Goal: Task Accomplishment & Management: Manage account settings

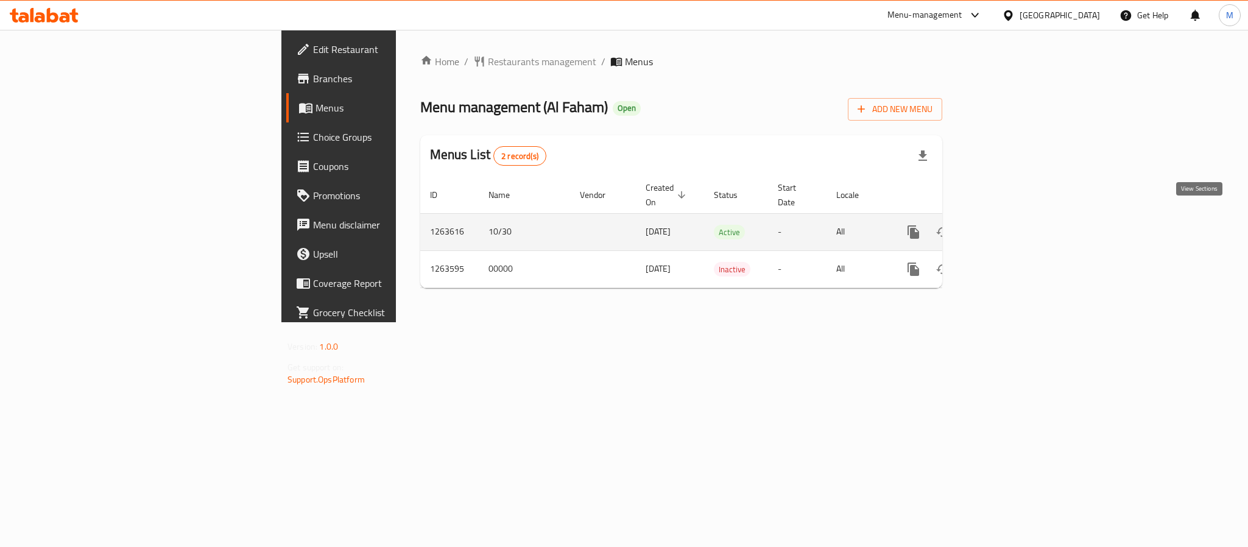
click at [1009, 225] on icon "enhanced table" at bounding box center [1001, 232] width 15 height 15
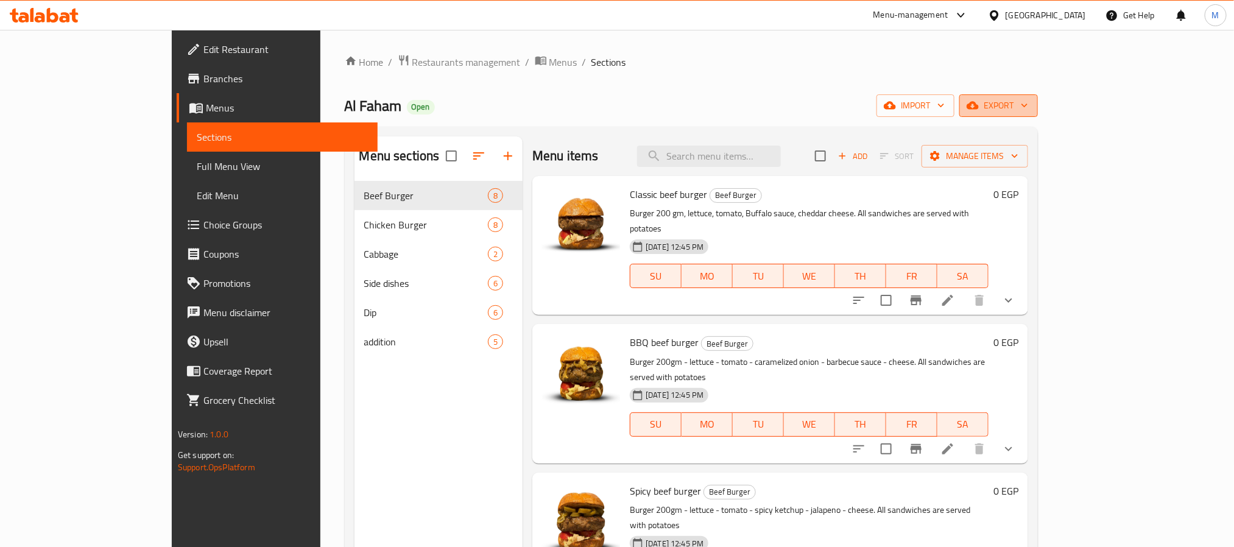
click at [1028, 106] on span "export" at bounding box center [998, 105] width 59 height 15
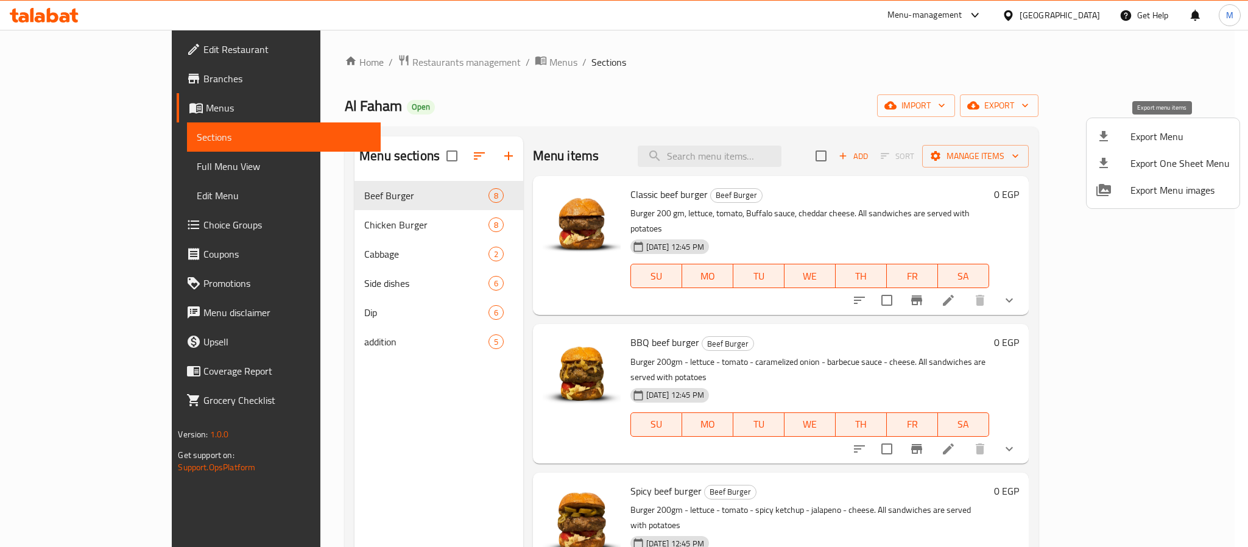
click at [1137, 136] on span "Export Menu" at bounding box center [1179, 136] width 99 height 15
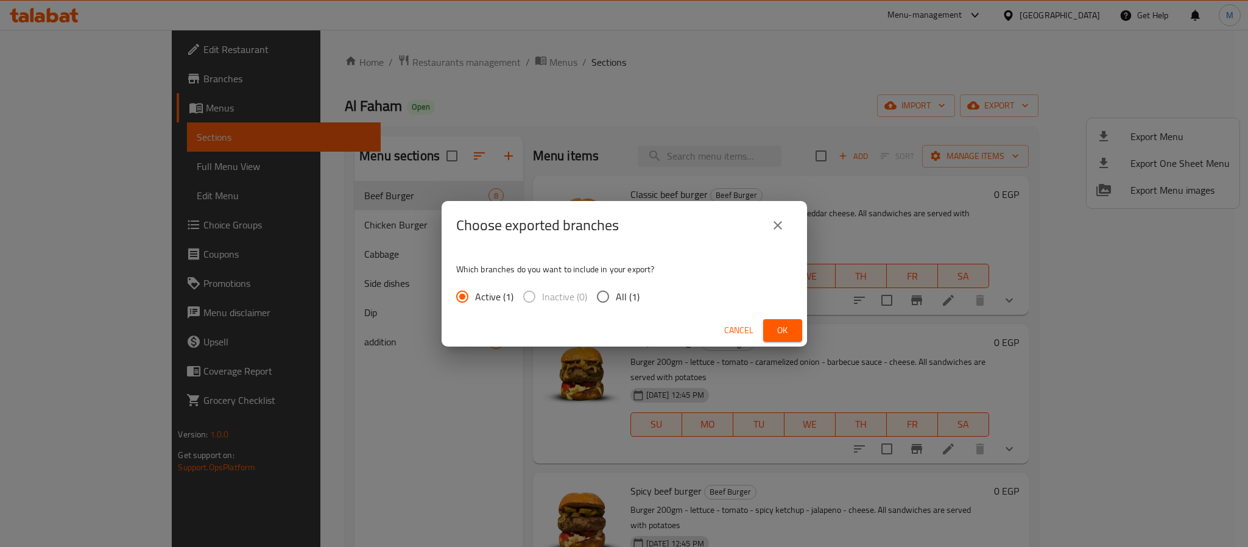
click at [614, 301] on input "All (1)" at bounding box center [603, 297] width 26 height 26
radio input "true"
click at [791, 335] on span "Ok" at bounding box center [782, 330] width 19 height 15
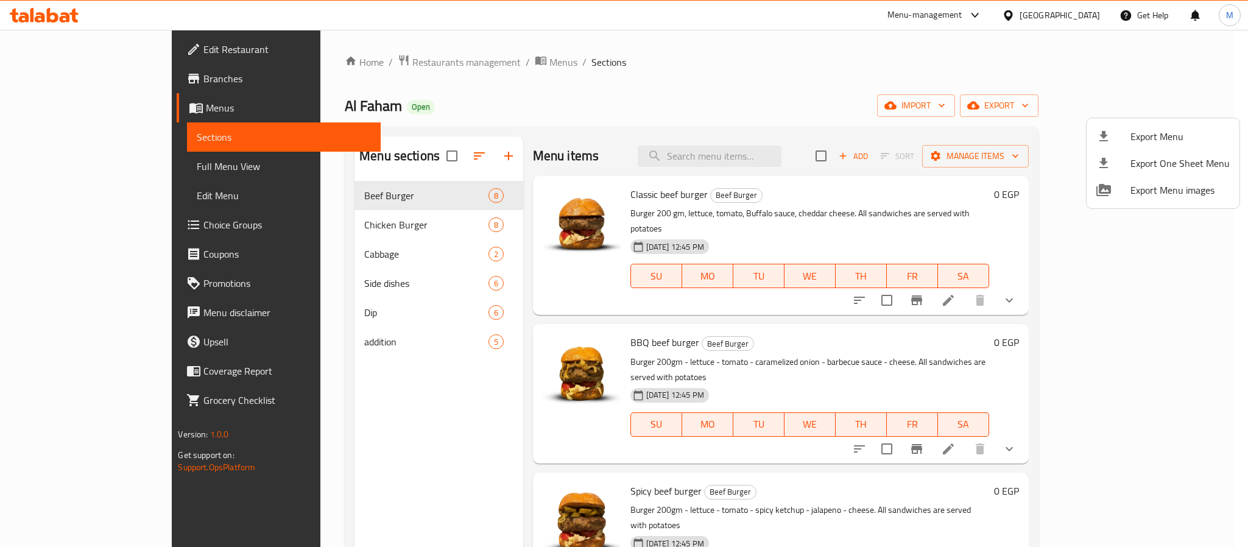
click at [616, 132] on div at bounding box center [624, 273] width 1248 height 547
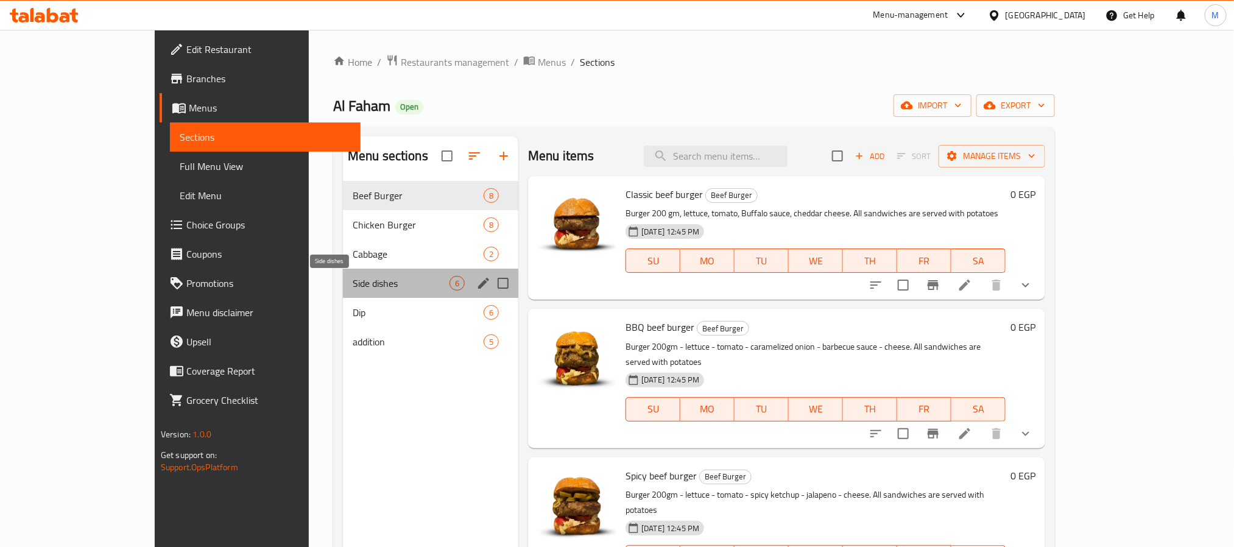
click at [371, 280] on span "Side dishes" at bounding box center [401, 283] width 97 height 15
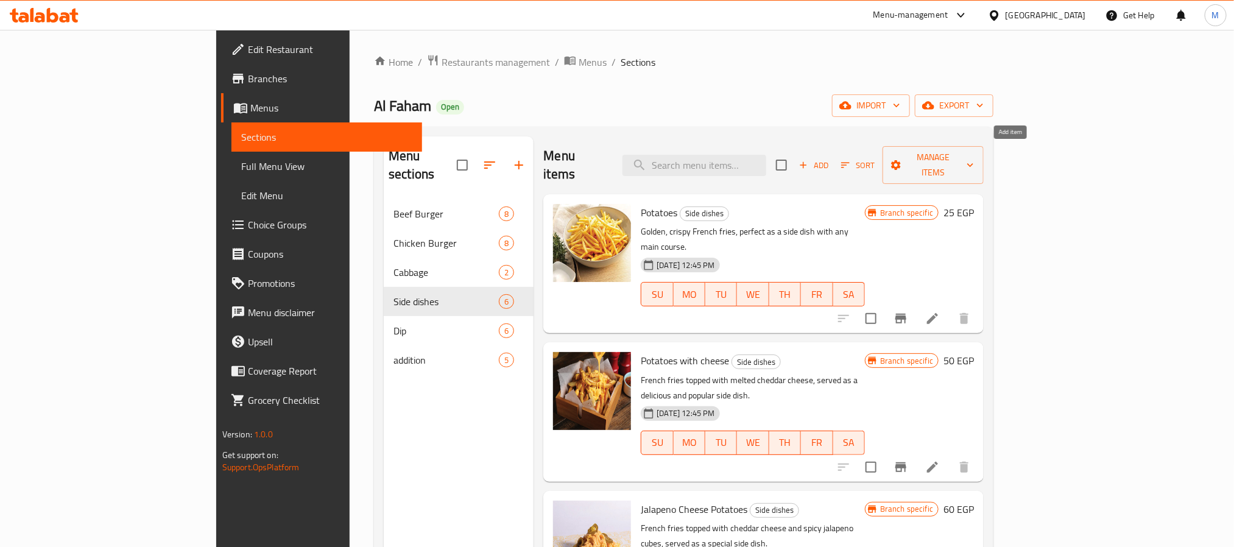
click at [830, 158] on span "Add" at bounding box center [813, 165] width 33 height 14
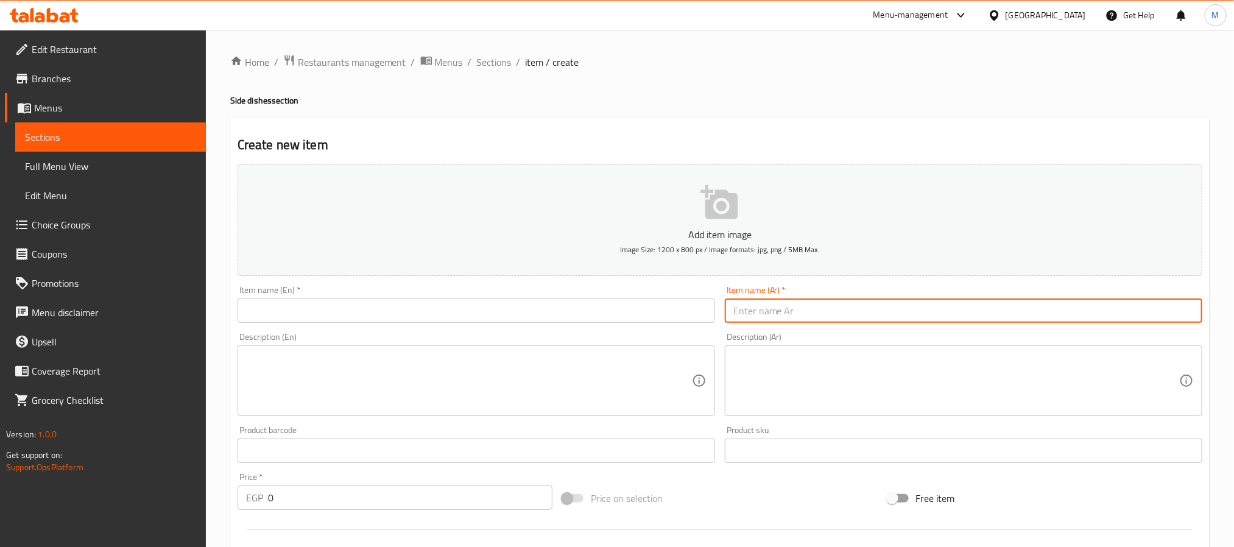
click at [795, 304] on input "text" at bounding box center [964, 310] width 478 height 24
paste input "بطاطس جبنه وهوت دوج"
type input "بطاطس جبنه وهوت دوج"
click at [426, 309] on input "text" at bounding box center [477, 310] width 478 height 24
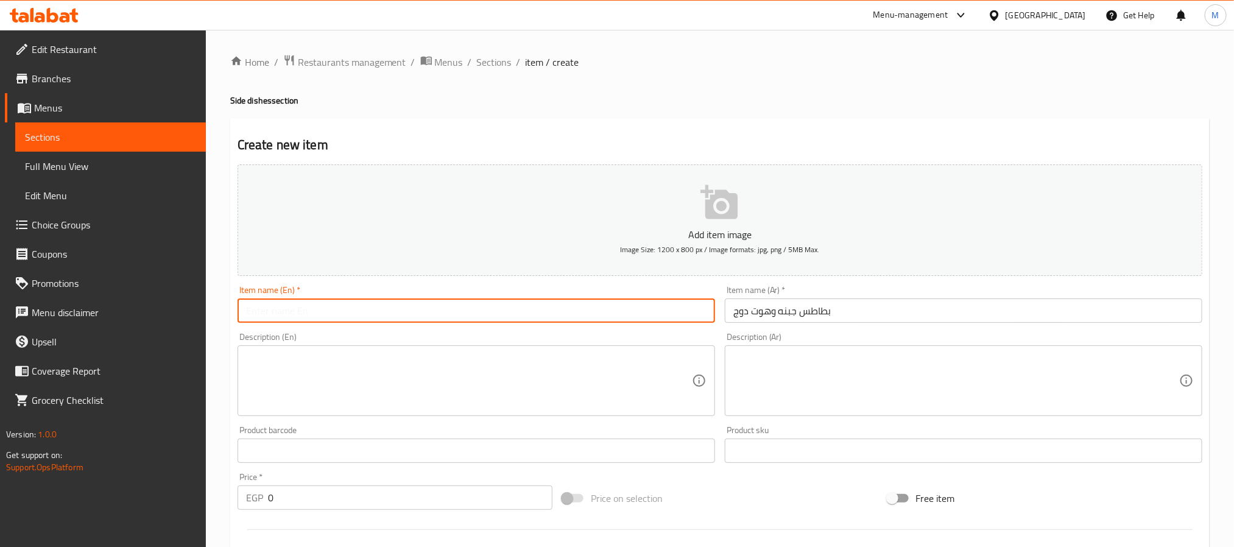
paste input "Cheese Fries and Hot Dog"
type input "Cheese Fries and Hot Dog"
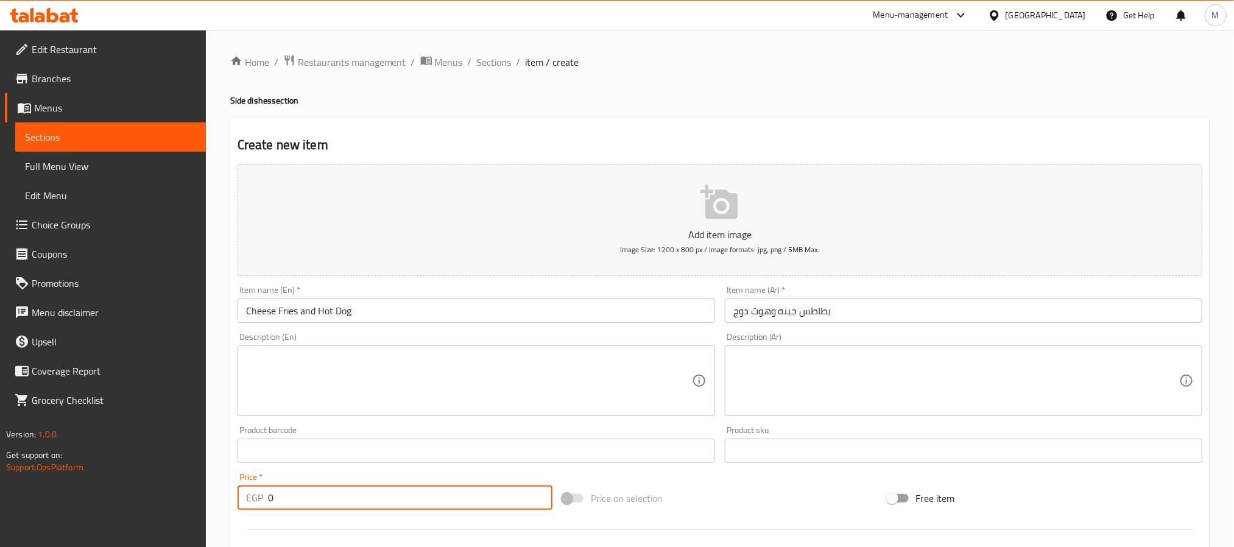
click at [329, 504] on input "0" at bounding box center [410, 497] width 284 height 24
type input "104"
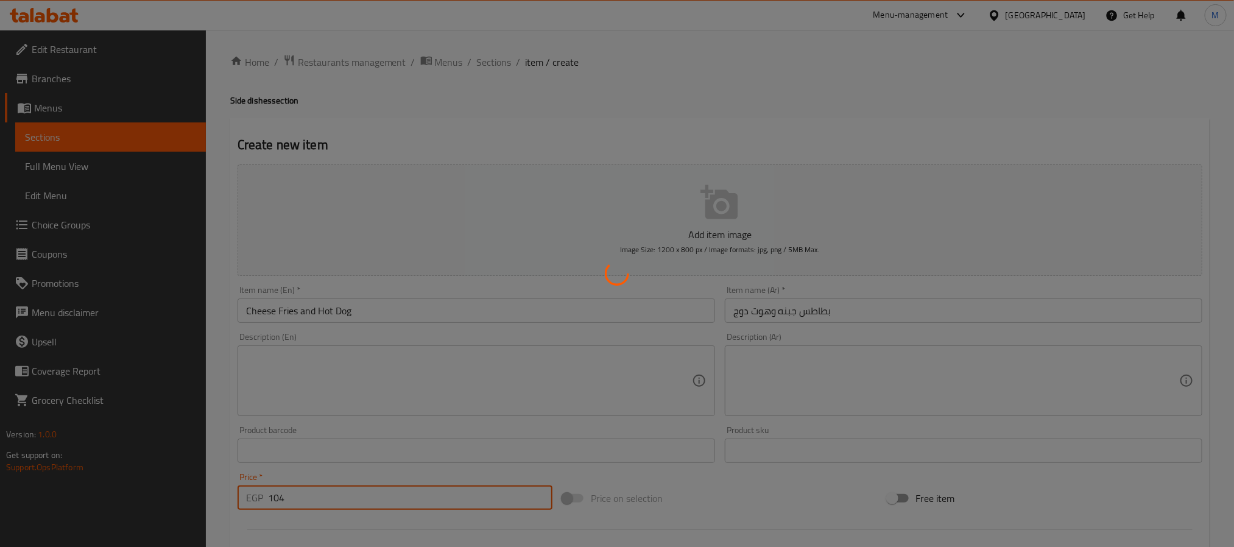
type input "0"
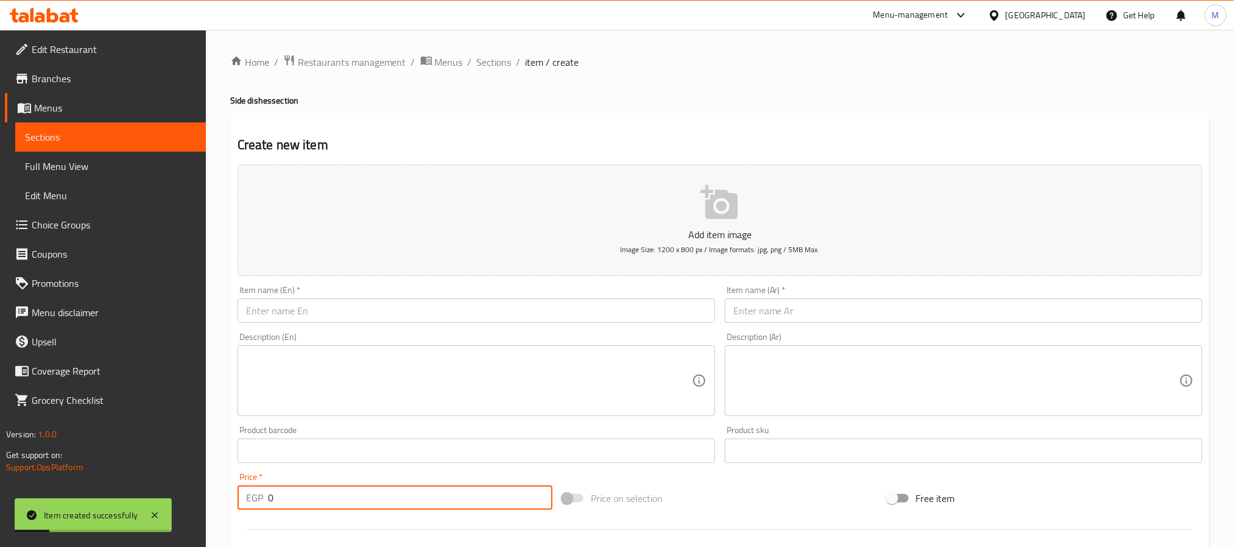
drag, startPoint x: 504, startPoint y: 64, endPoint x: 506, endPoint y: 72, distance: 8.1
click at [504, 64] on span "Sections" at bounding box center [494, 62] width 35 height 15
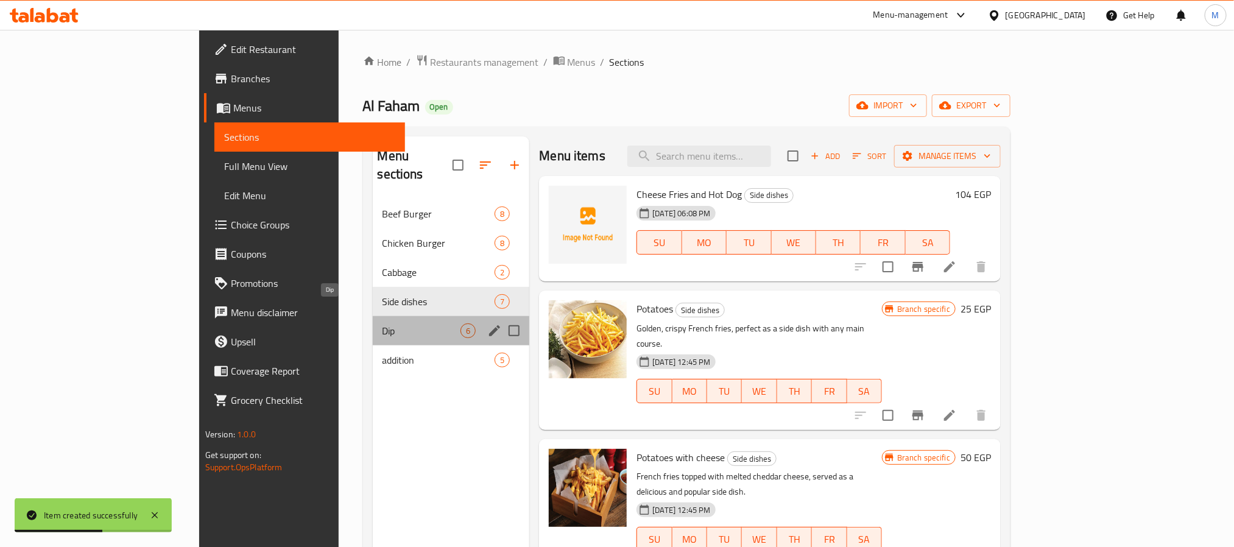
click at [382, 323] on span "Dip" at bounding box center [421, 330] width 79 height 15
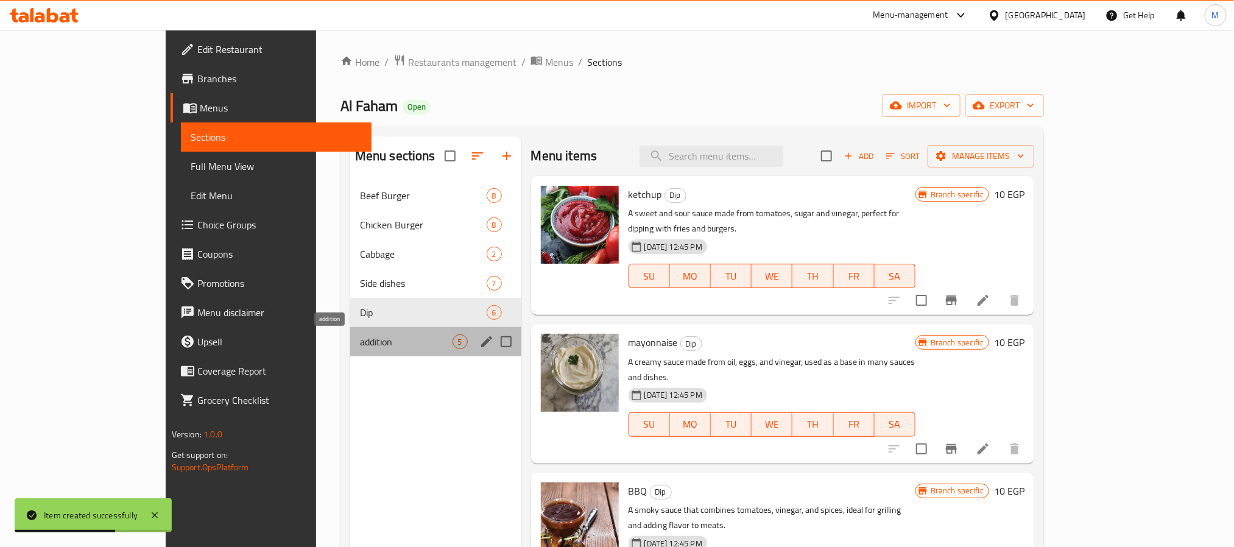
click at [360, 335] on span "addition" at bounding box center [406, 341] width 93 height 15
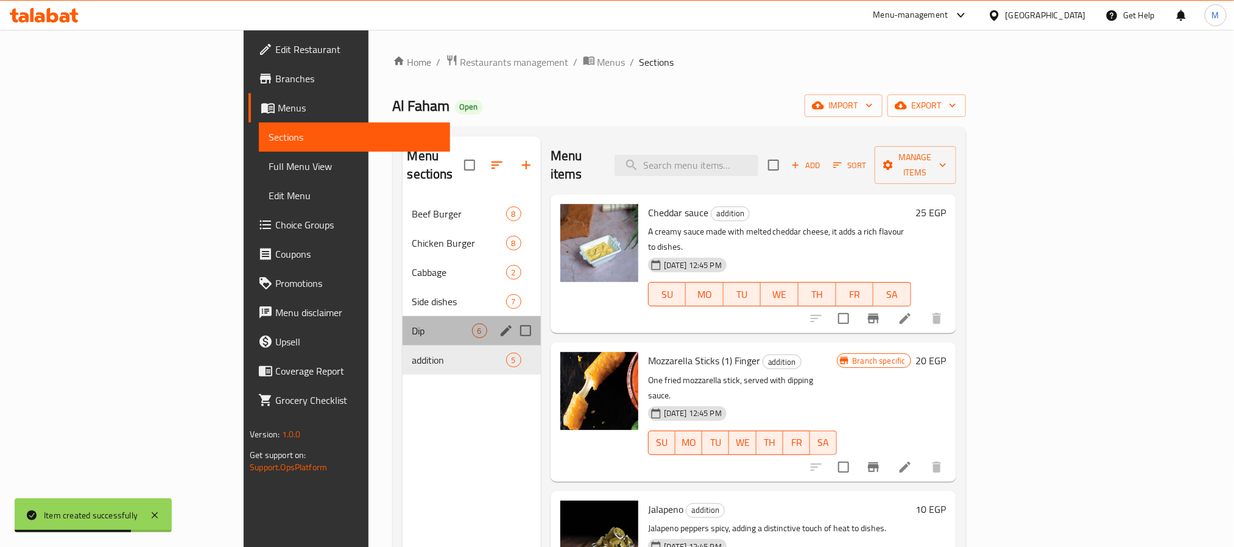
click at [403, 316] on div "Dip 6" at bounding box center [472, 330] width 138 height 29
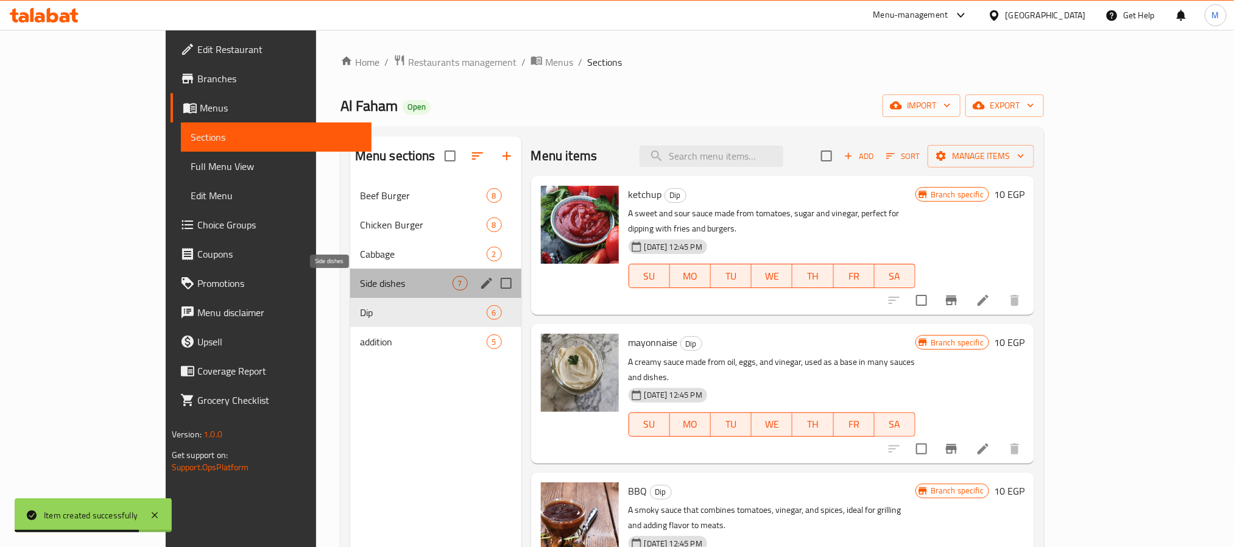
drag, startPoint x: 351, startPoint y: 283, endPoint x: 411, endPoint y: 275, distance: 60.3
click at [360, 282] on span "Side dishes" at bounding box center [406, 283] width 93 height 15
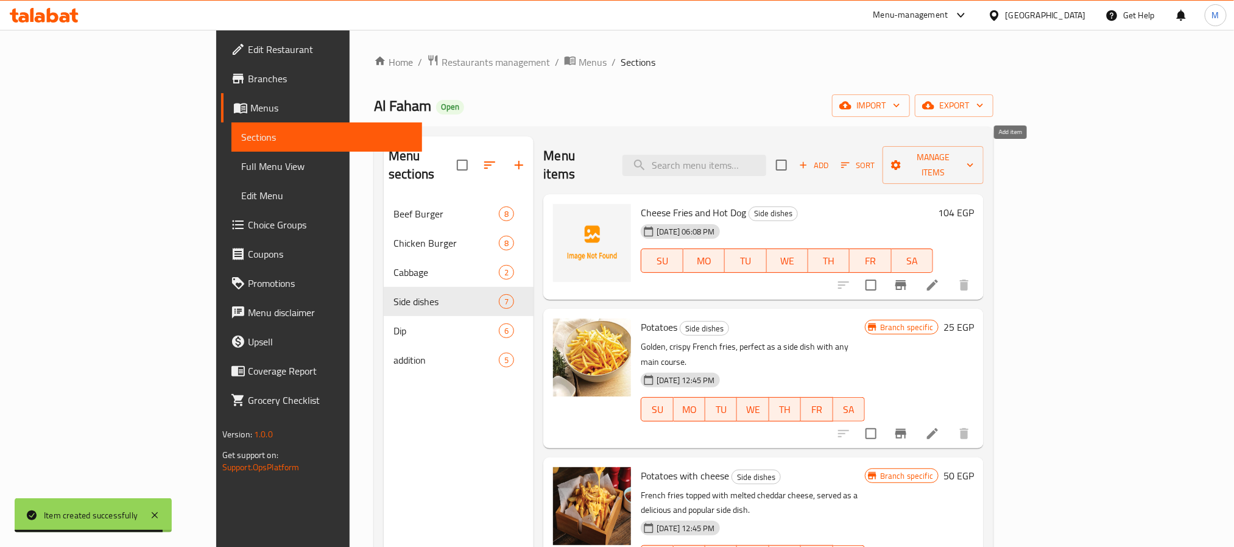
click at [830, 158] on span "Add" at bounding box center [813, 165] width 33 height 14
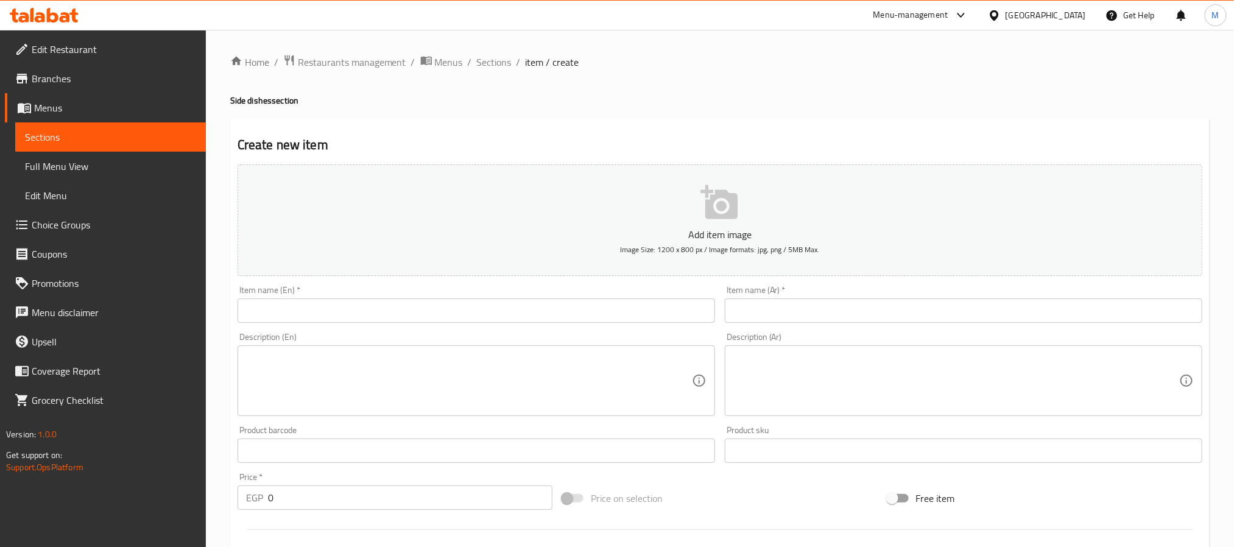
click at [837, 303] on input "text" at bounding box center [964, 310] width 478 height 24
paste input "بطاطس جبنه وفراخ مقلى"
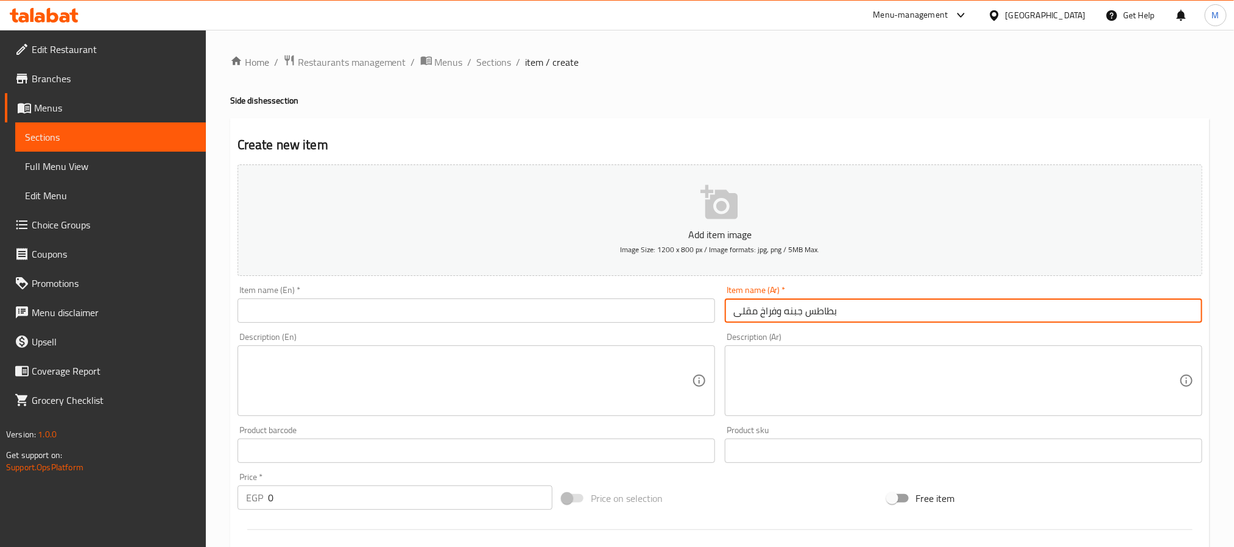
type input "بطاطس جبنه وفراخ مقلى"
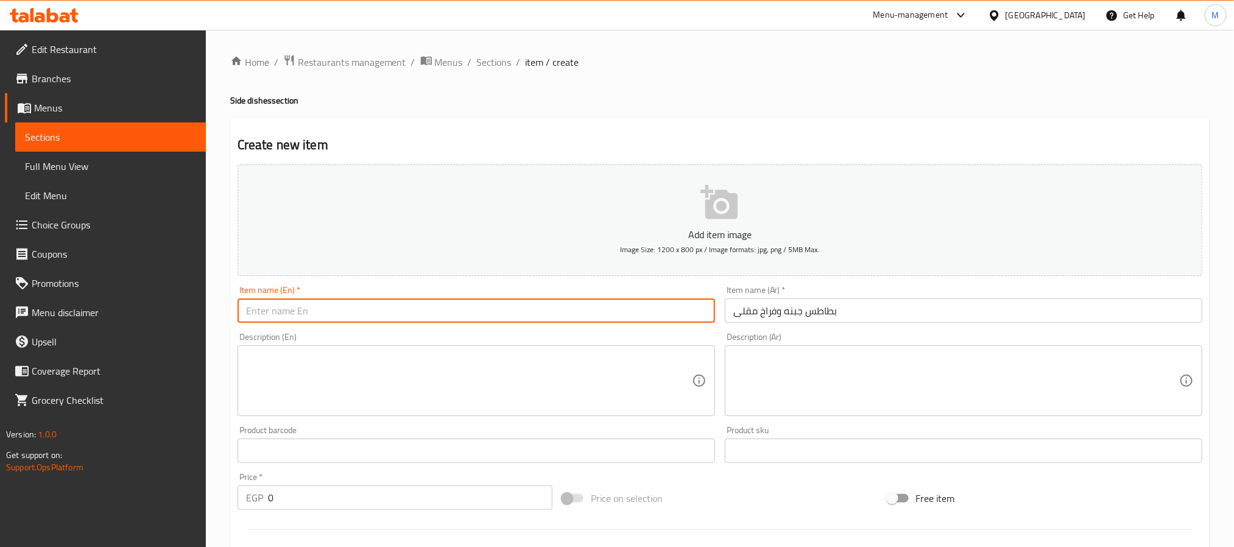
click at [471, 320] on input "text" at bounding box center [477, 310] width 478 height 24
paste input "Cheese Fries and Fried Chicken"
type input "Cheese Fries and Fried Chicken"
click at [336, 488] on input "0" at bounding box center [410, 497] width 284 height 24
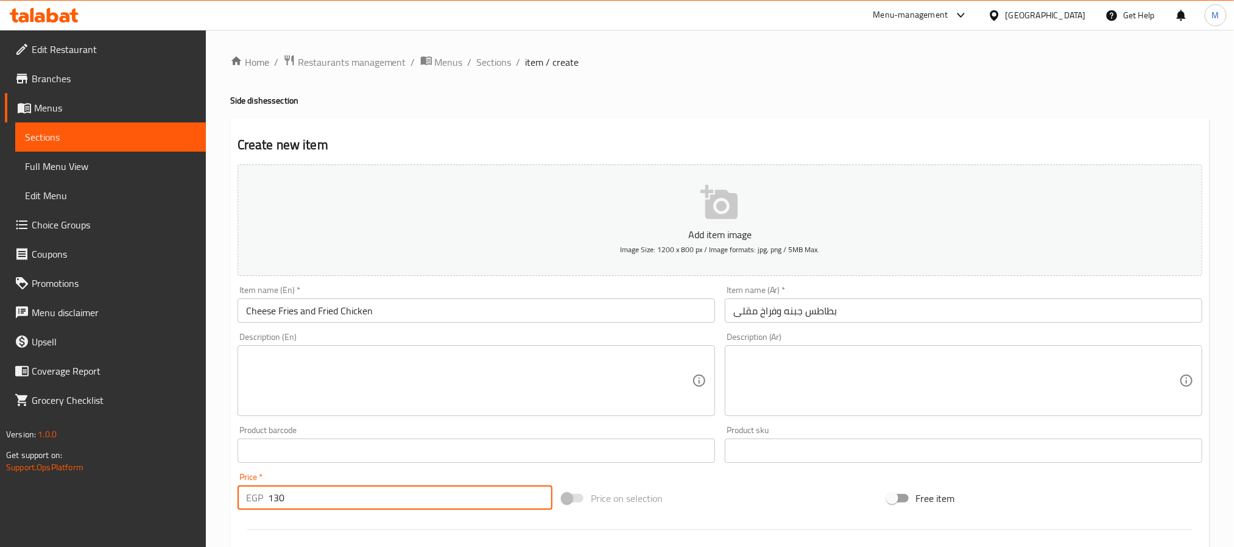
type input "130"
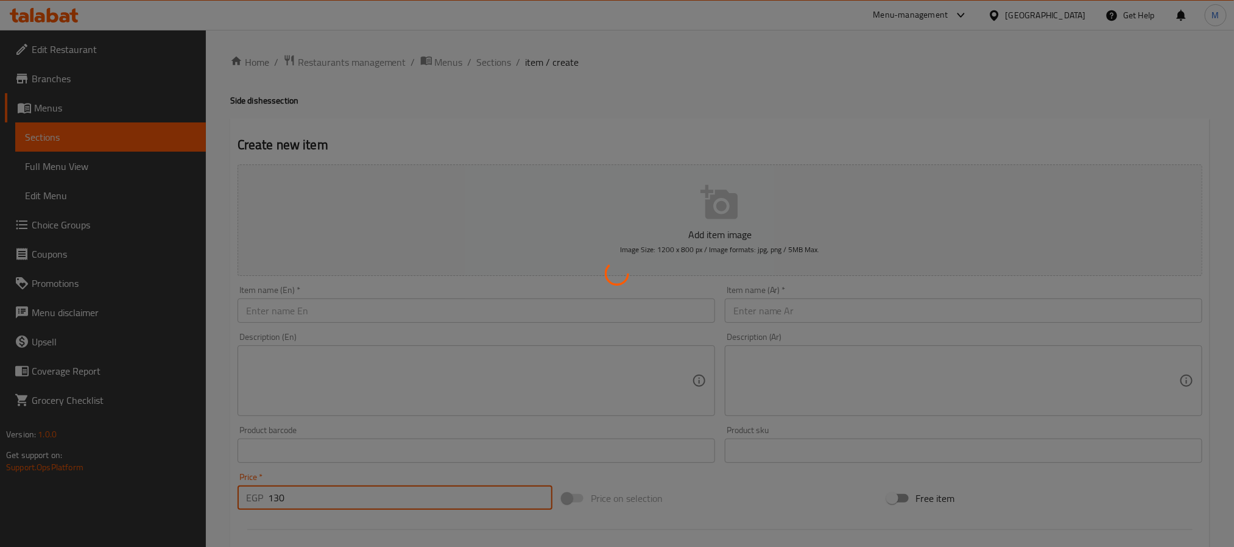
type input "0"
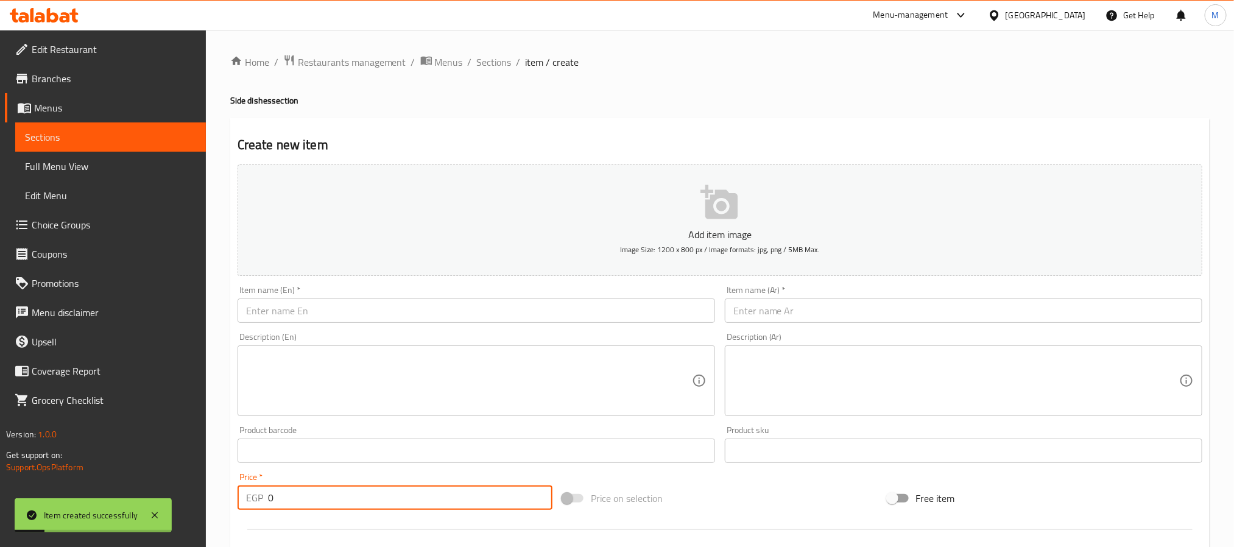
click at [770, 314] on input "text" at bounding box center [964, 310] width 478 height 24
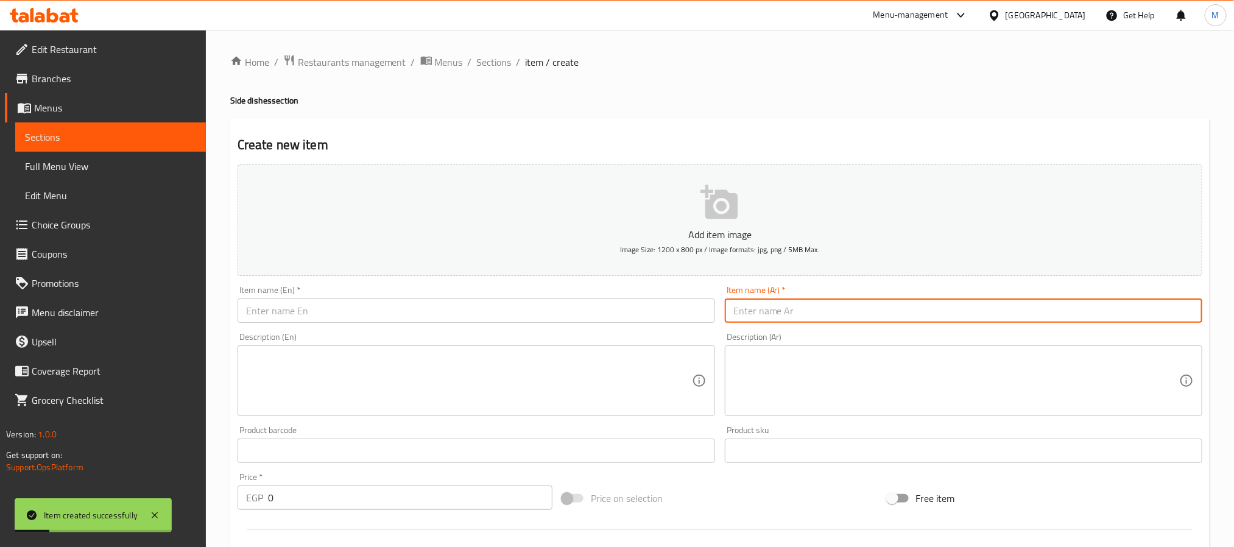
paste input "بطاطس جبنه وصوص لحمه"
type input "بطاطس جبنه وصوص لحمه"
click at [448, 493] on input "0" at bounding box center [410, 497] width 284 height 24
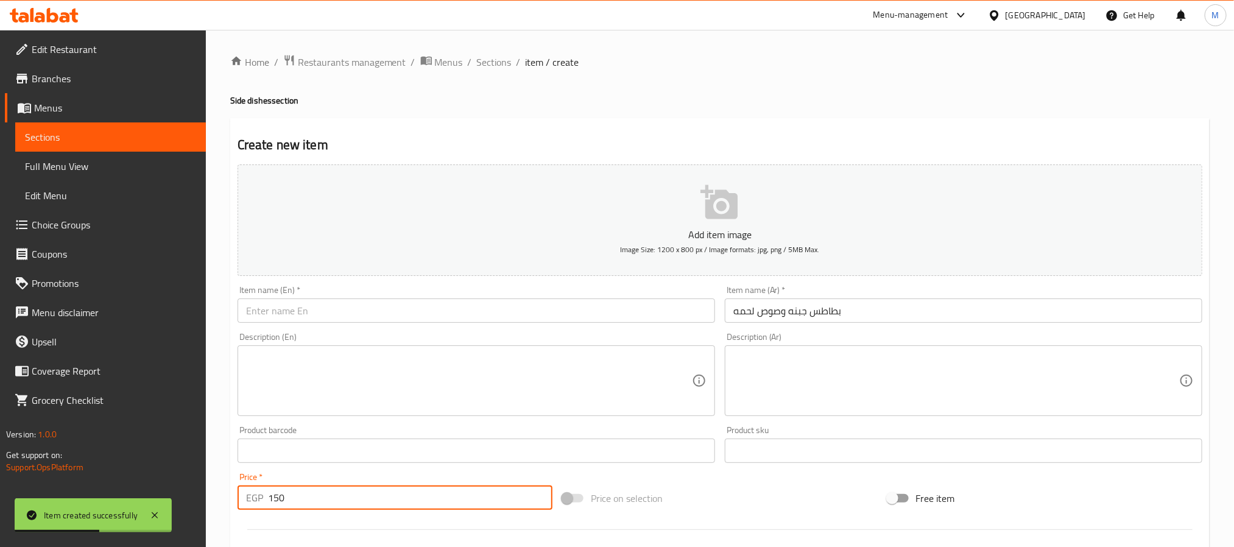
type input "150"
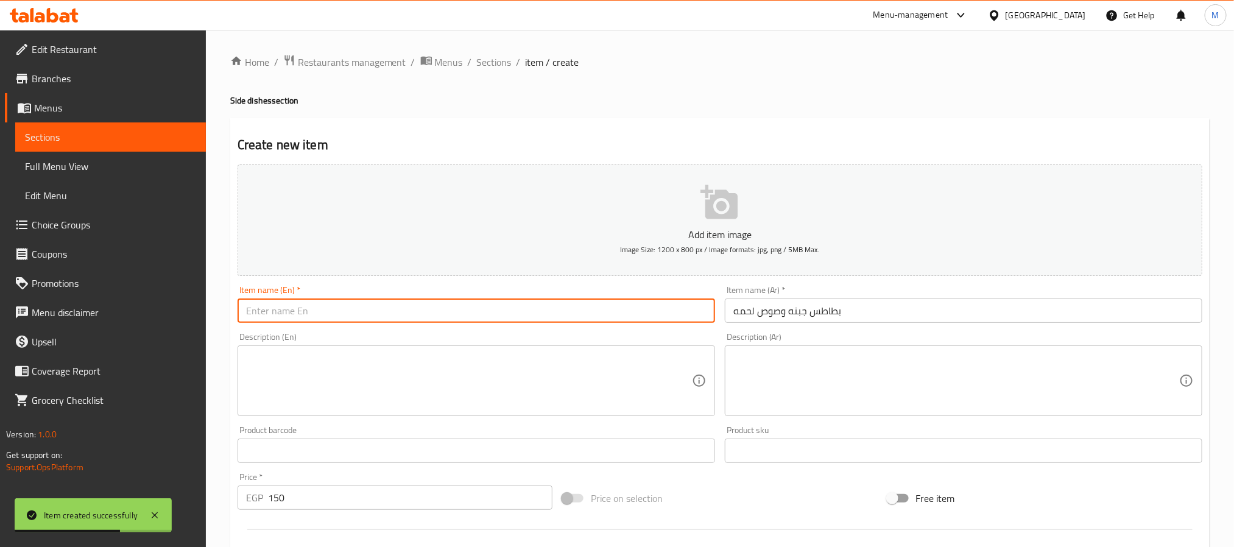
click at [503, 314] on input "text" at bounding box center [477, 310] width 478 height 24
paste input "Cheese Fries and Meat Sauce"
type input "Cheese Fries and Meat Sauce"
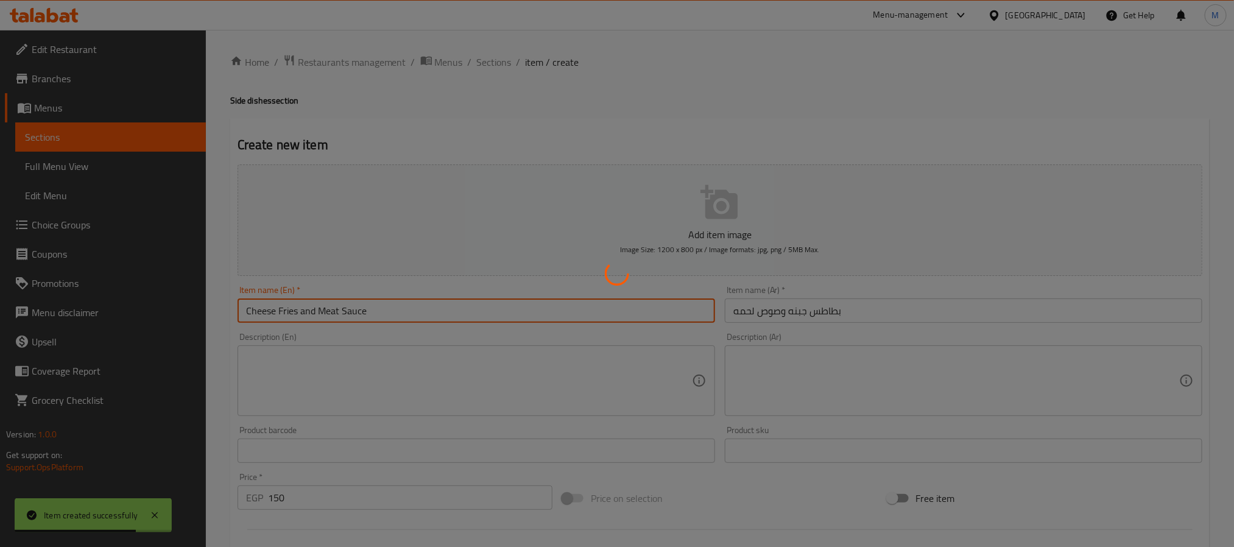
type input "0"
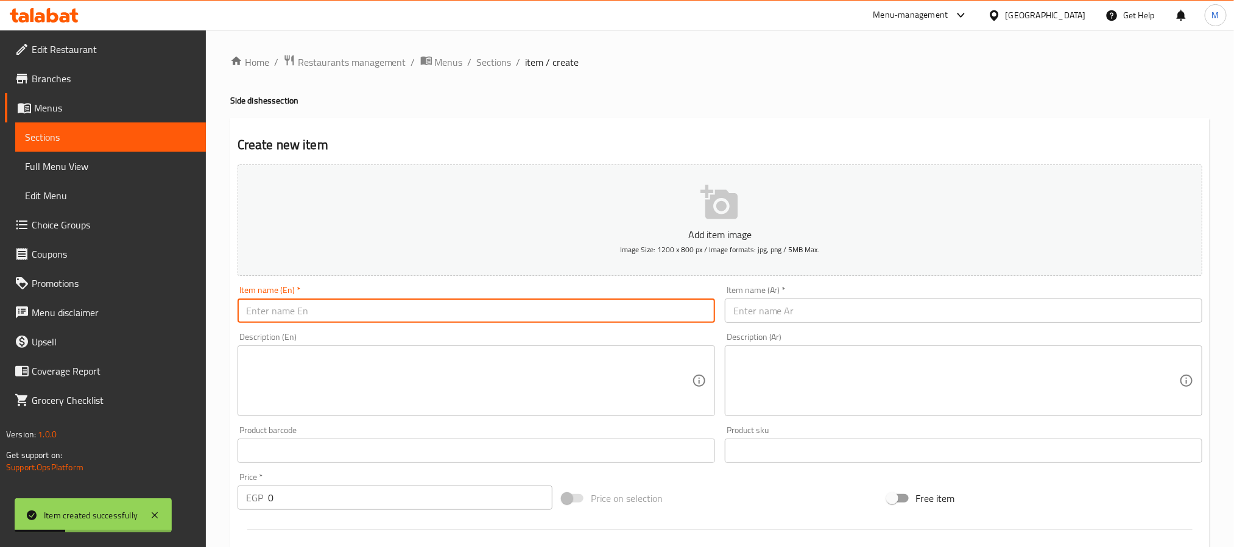
click at [856, 308] on input "text" at bounding box center [964, 310] width 478 height 24
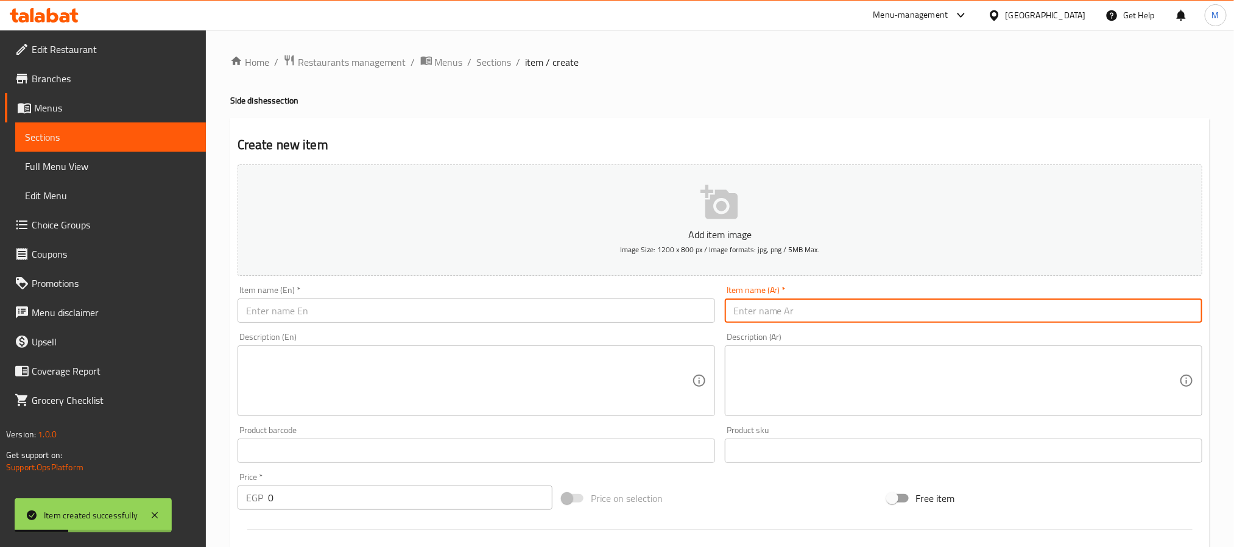
paste input "بطاطس جبنه موتزريلا ومشروم"
type input "بطاطس جبنه موتزريلا ومشروم"
click at [445, 314] on input "text" at bounding box center [477, 310] width 478 height 24
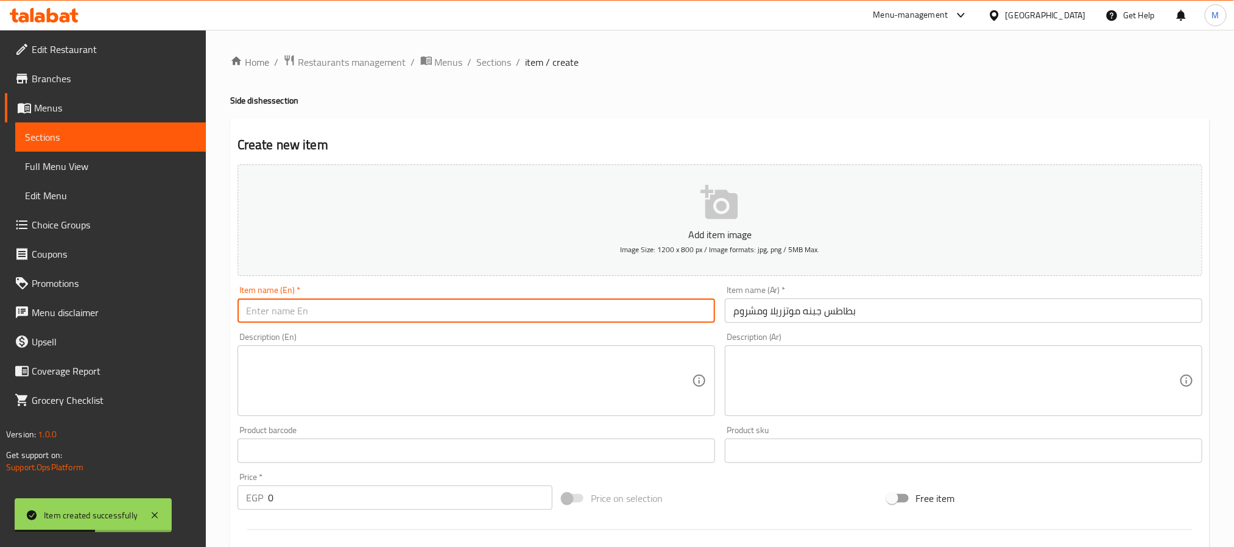
paste input "Mozzarella Cheese and Mushroom Fries"
type input "Mozzarella Cheese and Mushroom Fries"
click at [406, 501] on input "0" at bounding box center [410, 497] width 284 height 24
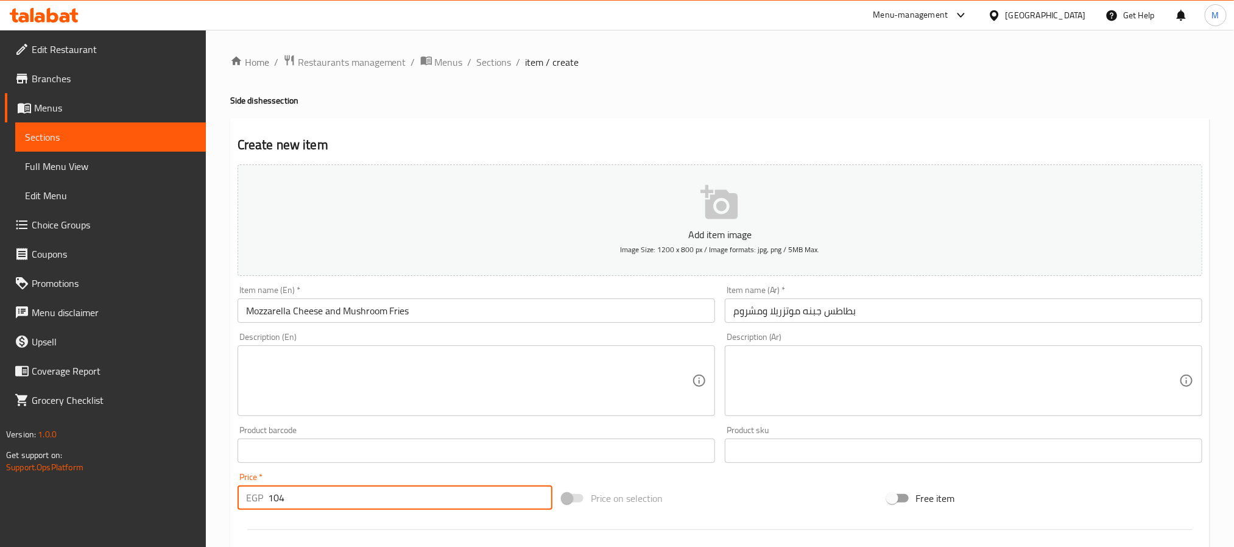
type input "104"
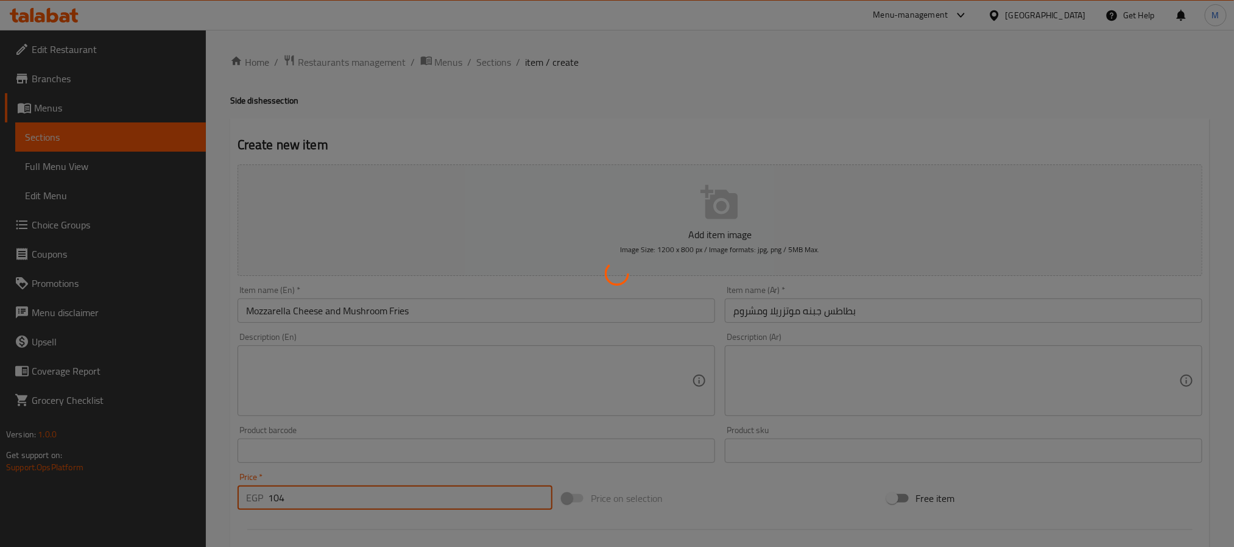
type input "0"
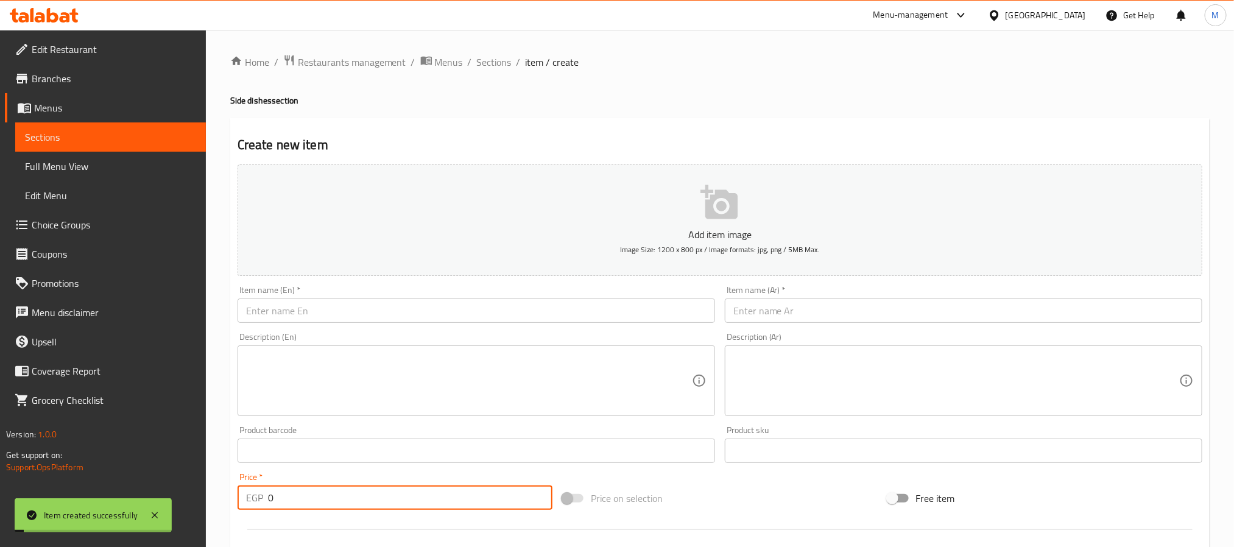
click at [799, 308] on input "text" at bounding box center [964, 310] width 478 height 24
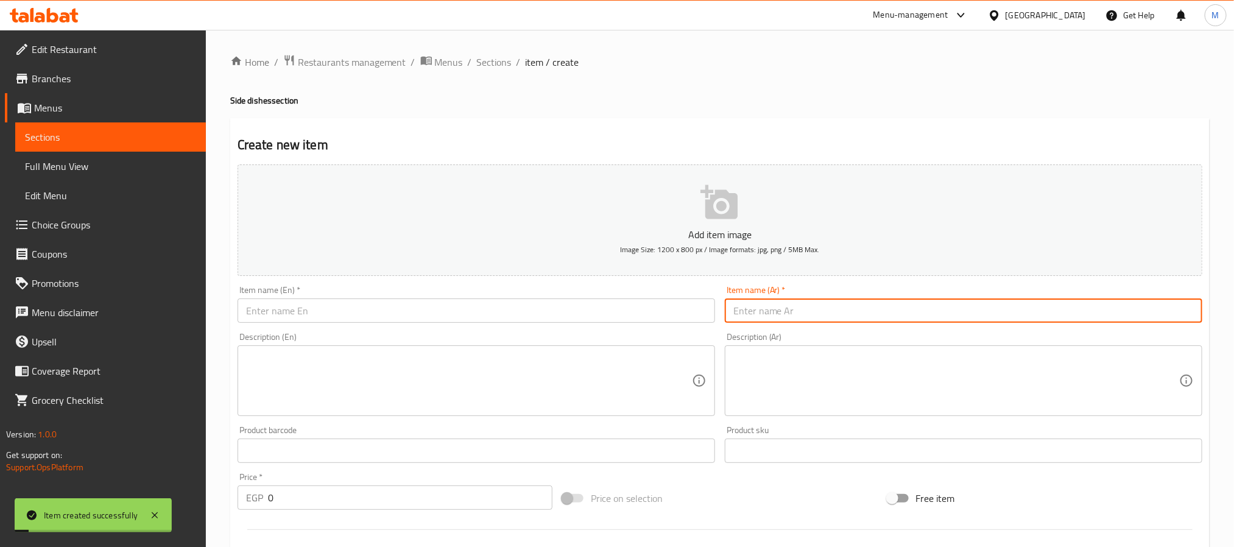
paste input "بطاطس جبنه بيكون بقرى"
type input "بطاطس جبنه بيكون بقرى"
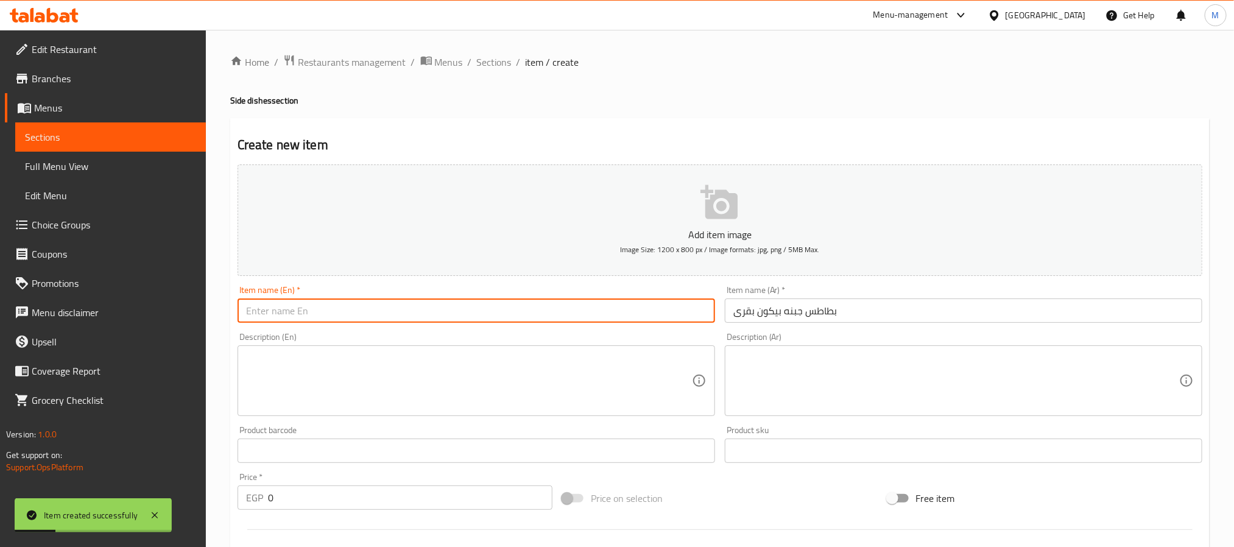
click at [410, 305] on input "text" at bounding box center [477, 310] width 478 height 24
paste input "Bacon Cheese Fries"
type input "Beef Bacon Cheese Fries"
click at [397, 503] on input "0" at bounding box center [410, 497] width 284 height 24
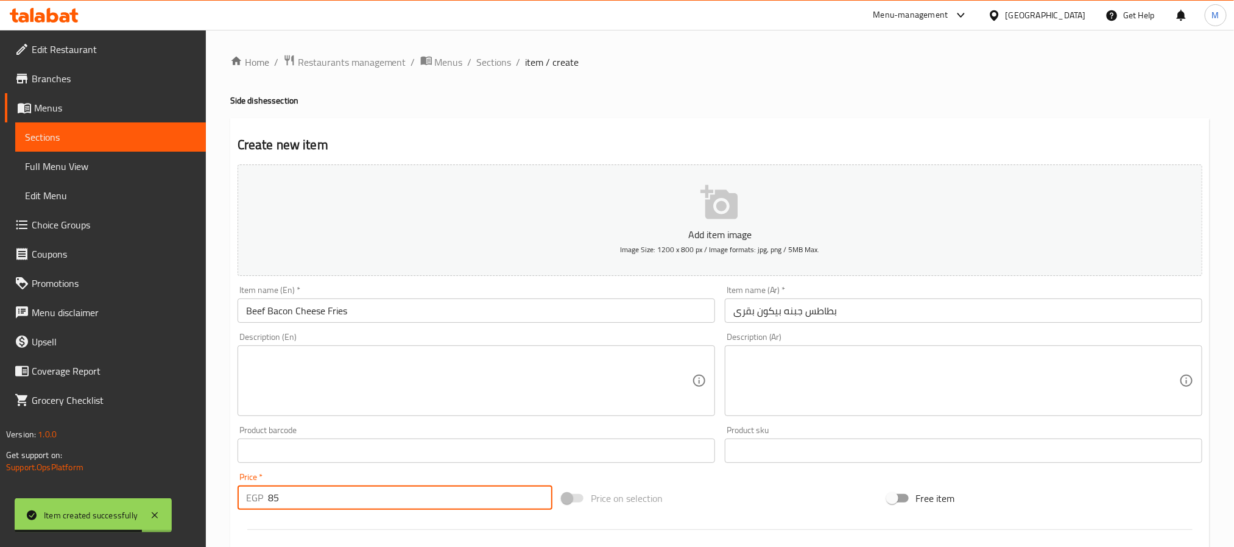
type input "85"
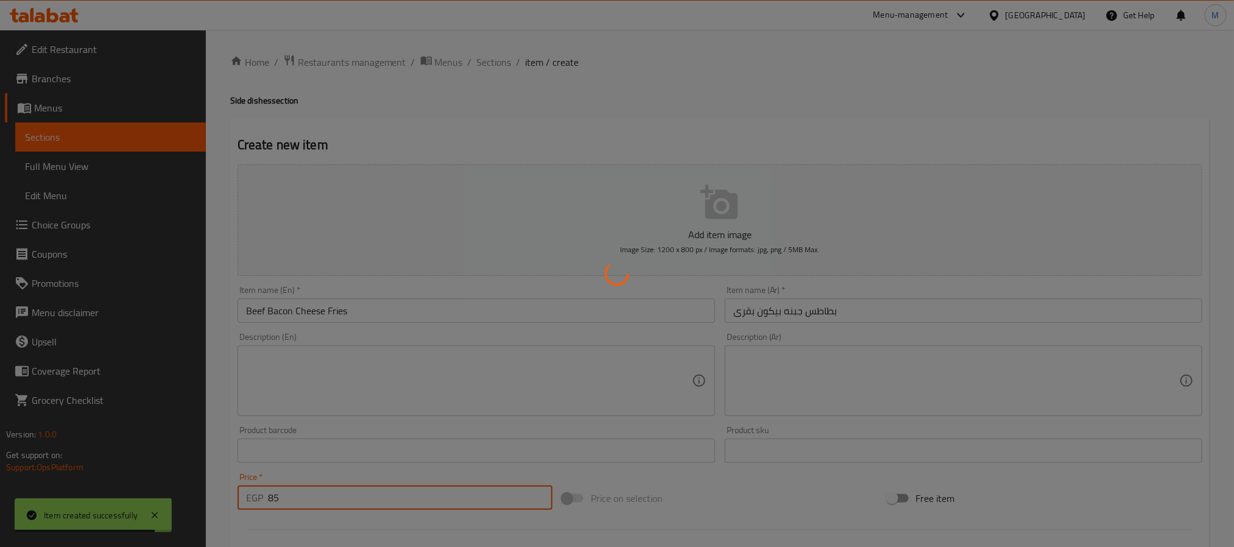
type input "0"
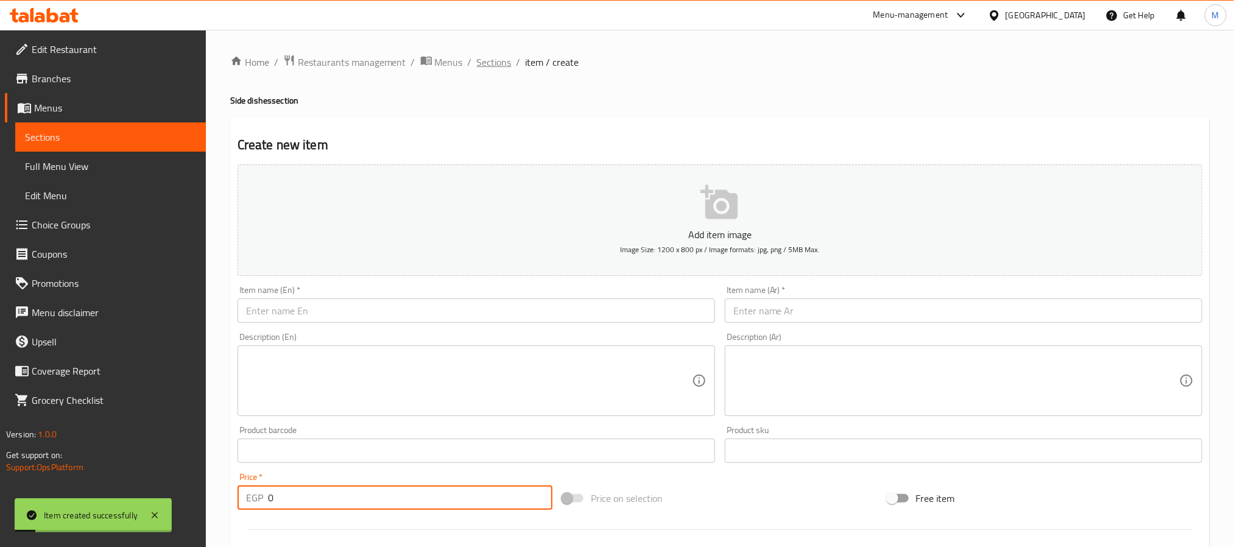
click at [493, 62] on span "Sections" at bounding box center [494, 62] width 35 height 15
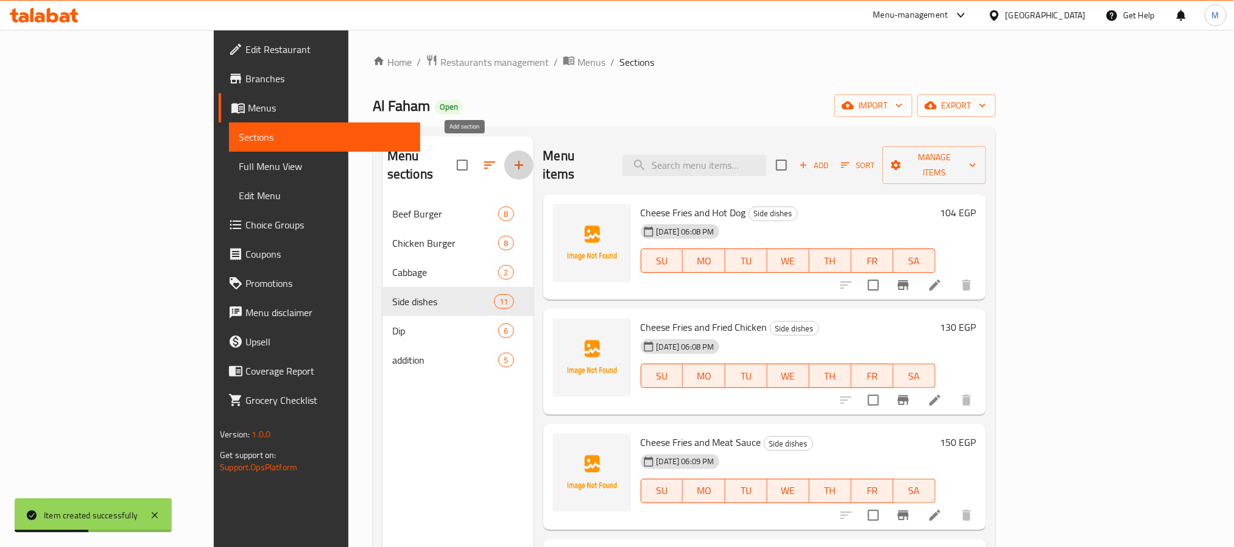
click at [512, 158] on icon "button" at bounding box center [519, 165] width 15 height 15
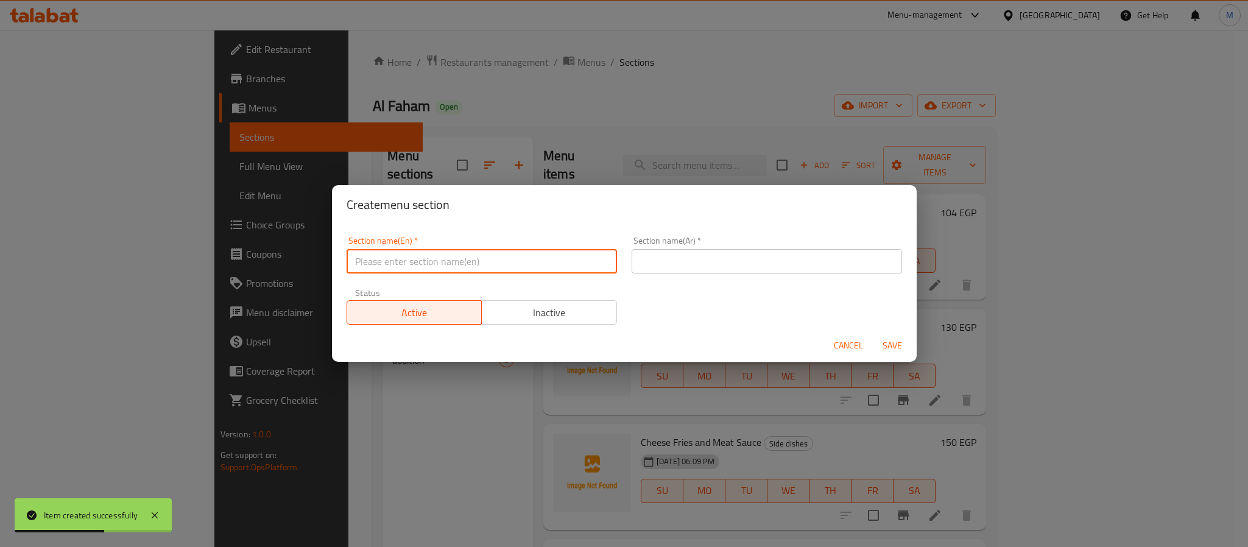
click at [512, 271] on input "text" at bounding box center [482, 261] width 270 height 24
type input "Fries"
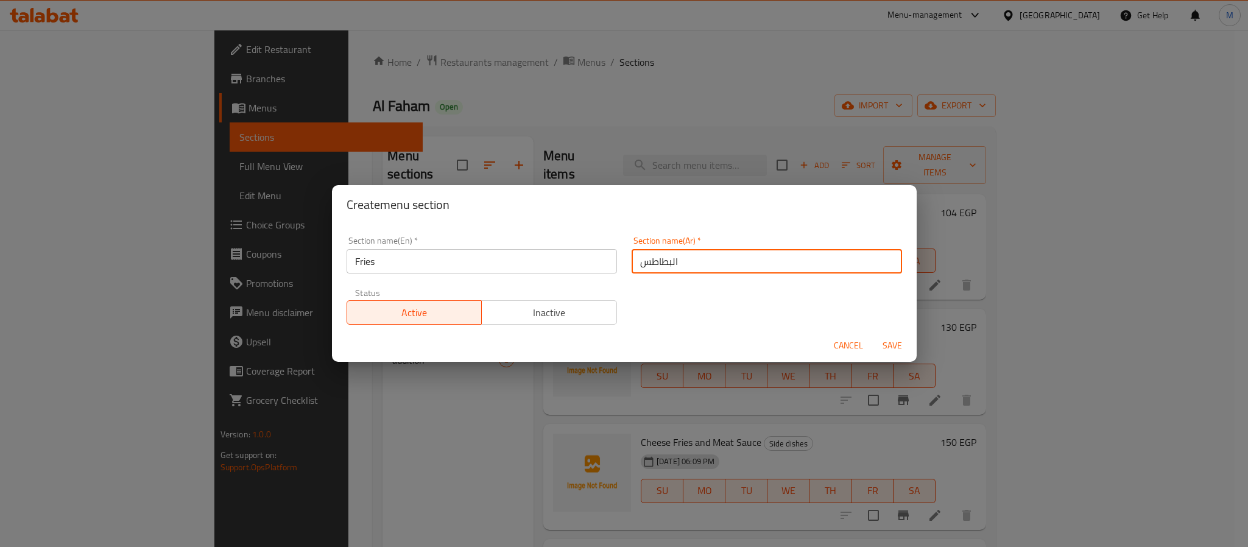
type input "البطاطس"
click at [873, 334] on button "Save" at bounding box center [892, 345] width 39 height 23
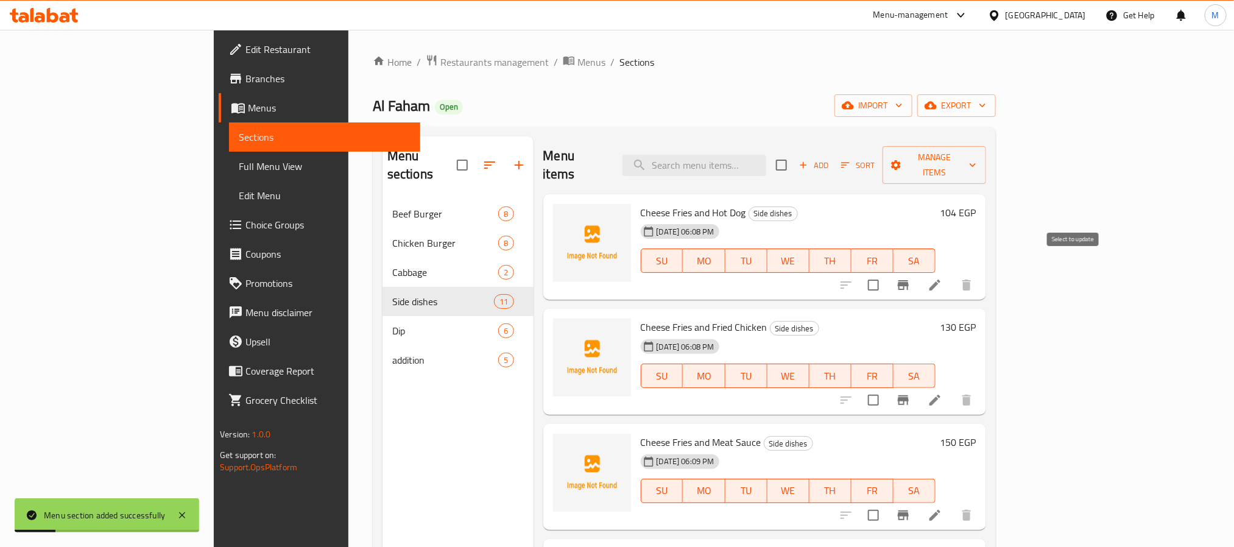
drag, startPoint x: 1069, startPoint y: 265, endPoint x: 1070, endPoint y: 276, distance: 11.0
click at [886, 272] on input "checkbox" at bounding box center [874, 285] width 26 height 26
checkbox input "true"
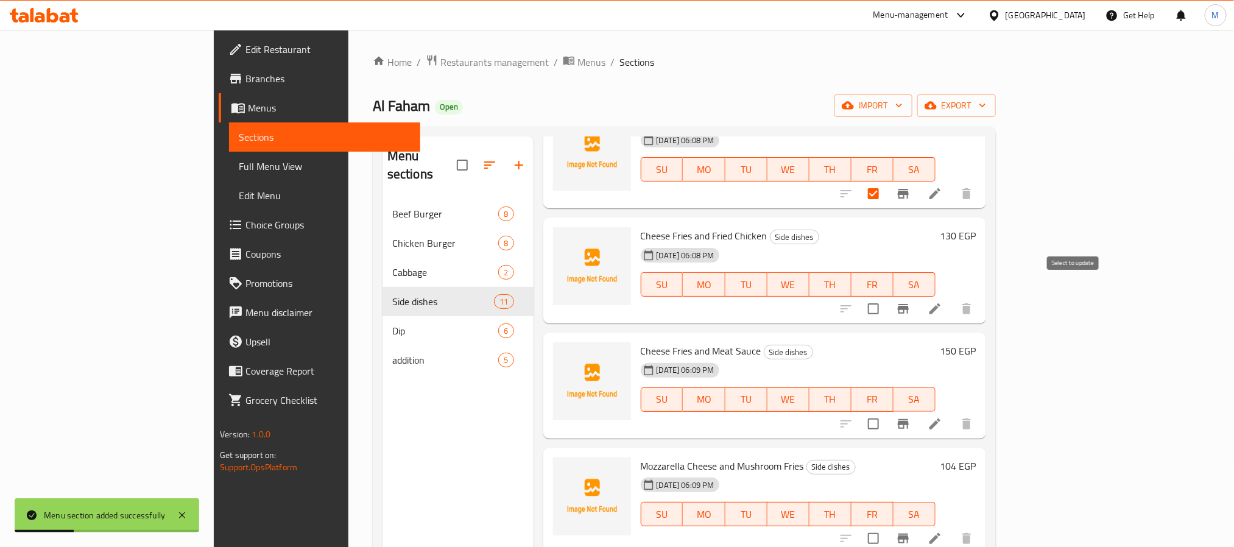
click at [886, 296] on input "checkbox" at bounding box center [874, 309] width 26 height 26
checkbox input "true"
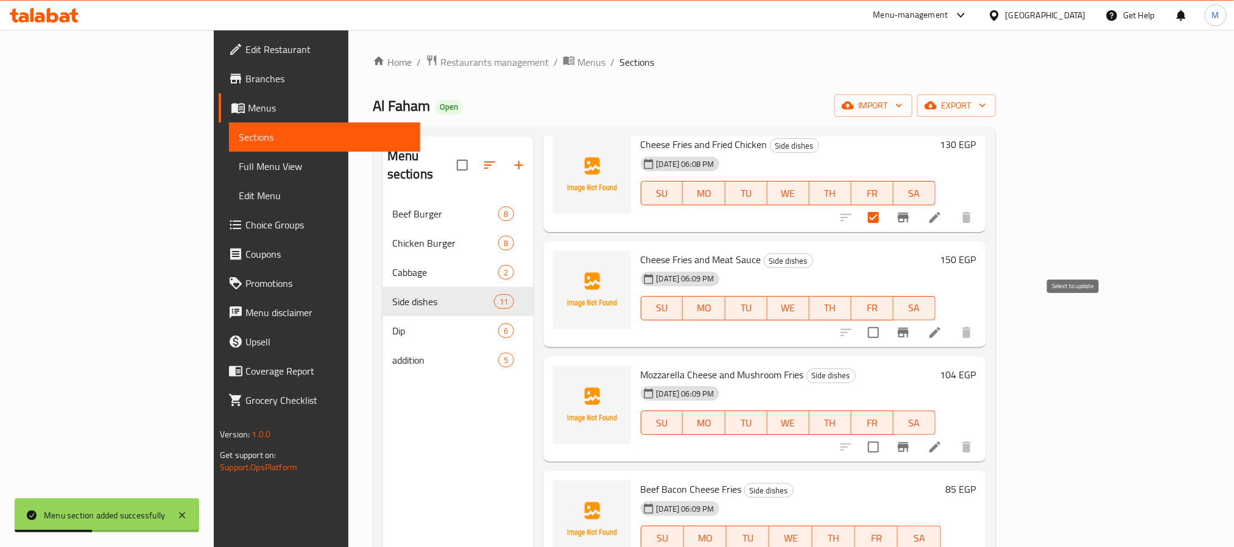
click at [886, 320] on input "checkbox" at bounding box center [874, 333] width 26 height 26
checkbox input "true"
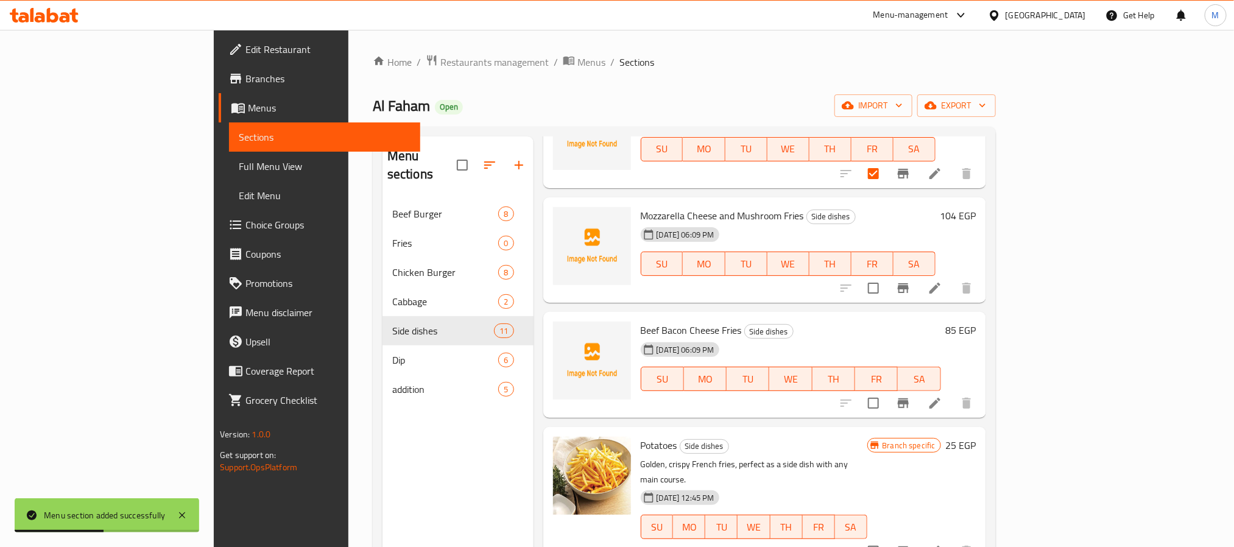
scroll to position [365, 0]
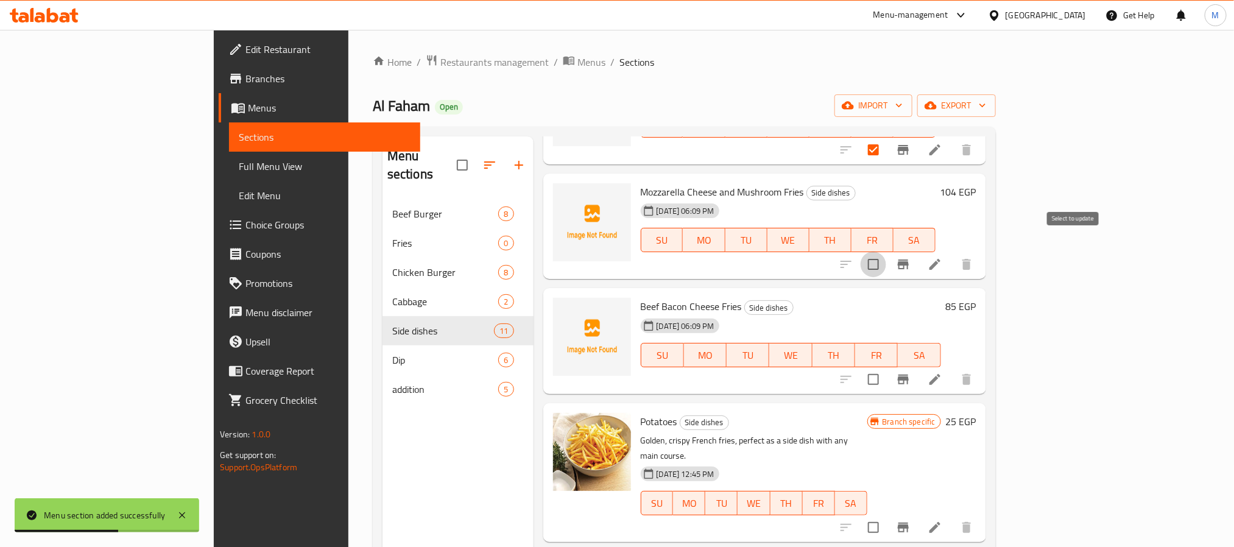
click at [886, 252] on input "checkbox" at bounding box center [874, 265] width 26 height 26
checkbox input "true"
click at [886, 367] on input "checkbox" at bounding box center [874, 380] width 26 height 26
checkbox input "true"
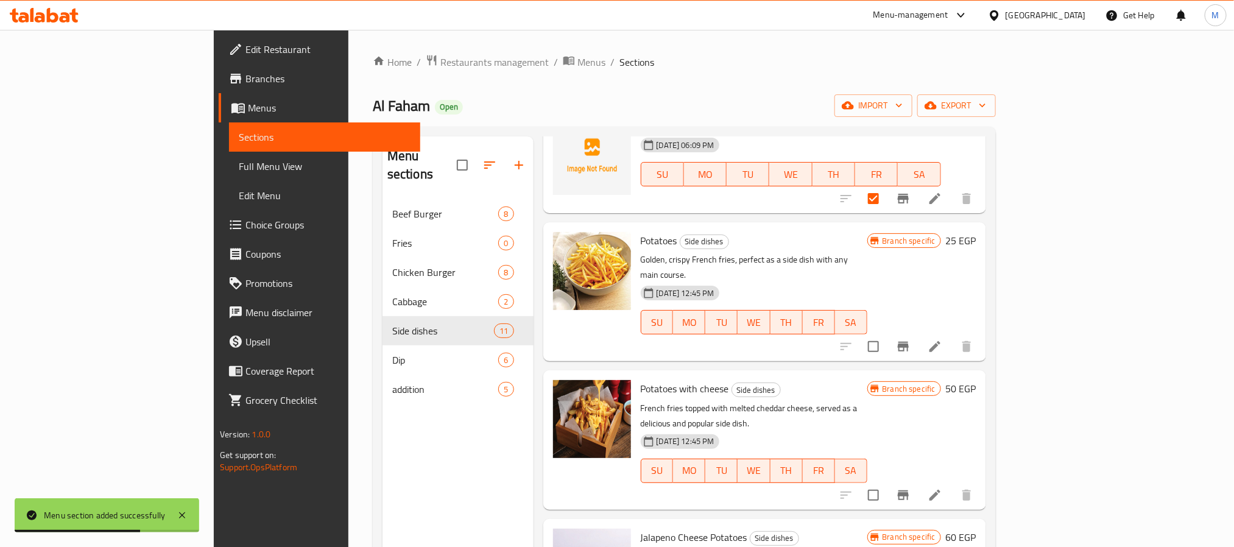
scroll to position [548, 0]
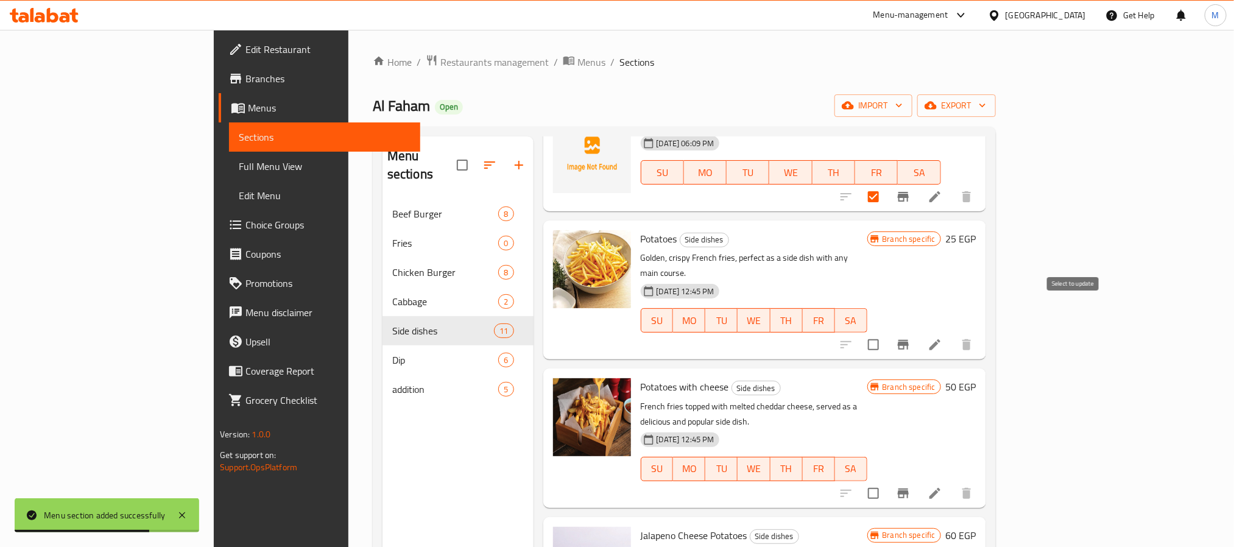
click at [886, 332] on input "checkbox" at bounding box center [874, 345] width 26 height 26
checkbox input "true"
click at [886, 481] on input "checkbox" at bounding box center [874, 494] width 26 height 26
checkbox input "true"
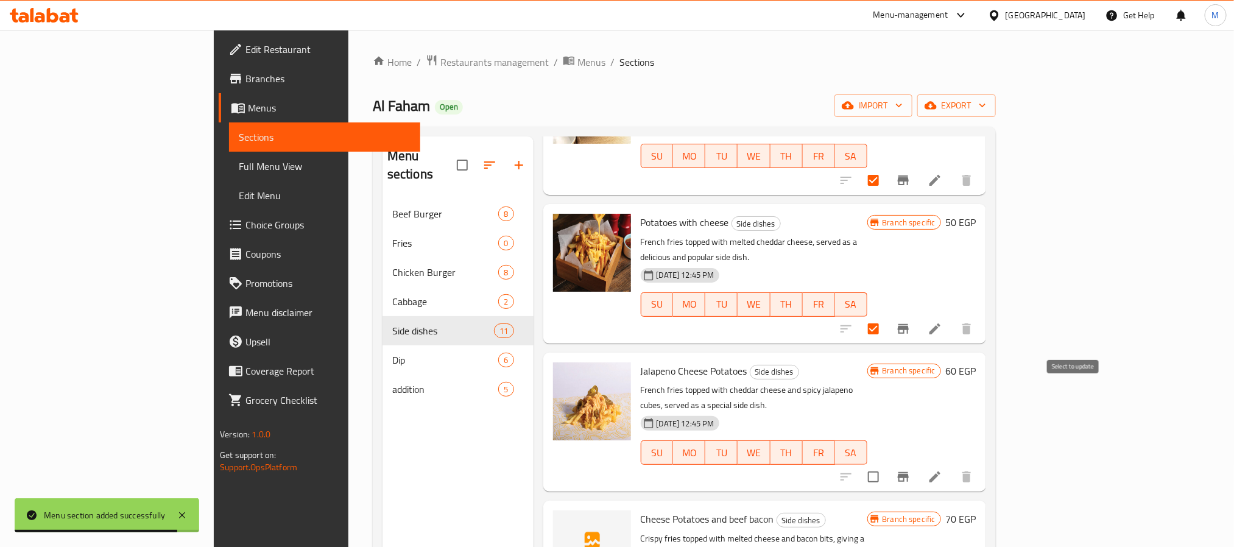
scroll to position [731, 0]
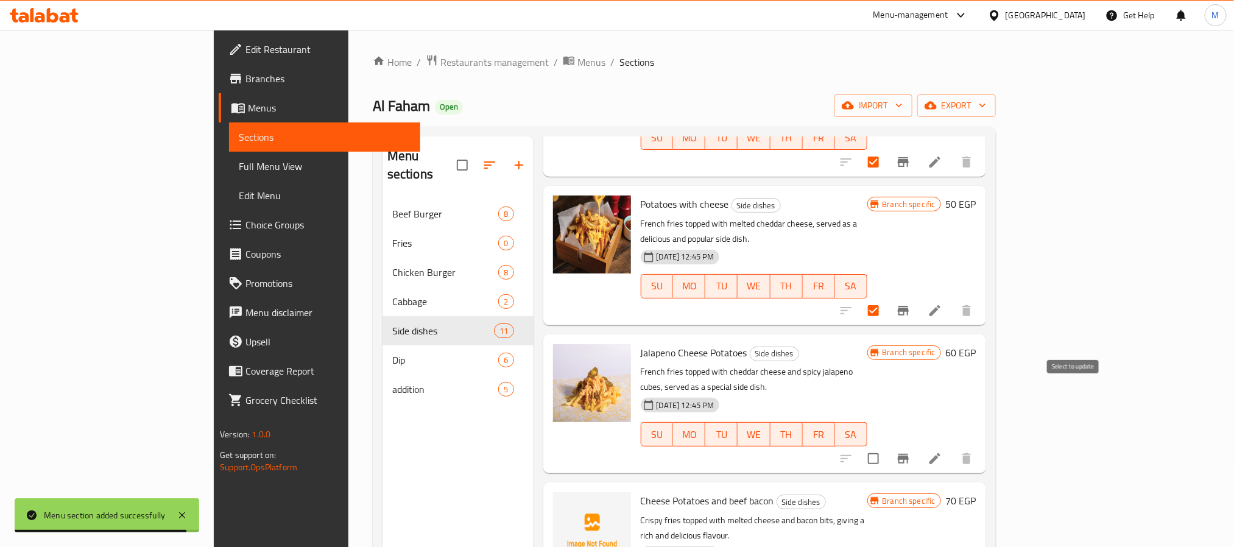
click at [886, 446] on input "checkbox" at bounding box center [874, 459] width 26 height 26
checkbox input "true"
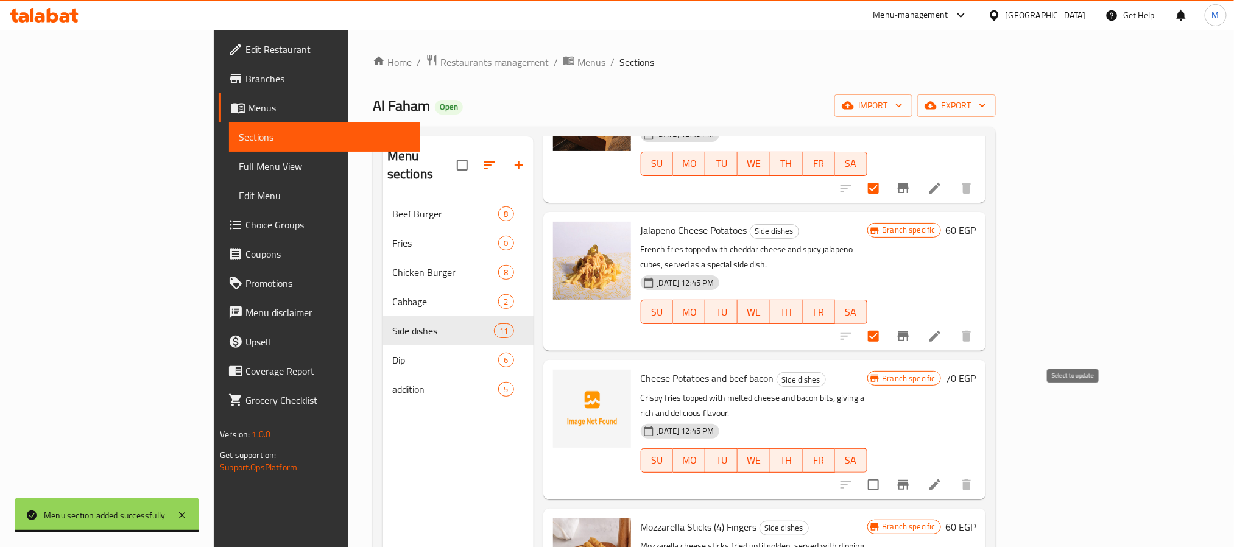
scroll to position [855, 0]
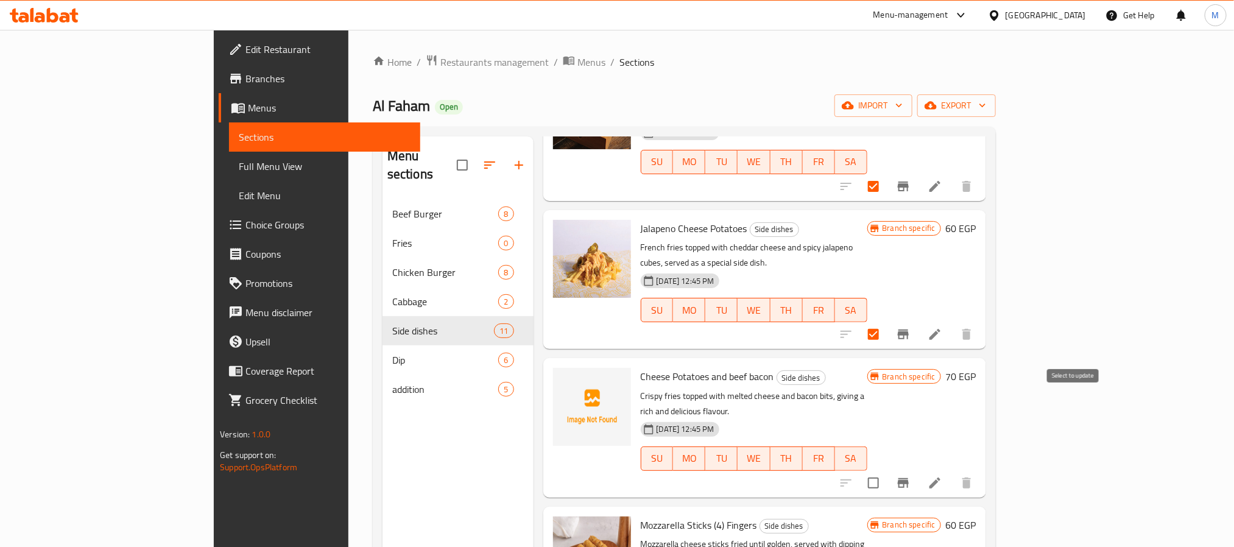
click at [886, 470] on input "checkbox" at bounding box center [874, 483] width 26 height 26
checkbox input "true"
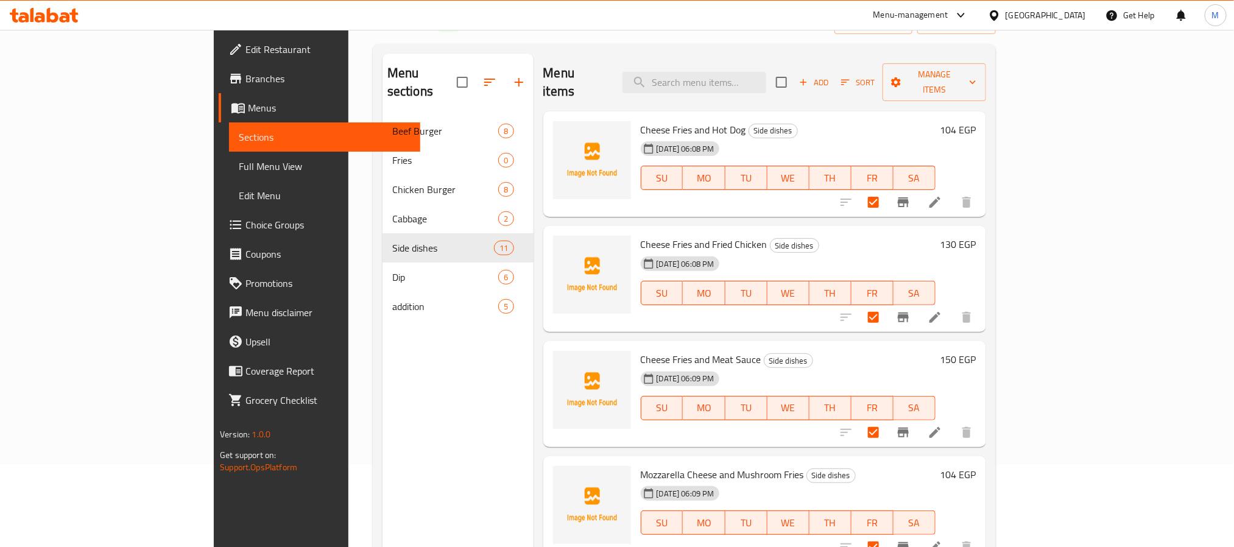
scroll to position [0, 0]
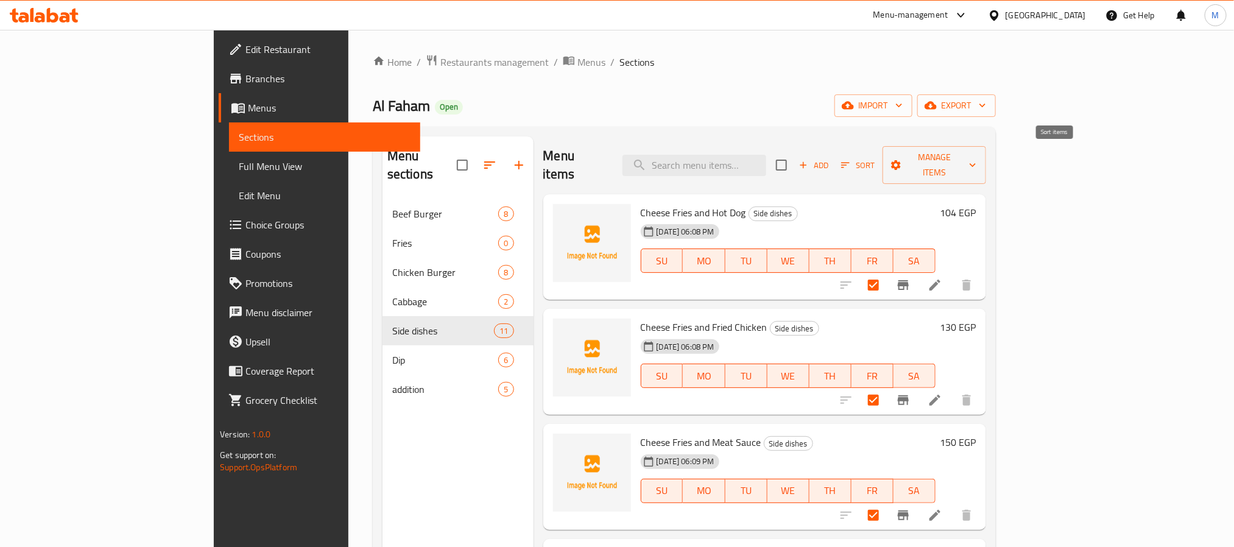
click at [878, 156] on button "Sort" at bounding box center [858, 165] width 40 height 19
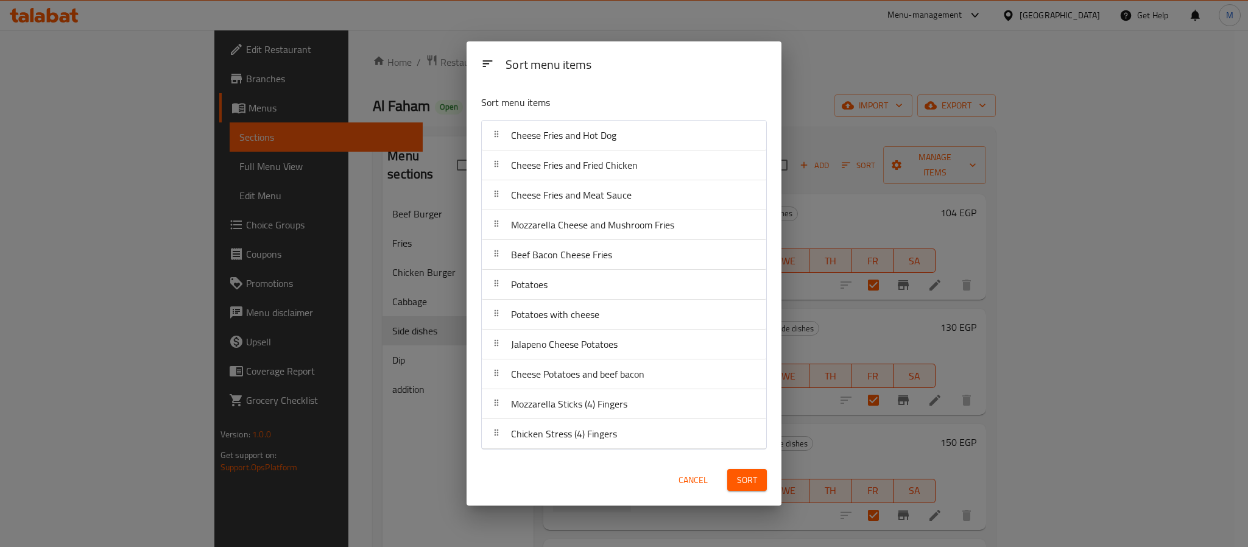
click at [1116, 156] on div "Sort menu items Sort menu items Cheese Fries and Hot Dog Cheese Fries and Fried…" at bounding box center [624, 273] width 1248 height 547
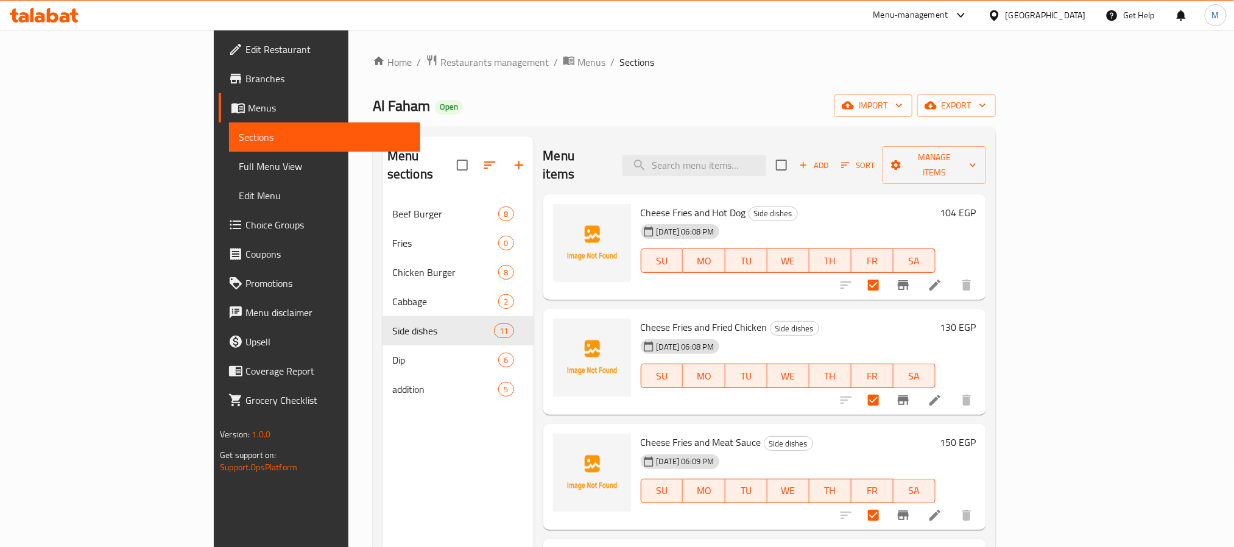
click at [986, 141] on div "Menu items Add Sort Manage items" at bounding box center [764, 165] width 443 height 58
click at [976, 150] on span "Manage items" at bounding box center [933, 165] width 83 height 30
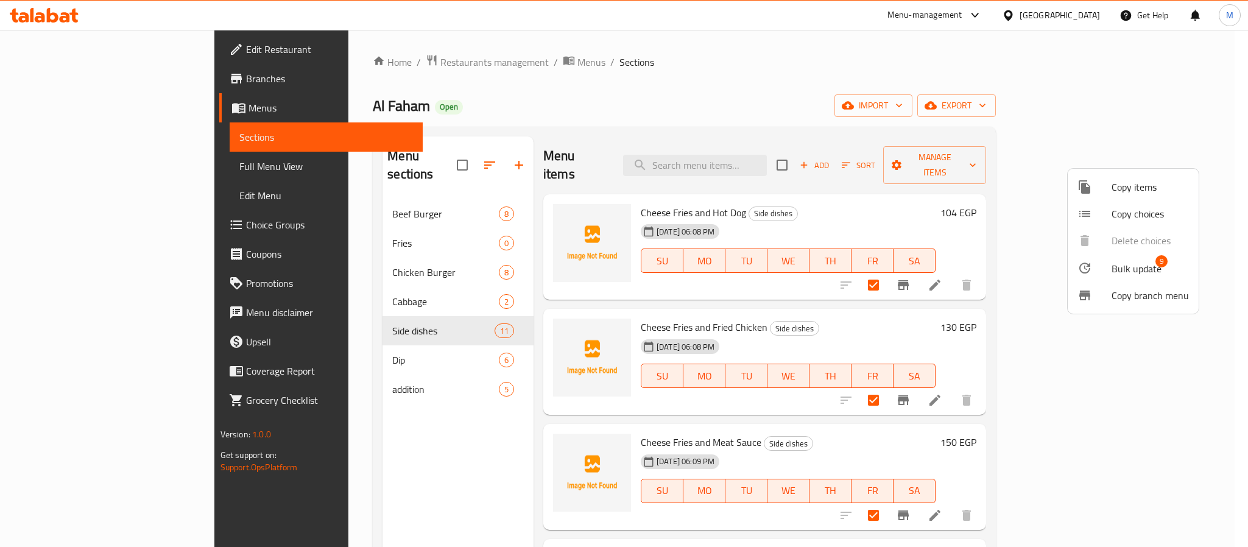
click at [1115, 269] on span "Bulk update" at bounding box center [1137, 268] width 50 height 15
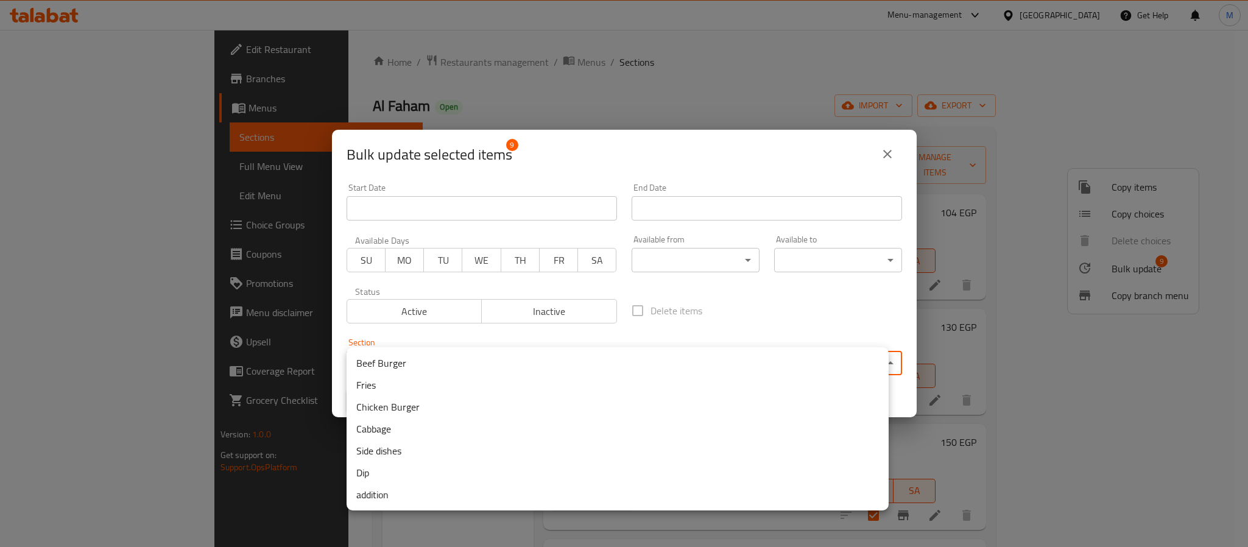
click at [417, 355] on body "​ Menu-management [GEOGRAPHIC_DATA] Get Help M Edit Restaurant Branches Menus S…" at bounding box center [624, 288] width 1248 height 517
click at [390, 380] on li "Fries" at bounding box center [618, 385] width 542 height 22
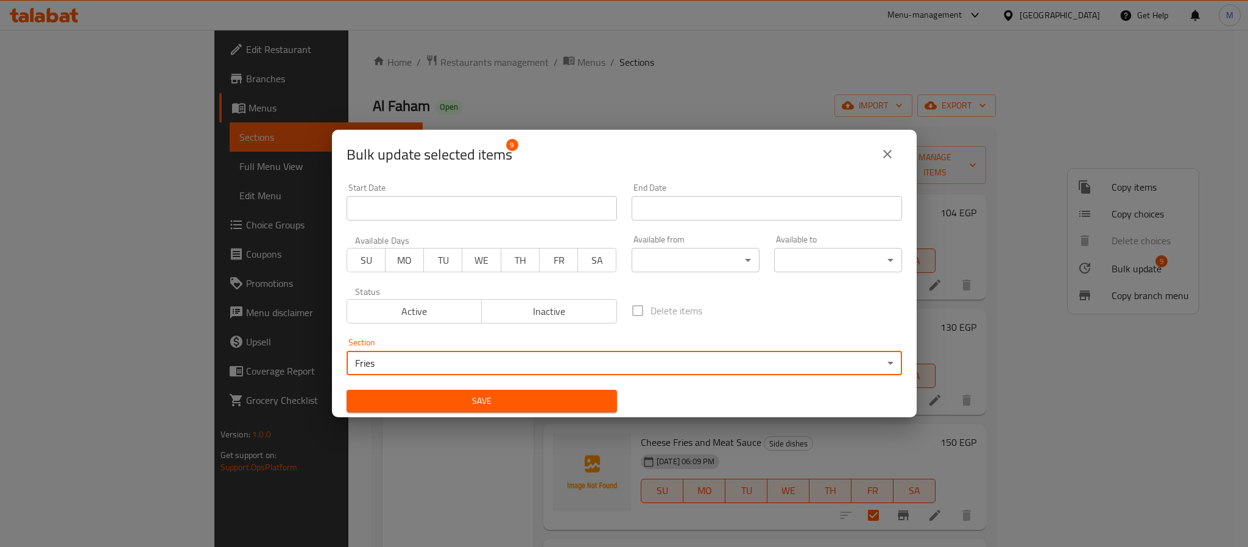
click at [431, 391] on button "Save" at bounding box center [482, 401] width 270 height 23
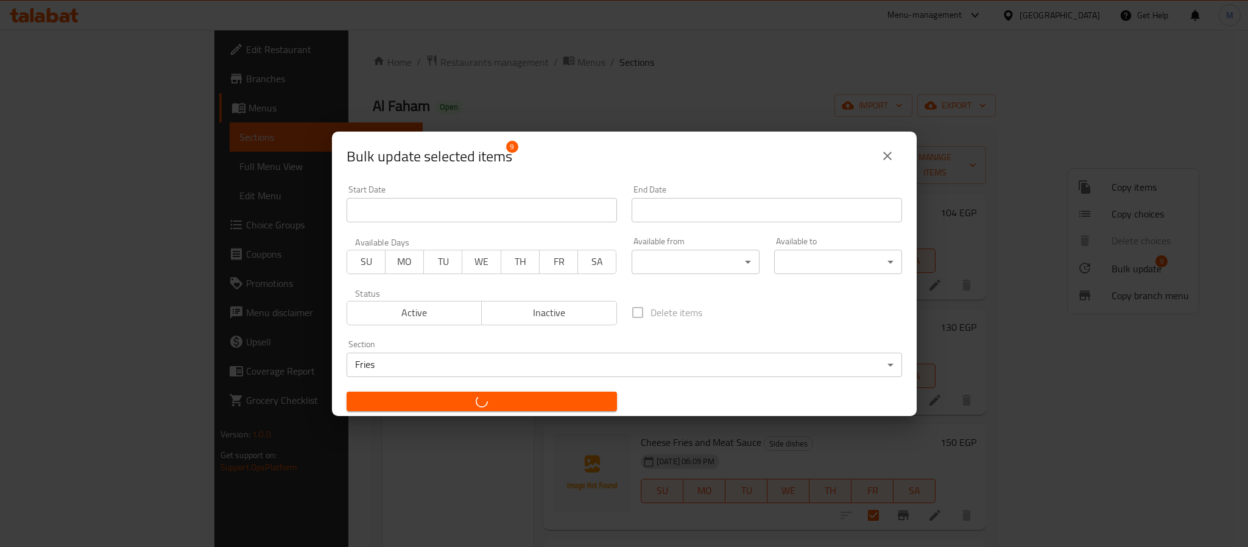
checkbox input "false"
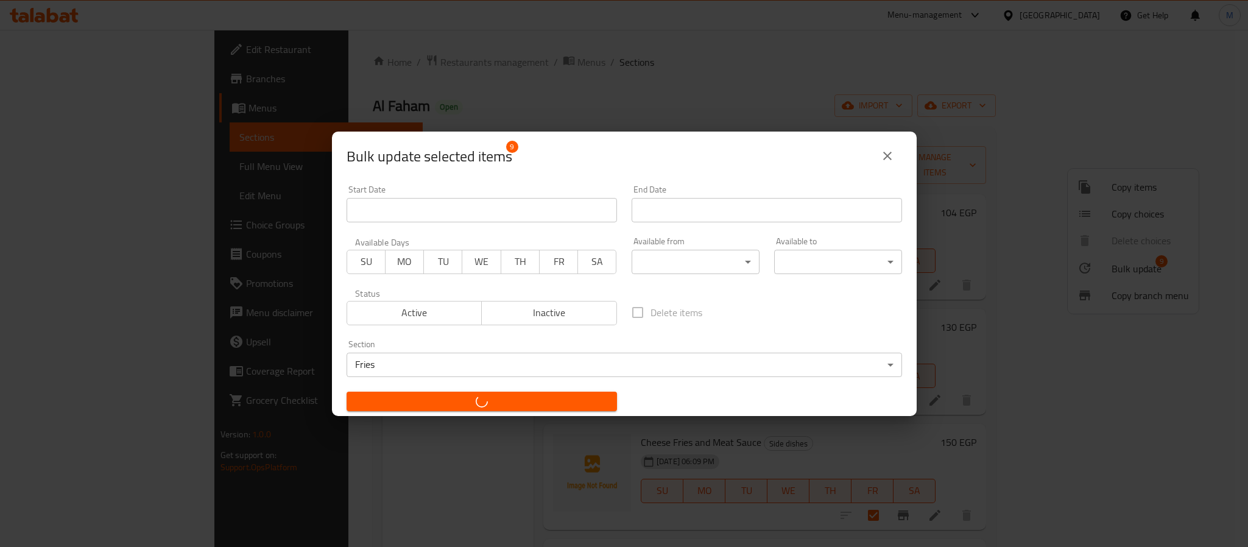
checkbox input "false"
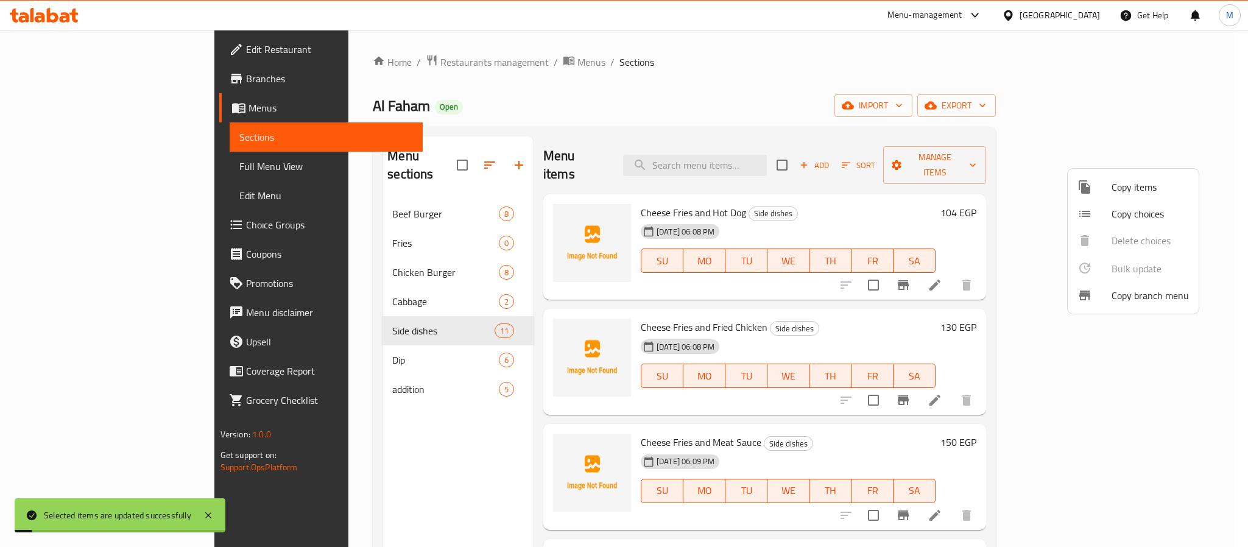
click at [596, 80] on div at bounding box center [624, 273] width 1248 height 547
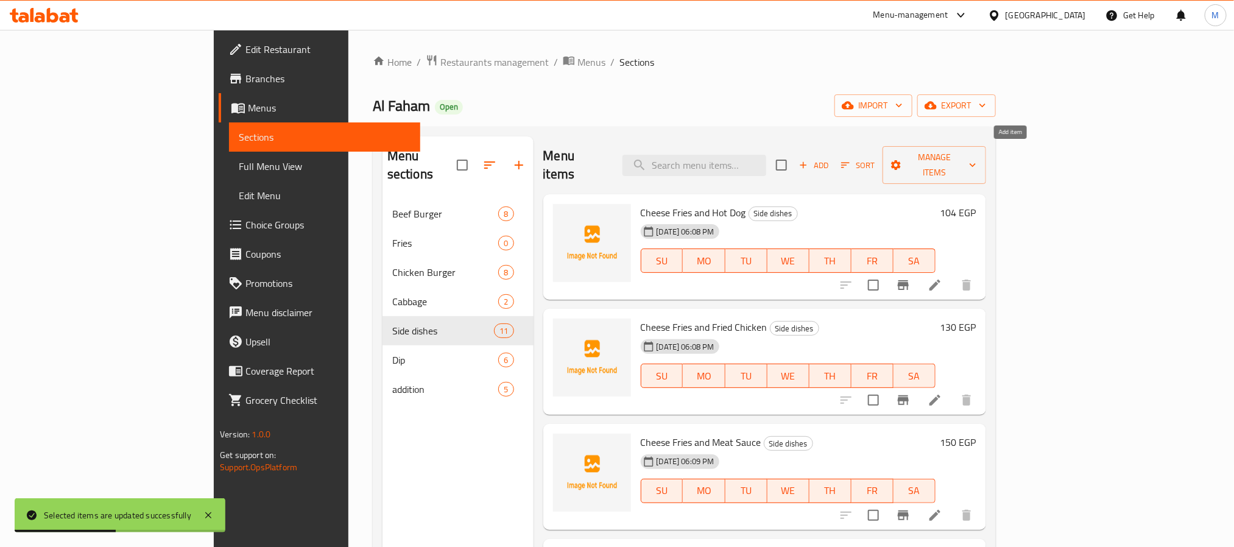
click at [830, 158] on span "Add" at bounding box center [813, 165] width 33 height 14
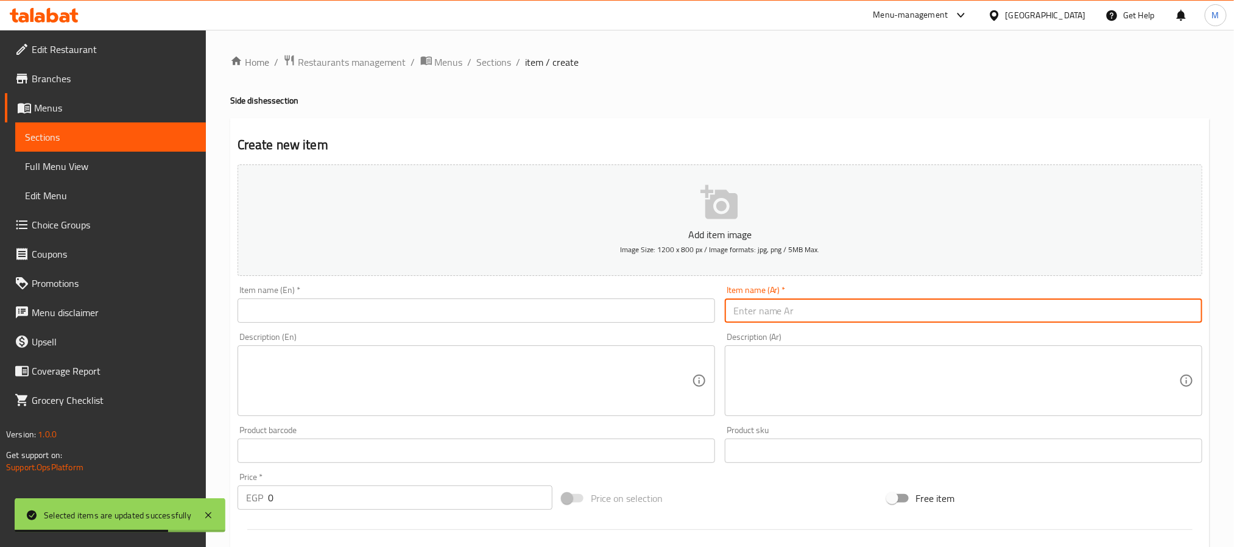
click at [777, 318] on input "text" at bounding box center [964, 310] width 478 height 24
paste input "باكت حلقات بصل 5"
type input "باكت حلقات بصل 5"
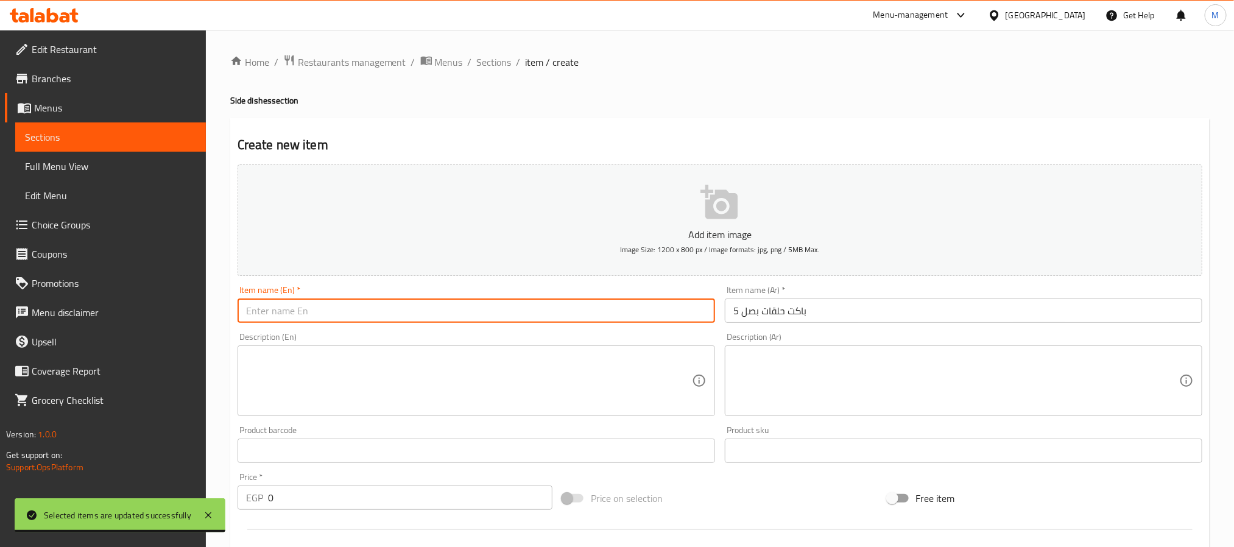
click at [348, 311] on input "text" at bounding box center [477, 310] width 478 height 24
paste input "5-pack of onion rings"
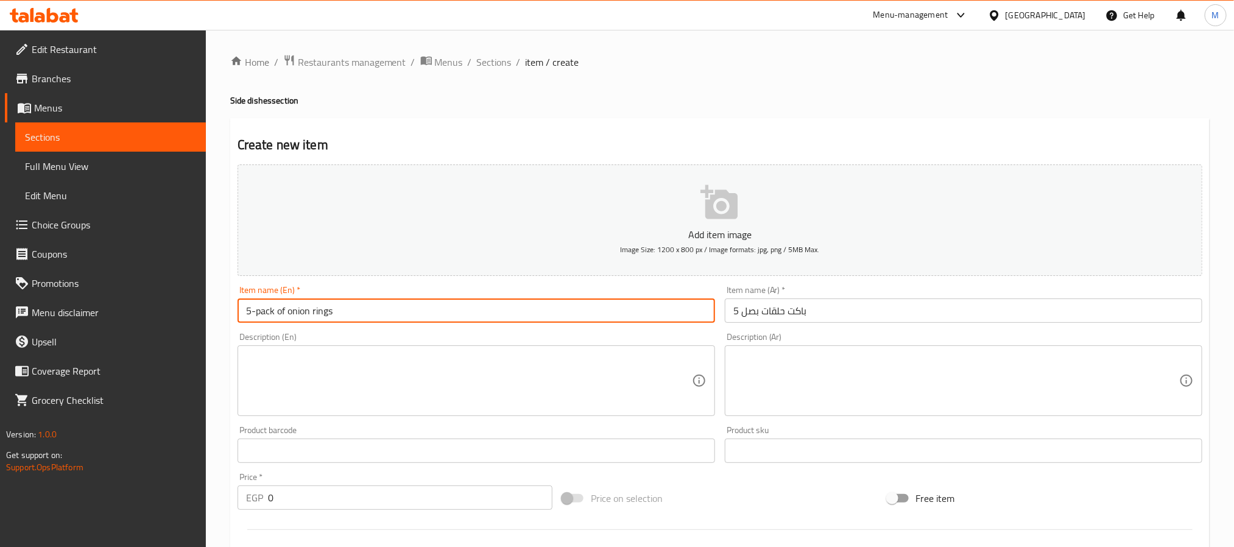
click at [260, 314] on input "5-pack of onion rings" at bounding box center [477, 310] width 478 height 24
type input "5 Onion Rings Packet"
click at [437, 496] on input "0" at bounding box center [410, 497] width 284 height 24
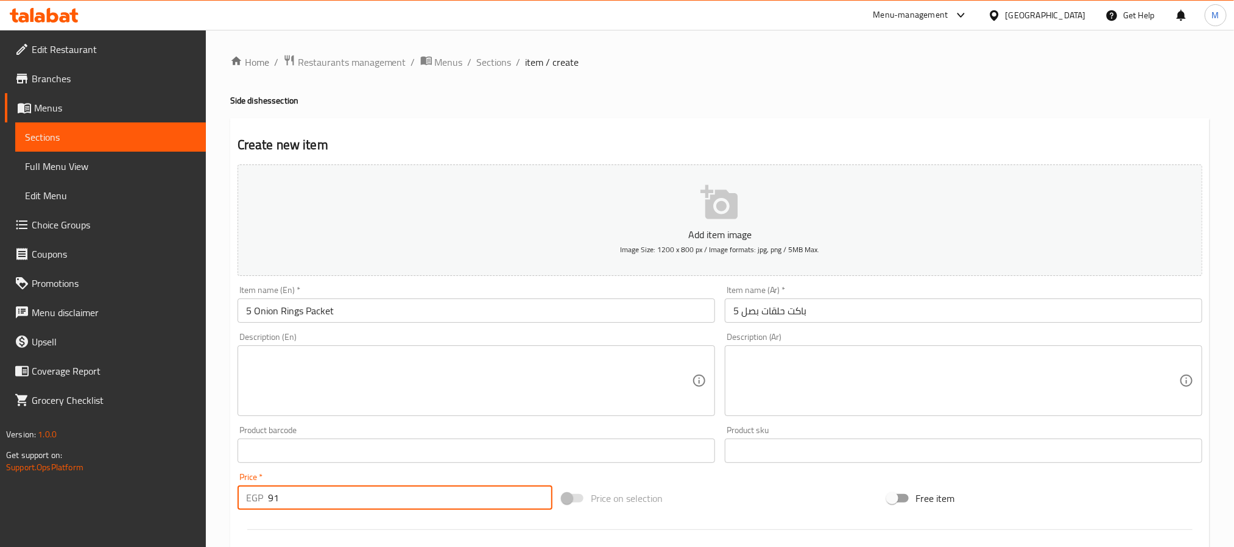
type input "91"
click at [736, 313] on input "باكت حلقات بصل 5" at bounding box center [964, 310] width 478 height 24
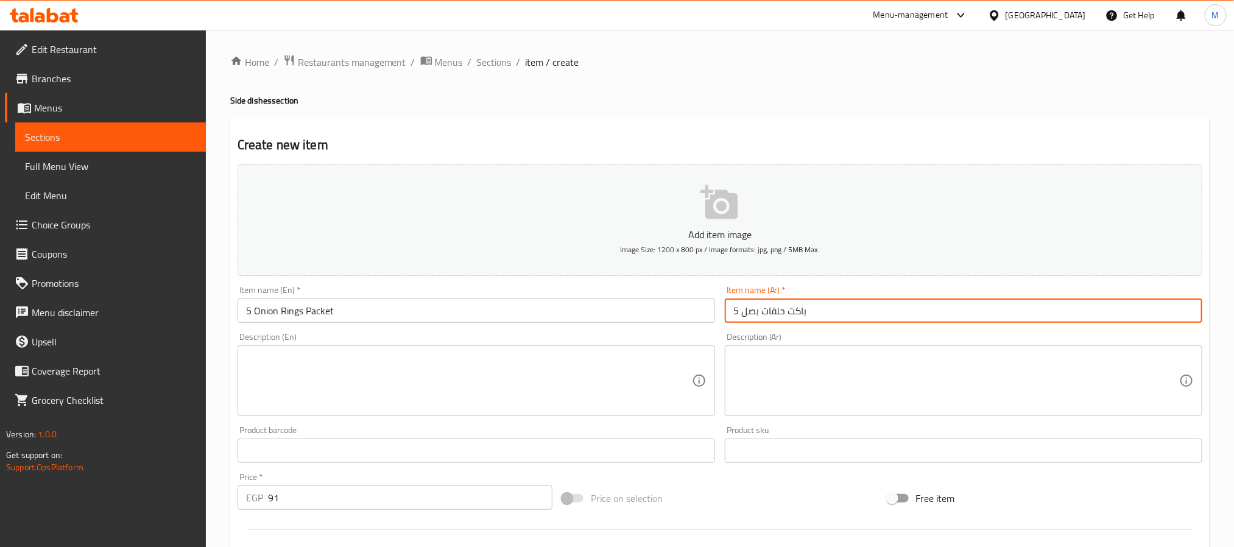
click at [736, 313] on input "باكت حلقات بصل 5" at bounding box center [964, 310] width 478 height 24
click at [735, 312] on input "باكت حلقات بصل 5" at bounding box center [964, 310] width 478 height 24
click at [777, 314] on input "باكت حلقات بصل" at bounding box center [964, 310] width 478 height 24
paste input "5"
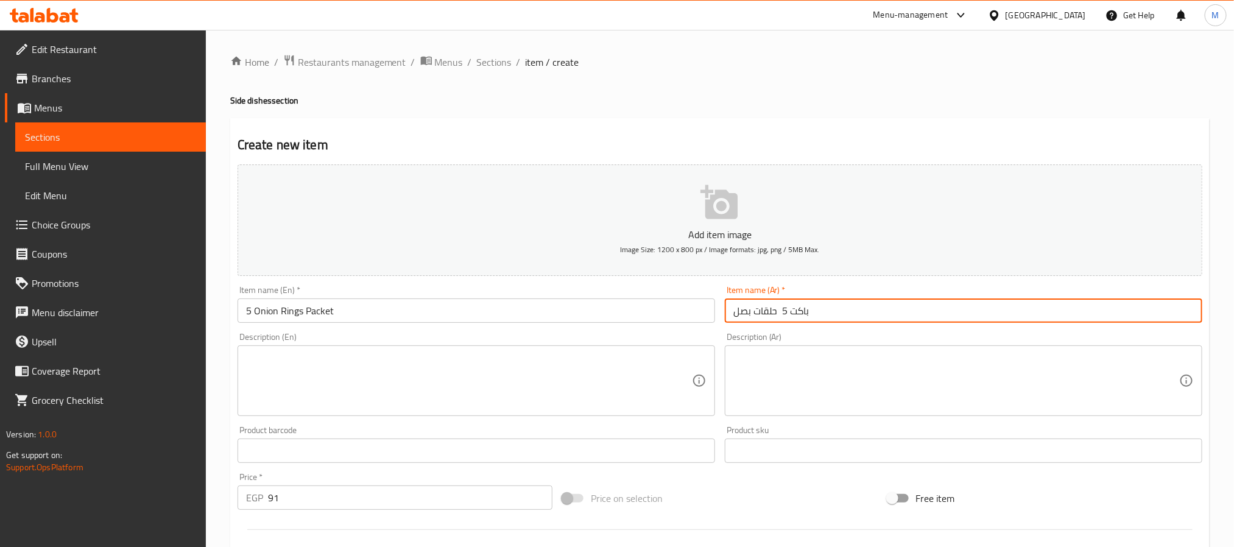
type input "باكت 5 حلقات بصل"
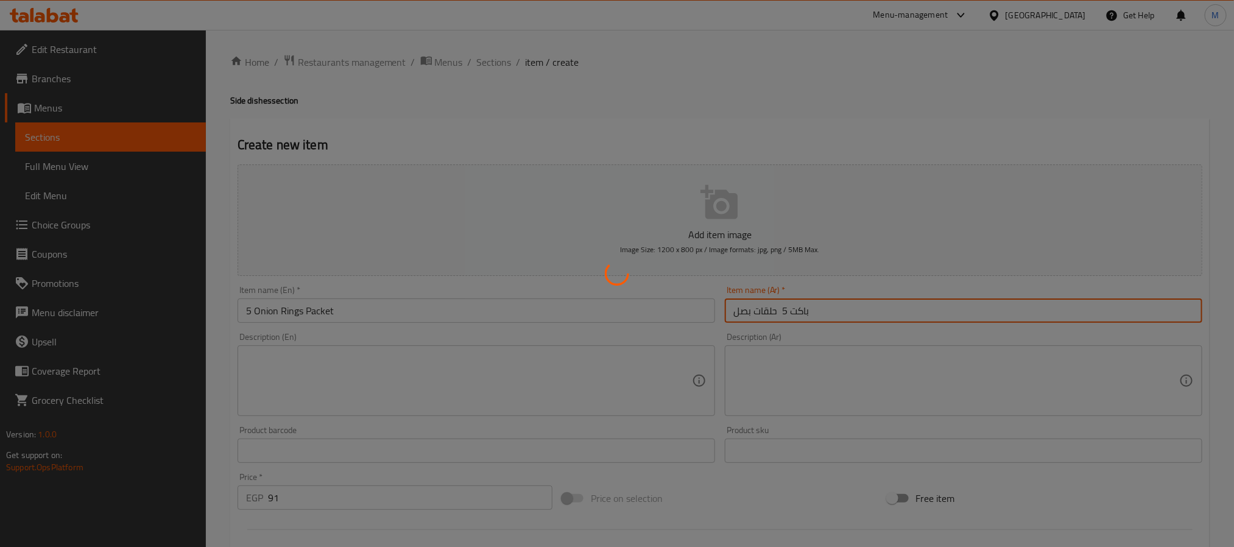
type input "0"
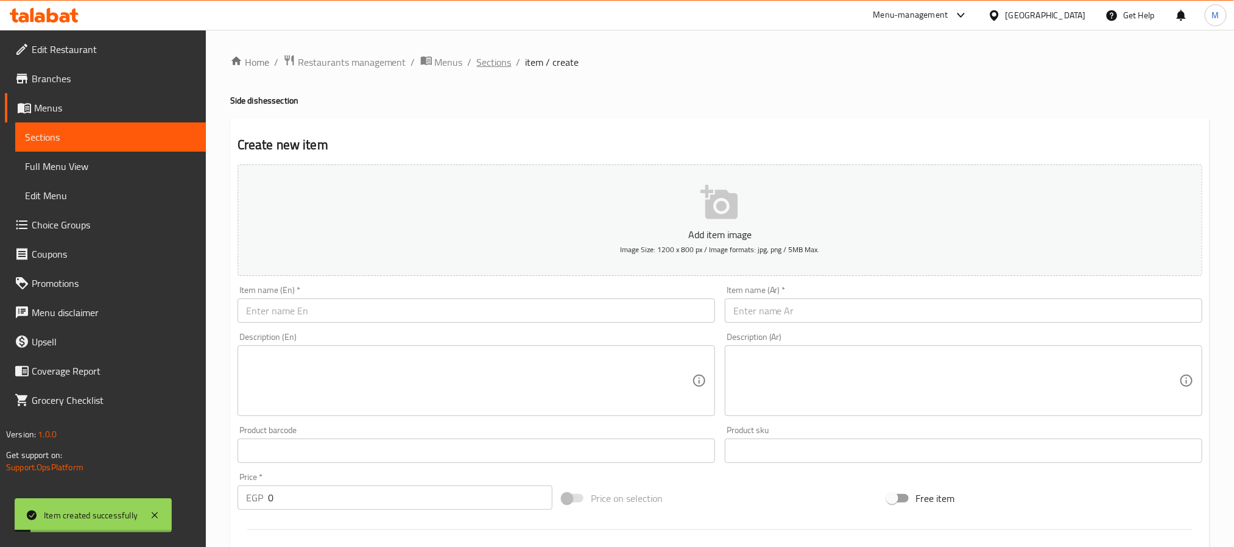
click at [490, 66] on span "Sections" at bounding box center [494, 62] width 35 height 15
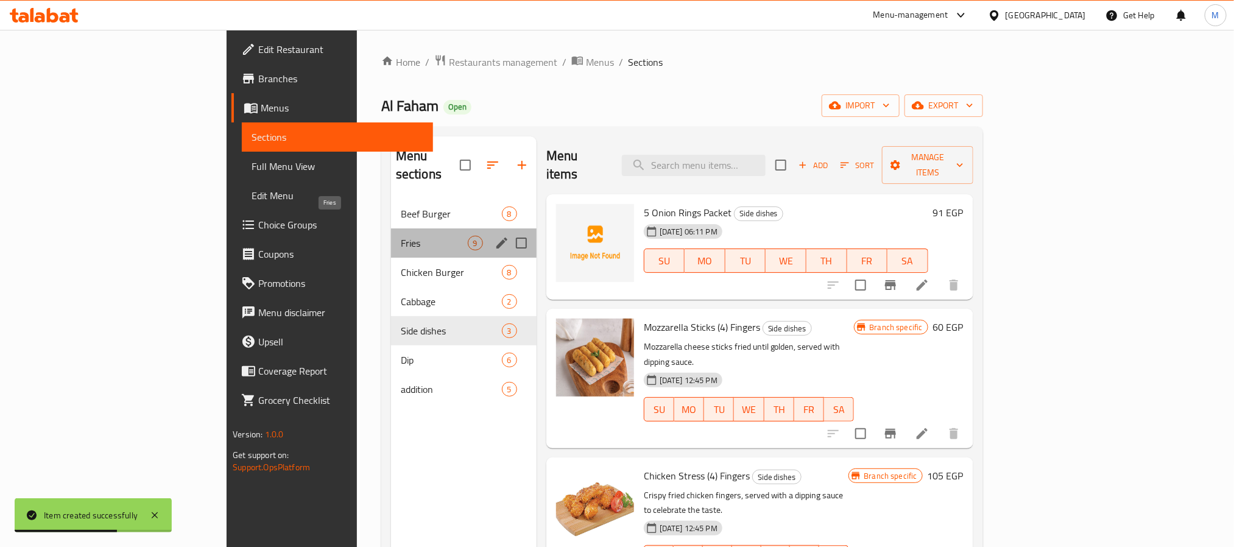
click at [401, 236] on span "Fries" at bounding box center [434, 243] width 67 height 15
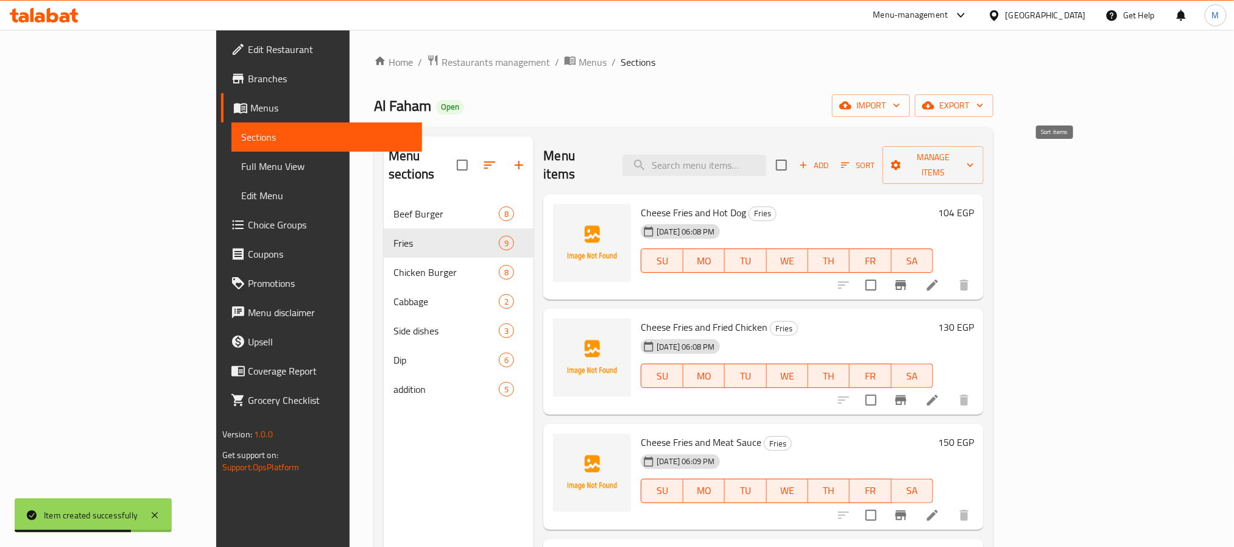
click at [851, 160] on icon "button" at bounding box center [845, 165] width 11 height 11
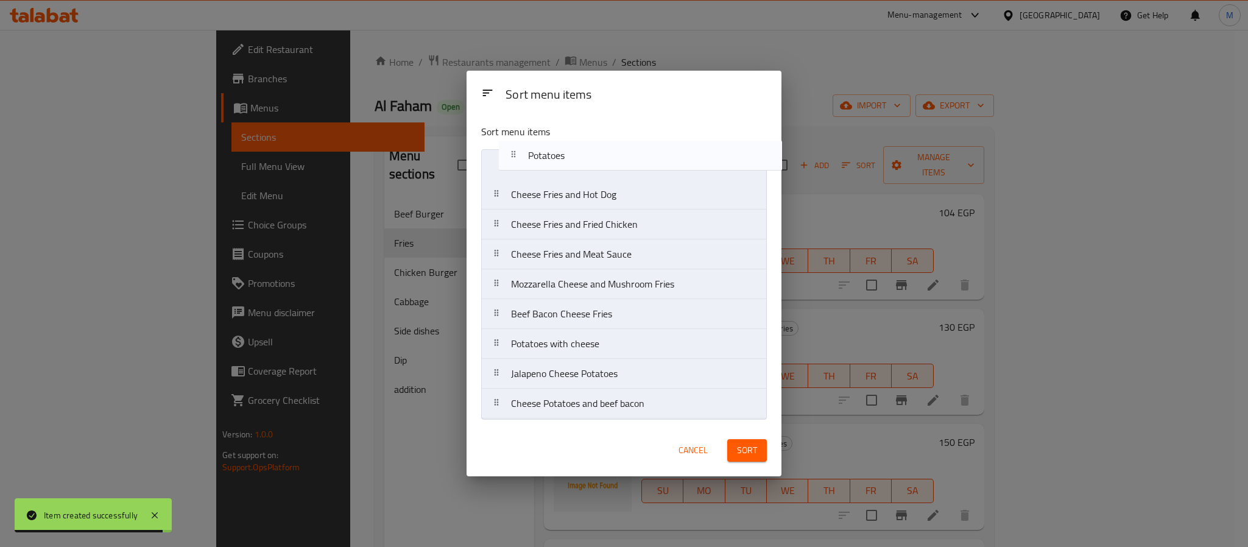
drag, startPoint x: 541, startPoint y: 315, endPoint x: 558, endPoint y: 152, distance: 163.5
click at [558, 152] on nav "Cheese Fries and Hot Dog Cheese Fries and Fried Chicken Cheese Fries and Meat S…" at bounding box center [624, 284] width 286 height 270
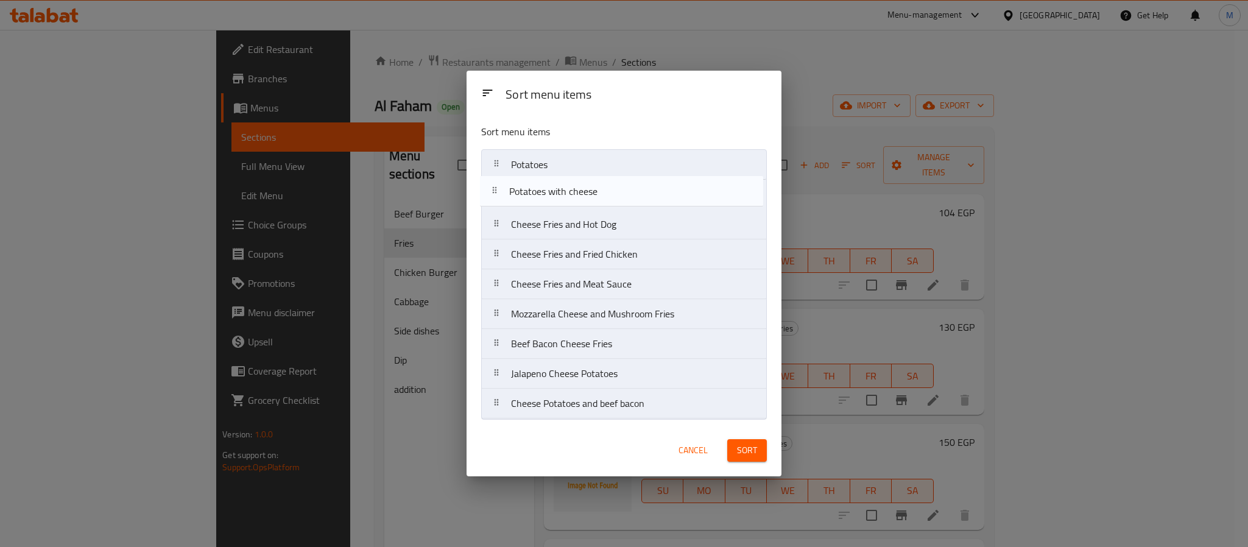
drag, startPoint x: 587, startPoint y: 328, endPoint x: 594, endPoint y: 192, distance: 136.0
click at [594, 192] on nav "Potatoes Cheese Fries and Hot Dog Cheese Fries and Fried Chicken Cheese Fries a…" at bounding box center [624, 284] width 286 height 270
drag, startPoint x: 609, startPoint y: 376, endPoint x: 612, endPoint y: 214, distance: 162.0
click at [612, 214] on nav "Potatoes Potatoes with cheese Cheese Fries and Hot Dog Cheese Fries and Fried C…" at bounding box center [624, 284] width 286 height 270
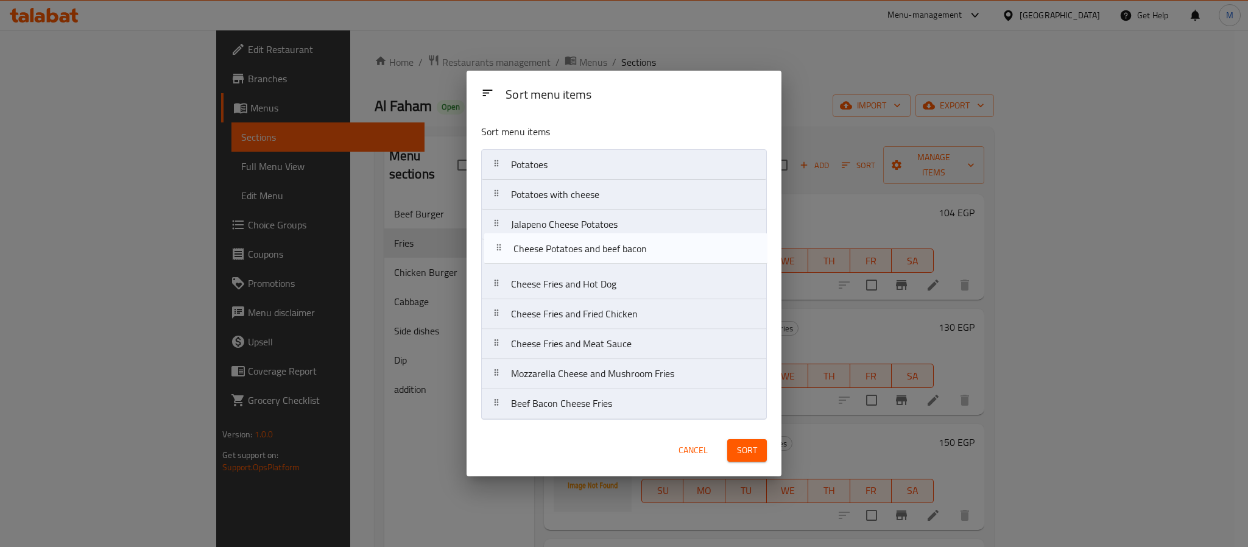
drag, startPoint x: 644, startPoint y: 412, endPoint x: 644, endPoint y: 256, distance: 155.3
click at [644, 256] on nav "Potatoes Potatoes with cheese Jalapeno Cheese Potatoes Cheese Fries and Hot Dog…" at bounding box center [624, 284] width 286 height 270
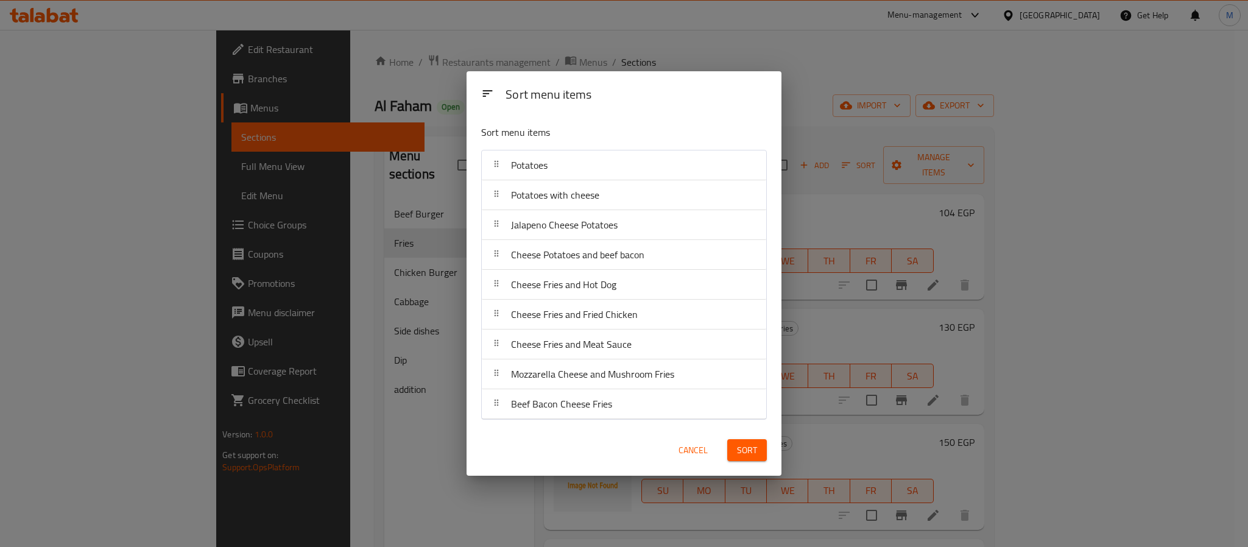
click at [741, 454] on span "Sort" at bounding box center [747, 450] width 20 height 15
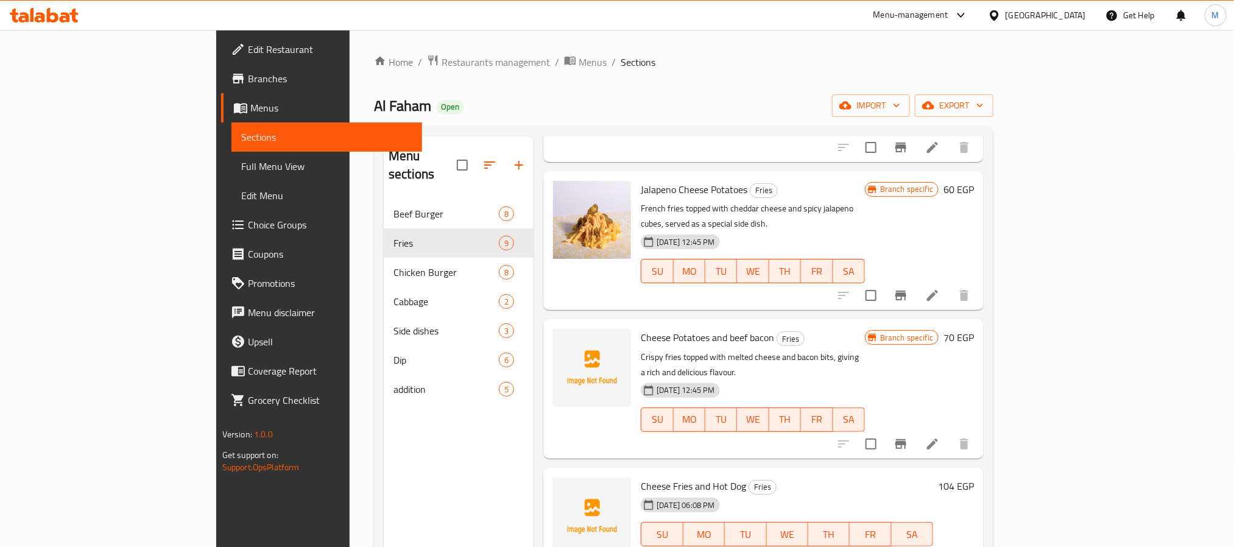
scroll to position [365, 0]
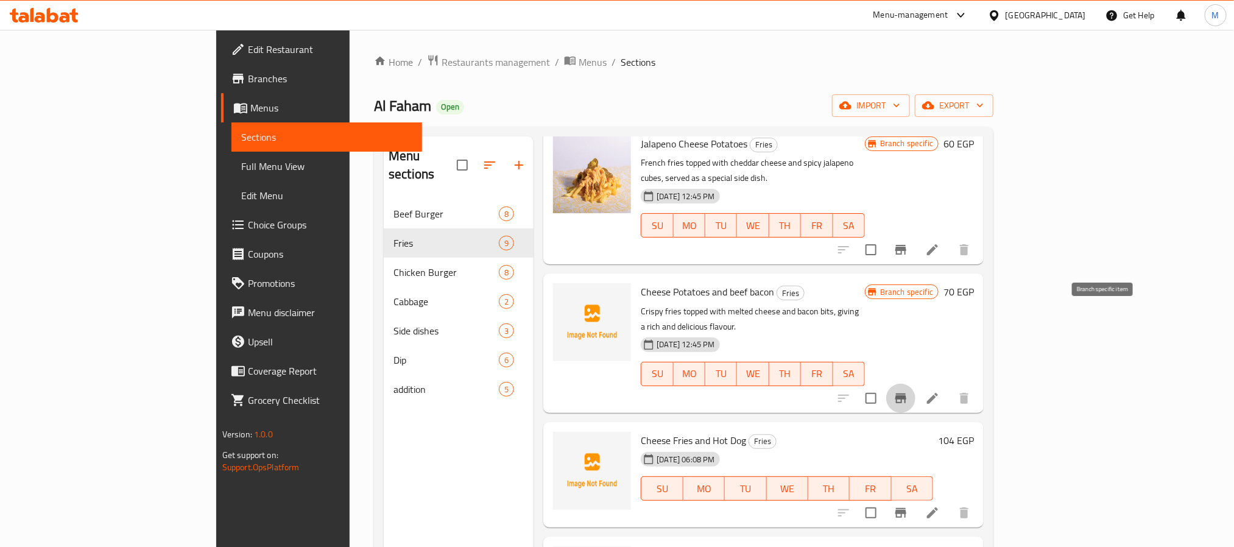
click at [908, 391] on icon "Branch-specific-item" at bounding box center [900, 398] width 15 height 15
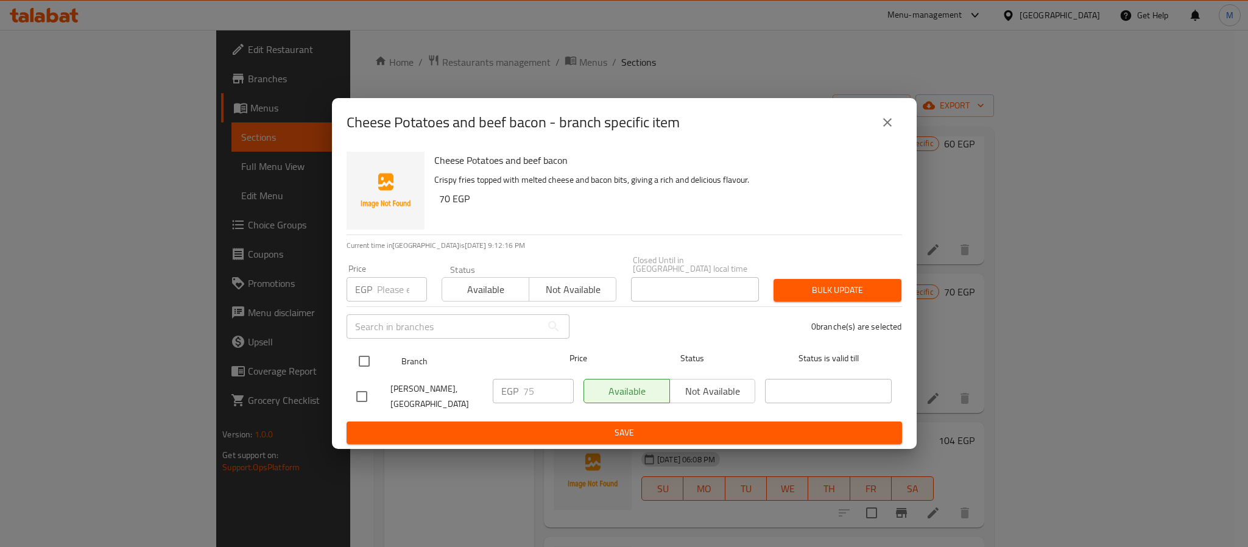
click at [365, 365] on input "checkbox" at bounding box center [364, 361] width 26 height 26
checkbox input "true"
click at [399, 286] on input "number" at bounding box center [402, 289] width 50 height 24
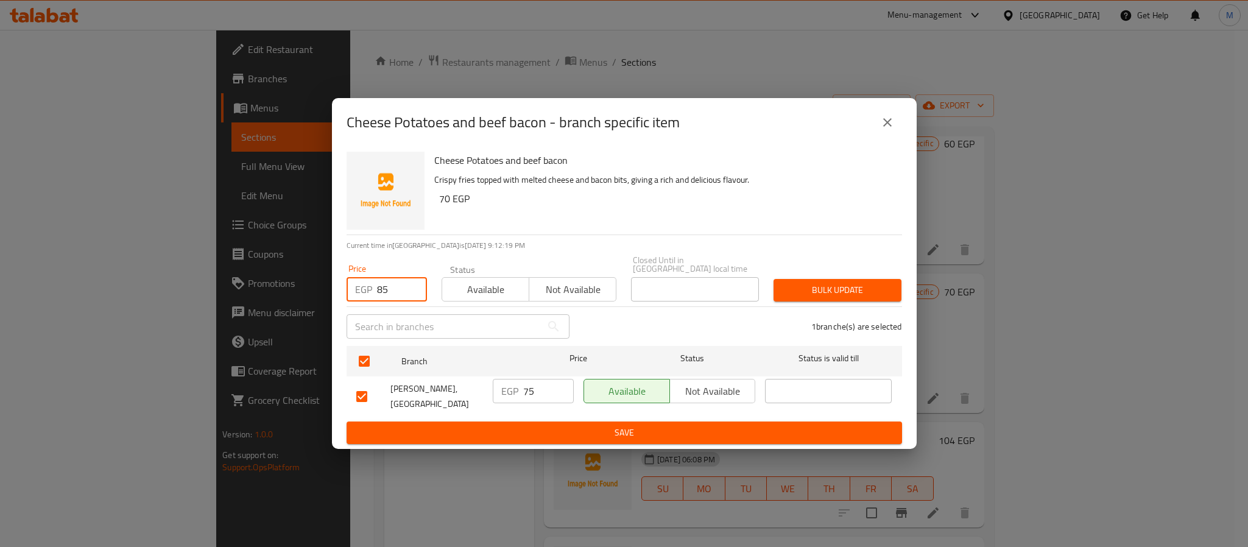
type input "85"
click at [854, 287] on span "Bulk update" at bounding box center [837, 290] width 108 height 15
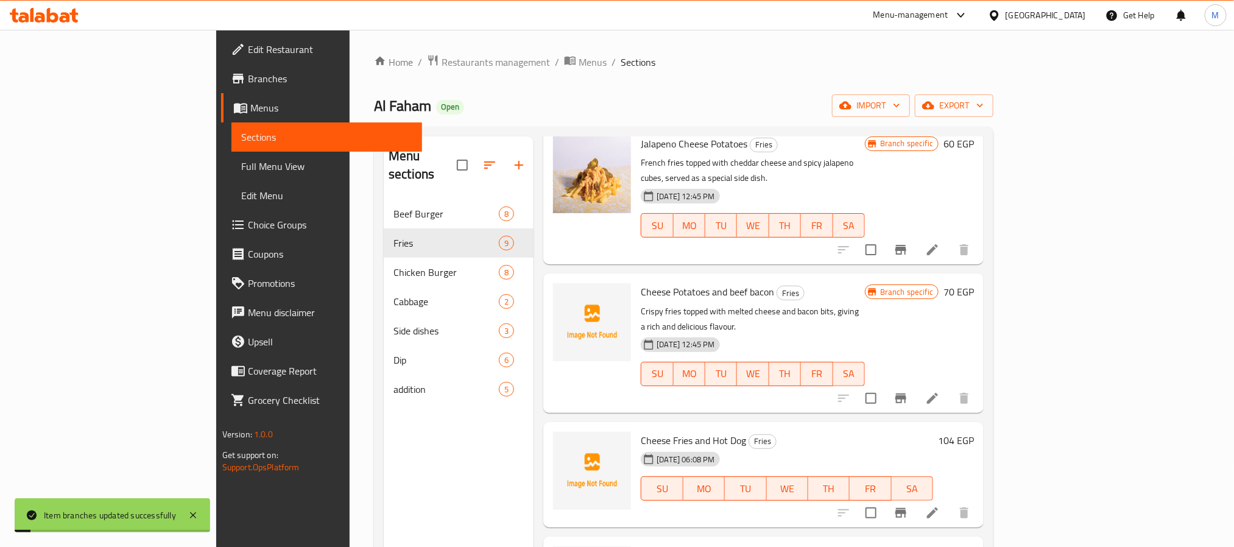
click at [938, 447] on div "[DATE] 06:08 PM SU MO TU WE TH FR SA" at bounding box center [787, 480] width 302 height 66
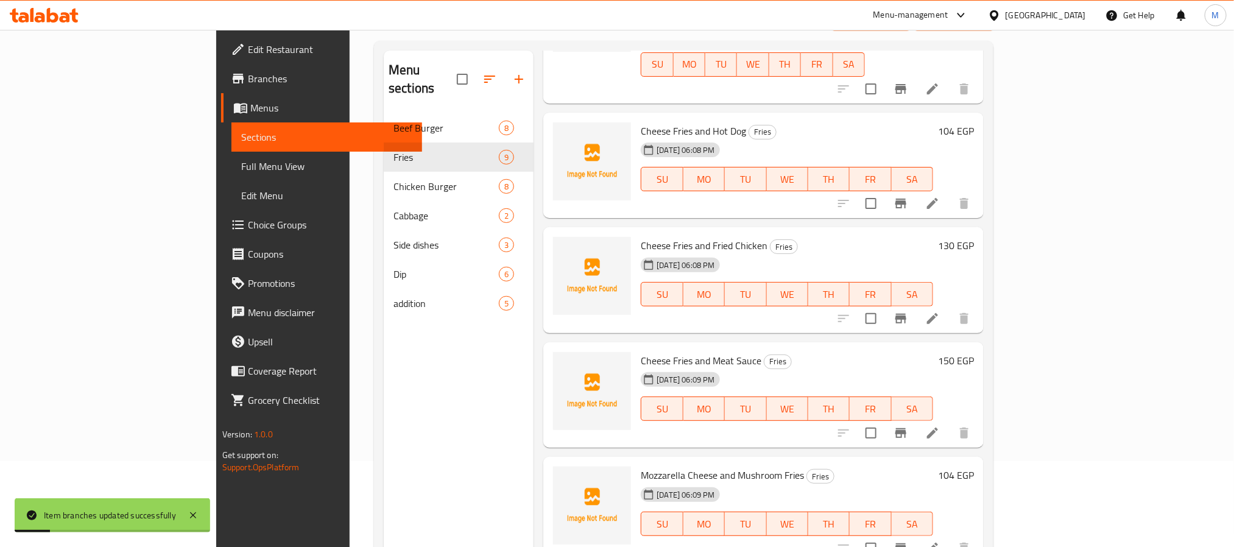
scroll to position [171, 0]
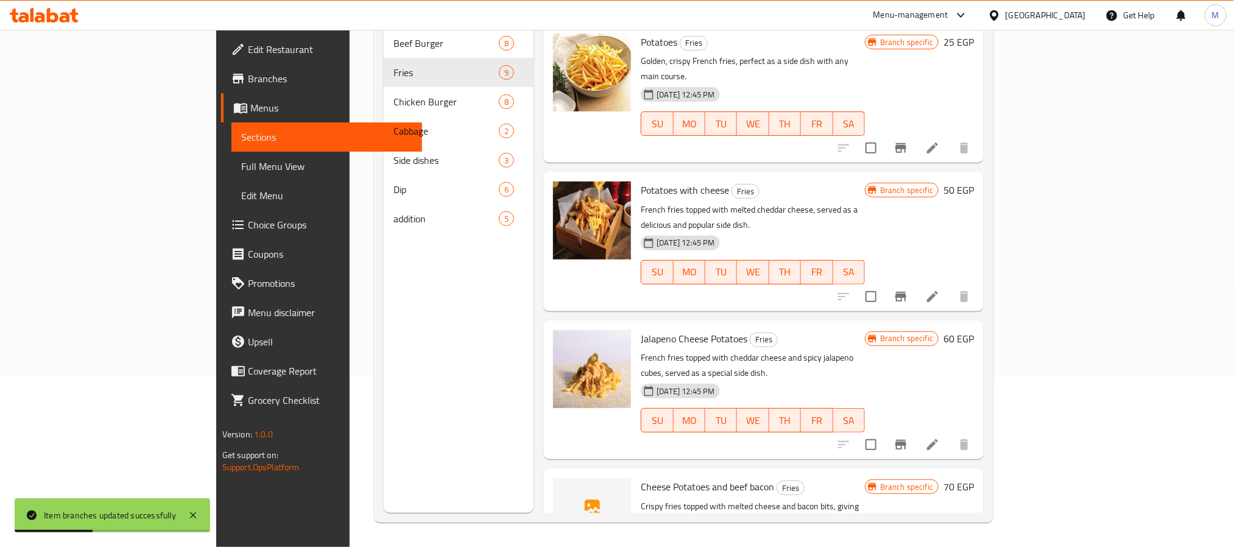
scroll to position [0, 0]
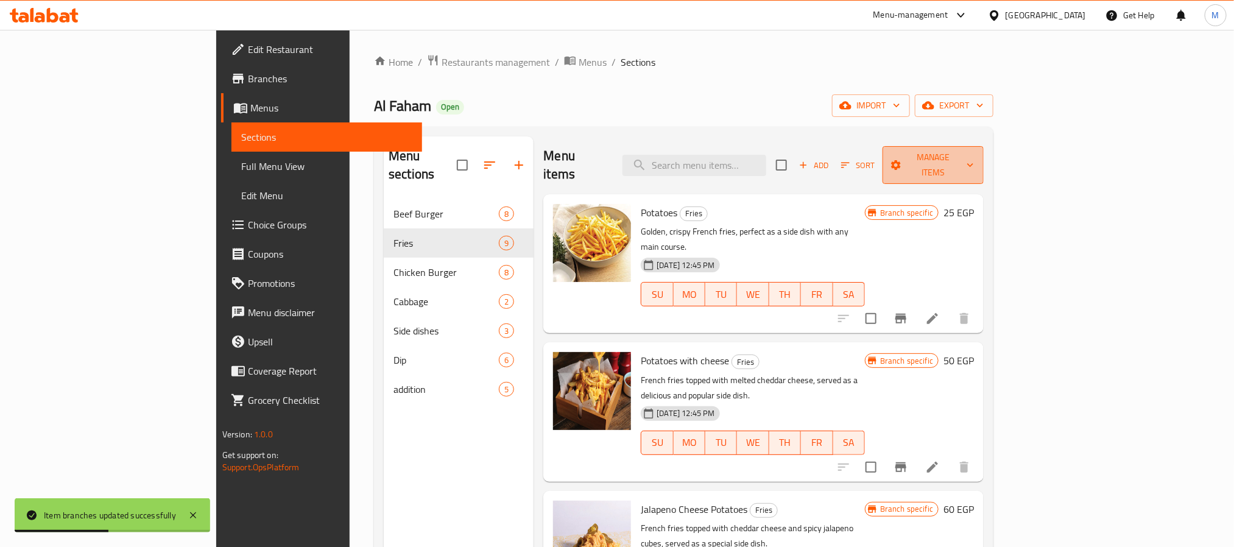
click at [984, 147] on button "Manage items" at bounding box center [933, 165] width 101 height 38
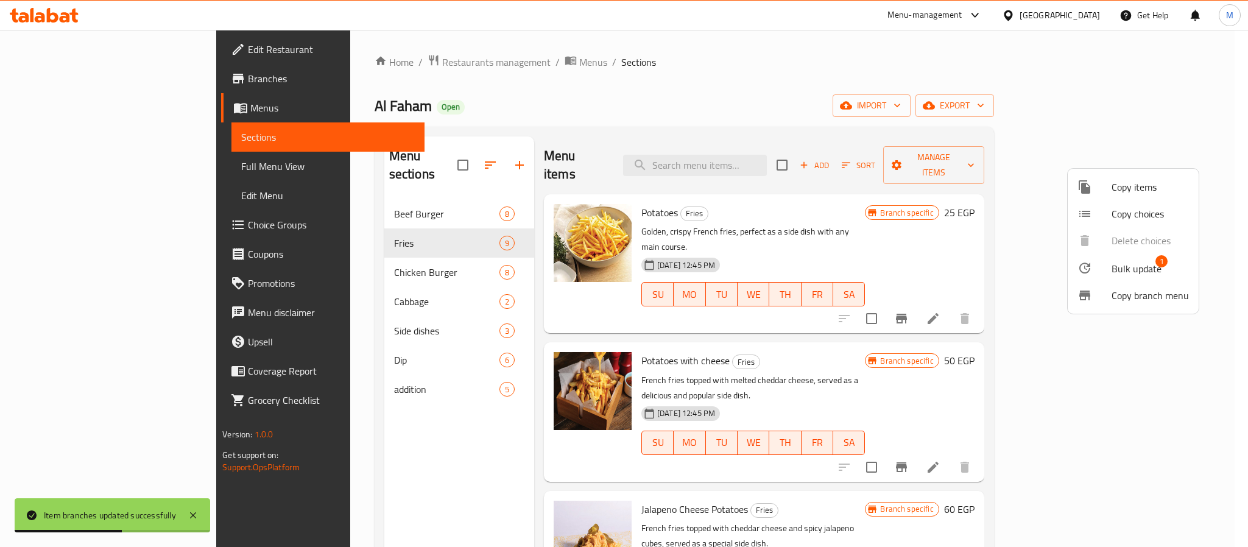
click at [1118, 265] on span "Bulk update" at bounding box center [1137, 268] width 50 height 15
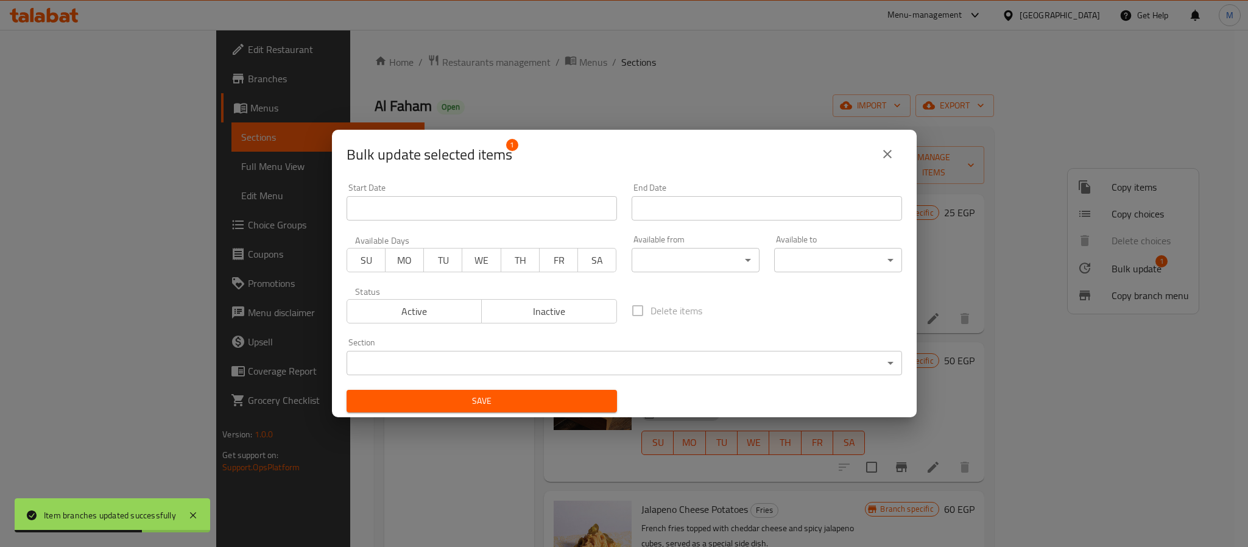
click at [569, 319] on span "Inactive" at bounding box center [549, 312] width 125 height 18
drag, startPoint x: 565, startPoint y: 406, endPoint x: 573, endPoint y: 400, distance: 9.6
click at [565, 406] on span "Save" at bounding box center [481, 400] width 251 height 15
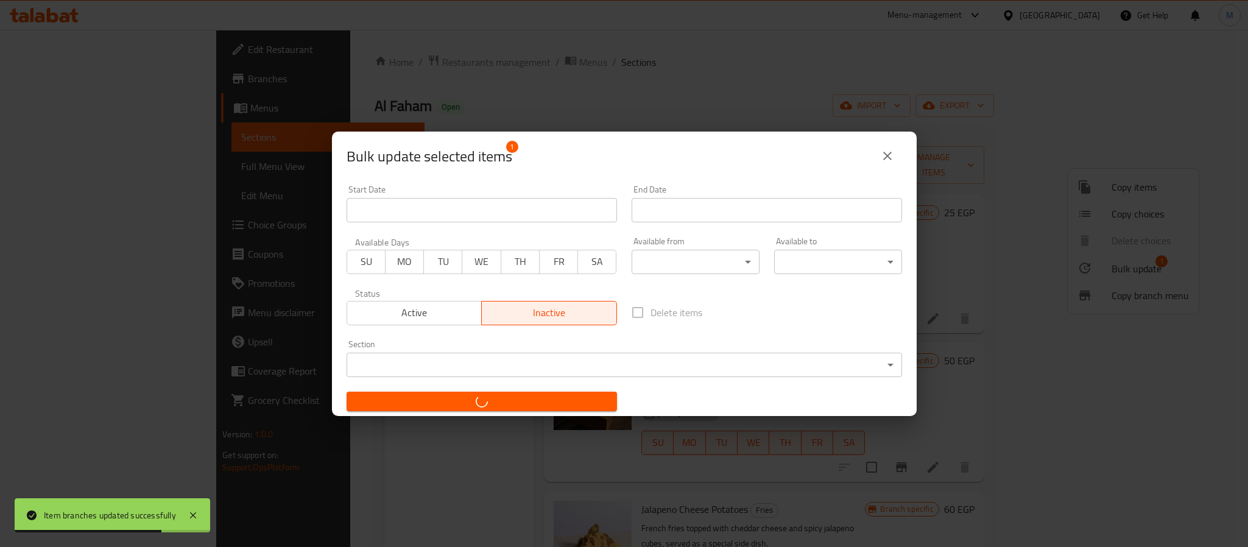
checkbox input "false"
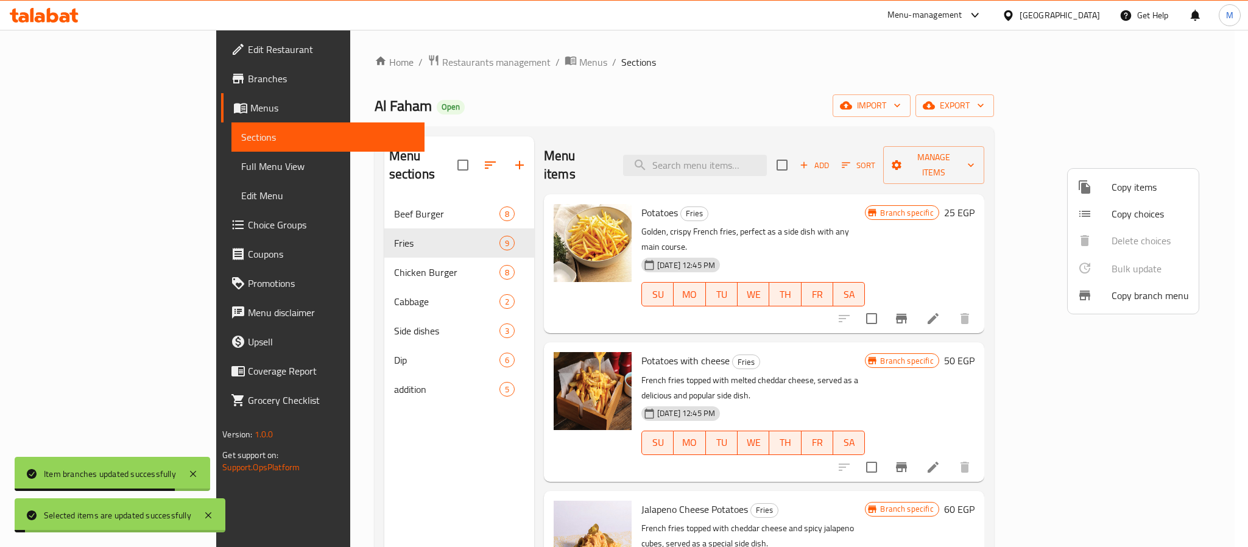
click at [685, 116] on div at bounding box center [624, 273] width 1248 height 547
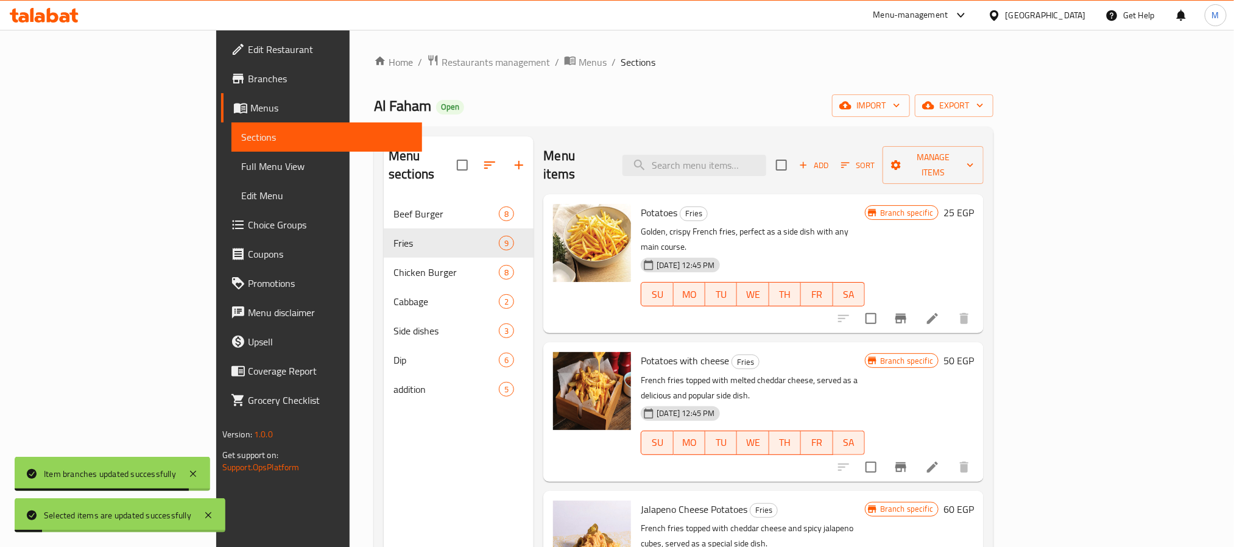
click at [629, 124] on div "Home / Restaurants management / Menus / Sections [PERSON_NAME] Open import expo…" at bounding box center [683, 373] width 619 height 639
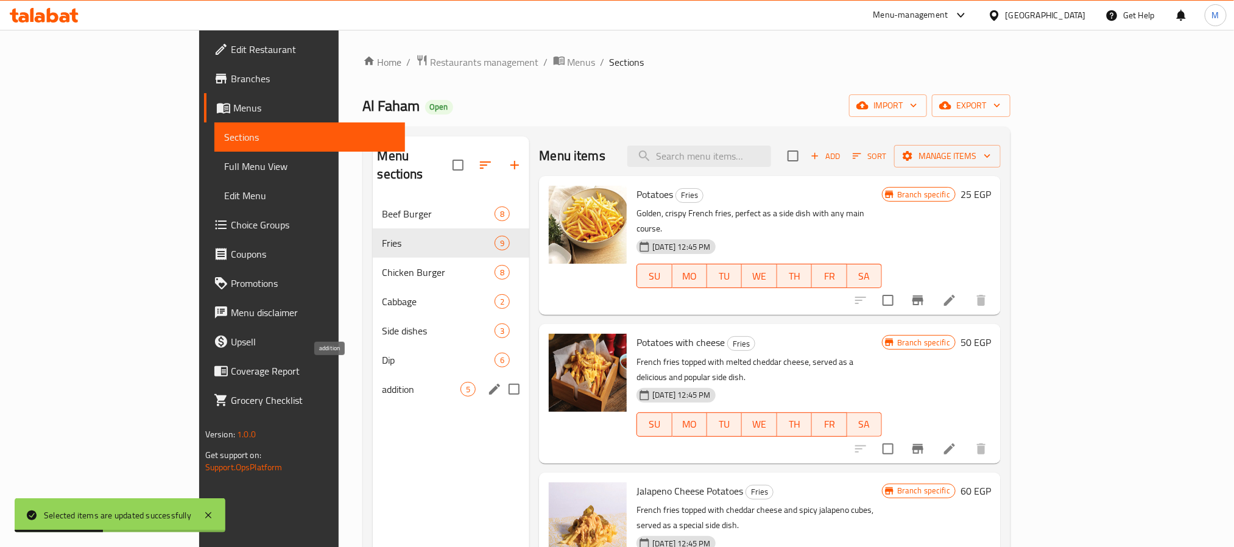
click at [382, 382] on span "addition" at bounding box center [421, 389] width 79 height 15
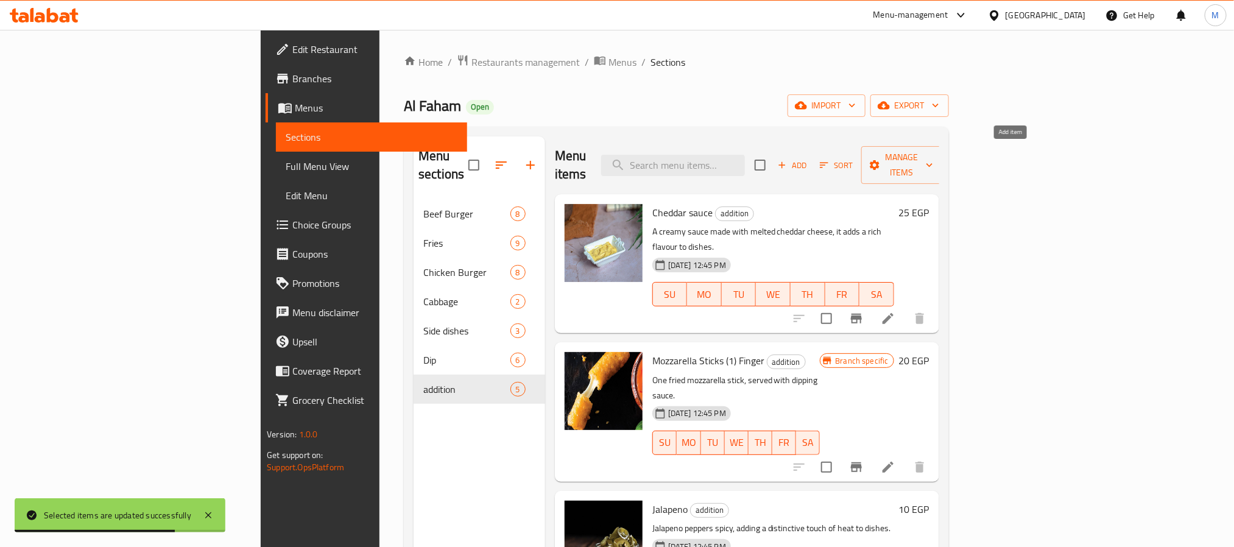
click at [809, 158] on span "Add" at bounding box center [792, 165] width 33 height 14
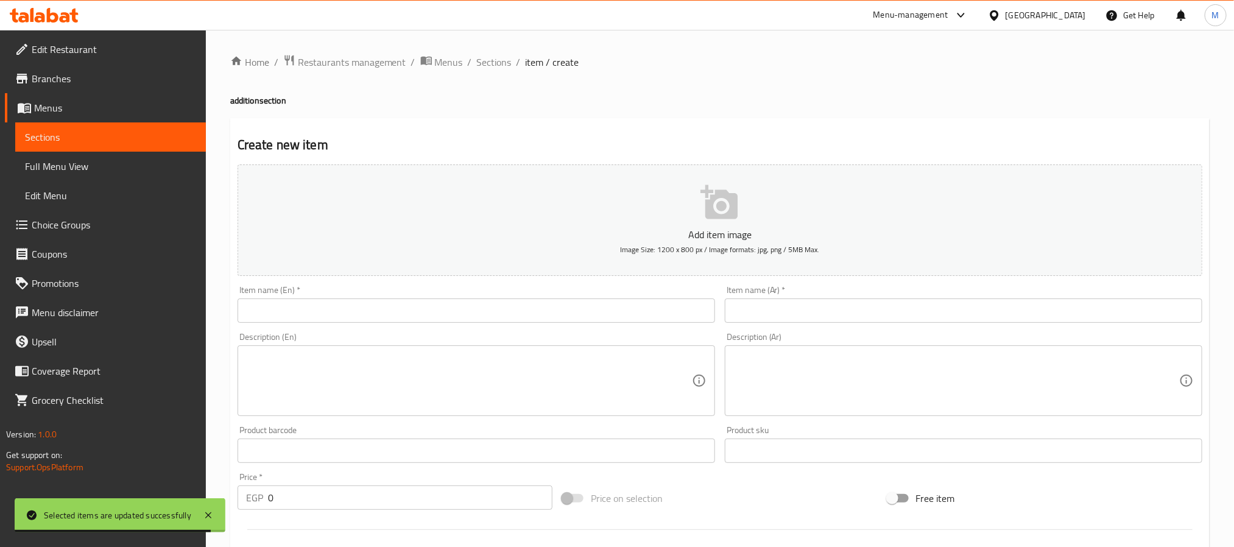
click at [865, 304] on input "text" at bounding box center [964, 310] width 478 height 24
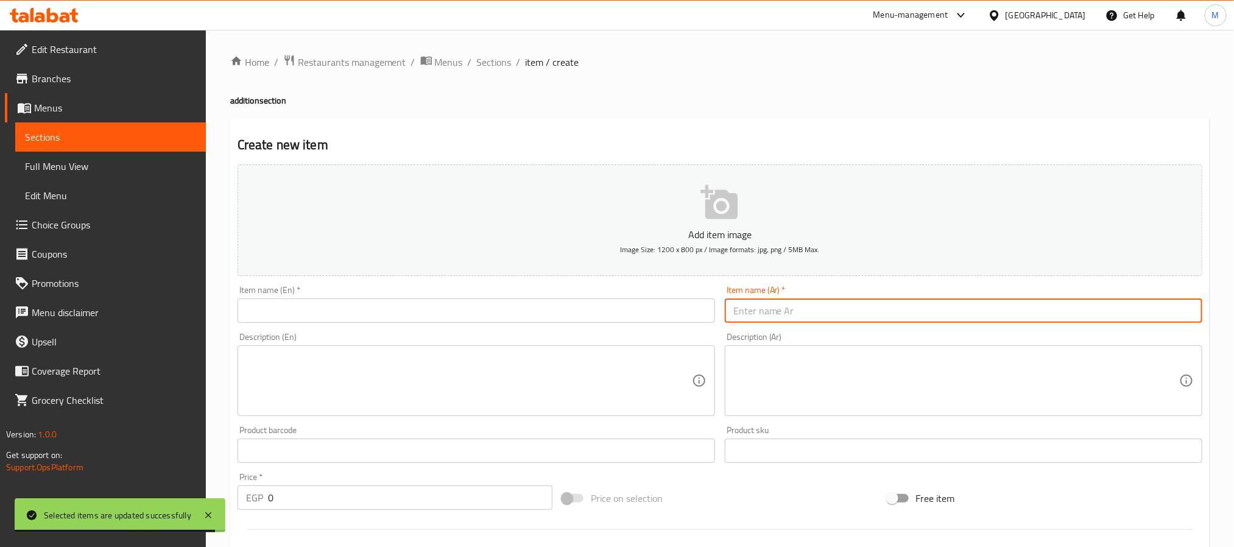
paste input "حلقة بصل"
type input "حلقة بصل"
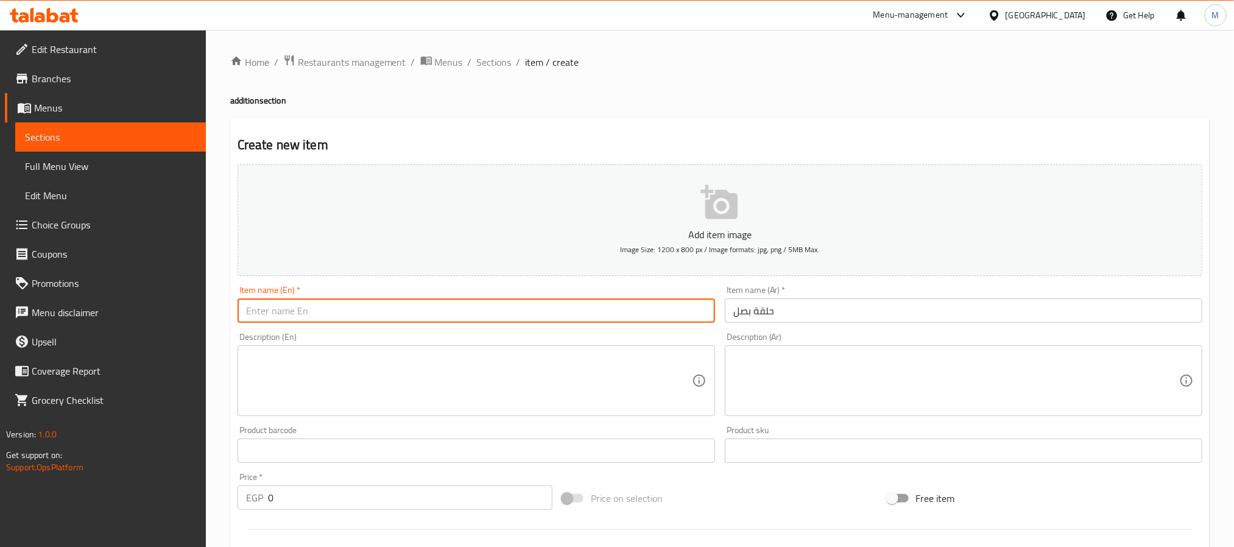
click at [377, 301] on input "text" at bounding box center [477, 310] width 478 height 24
paste input "Onion ring"
type input "Onion Ring"
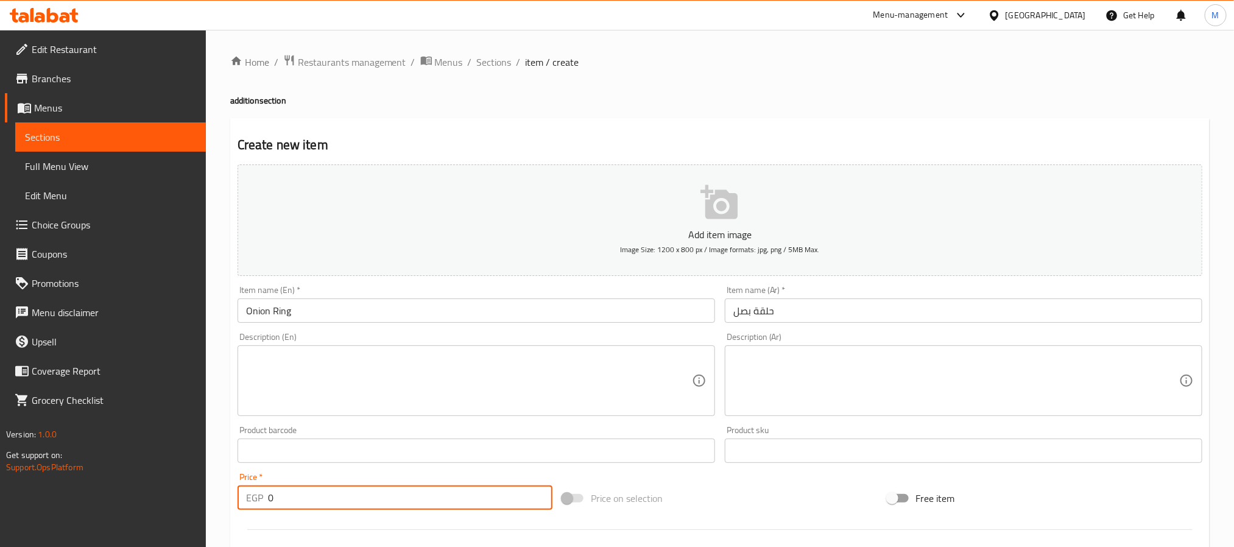
click at [414, 492] on input "0" at bounding box center [410, 497] width 284 height 24
type input "17"
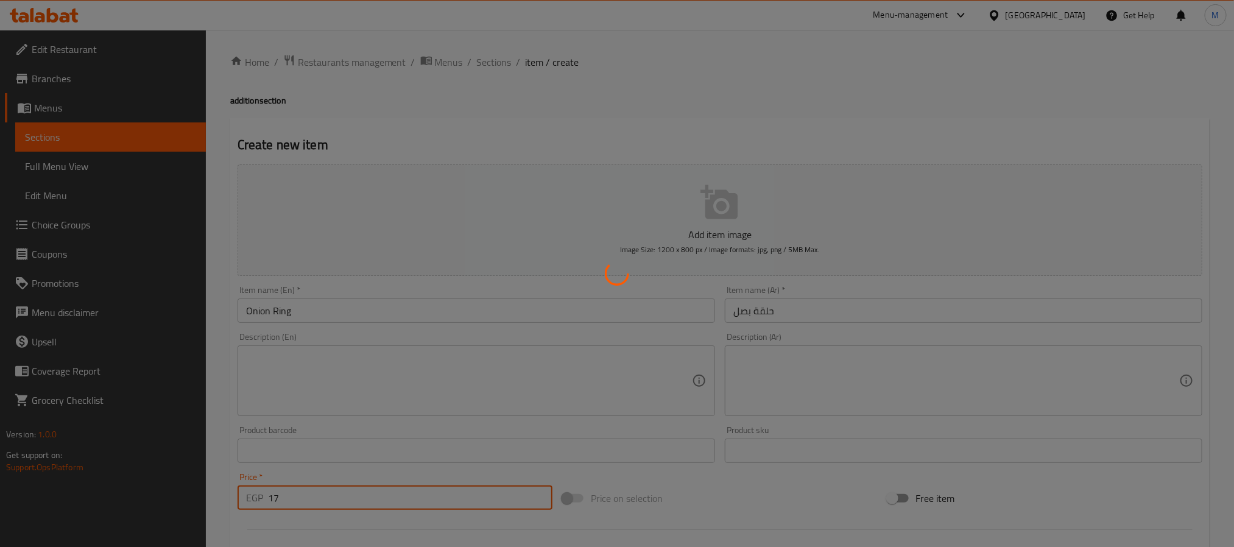
type input "0"
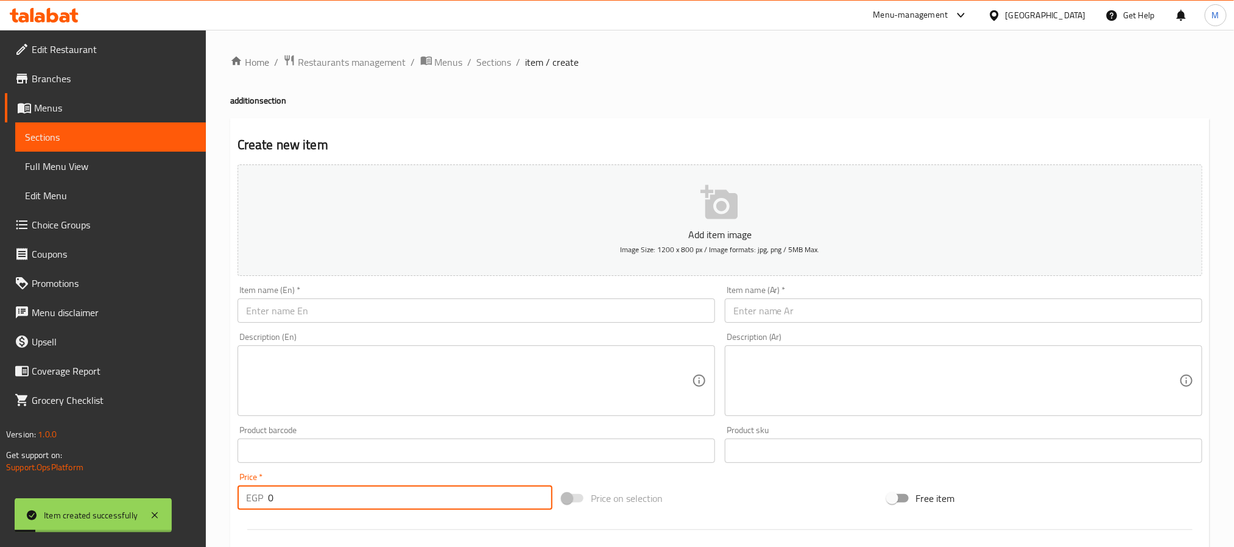
click at [824, 320] on input "text" at bounding box center [964, 310] width 478 height 24
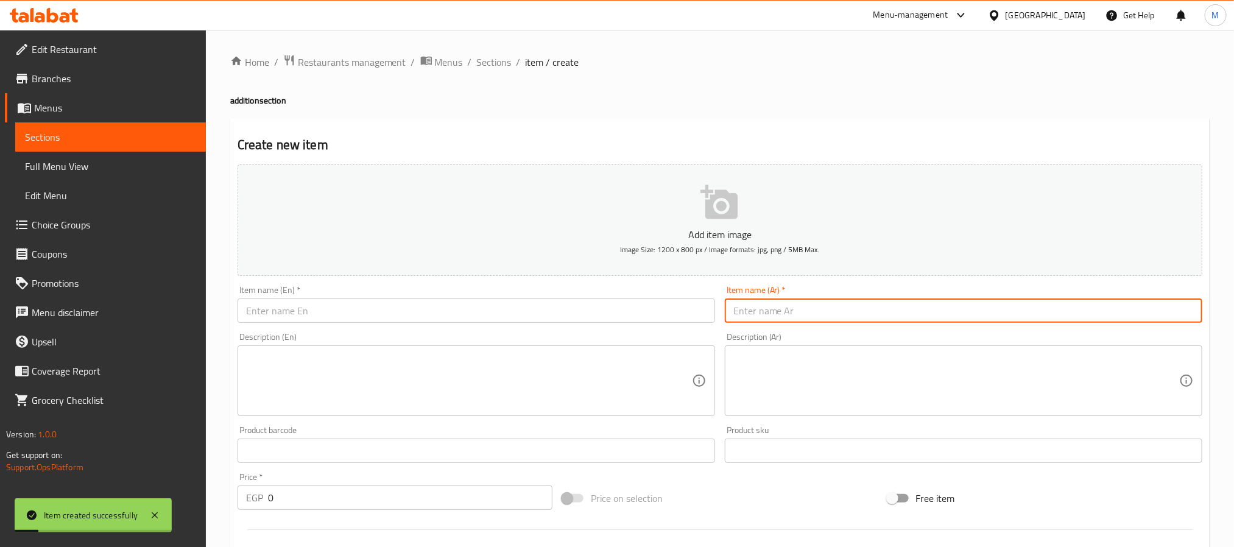
paste input "هوت دوج"
type input "هوت دوج"
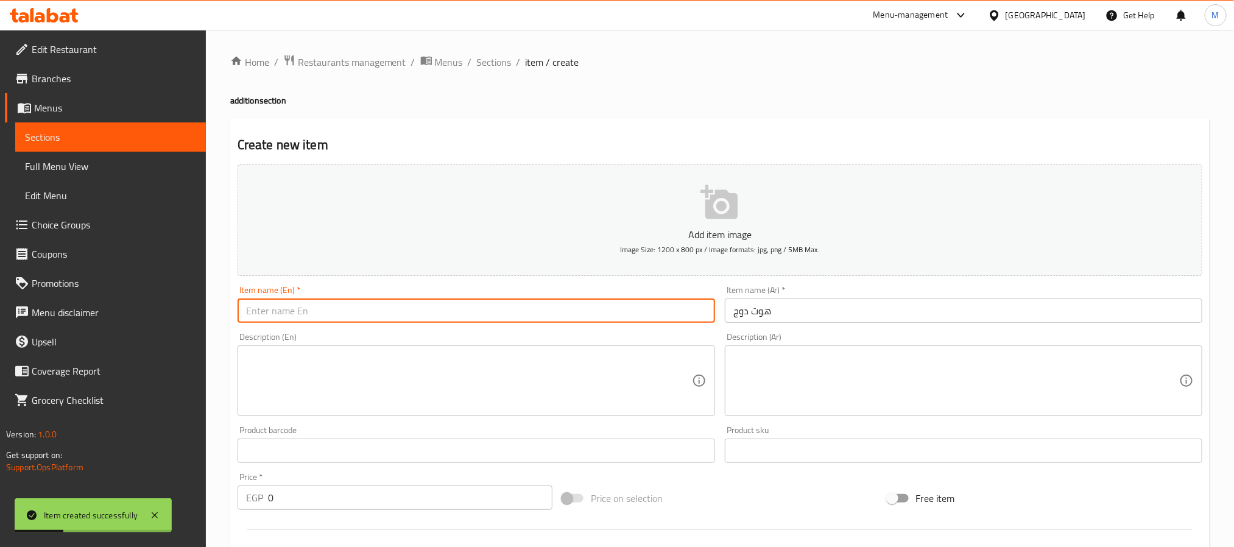
click at [452, 303] on input "text" at bounding box center [477, 310] width 478 height 24
paste input "Hot dog"
type input "Hot Dog"
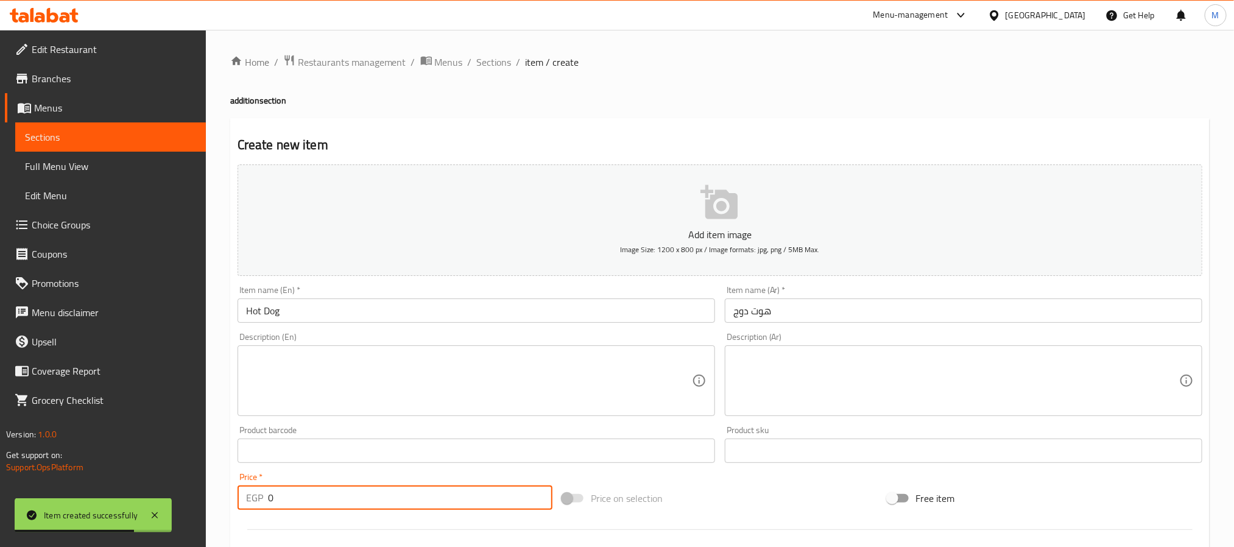
click at [421, 510] on input "0" at bounding box center [410, 497] width 284 height 24
type input "43"
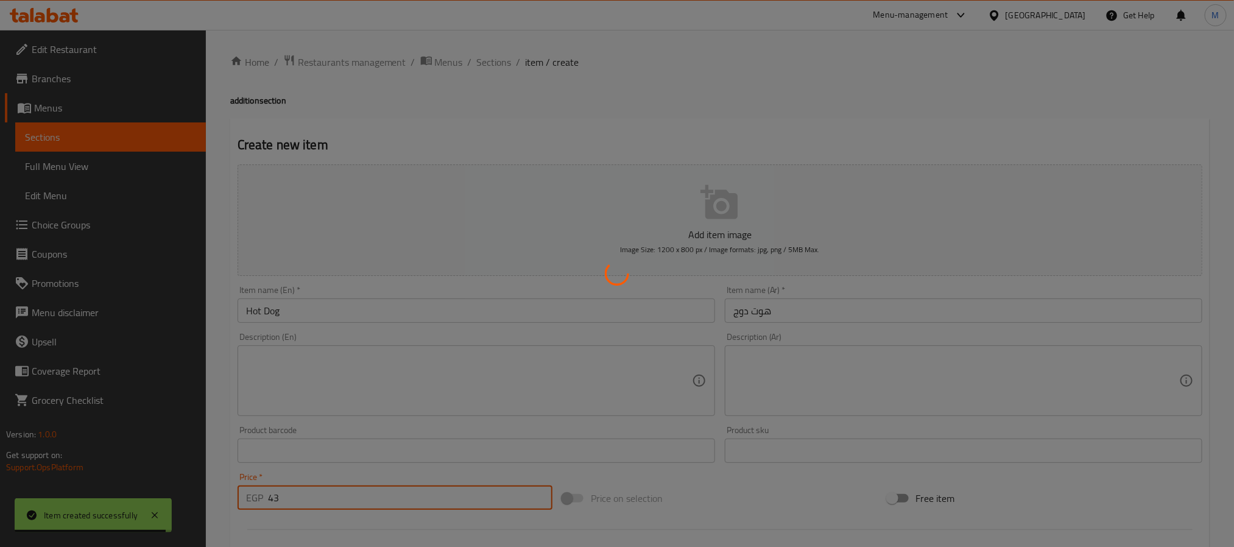
type input "0"
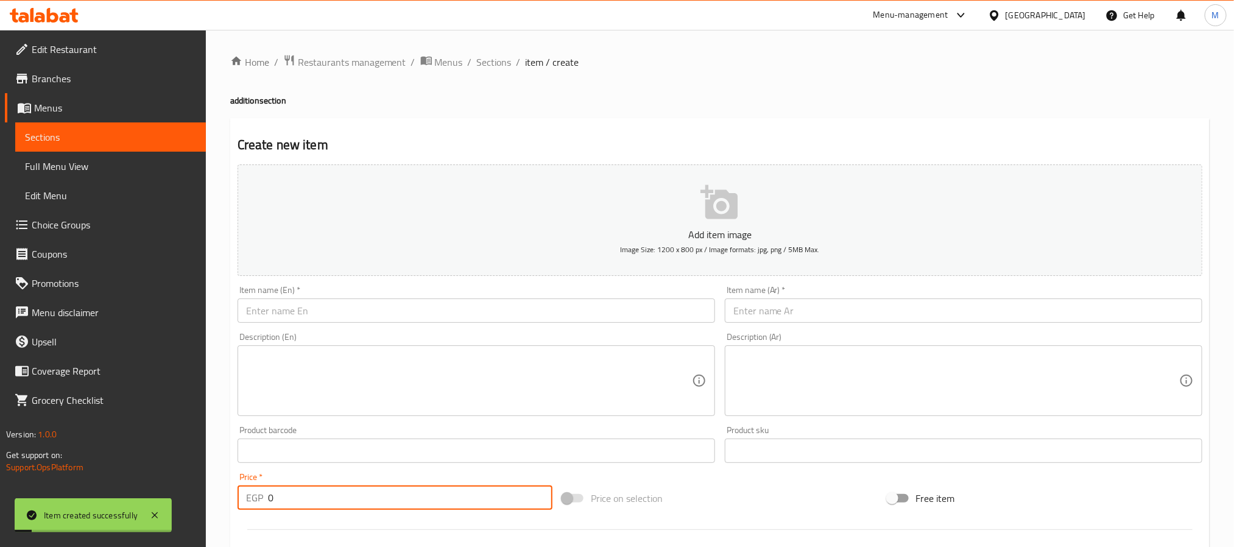
drag, startPoint x: 499, startPoint y: 65, endPoint x: 521, endPoint y: 77, distance: 25.4
click at [499, 65] on span "Sections" at bounding box center [494, 62] width 35 height 15
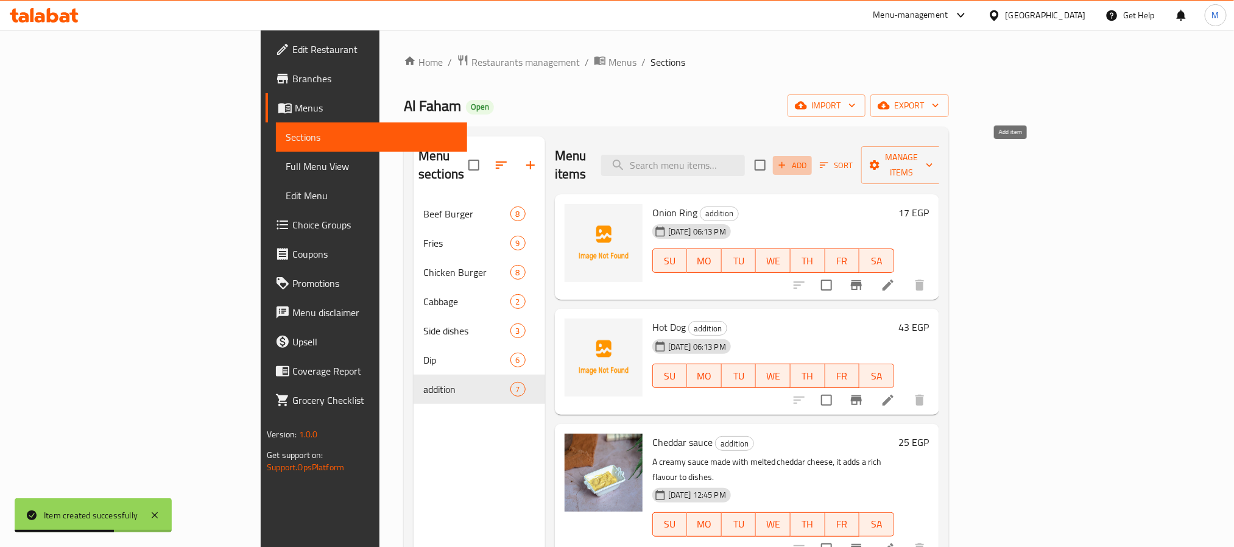
click at [788, 160] on icon "button" at bounding box center [782, 165] width 11 height 11
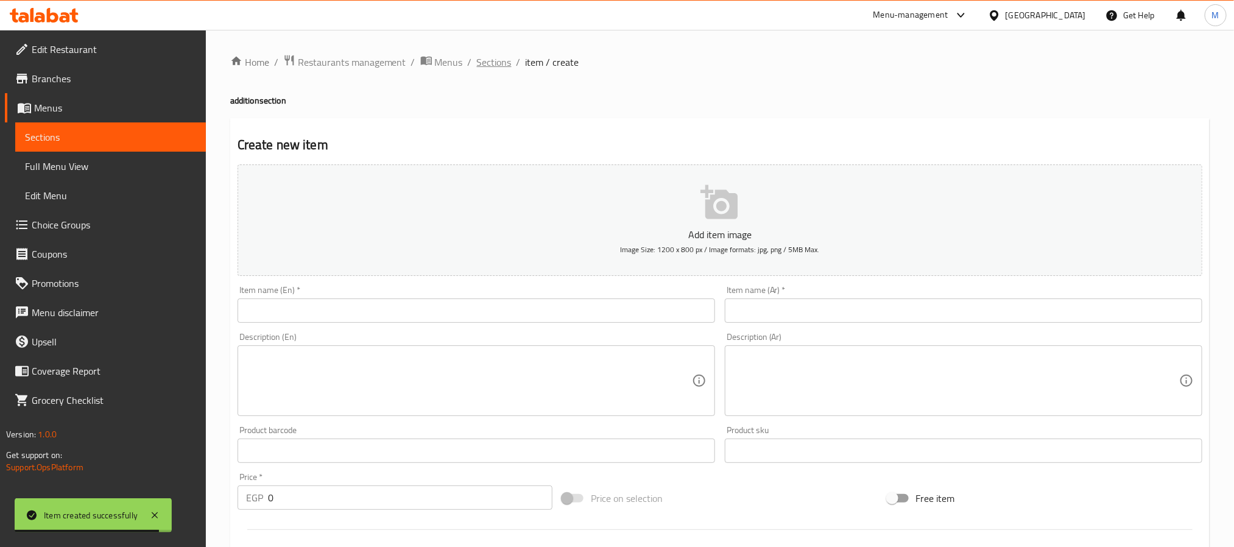
click at [495, 69] on span "Sections" at bounding box center [494, 62] width 35 height 15
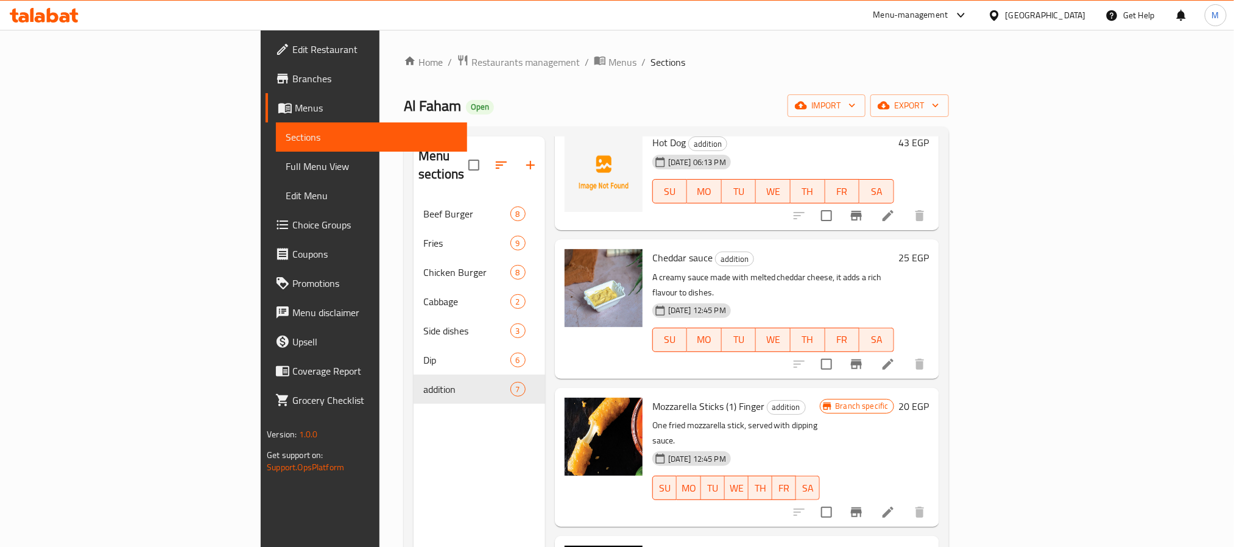
scroll to position [183, 0]
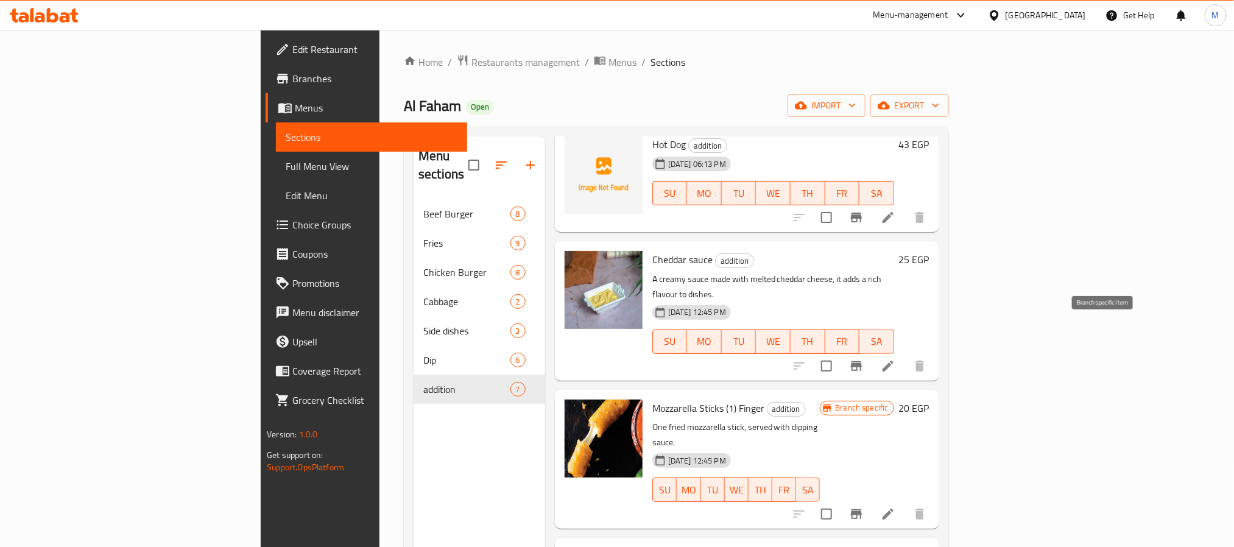
click at [864, 359] on icon "Branch-specific-item" at bounding box center [856, 366] width 15 height 15
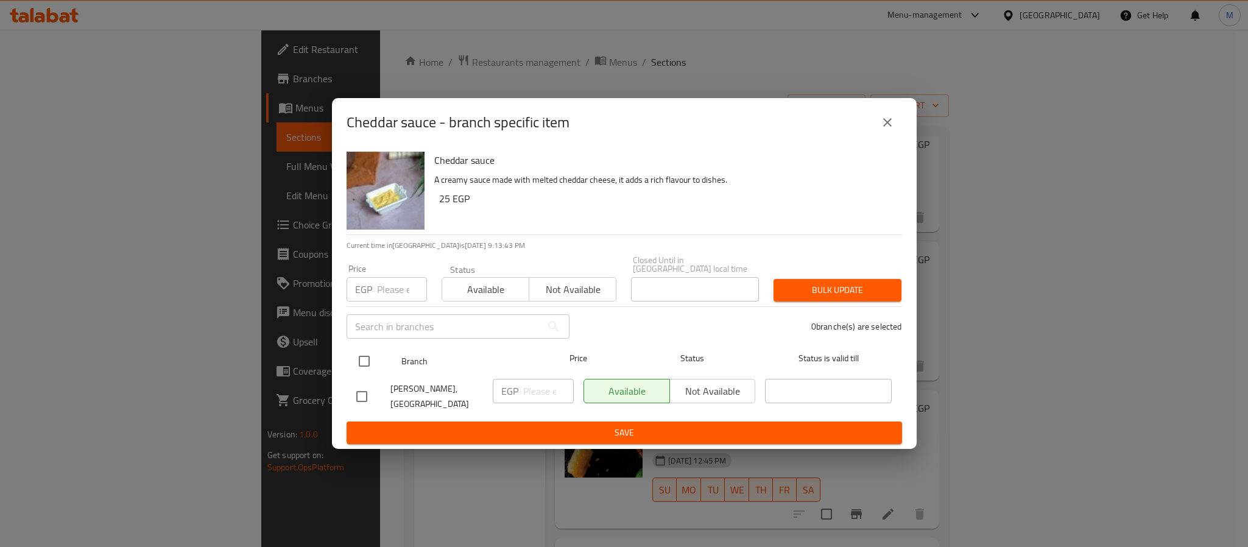
click at [368, 368] on input "checkbox" at bounding box center [364, 361] width 26 height 26
checkbox input "true"
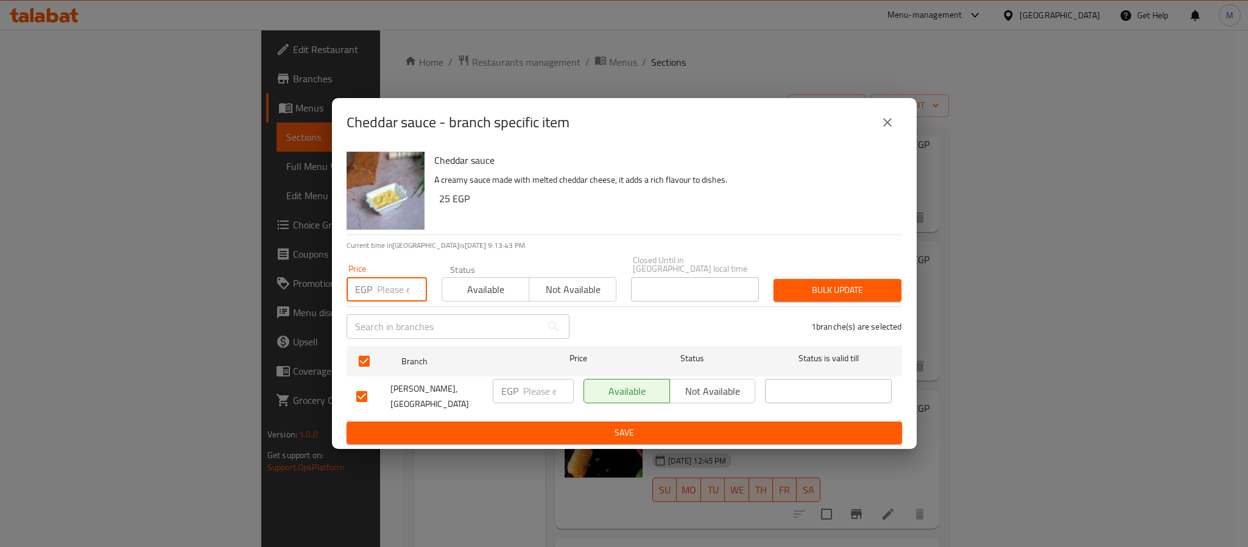
click at [393, 298] on input "number" at bounding box center [402, 289] width 50 height 24
click at [881, 129] on icon "close" at bounding box center [887, 122] width 15 height 15
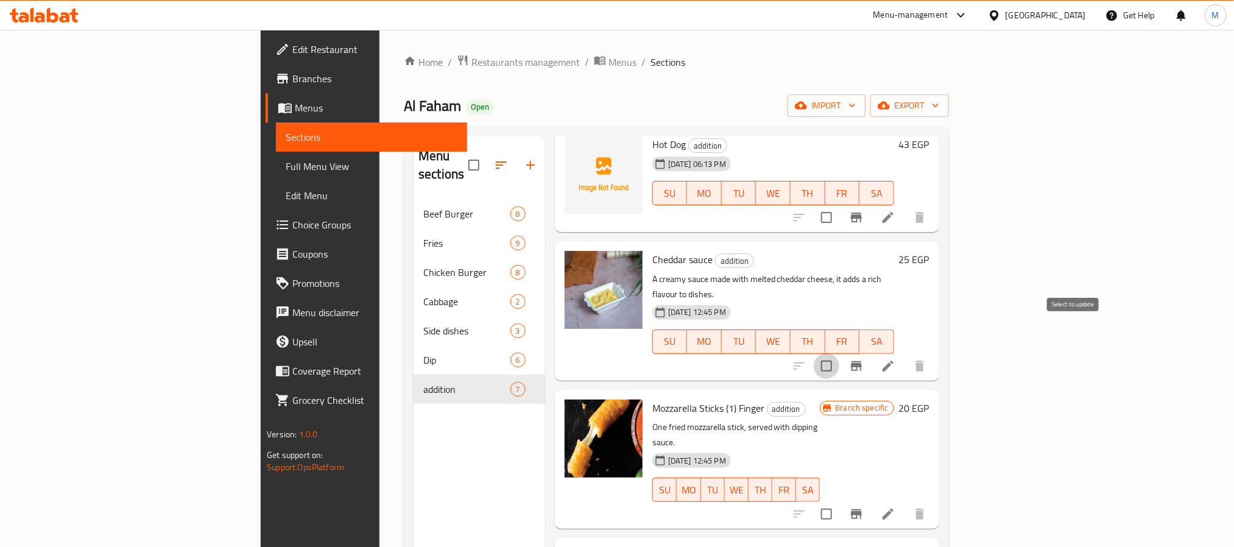
drag, startPoint x: 1082, startPoint y: 334, endPoint x: 1043, endPoint y: 353, distance: 42.5
click at [839, 353] on input "checkbox" at bounding box center [827, 366] width 26 height 26
checkbox input "true"
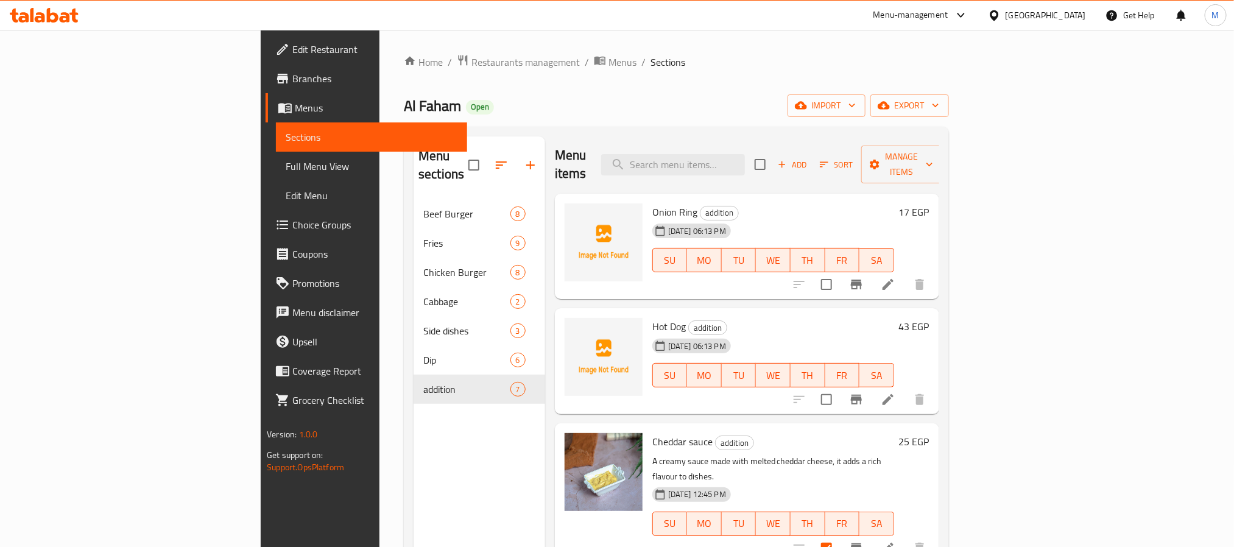
scroll to position [0, 0]
click at [809, 158] on span "Add" at bounding box center [792, 165] width 33 height 14
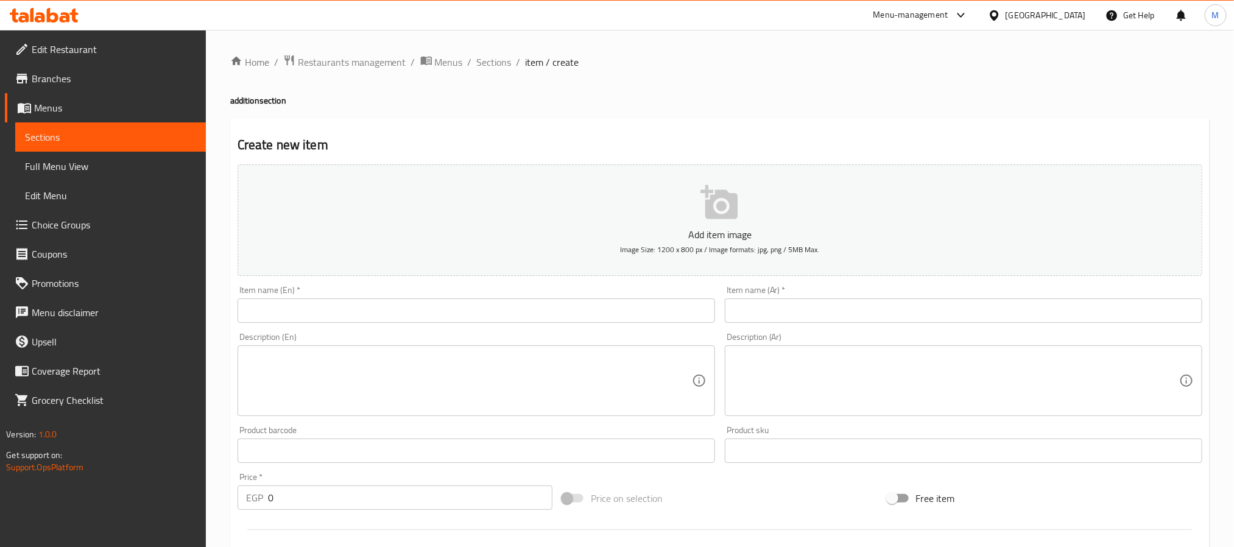
click at [769, 311] on input "text" at bounding box center [964, 310] width 478 height 24
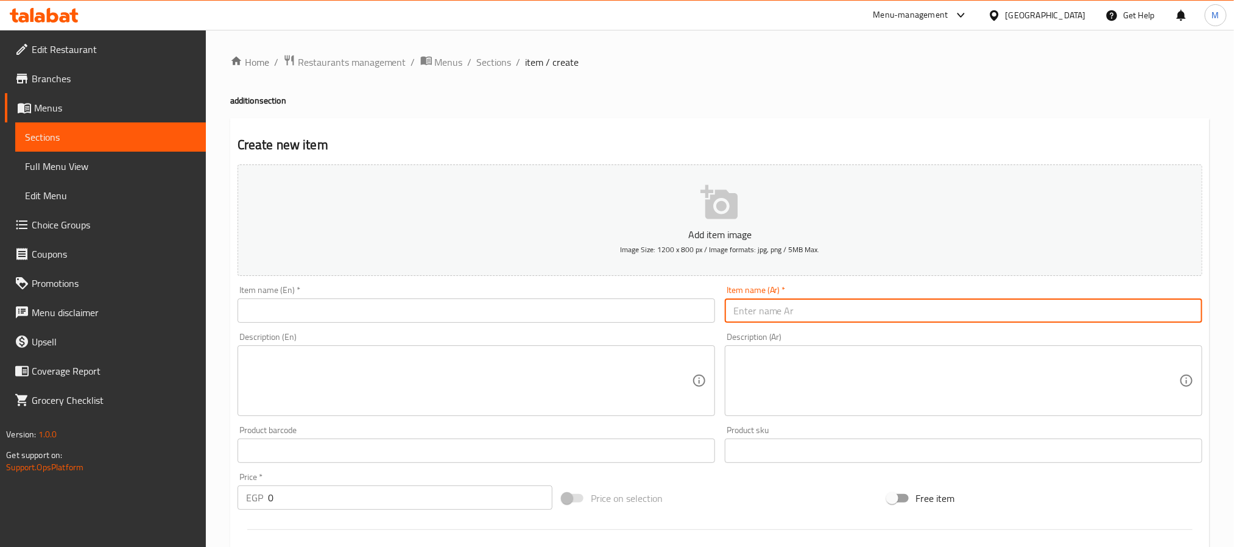
paste input "صوص جبنه على بطاطس"
type input "صوص جبنه على بطاطس"
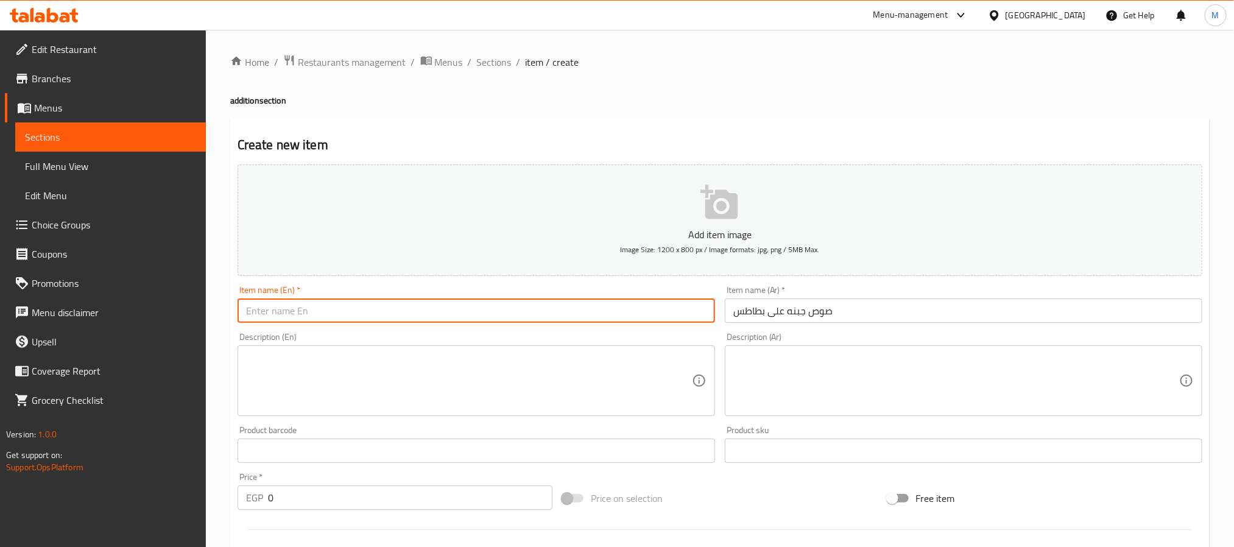
click at [333, 316] on input "text" at bounding box center [477, 310] width 478 height 24
paste input "Cheese sauce on fries"
click at [280, 314] on input "Cheese sauce on fries" at bounding box center [477, 310] width 478 height 24
type input "Cheese Sauce on Fries"
click at [466, 495] on input "0" at bounding box center [410, 497] width 284 height 24
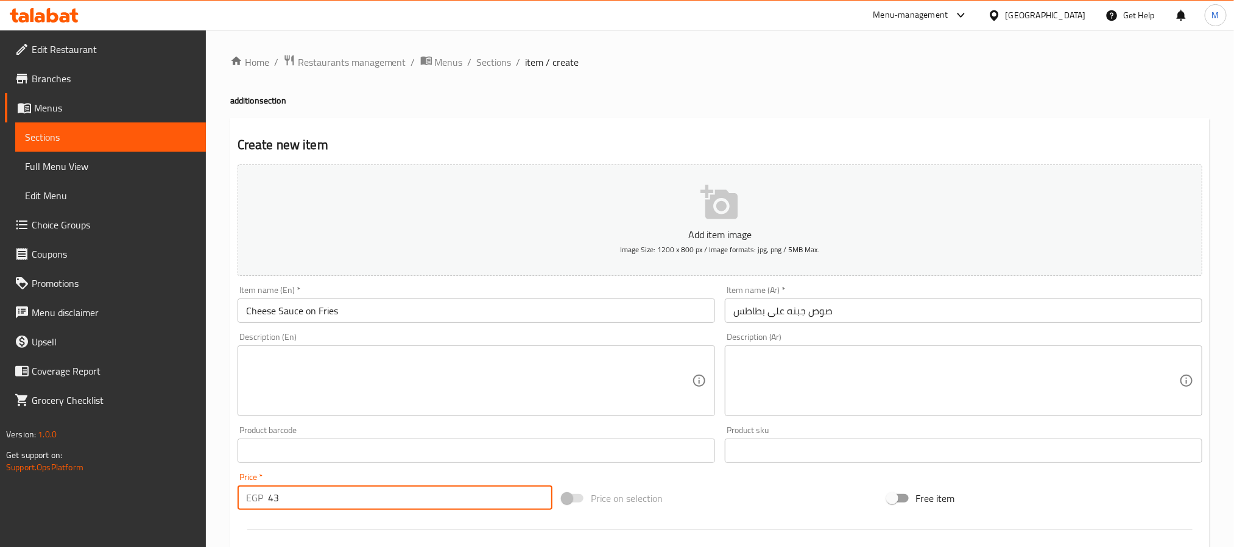
type input "43"
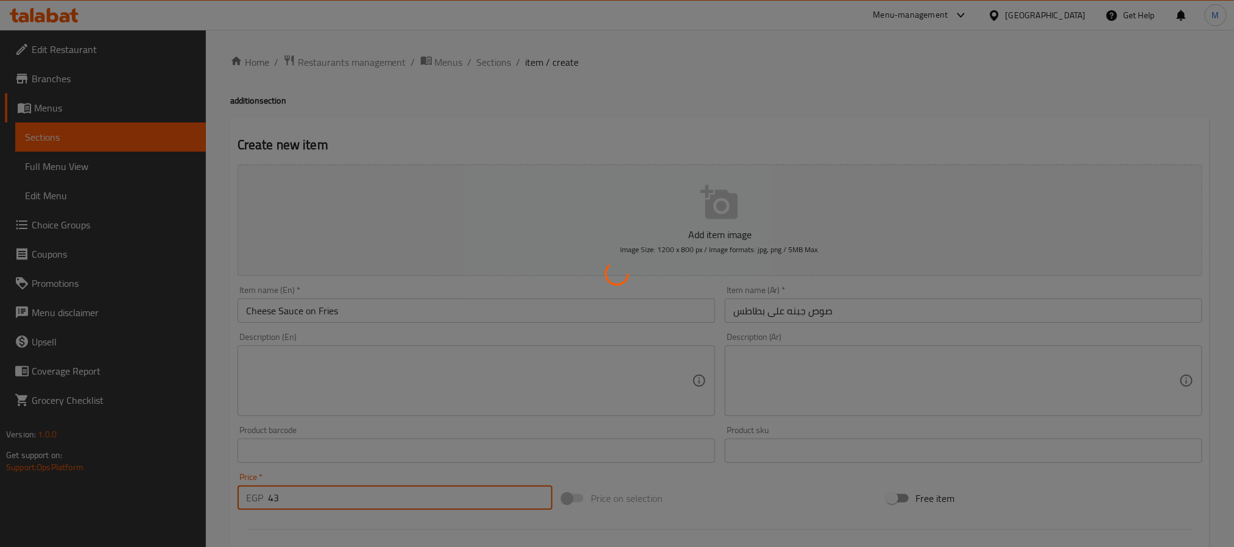
type input "0"
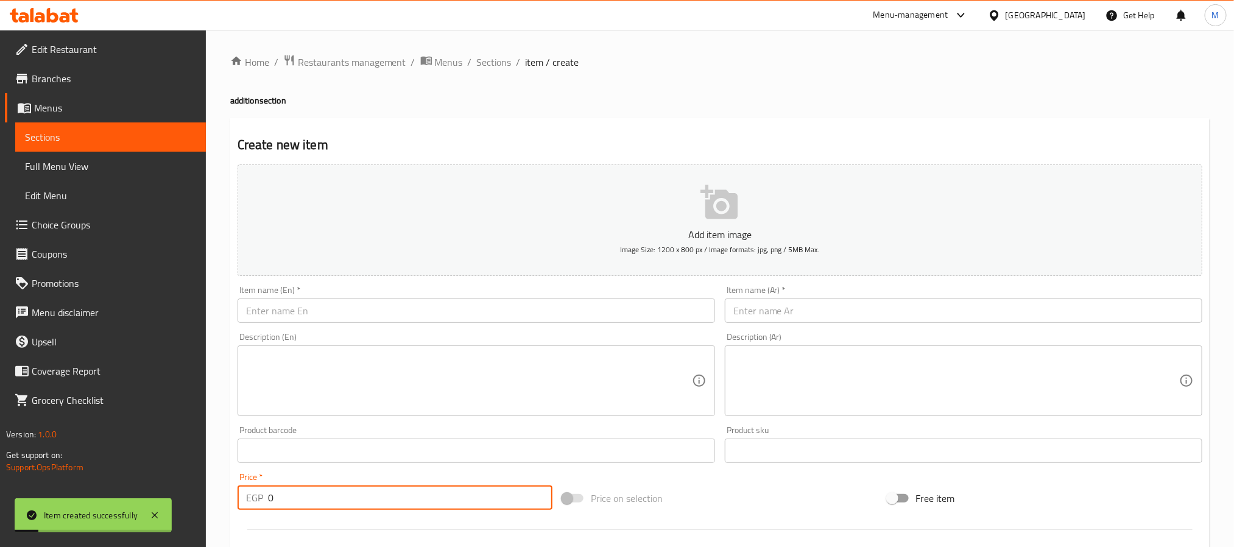
click at [810, 308] on input "text" at bounding box center [964, 310] width 478 height 24
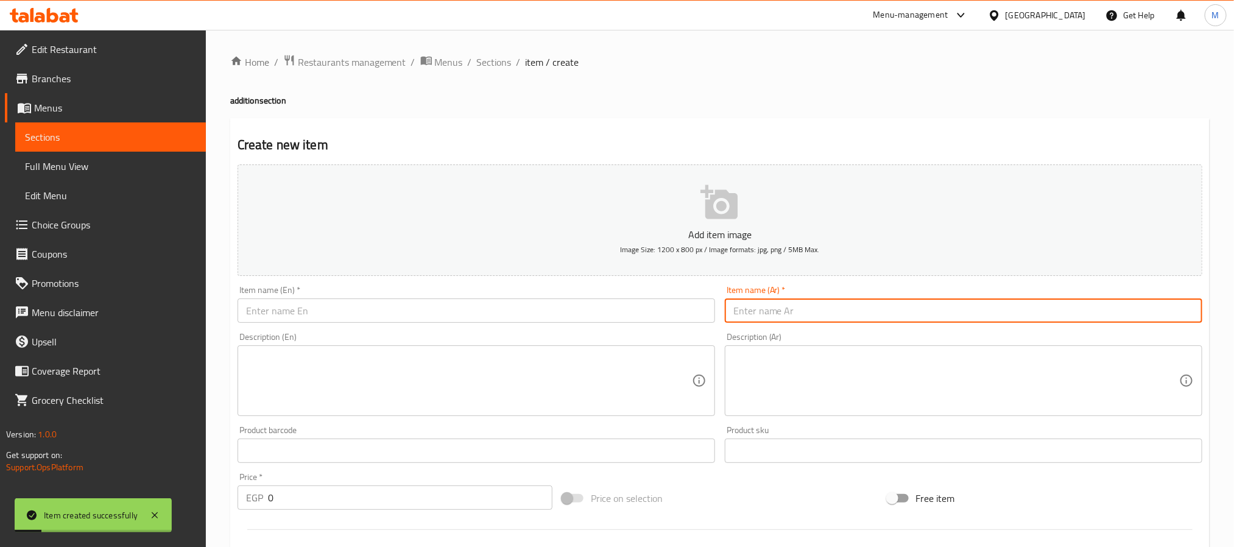
paste input "صوص [PERSON_NAME]"
type input "صوص [PERSON_NAME]"
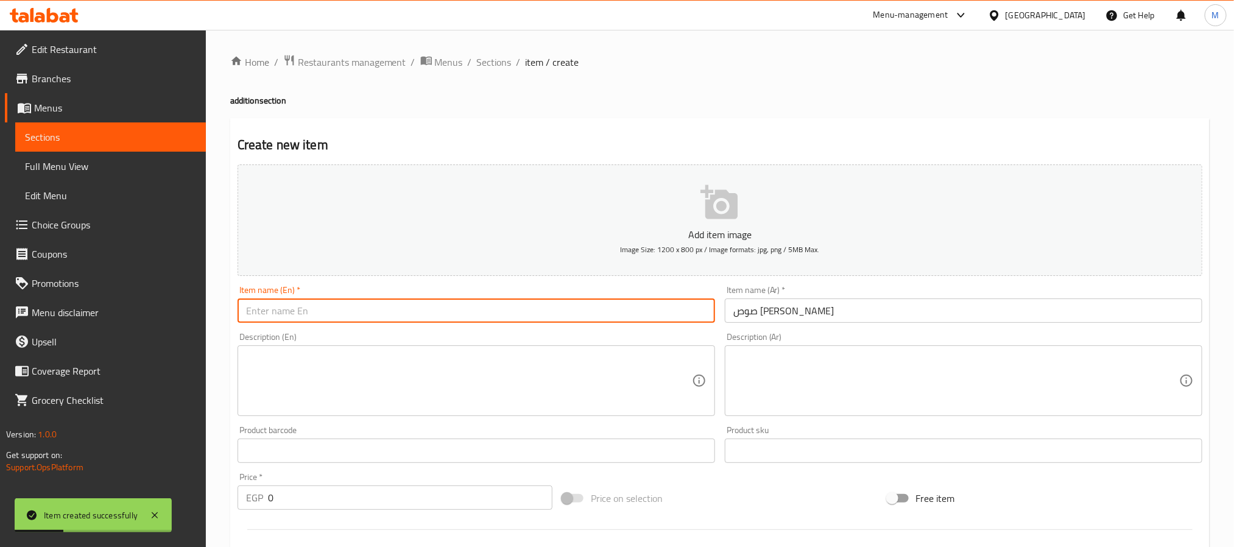
click at [487, 298] on input "text" at bounding box center [477, 310] width 478 height 24
paste input "Sweet chili sauce"
type input "Sweet Chili Sauce"
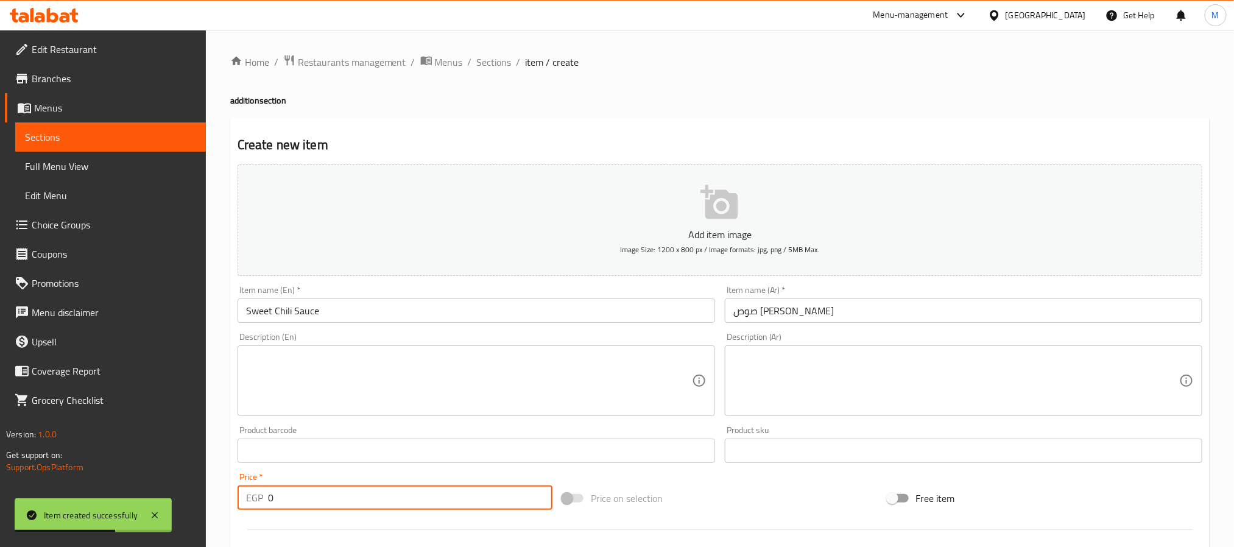
click at [428, 490] on input "0" at bounding box center [410, 497] width 284 height 24
type input "34"
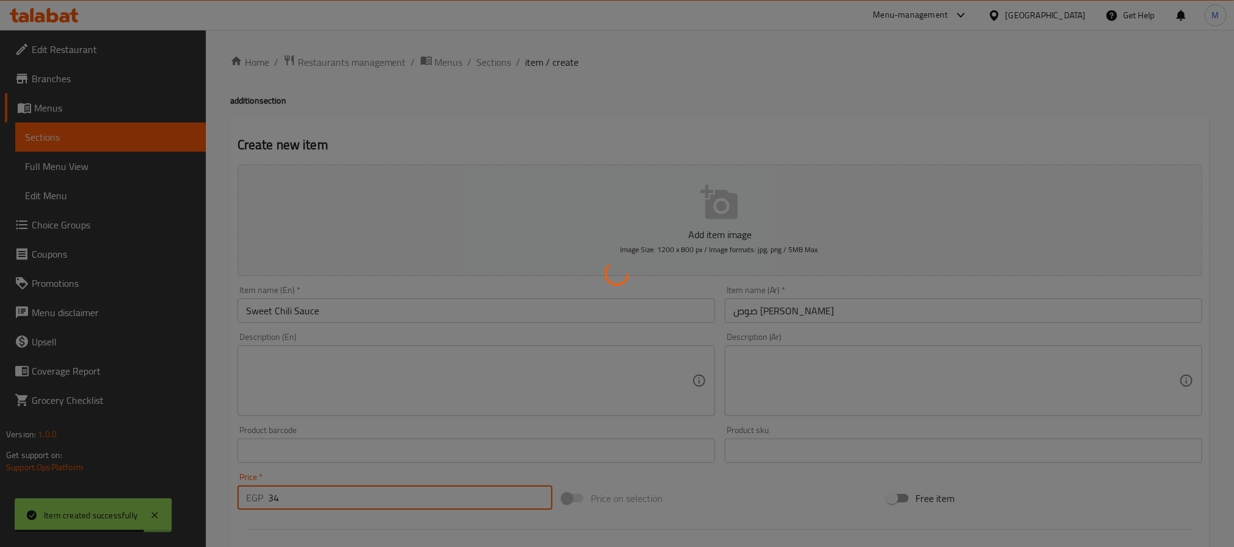
type input "0"
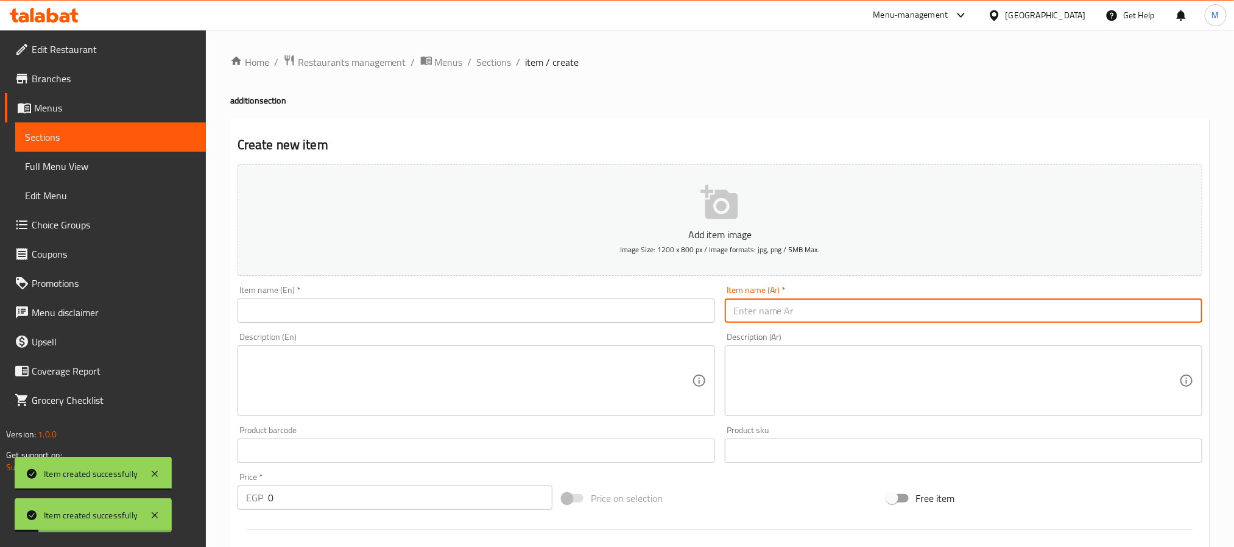
drag, startPoint x: 777, startPoint y: 309, endPoint x: 777, endPoint y: 298, distance: 11.0
click at [777, 309] on input "text" at bounding box center [964, 310] width 478 height 24
paste input "صوص بافلو"
type input "صوص بافلو"
click at [487, 315] on input "text" at bounding box center [477, 310] width 478 height 24
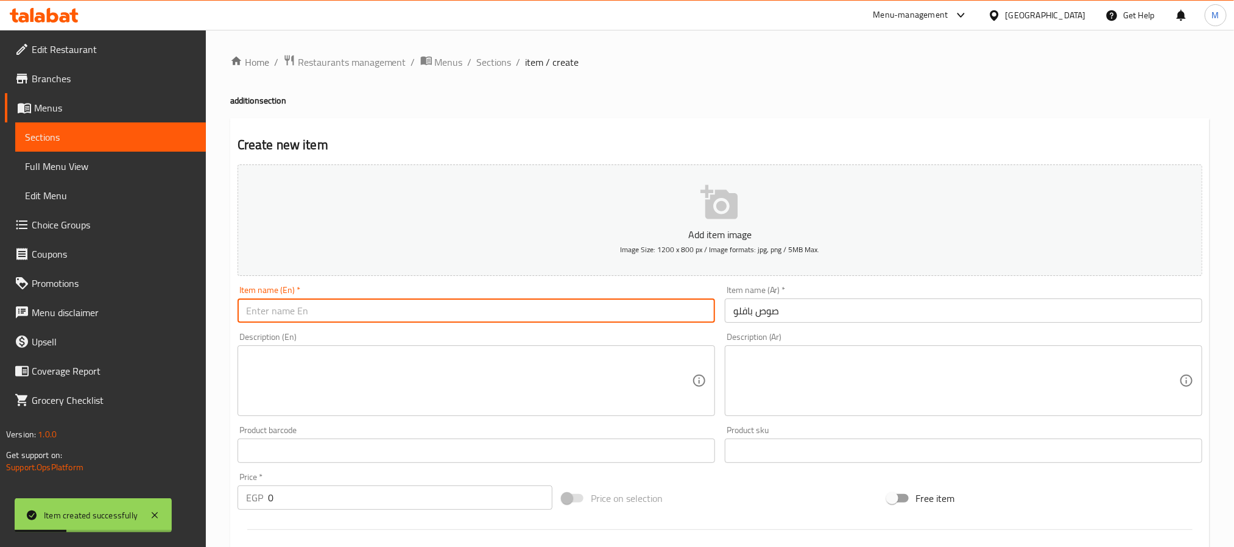
paste input "Buffalo sauce"
click at [278, 322] on input "Buffalo sauce" at bounding box center [477, 310] width 478 height 24
type input "Buffalo Sauce"
click at [382, 512] on div "Price   * EGP 0 Price *" at bounding box center [395, 491] width 325 height 47
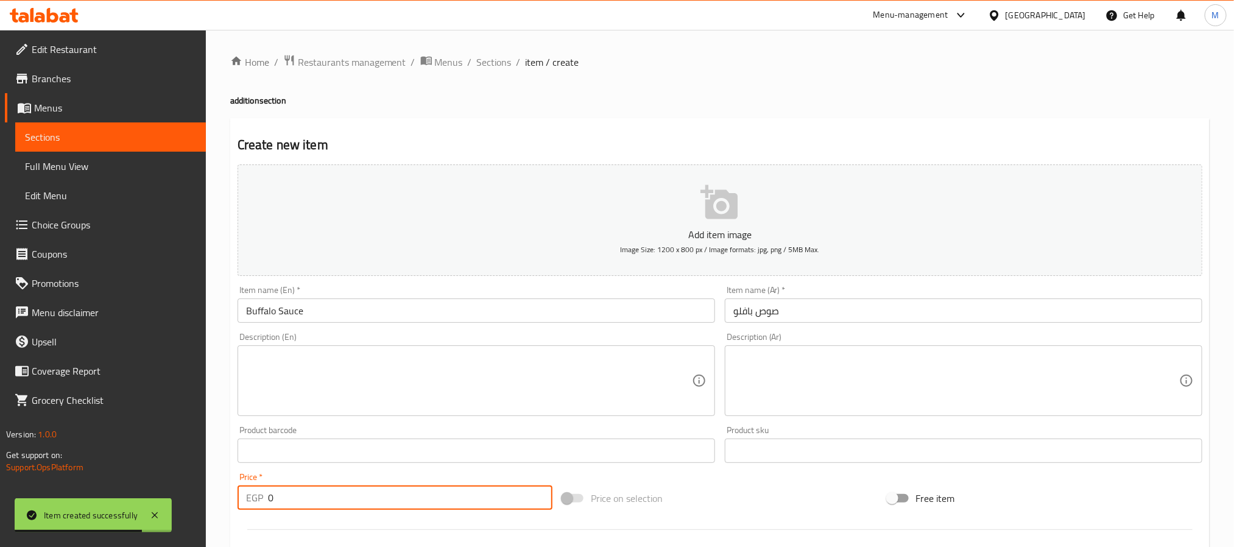
click at [393, 503] on input "0" at bounding box center [410, 497] width 284 height 24
type input "34"
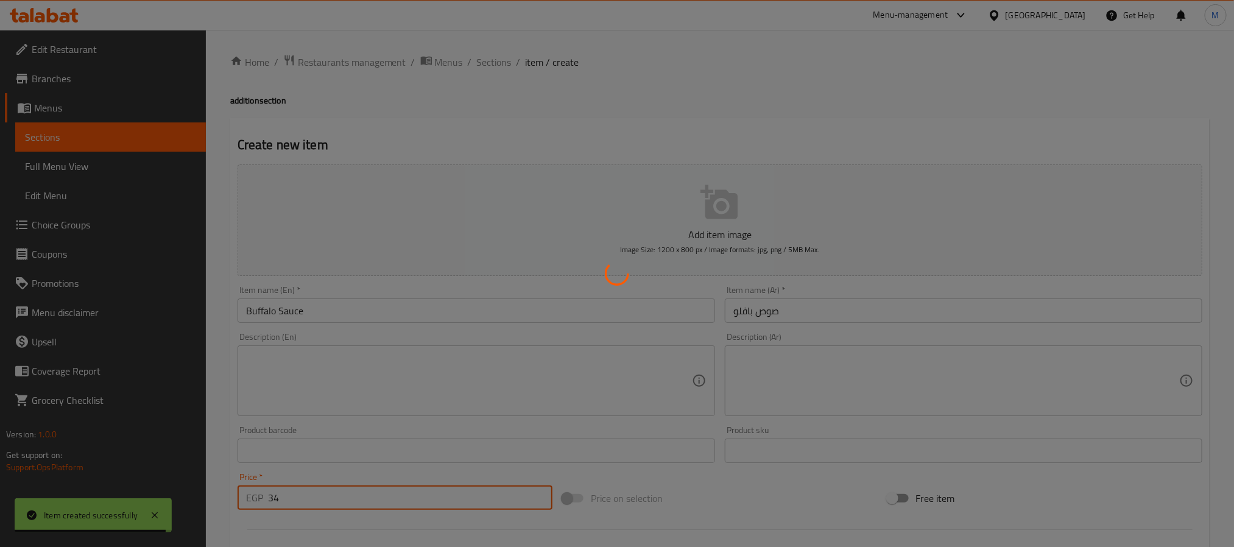
type input "0"
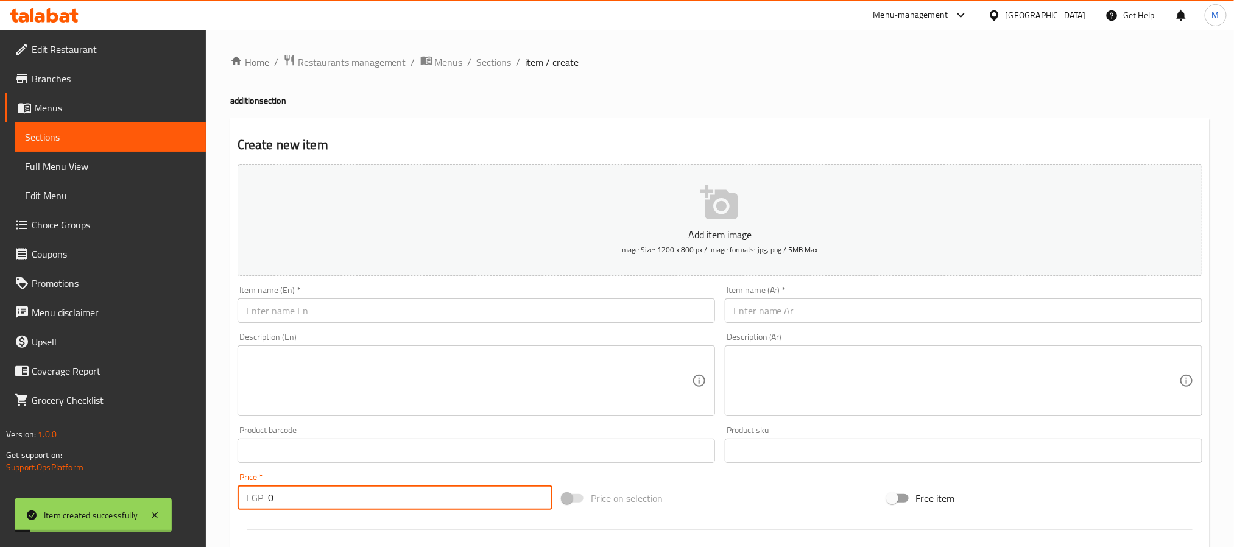
drag, startPoint x: 494, startPoint y: 68, endPoint x: 501, endPoint y: 86, distance: 19.7
click at [494, 68] on span "Sections" at bounding box center [494, 62] width 35 height 15
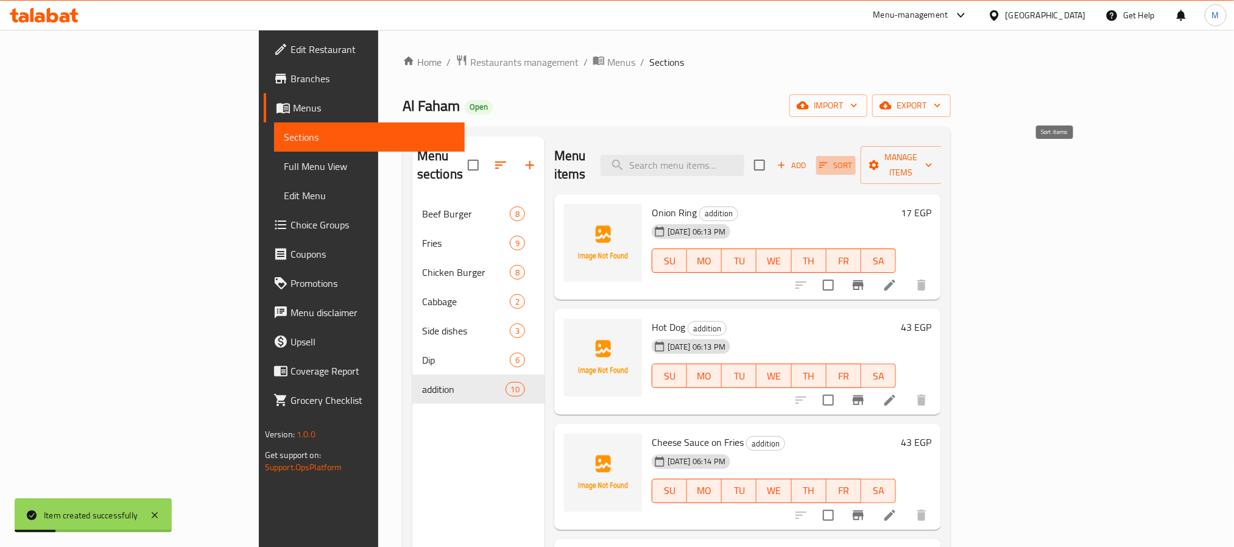
click at [853, 158] on span "Sort" at bounding box center [835, 165] width 33 height 14
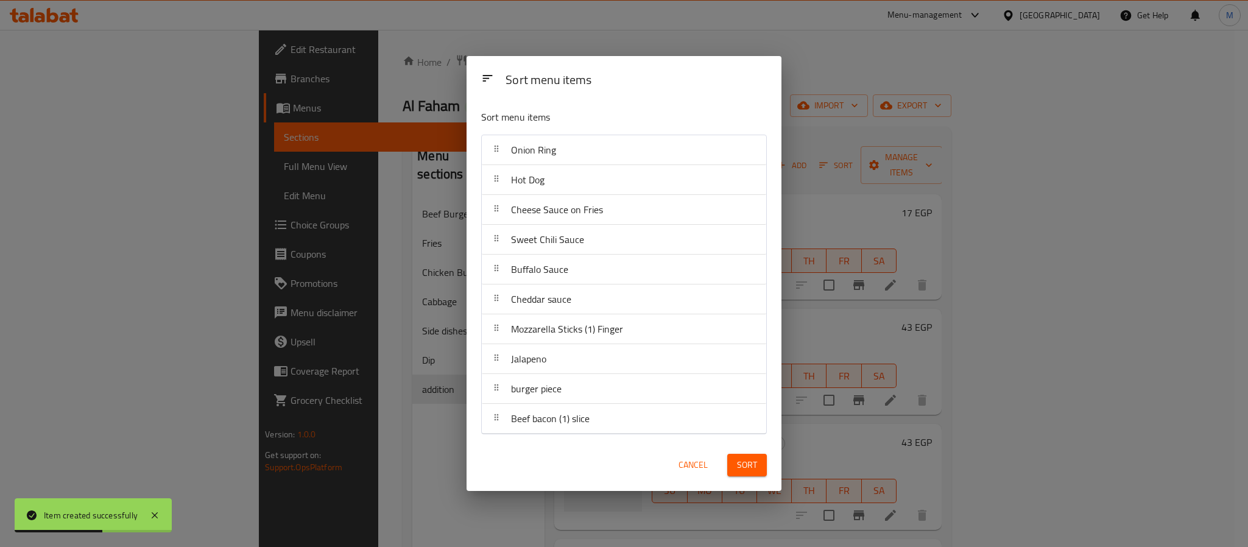
click at [692, 462] on span "Cancel" at bounding box center [692, 464] width 29 height 15
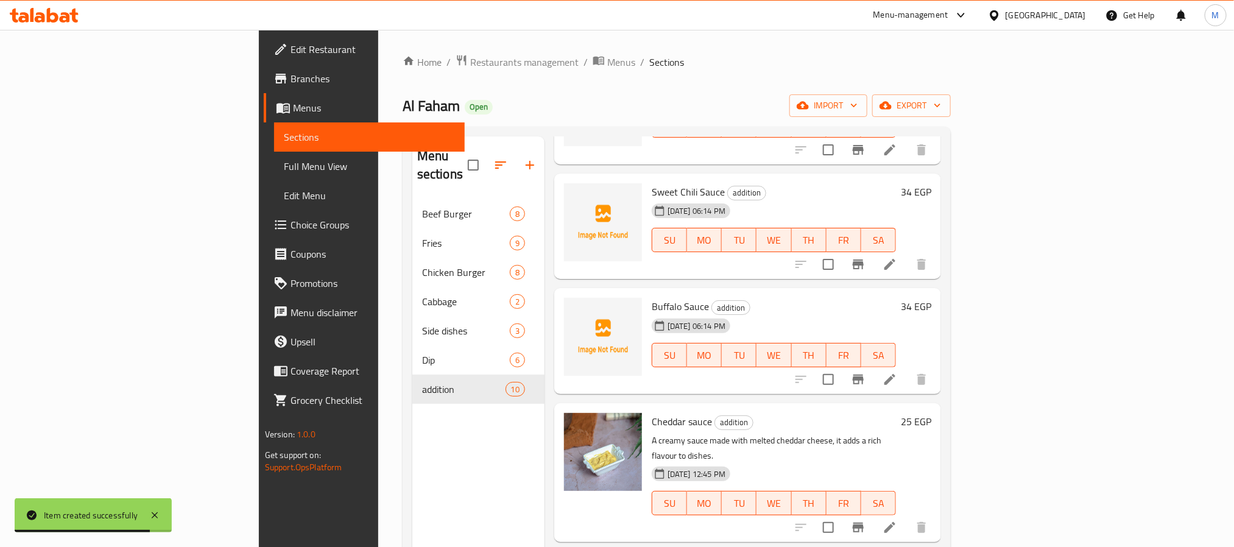
scroll to position [274, 0]
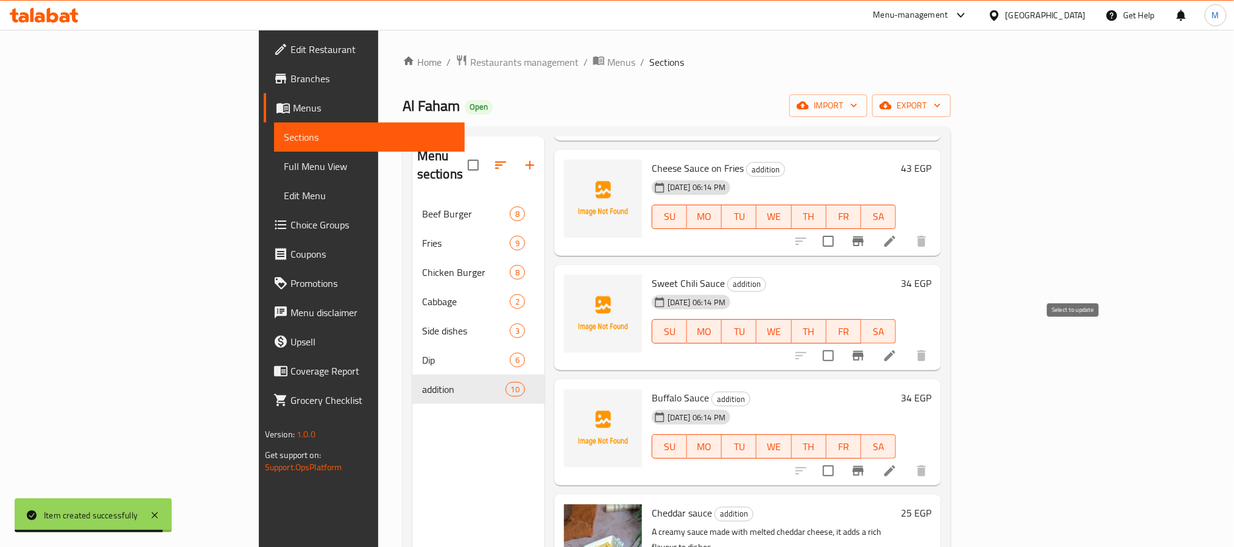
click at [841, 343] on input "checkbox" at bounding box center [829, 356] width 26 height 26
checkbox input "true"
click at [841, 458] on input "checkbox" at bounding box center [829, 471] width 26 height 26
checkbox input "true"
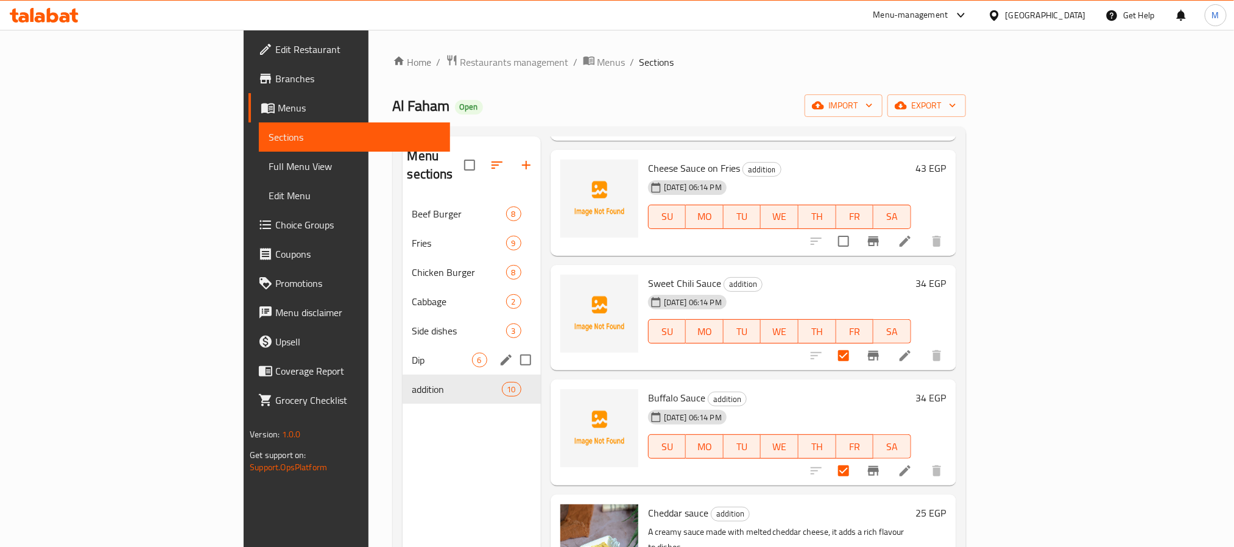
click at [403, 345] on div "Dip 6" at bounding box center [472, 359] width 138 height 29
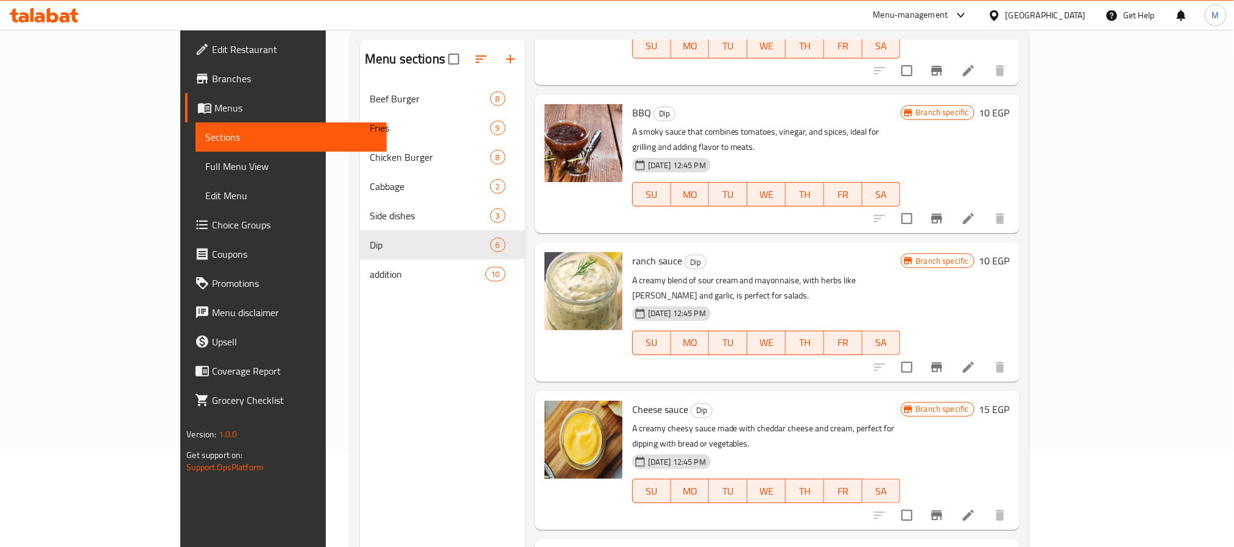
scroll to position [171, 0]
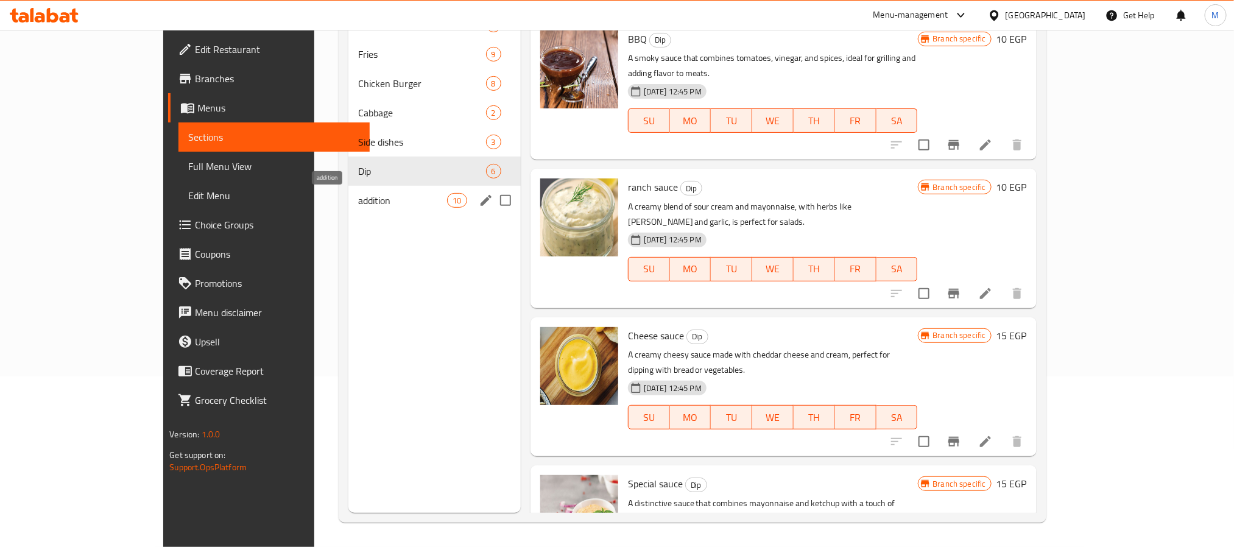
click at [358, 200] on span "addition" at bounding box center [402, 200] width 89 height 15
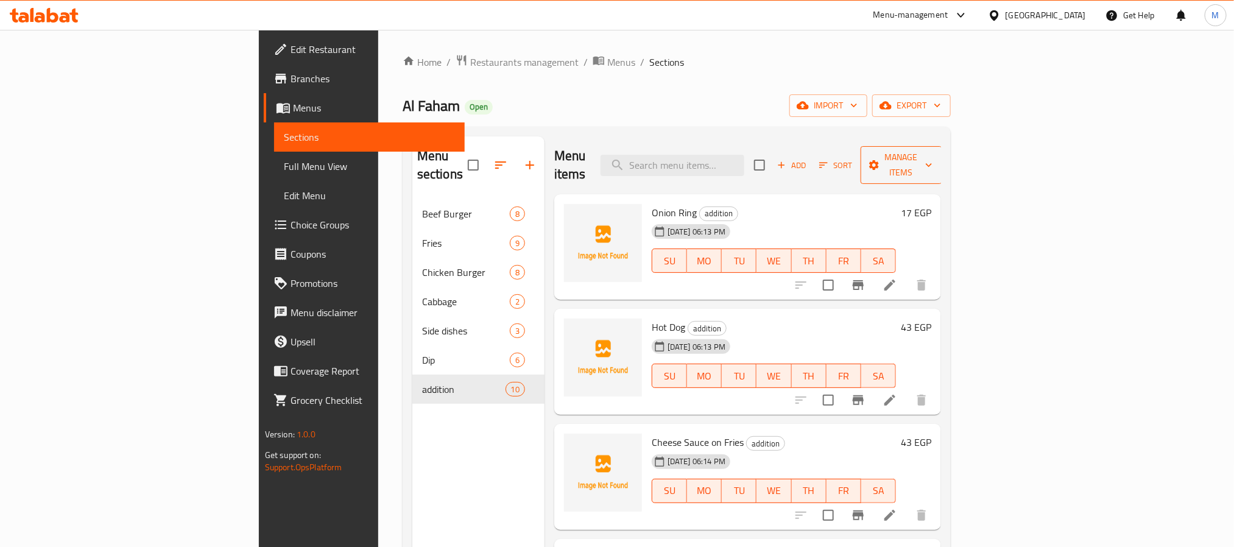
click at [932, 159] on span "Manage items" at bounding box center [901, 165] width 62 height 30
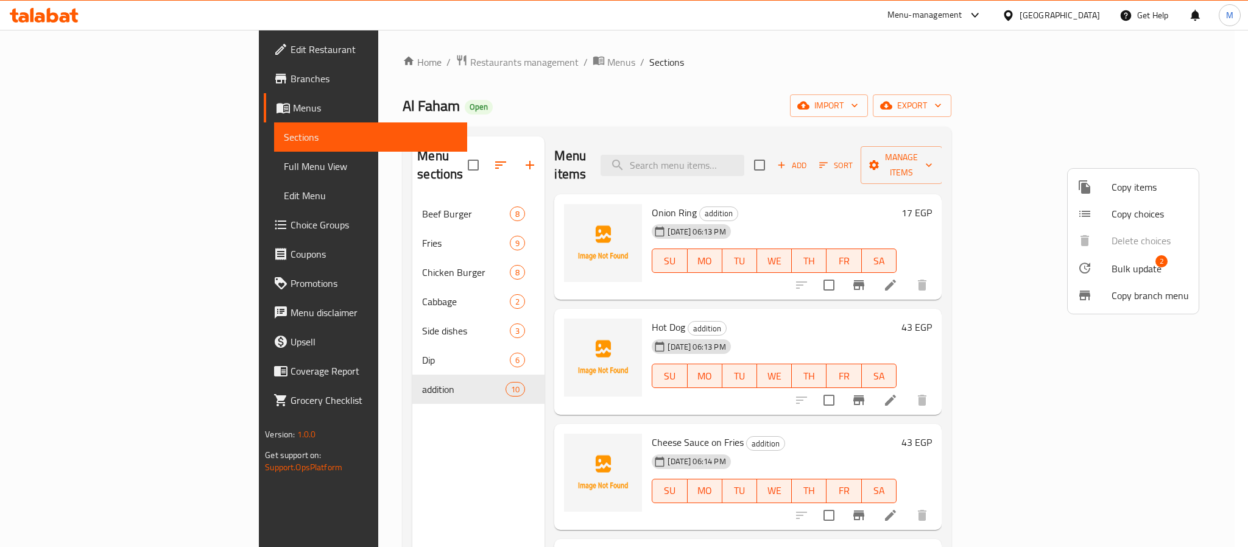
click at [1107, 271] on div at bounding box center [1094, 268] width 34 height 15
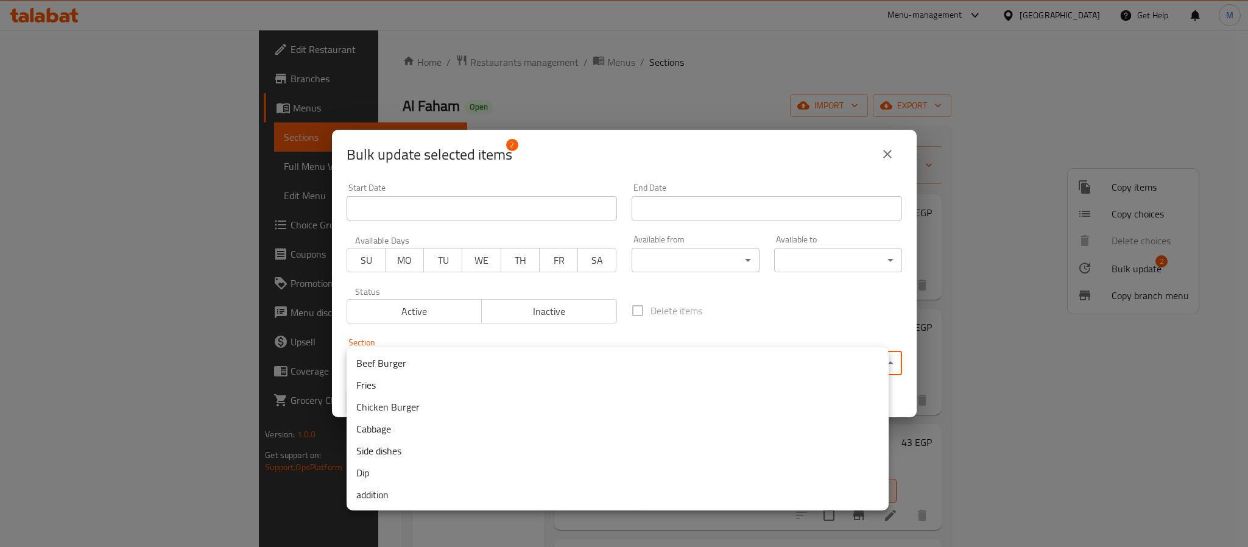
click at [552, 360] on body "​ Menu-management [GEOGRAPHIC_DATA] Get Help M Edit Restaurant Branches Menus S…" at bounding box center [624, 288] width 1248 height 517
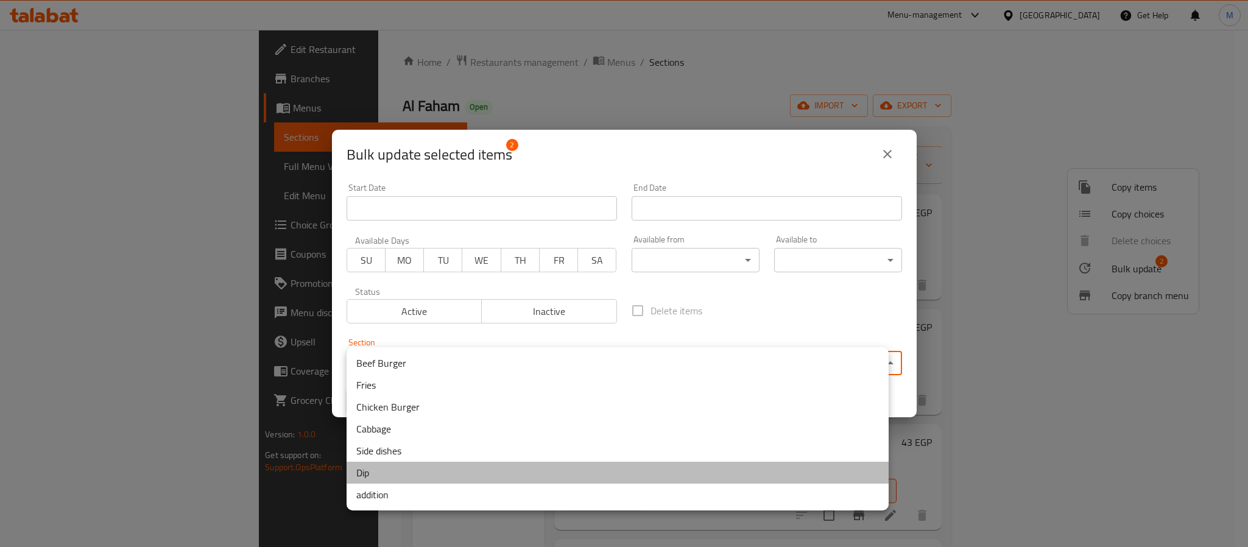
click at [395, 473] on li "Dip" at bounding box center [618, 473] width 542 height 22
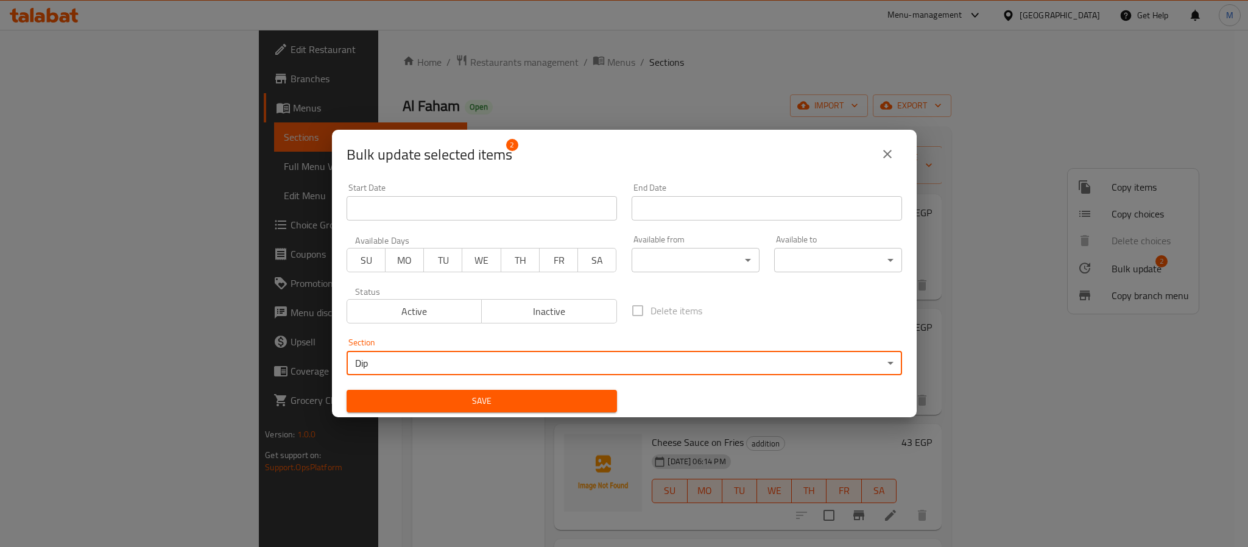
click at [483, 402] on span "Save" at bounding box center [481, 400] width 251 height 15
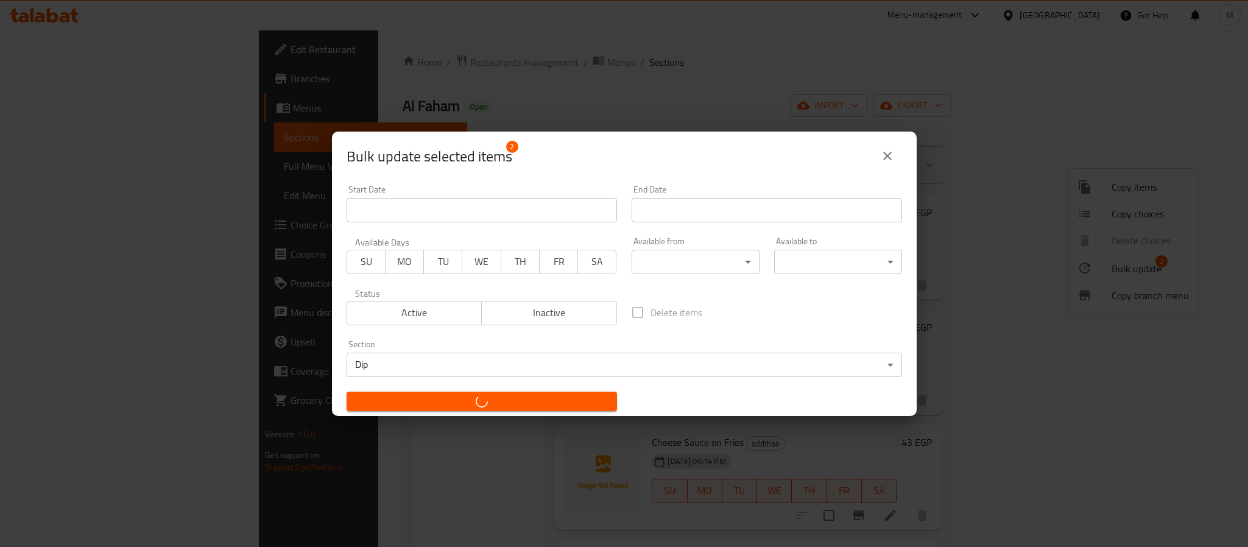
checkbox input "false"
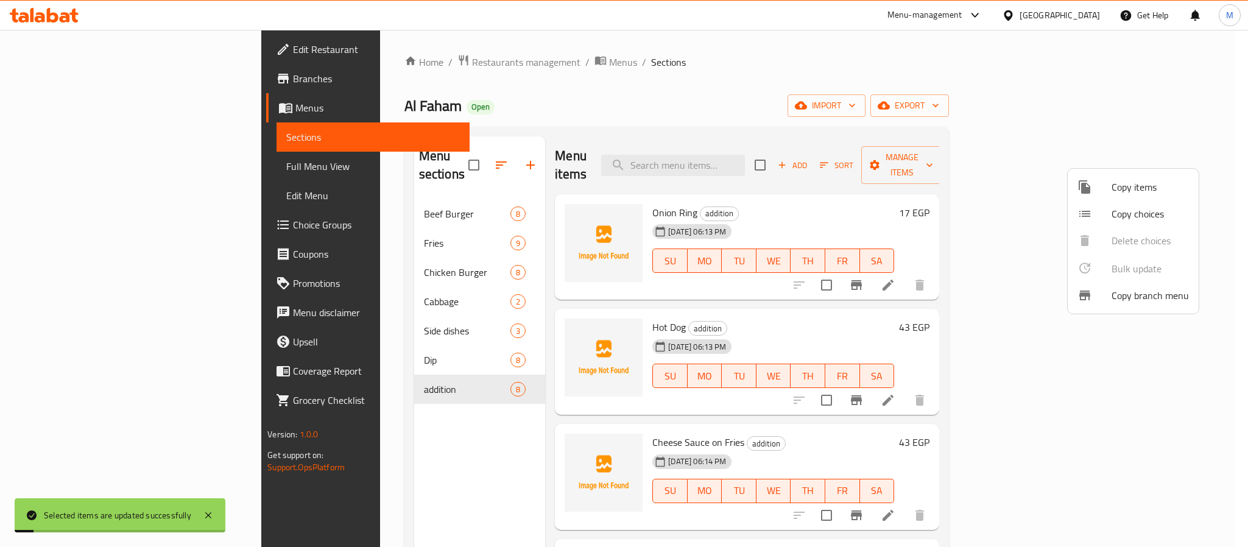
click at [850, 318] on div at bounding box center [624, 273] width 1248 height 547
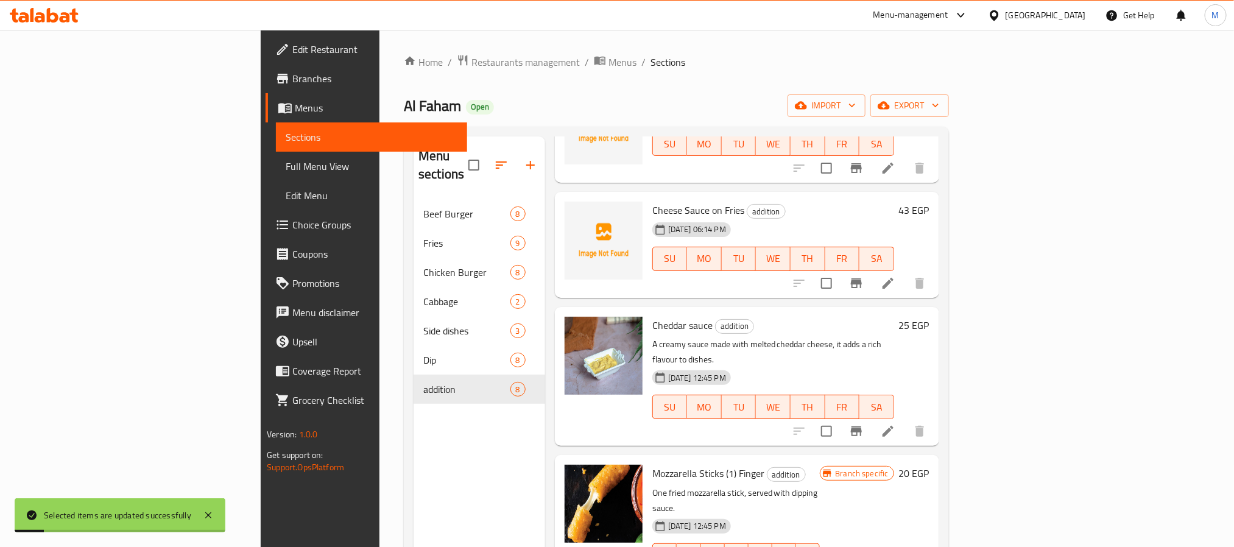
scroll to position [274, 0]
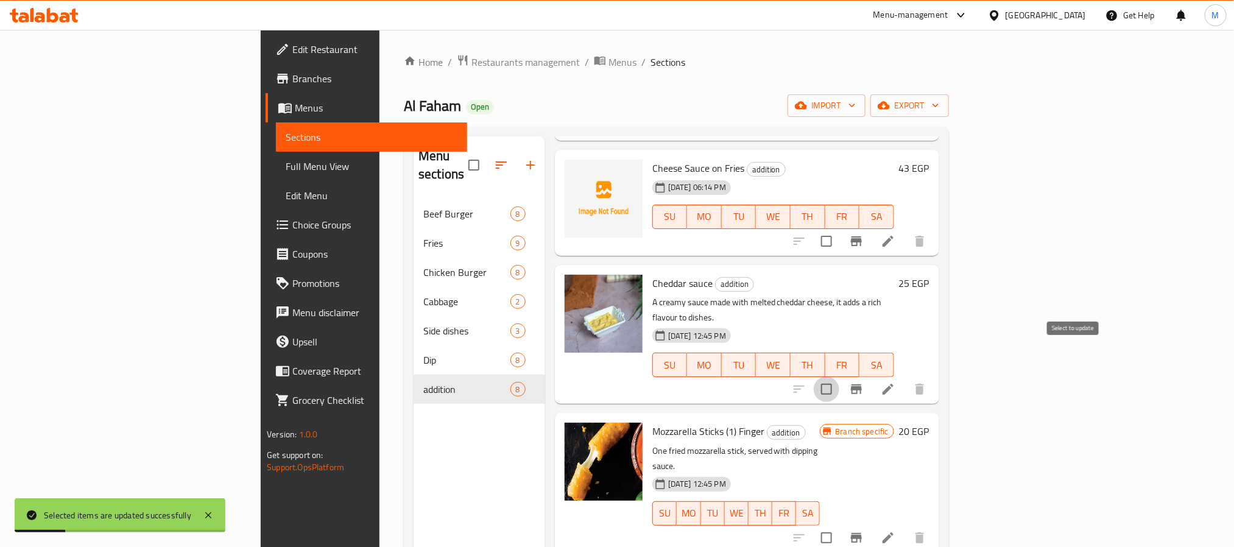
drag, startPoint x: 1080, startPoint y: 351, endPoint x: 1016, endPoint y: 316, distance: 73.1
click at [839, 376] on input "checkbox" at bounding box center [827, 389] width 26 height 26
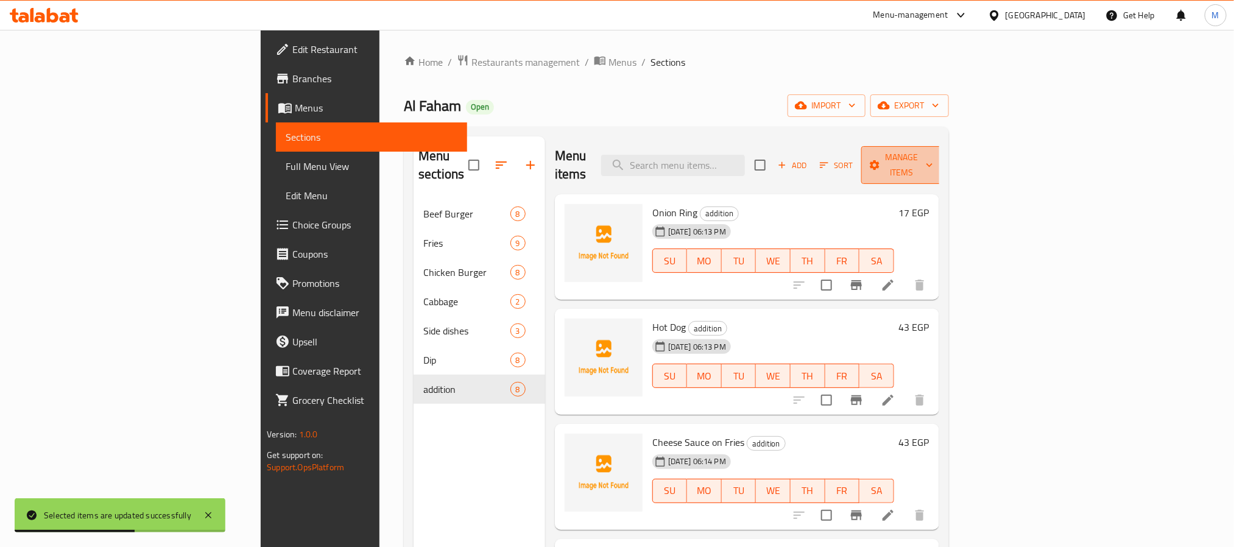
click at [933, 163] on span "Manage items" at bounding box center [902, 165] width 62 height 30
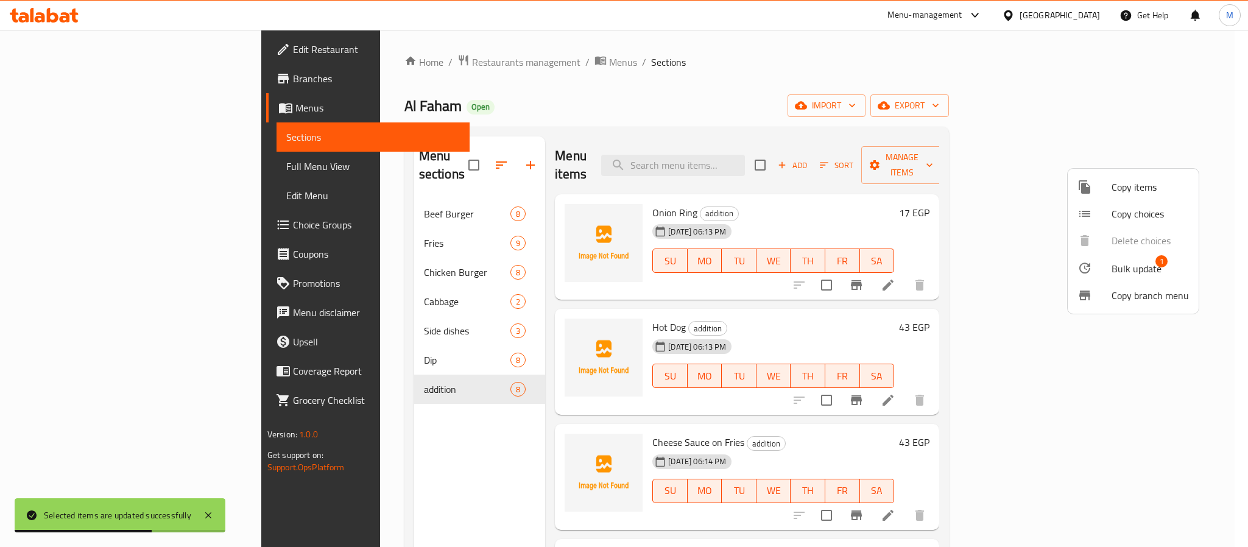
click at [1093, 258] on li "Bulk update 1" at bounding box center [1133, 268] width 131 height 28
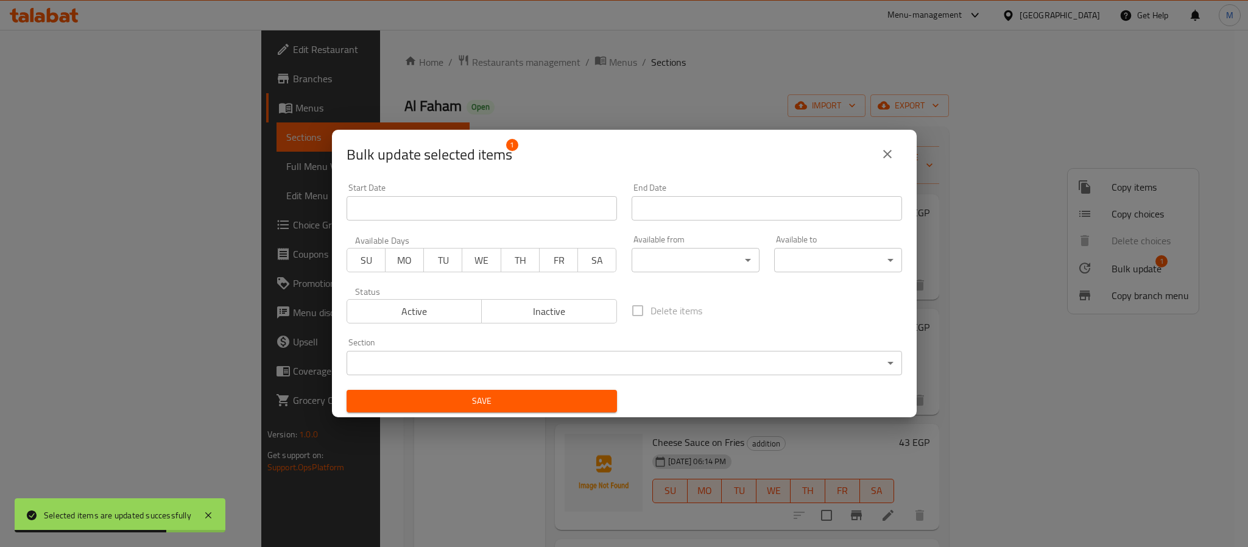
click at [534, 307] on span "Inactive" at bounding box center [549, 312] width 125 height 18
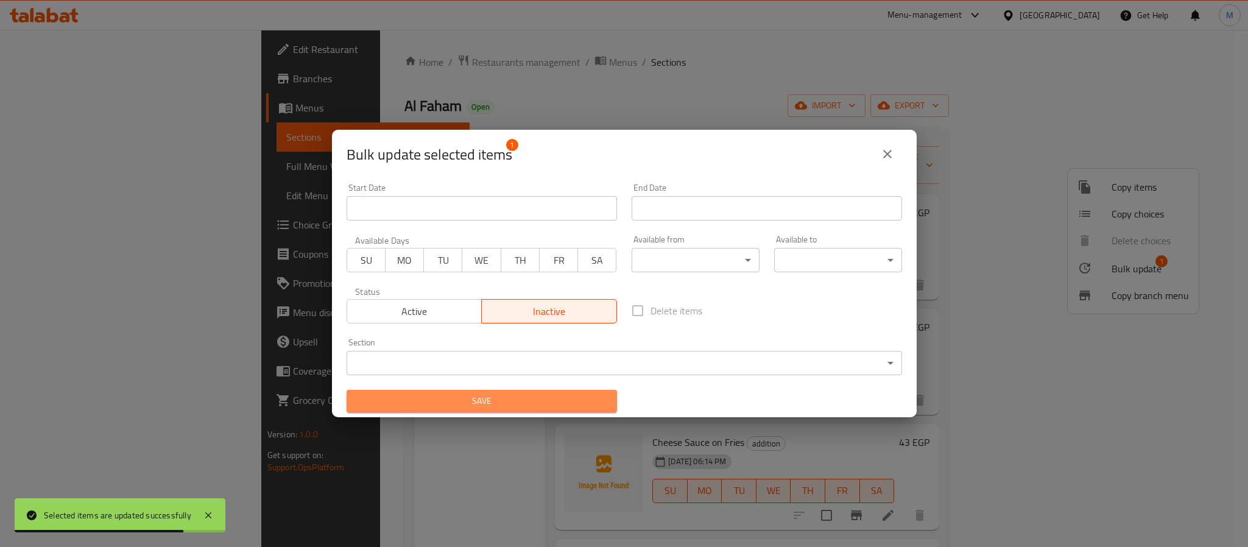
click at [514, 393] on span "Save" at bounding box center [481, 400] width 251 height 15
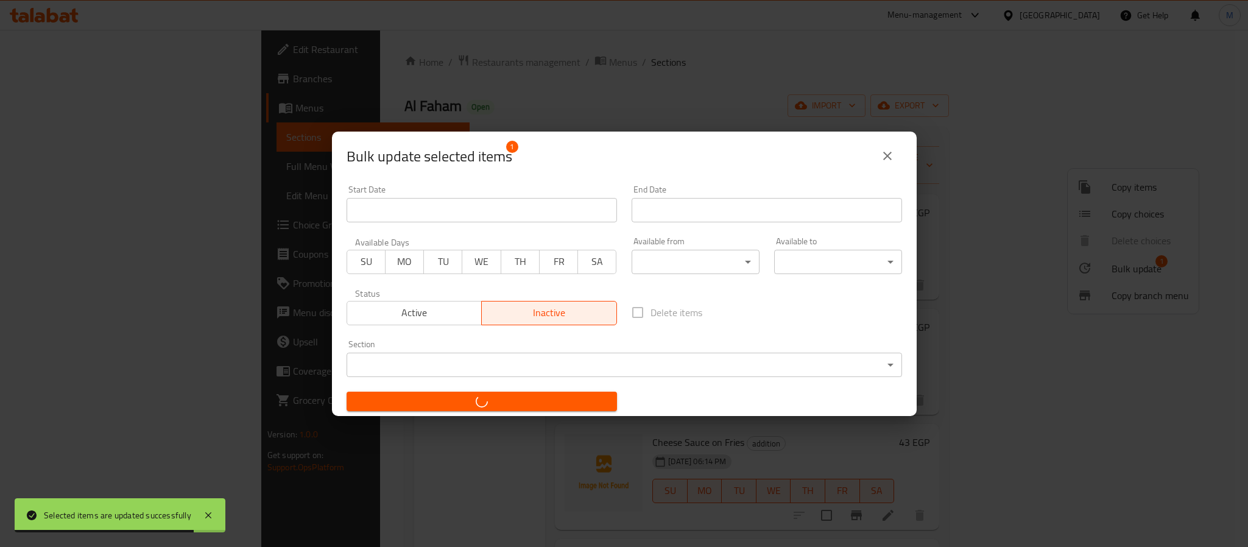
checkbox input "false"
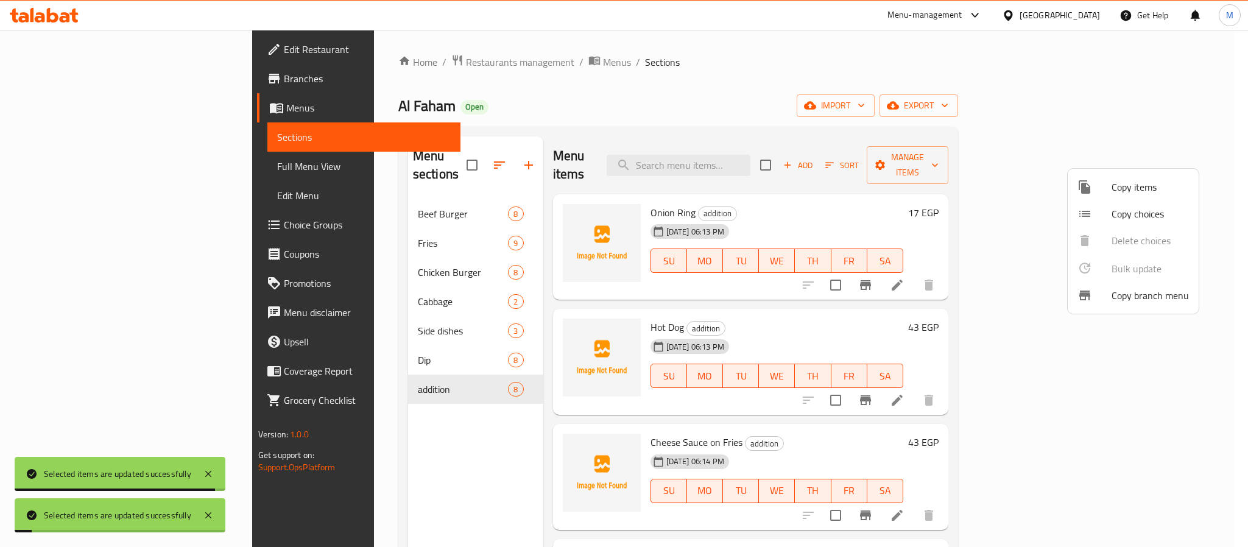
click at [646, 32] on div at bounding box center [624, 273] width 1248 height 547
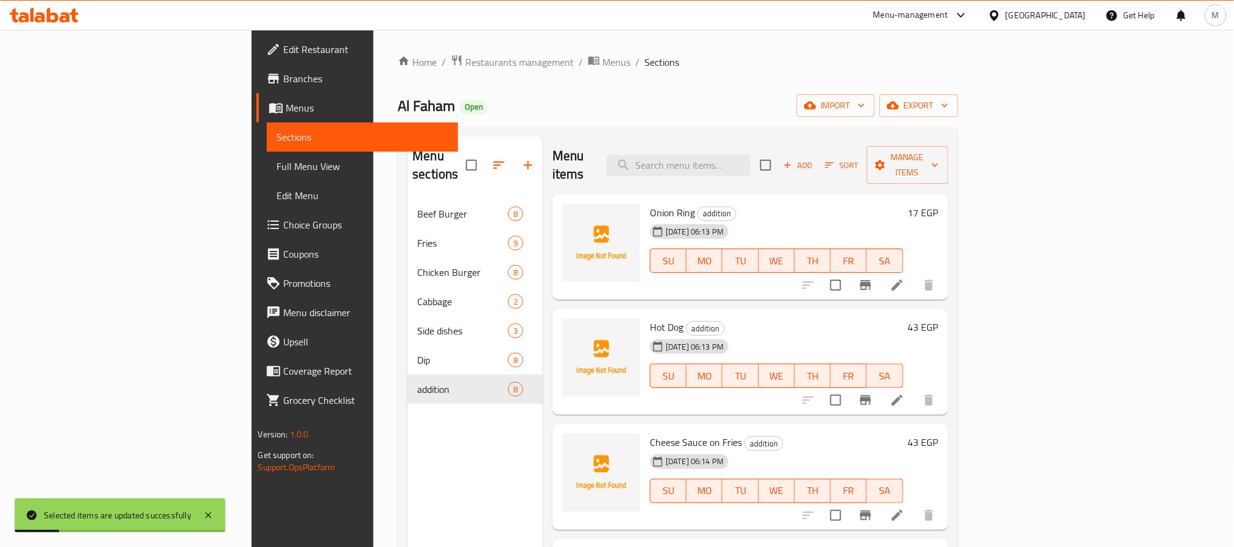
click at [835, 160] on icon "button" at bounding box center [829, 165] width 11 height 11
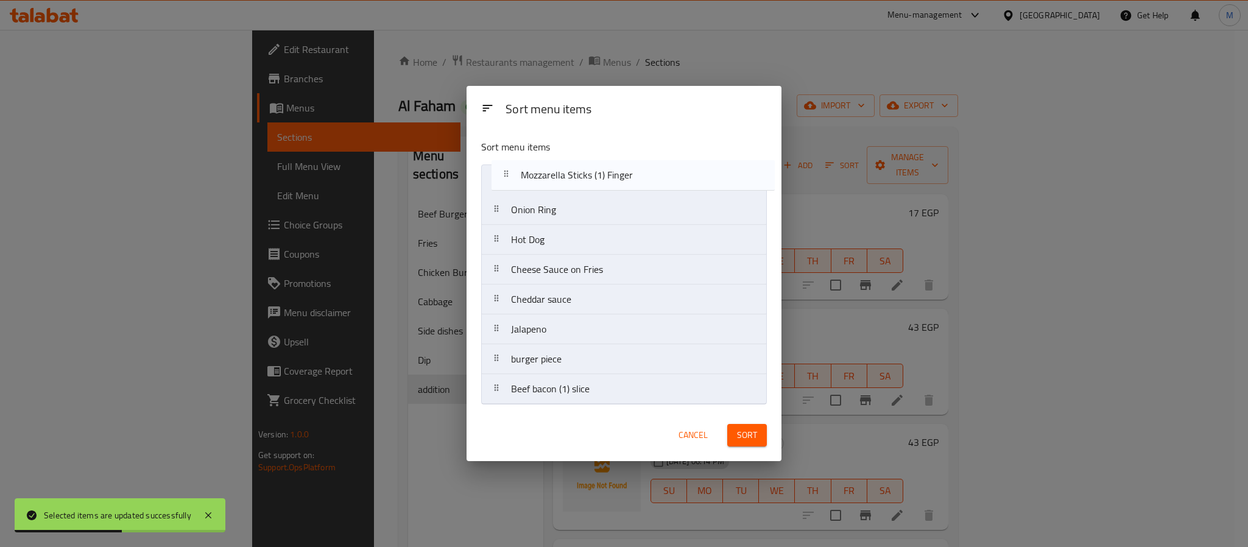
drag, startPoint x: 597, startPoint y: 298, endPoint x: 613, endPoint y: 186, distance: 113.1
click at [609, 172] on nav "Onion Ring Hot Dog Cheese Sauce on Fries Cheddar sauce Mozzarella Sticks (1) Fi…" at bounding box center [624, 284] width 286 height 240
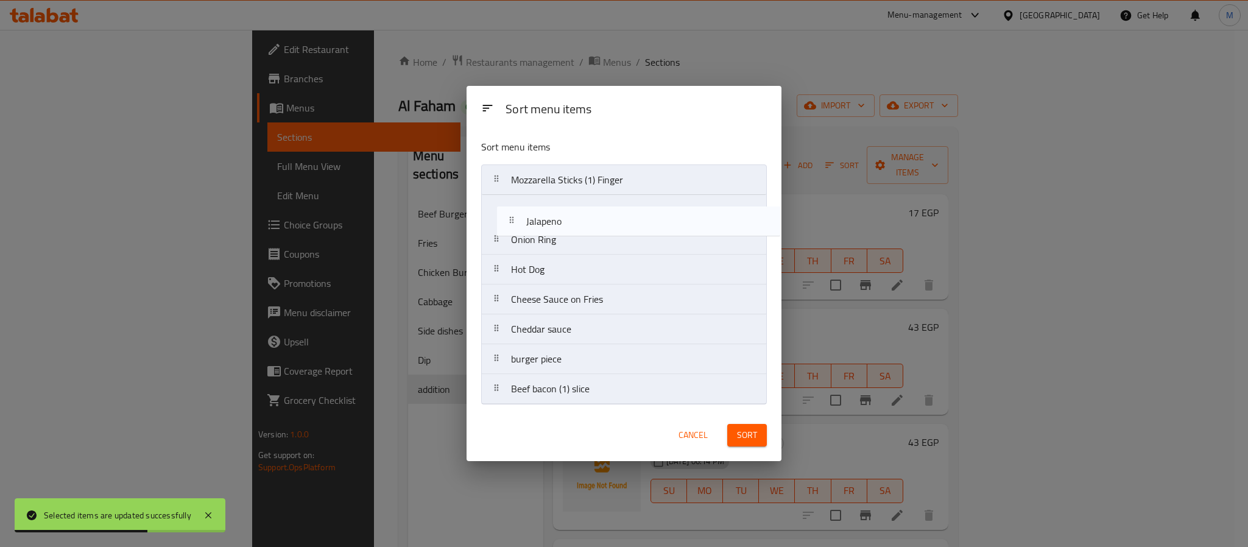
drag, startPoint x: 589, startPoint y: 327, endPoint x: 604, endPoint y: 216, distance: 112.4
click at [604, 216] on nav "Mozzarella Sticks (1) Finger Onion Ring Hot Dog Cheese Sauce on Fries Cheddar s…" at bounding box center [624, 284] width 286 height 240
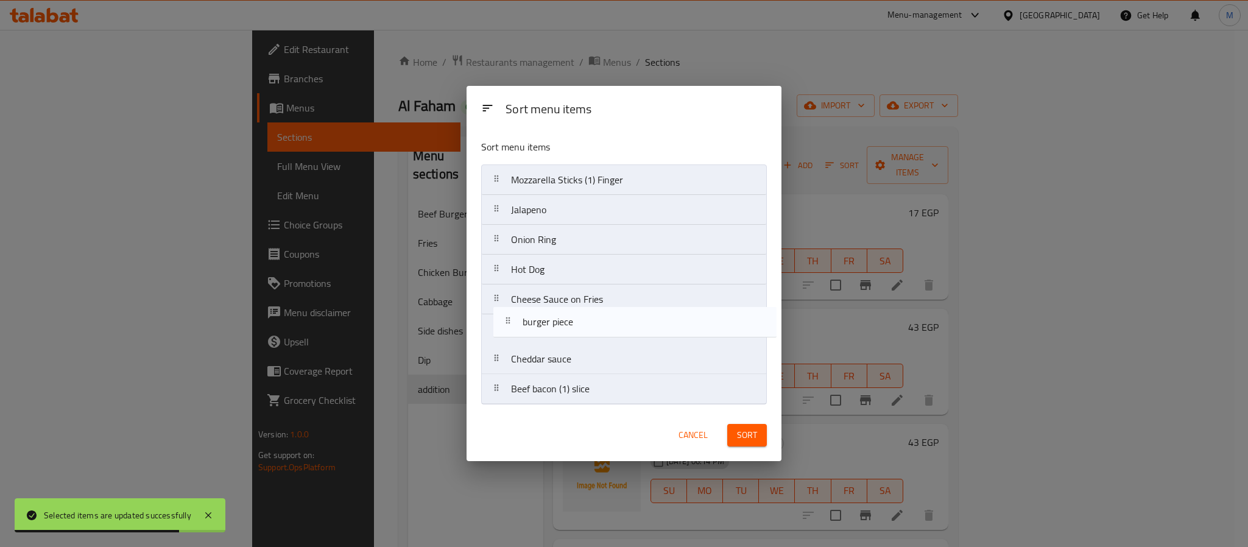
drag, startPoint x: 585, startPoint y: 322, endPoint x: 593, endPoint y: 328, distance: 9.6
click at [593, 328] on nav "Mozzarella Sticks (1) Finger Jalapeno Onion Ring Hot Dog Cheese Sauce on Fries …" at bounding box center [624, 284] width 286 height 240
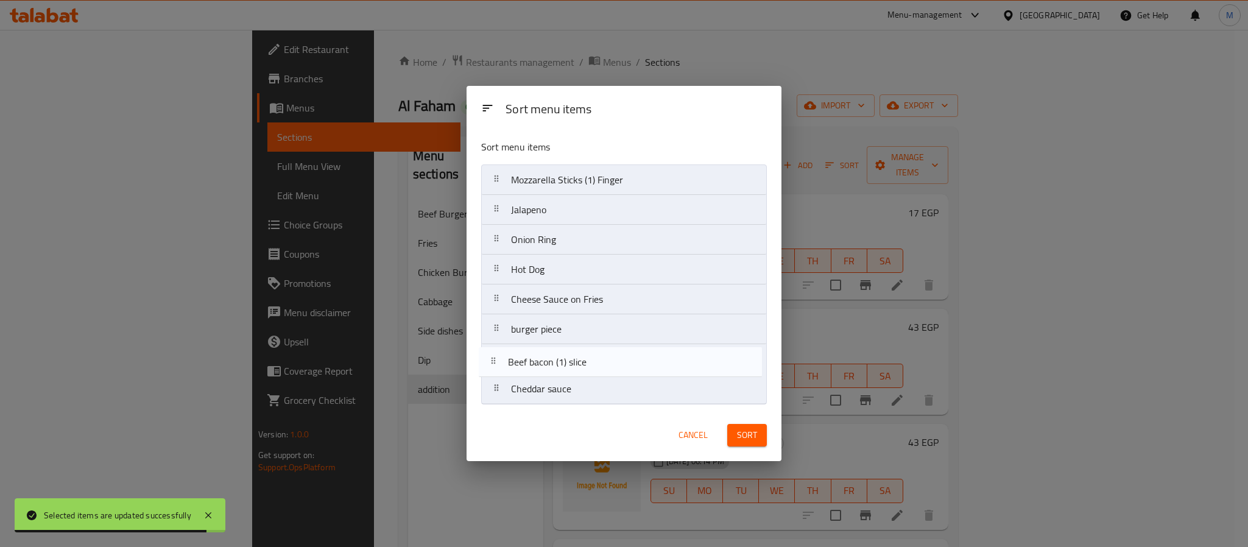
drag, startPoint x: 601, startPoint y: 393, endPoint x: 608, endPoint y: 377, distance: 18.0
click at [597, 360] on nav "Mozzarella Sticks (1) Finger Jalapeno Onion Ring Hot Dog Cheese Sauce on Fries …" at bounding box center [624, 284] width 286 height 240
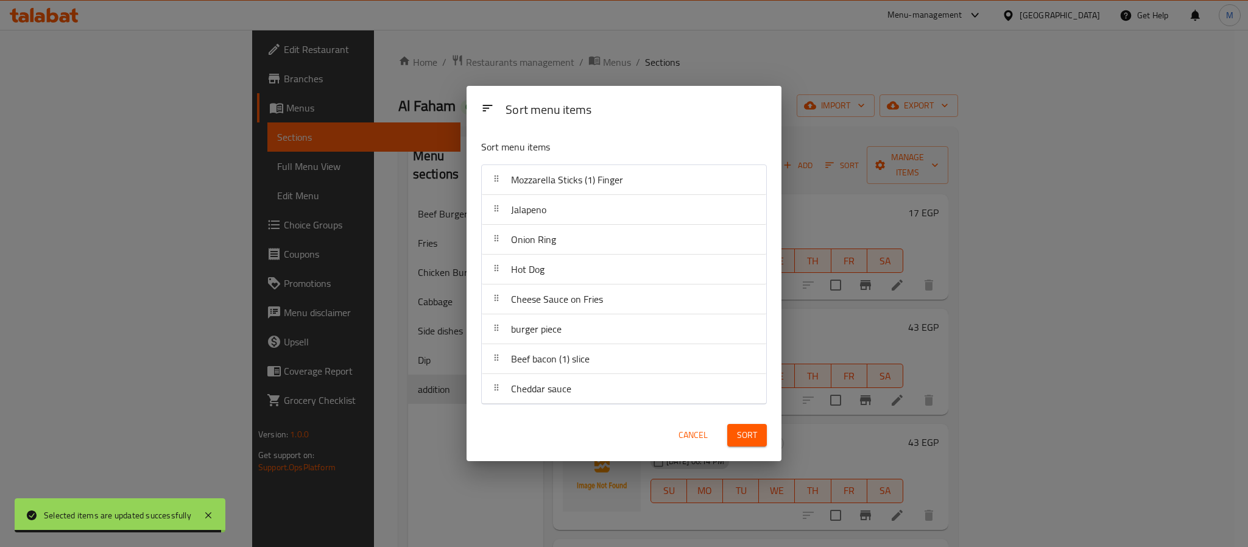
click at [750, 426] on button "Sort" at bounding box center [747, 435] width 40 height 23
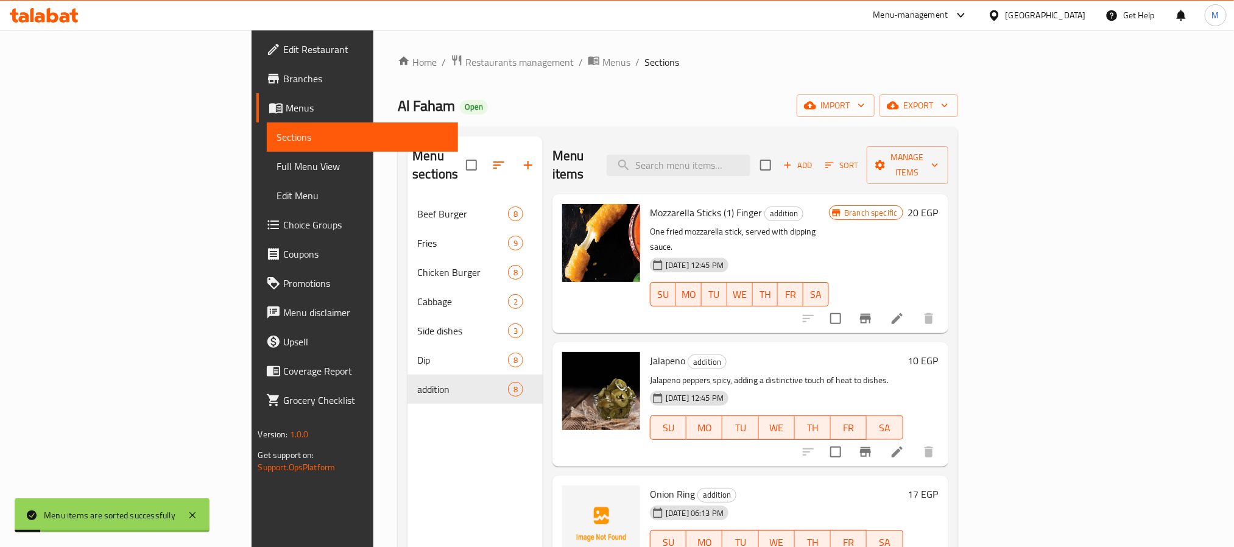
click at [678, 108] on div "[PERSON_NAME] Open import export" at bounding box center [678, 105] width 560 height 23
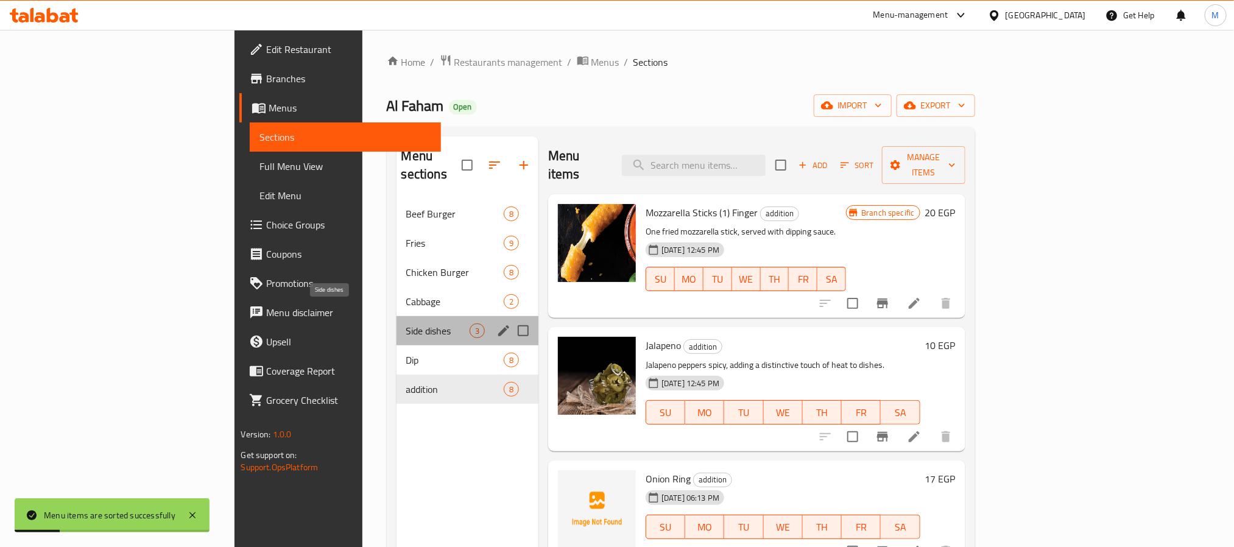
click at [406, 323] on span "Side dishes" at bounding box center [437, 330] width 63 height 15
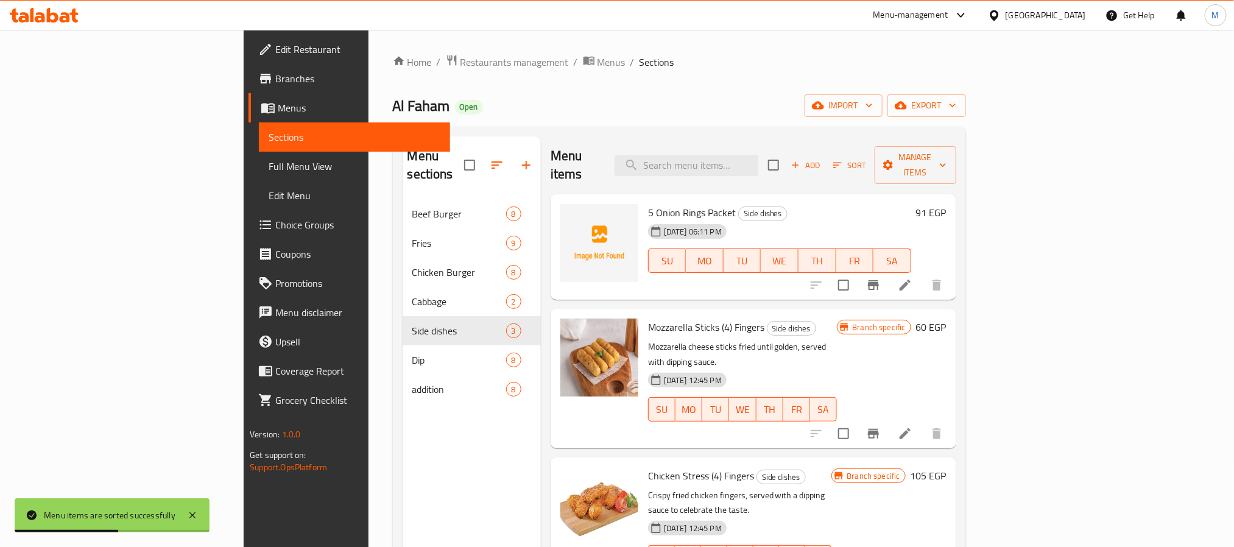
click at [870, 156] on button "Sort" at bounding box center [850, 165] width 40 height 19
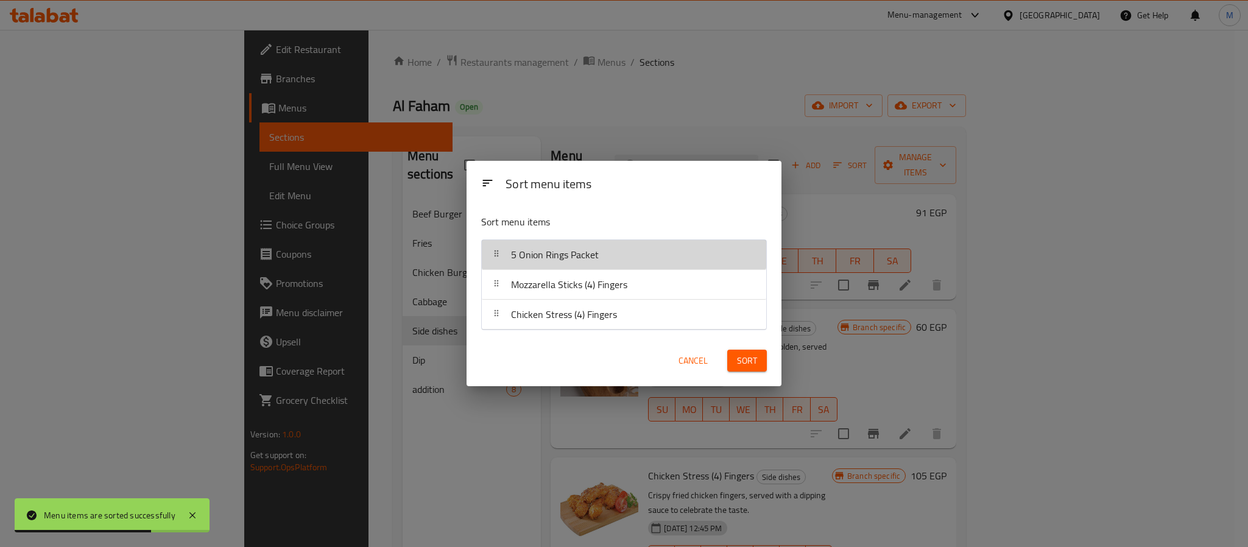
click at [525, 252] on span "5 Onion Rings Packet" at bounding box center [555, 254] width 88 height 18
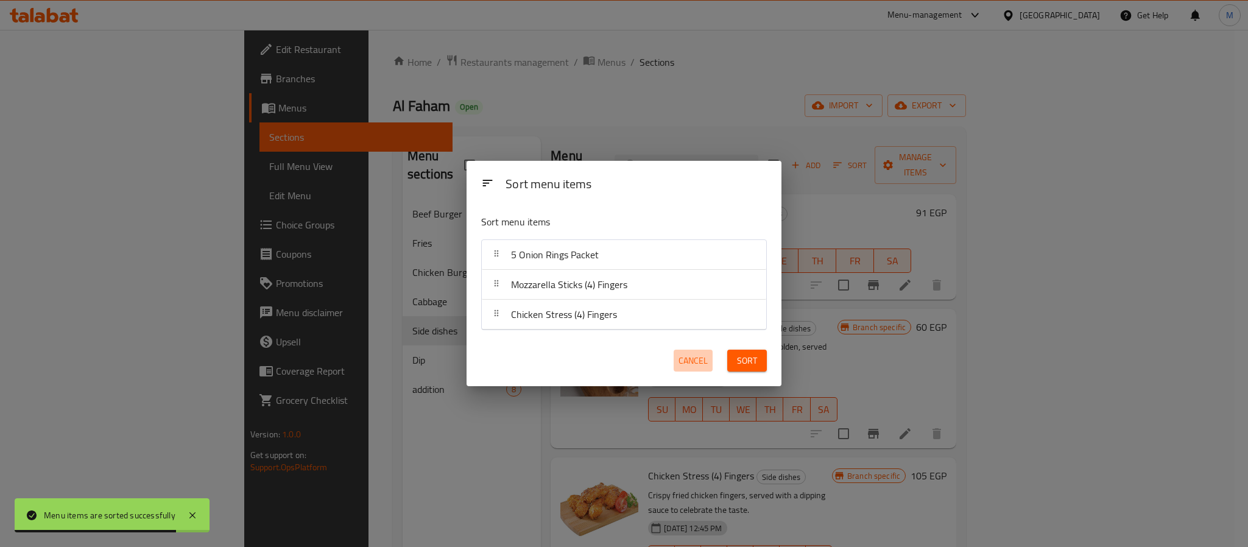
click at [695, 350] on button "Cancel" at bounding box center [693, 361] width 39 height 23
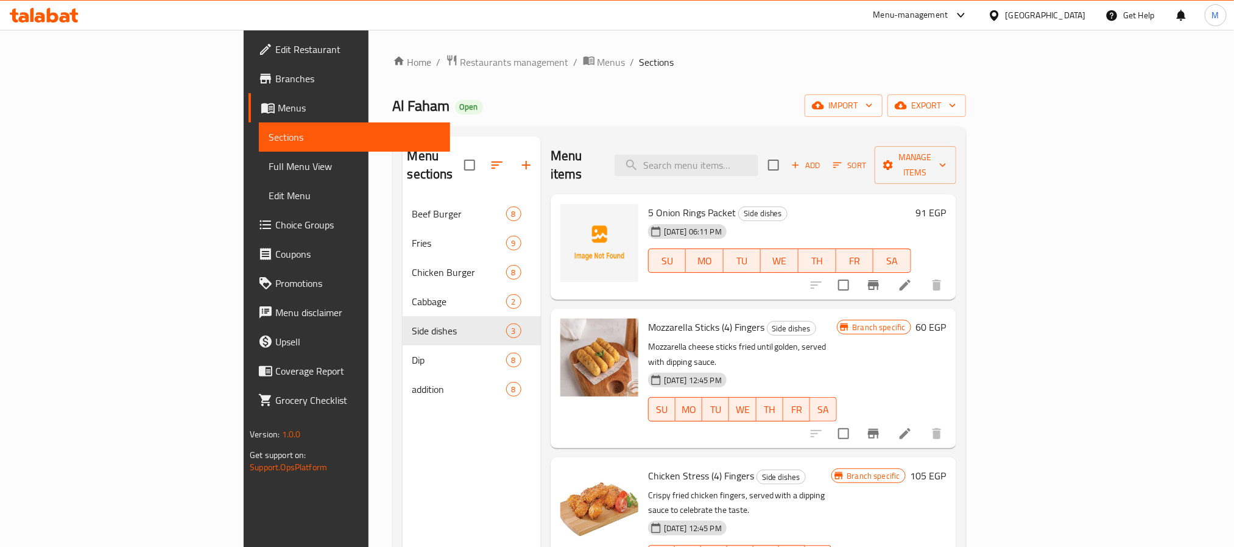
click at [576, 119] on div "Home / Restaurants management / Menus / Sections [PERSON_NAME] Open import expo…" at bounding box center [679, 373] width 573 height 639
click at [519, 158] on icon "button" at bounding box center [526, 165] width 15 height 15
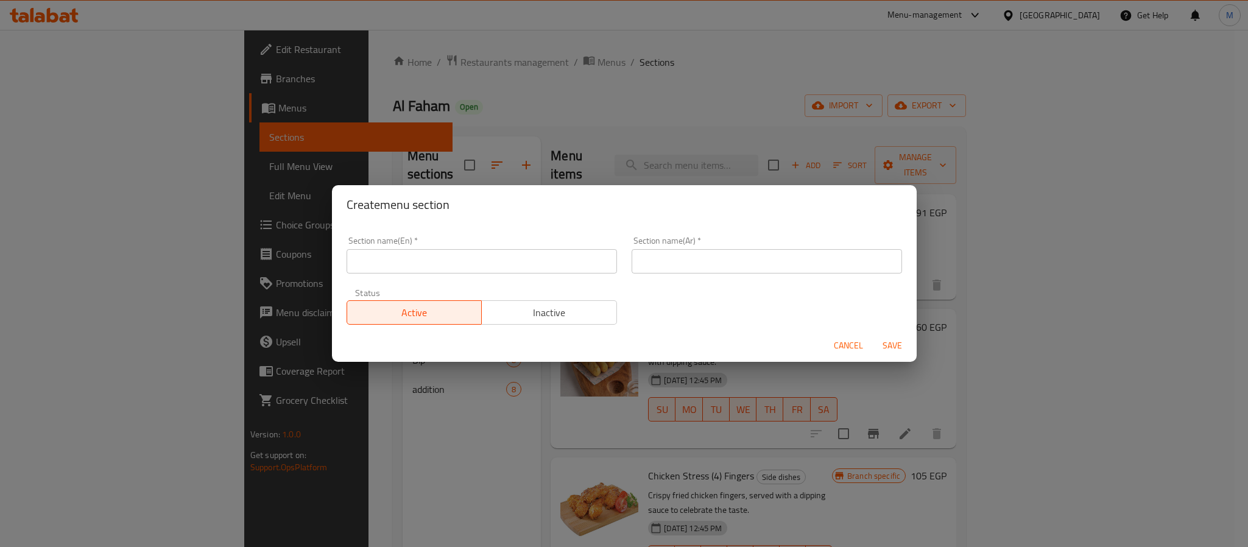
click at [523, 256] on input "text" at bounding box center [482, 261] width 270 height 24
type input "Drinks"
click at [730, 260] on input "text" at bounding box center [767, 261] width 270 height 24
type input "المشروبات"
drag, startPoint x: 893, startPoint y: 345, endPoint x: 874, endPoint y: 348, distance: 19.6
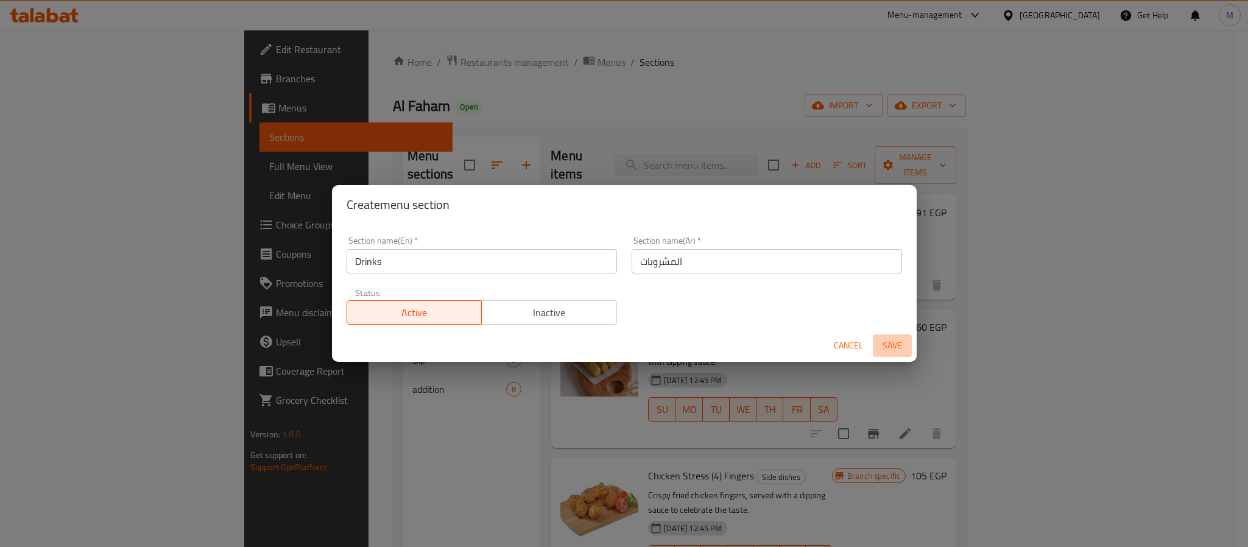
click at [893, 346] on span "Save" at bounding box center [892, 345] width 29 height 15
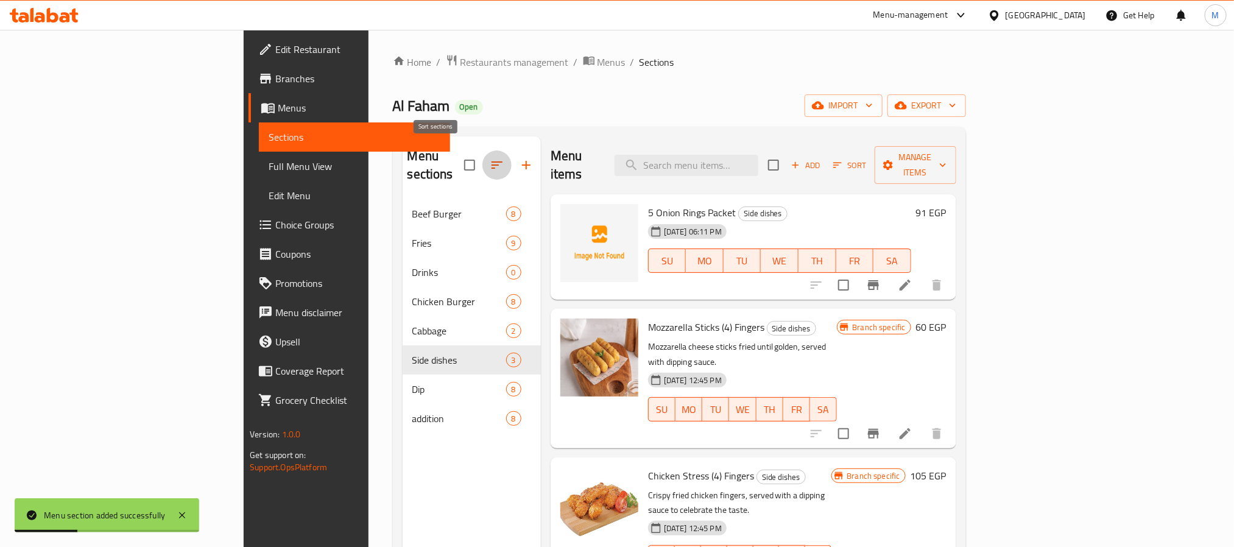
click at [490, 158] on icon "button" at bounding box center [497, 165] width 15 height 15
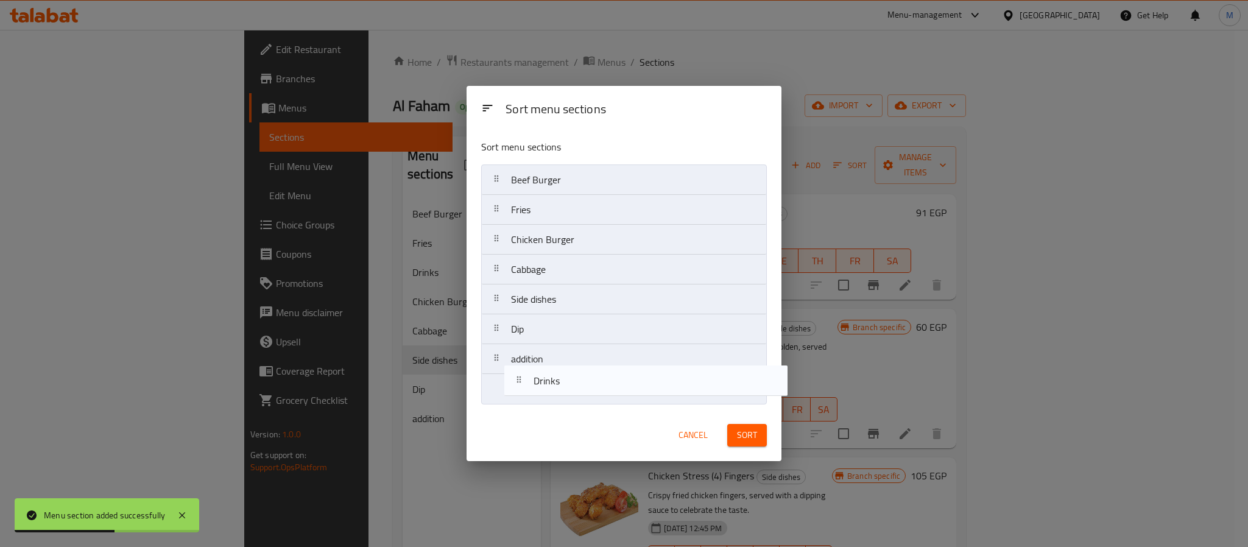
drag, startPoint x: 534, startPoint y: 238, endPoint x: 556, endPoint y: 382, distance: 146.0
click at [556, 382] on nav "Beef Burger Fries Drinks Chicken Burger Cabbage Side dishes Dip addition" at bounding box center [624, 284] width 286 height 240
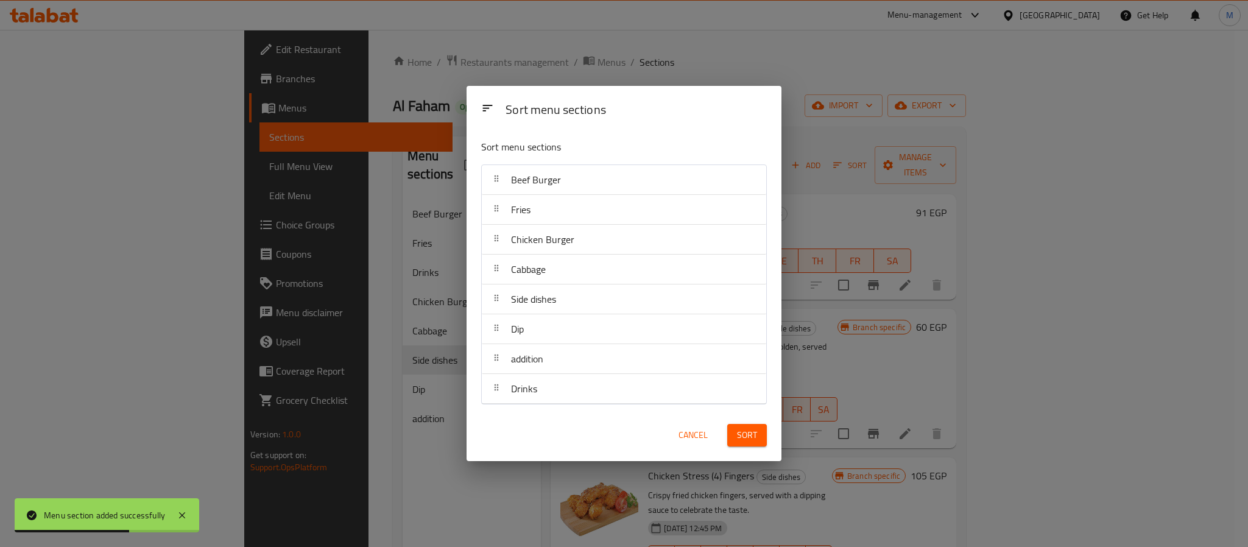
click at [762, 445] on button "Sort" at bounding box center [747, 435] width 40 height 23
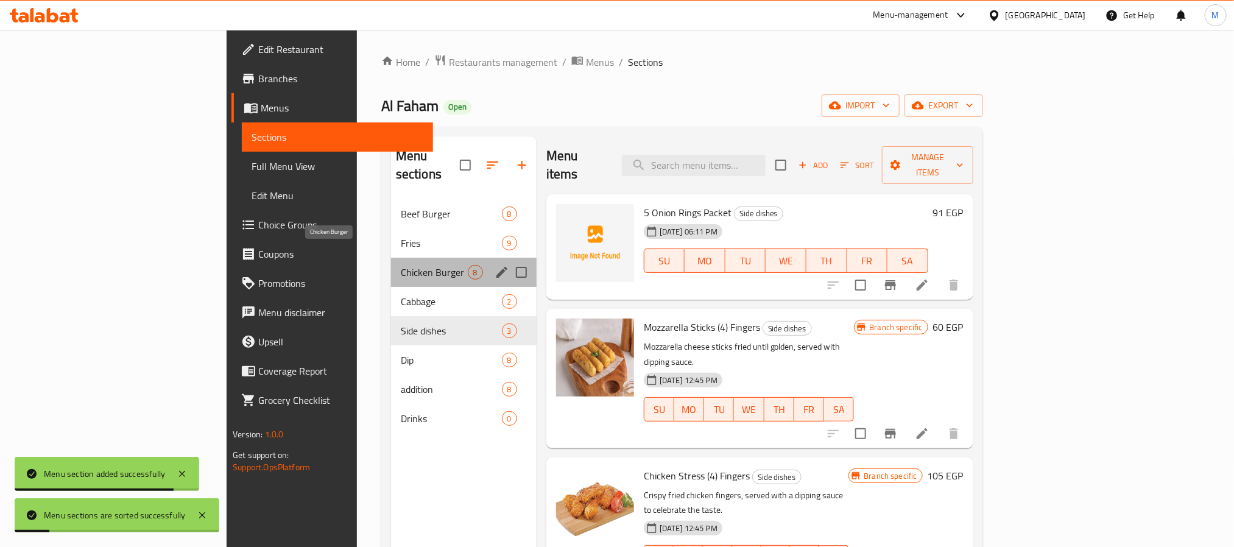
click at [401, 265] on span "Chicken Burger" at bounding box center [434, 272] width 67 height 15
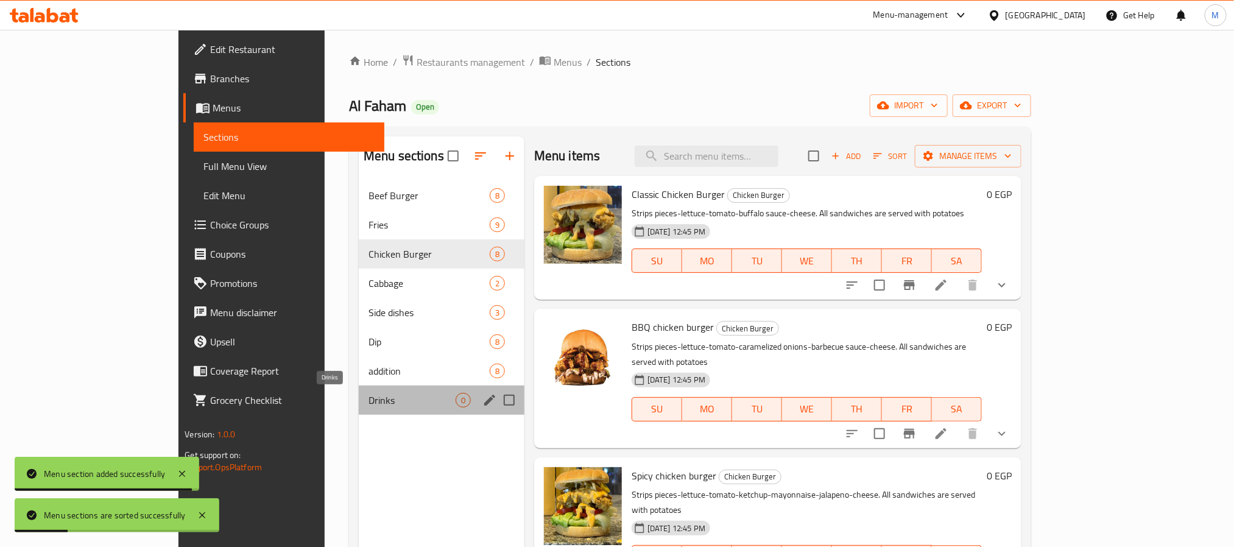
click at [368, 400] on span "Drinks" at bounding box center [411, 400] width 87 height 15
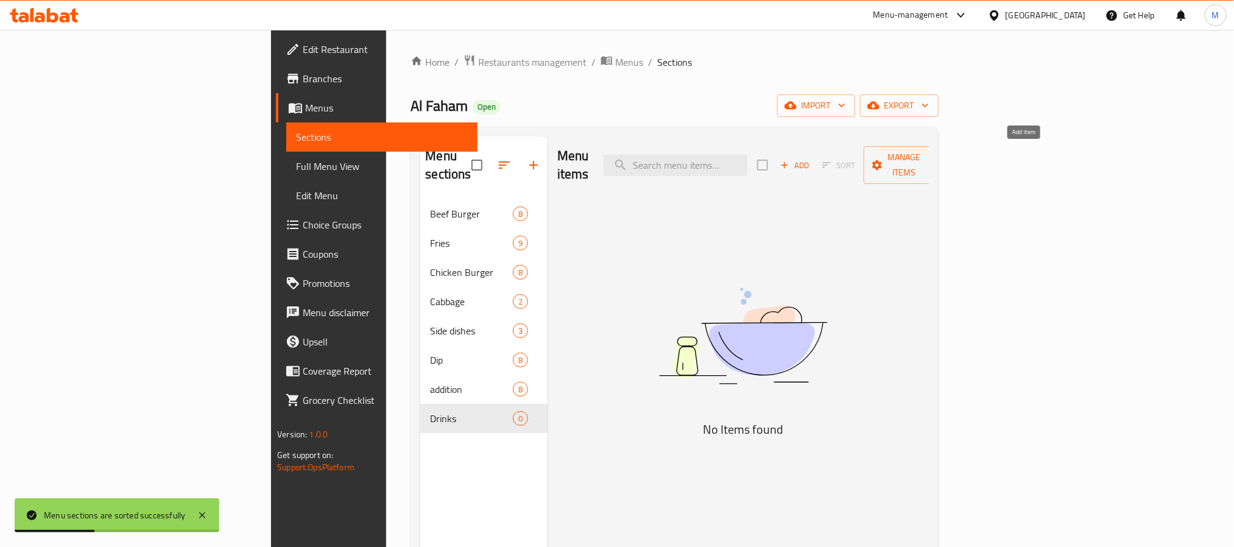
click at [811, 158] on span "Add" at bounding box center [794, 165] width 33 height 14
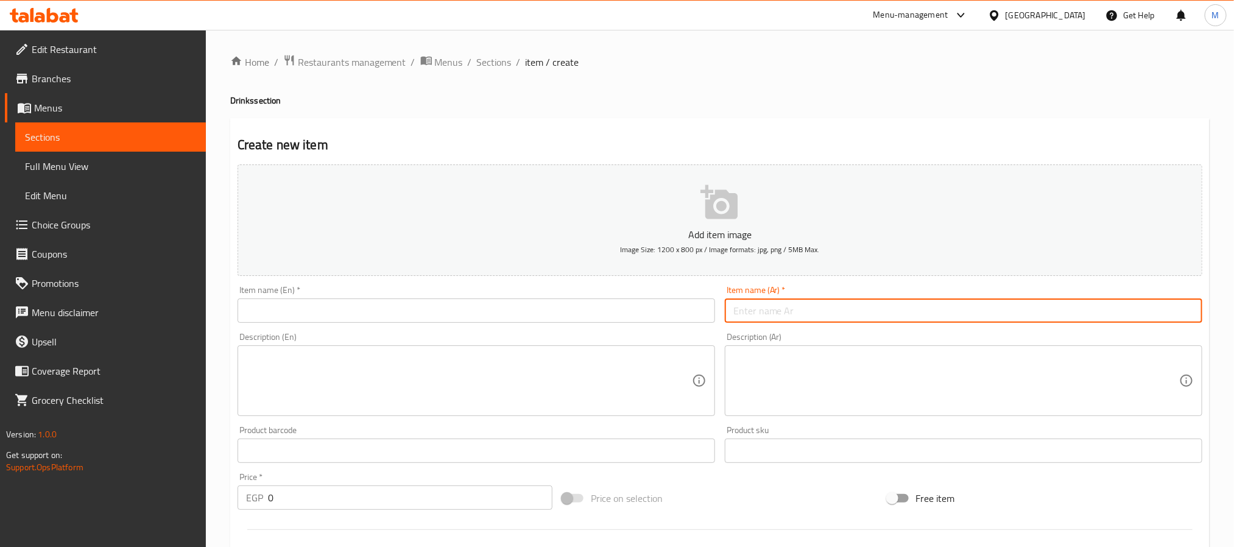
drag, startPoint x: 802, startPoint y: 309, endPoint x: 799, endPoint y: 273, distance: 36.7
click at [802, 309] on input "text" at bounding box center [964, 310] width 478 height 24
paste input "بيبسي كان"
type input "بيبسي كان"
click at [426, 309] on input "text" at bounding box center [477, 310] width 478 height 24
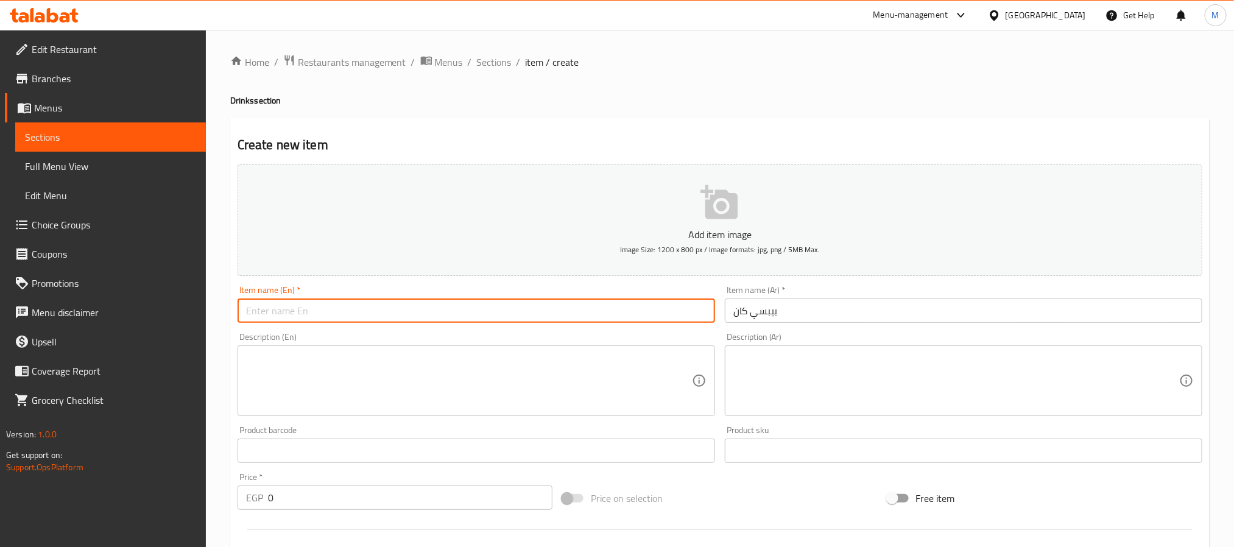
paste input "Pepsi can"
click at [271, 322] on input "Pepsi can" at bounding box center [477, 310] width 478 height 24
type input "Pepsi Can"
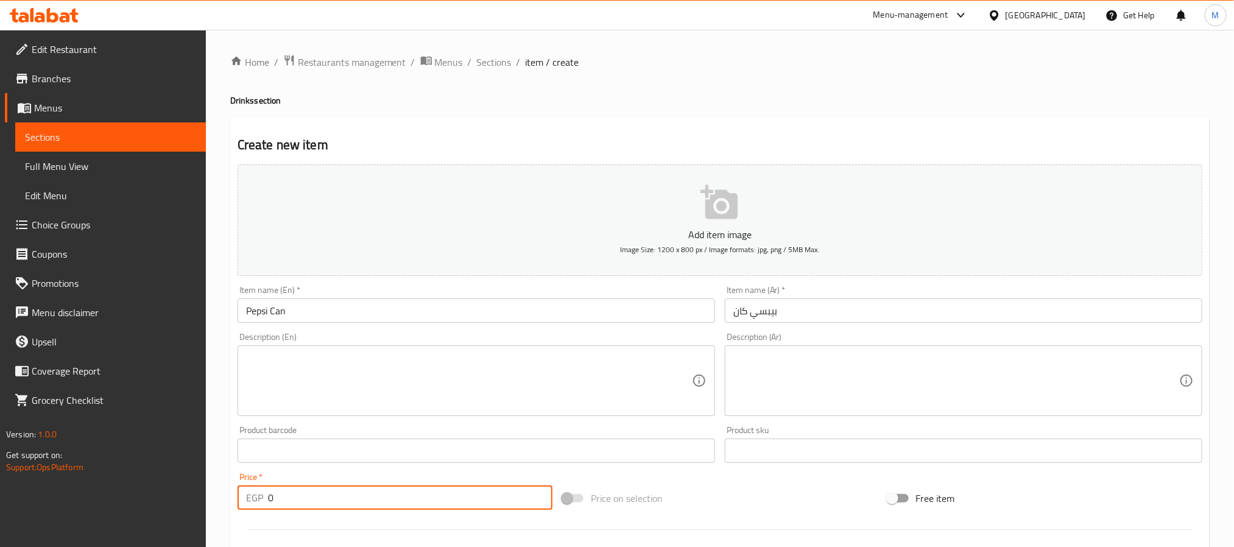
drag, startPoint x: 486, startPoint y: 490, endPoint x: 494, endPoint y: 492, distance: 8.1
click at [485, 492] on input "0" at bounding box center [410, 497] width 284 height 24
type input "33"
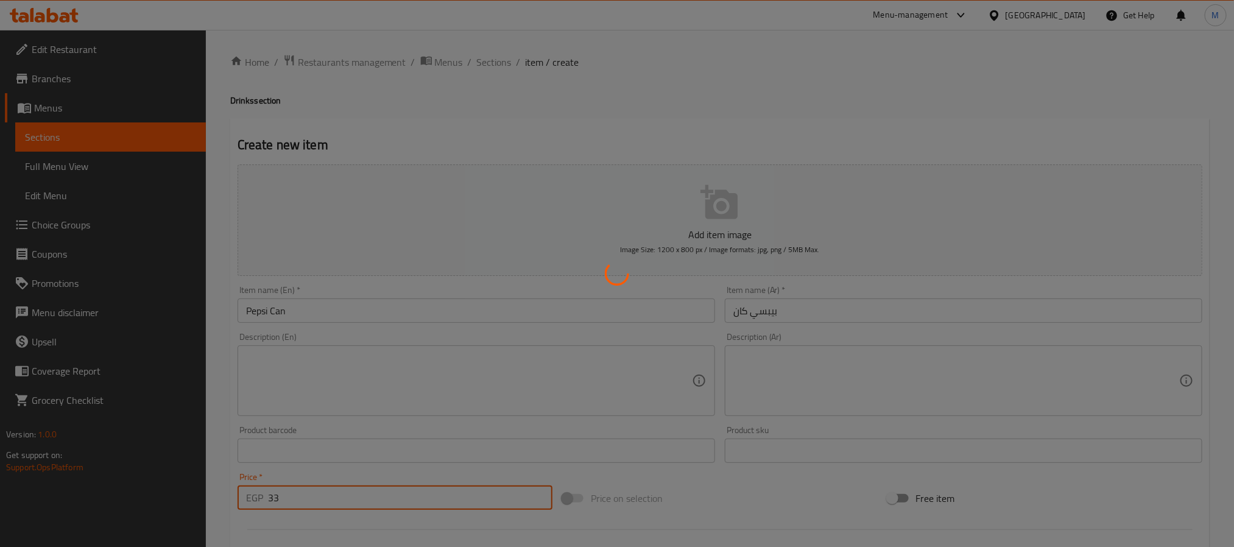
type input "0"
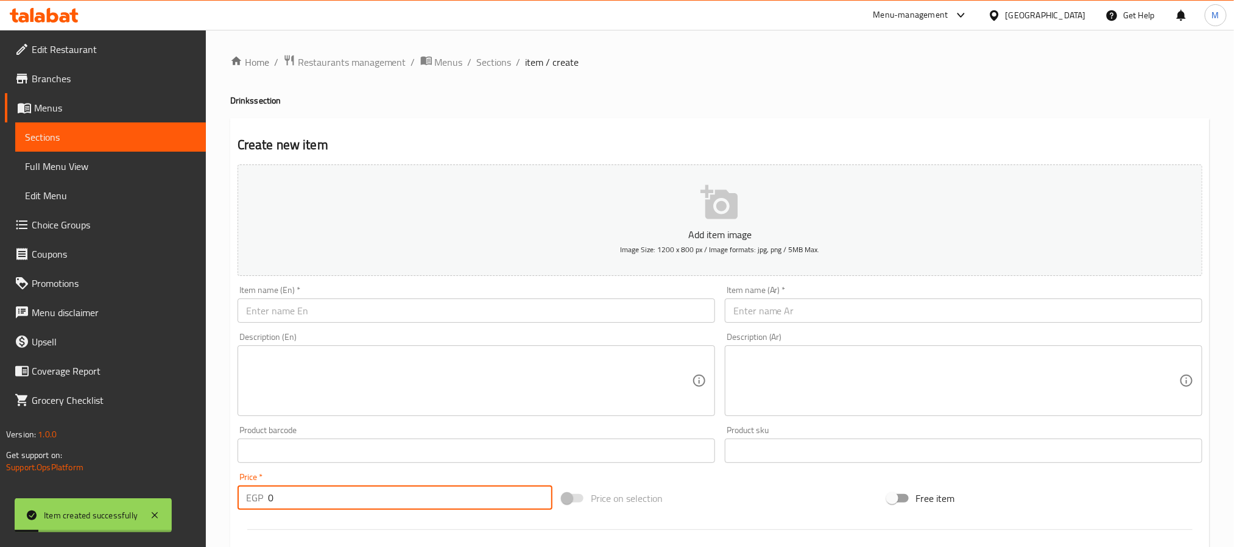
click at [758, 320] on input "text" at bounding box center [964, 310] width 478 height 24
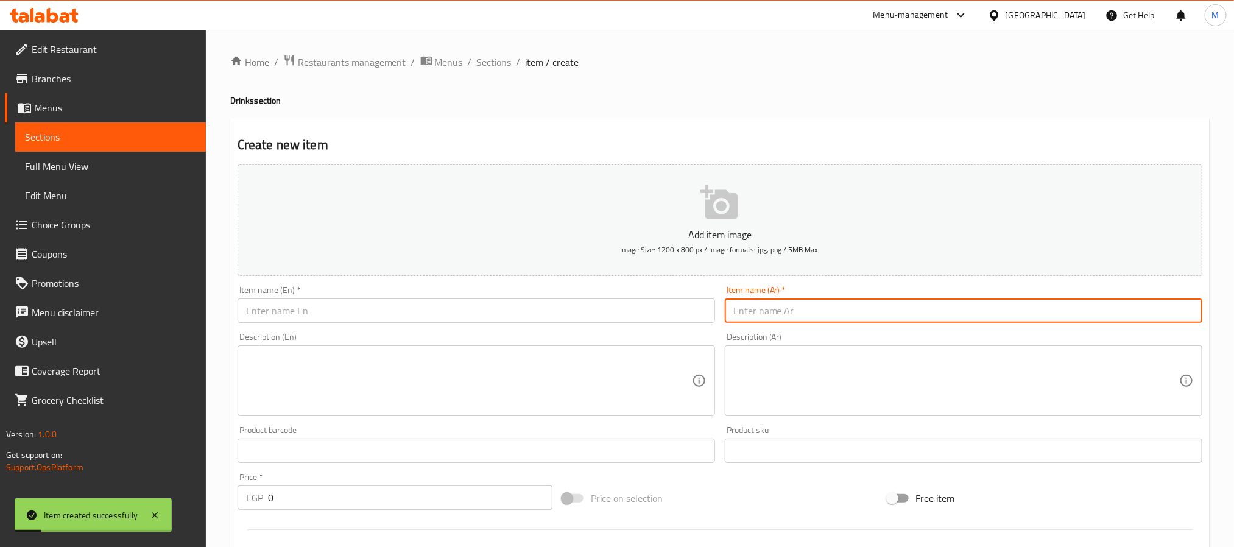
paste input "فانتا برتقال كان"
type input "فانتا برتقال كان"
drag, startPoint x: 439, startPoint y: 311, endPoint x: 429, endPoint y: 311, distance: 9.7
click at [439, 311] on input "text" at bounding box center [477, 310] width 478 height 24
paste input "Fanta orange can"
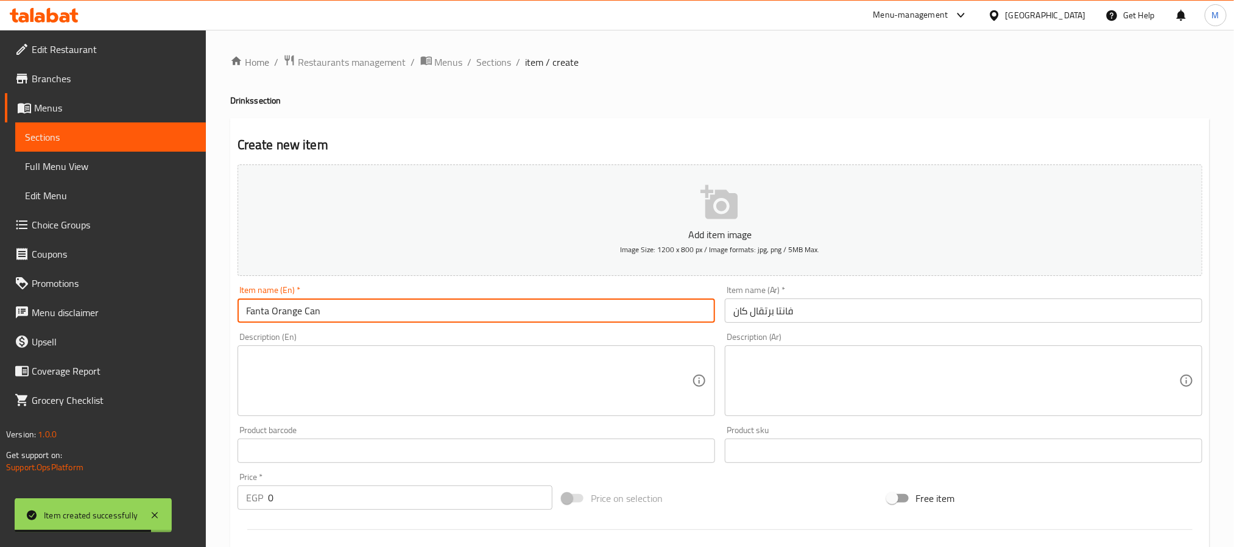
type input "Fanta Orange Can"
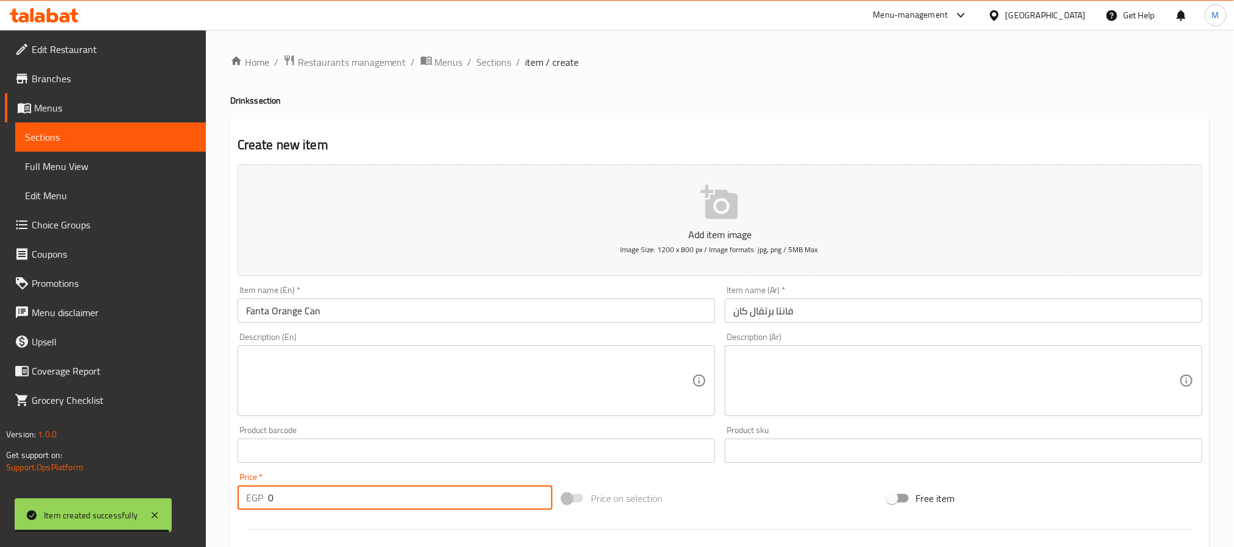
click at [370, 495] on input "0" at bounding box center [410, 497] width 284 height 24
type input "33"
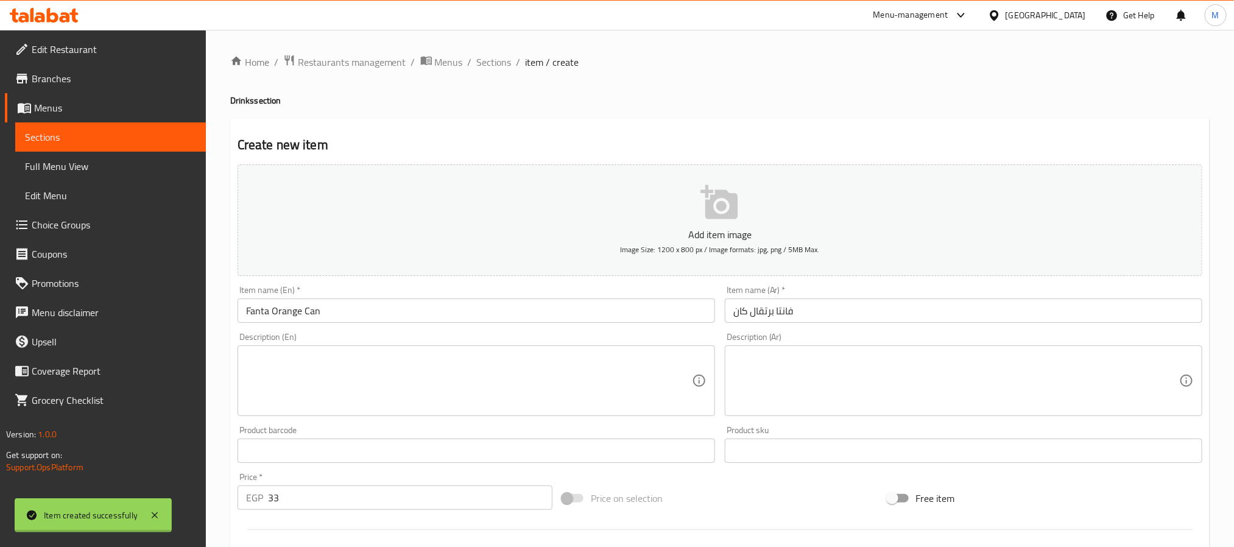
type input "0"
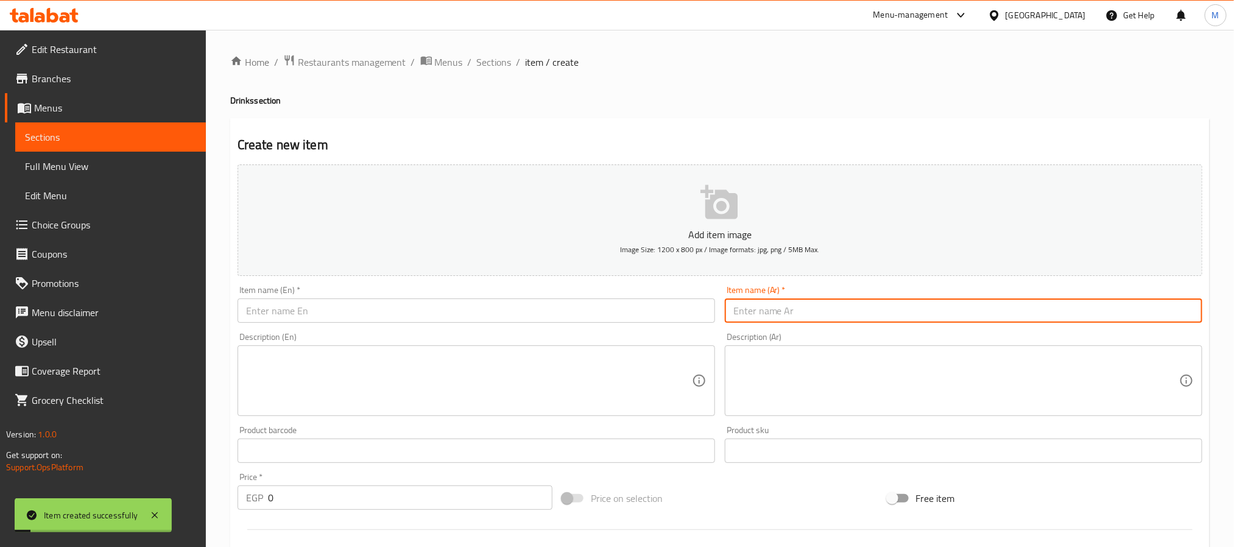
drag, startPoint x: 760, startPoint y: 315, endPoint x: 772, endPoint y: 287, distance: 29.8
click at [760, 315] on input "text" at bounding box center [964, 310] width 478 height 24
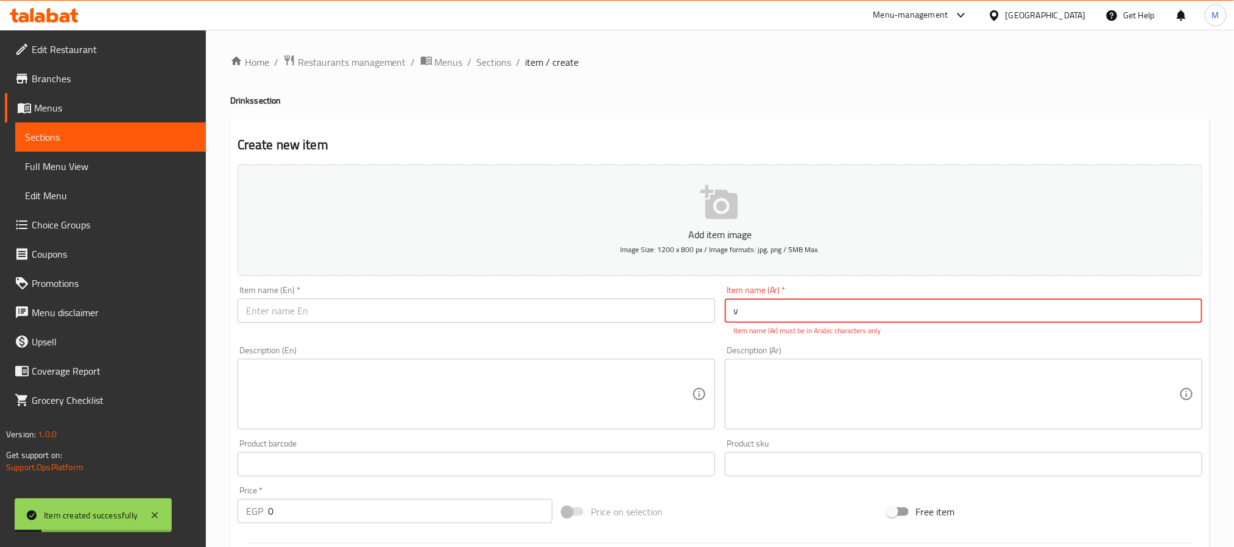
paste input "سبرايت كان"
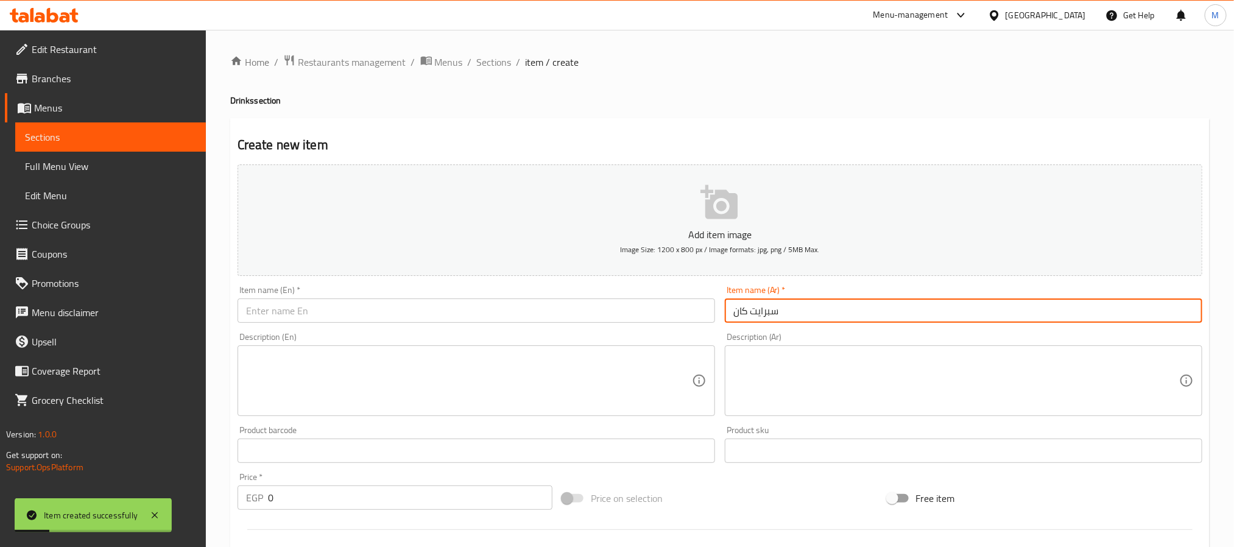
type input "سبرايت كان"
click at [364, 312] on input "text" at bounding box center [477, 310] width 478 height 24
paste input "Sprite can"
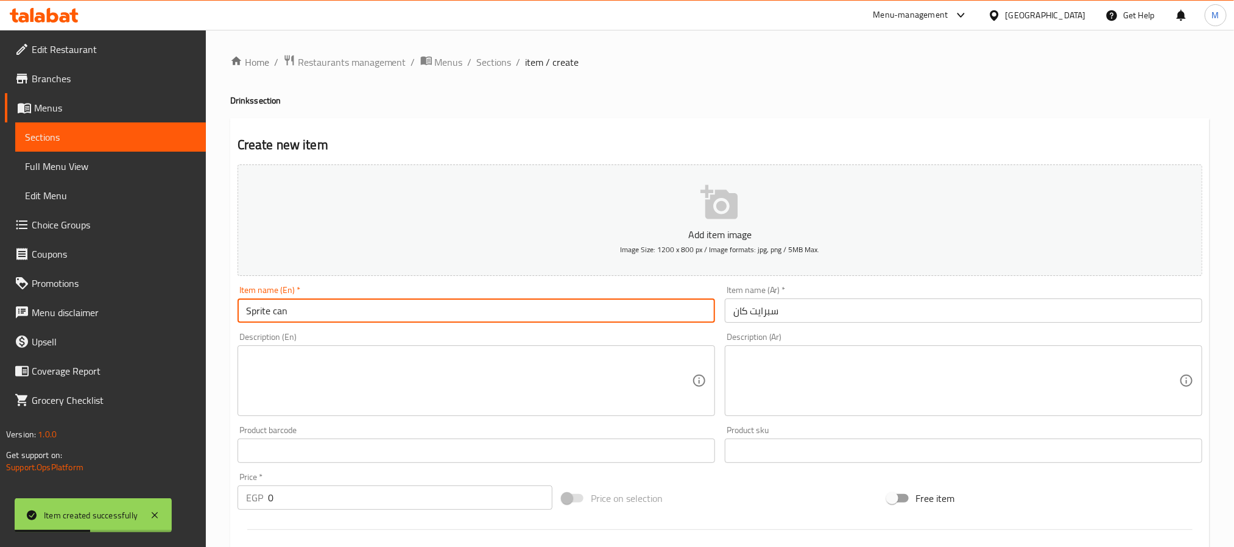
click at [275, 312] on input "Sprite can" at bounding box center [477, 310] width 478 height 24
type input "Sprite Can"
click at [404, 505] on input "0" at bounding box center [410, 497] width 284 height 24
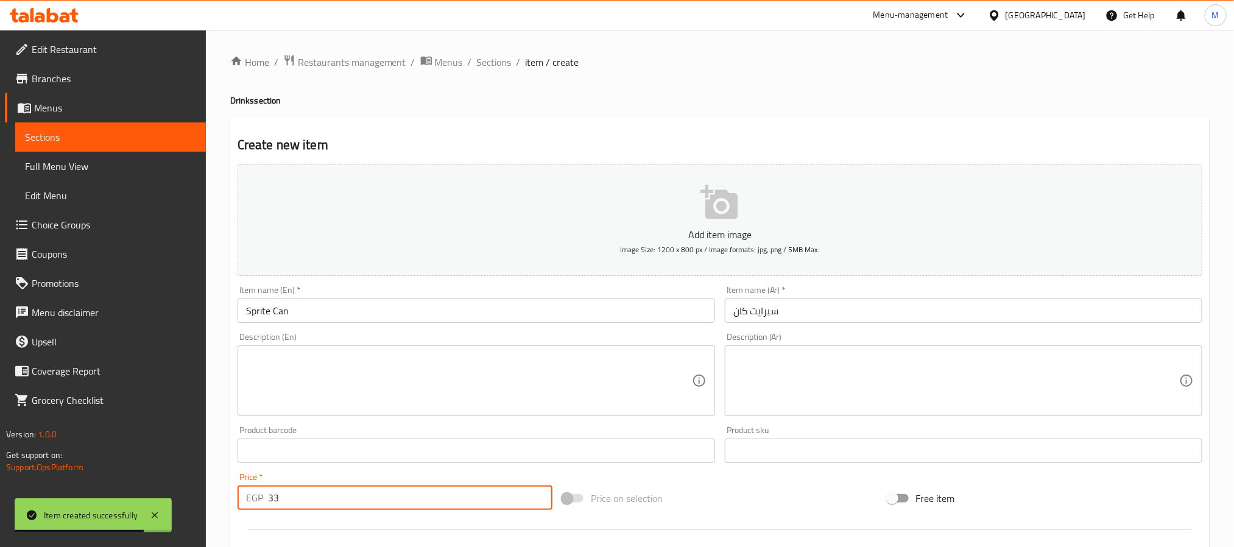
type input "33"
type input "13"
drag, startPoint x: 777, startPoint y: 309, endPoint x: 779, endPoint y: 295, distance: 14.1
click at [777, 309] on input "text" at bounding box center [964, 310] width 478 height 24
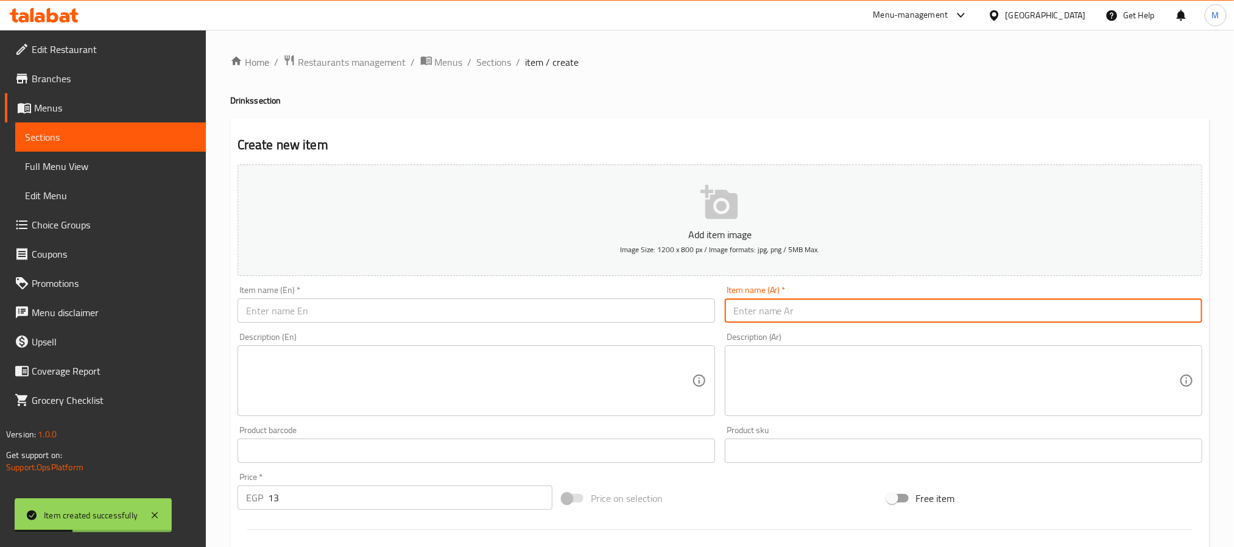
paste input "مياه صغيره"
type input "مياه صغيره"
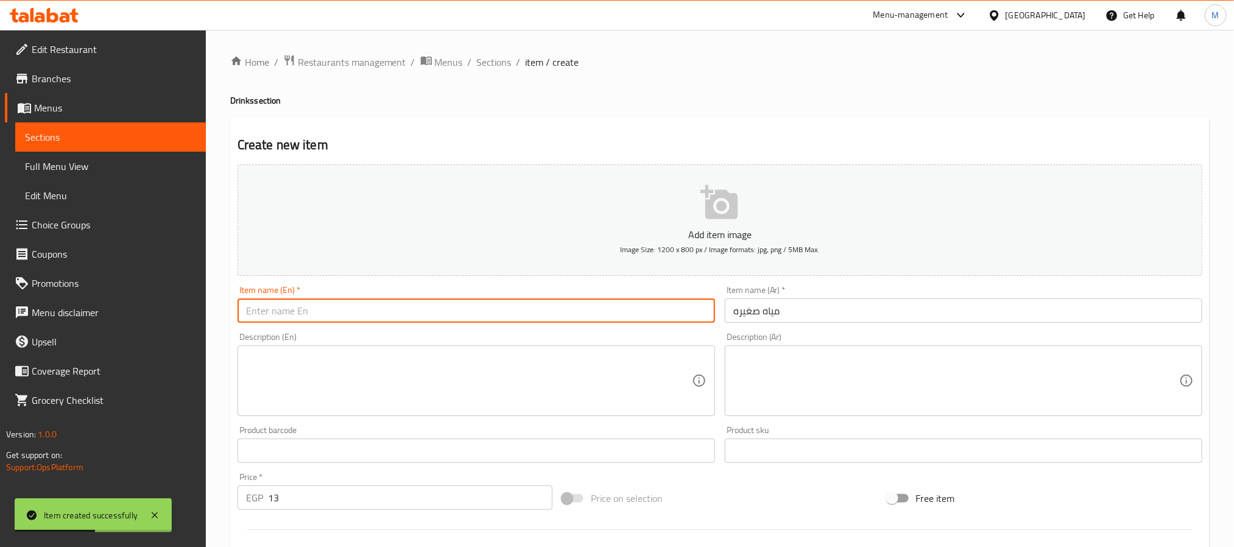
click at [488, 302] on input "text" at bounding box center [477, 310] width 478 height 24
paste input "Small water"
type input "Small Water"
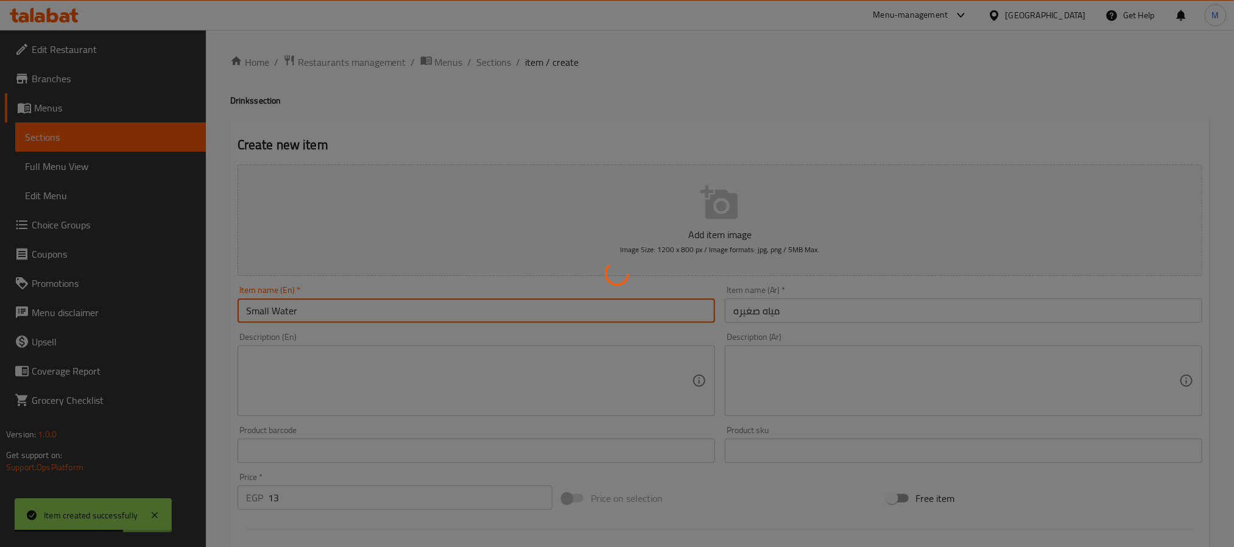
type input "0"
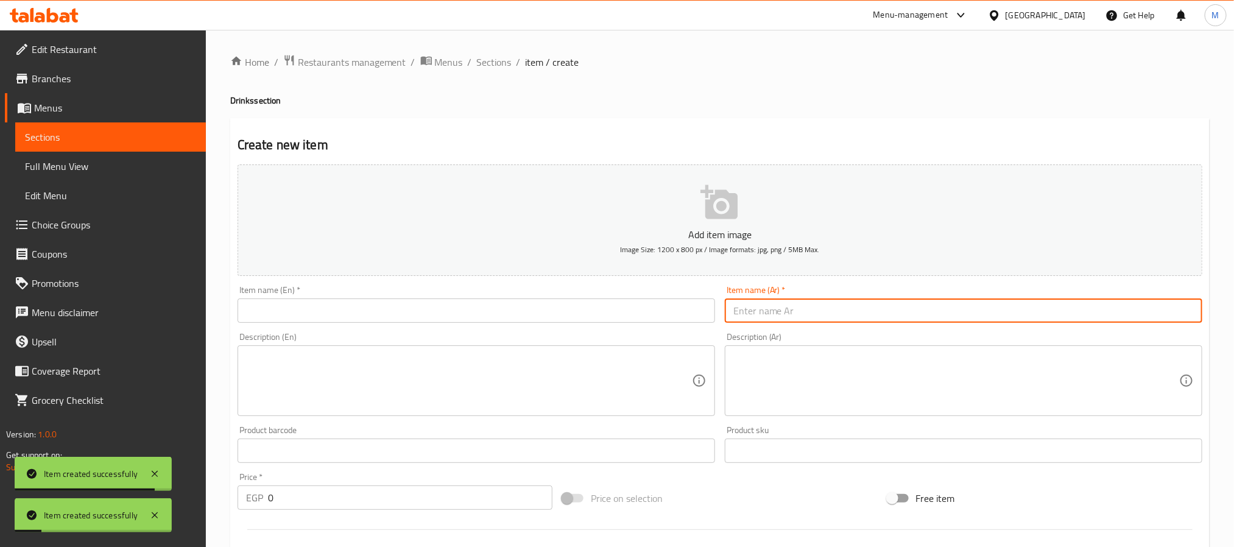
click at [781, 322] on input "text" at bounding box center [964, 310] width 478 height 24
paste input "مياه كبيره"
type input "مياه كبيره"
click at [478, 307] on input "text" at bounding box center [477, 310] width 478 height 24
paste input "Large water"
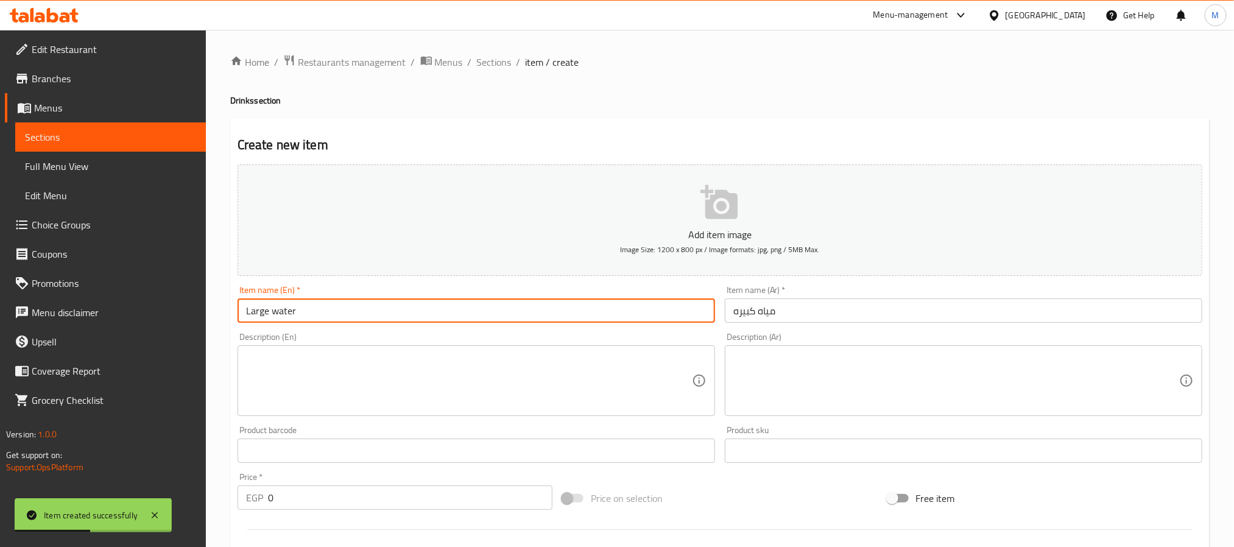
click at [275, 312] on input "Large water" at bounding box center [477, 310] width 478 height 24
type input "Large Water"
click at [382, 506] on input "0" at bounding box center [410, 497] width 284 height 24
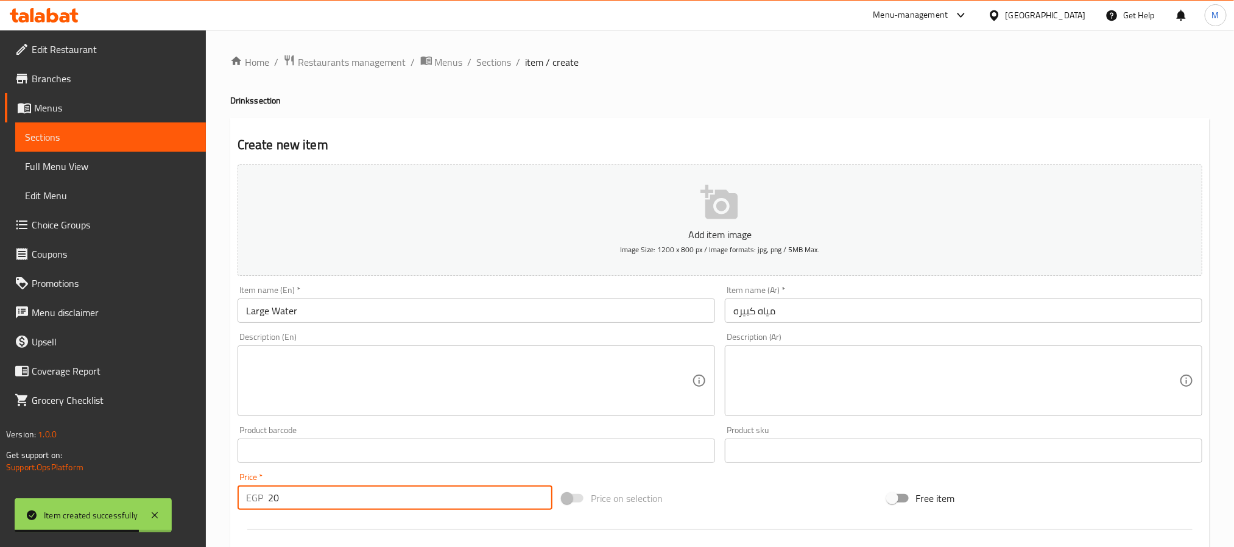
type input "20"
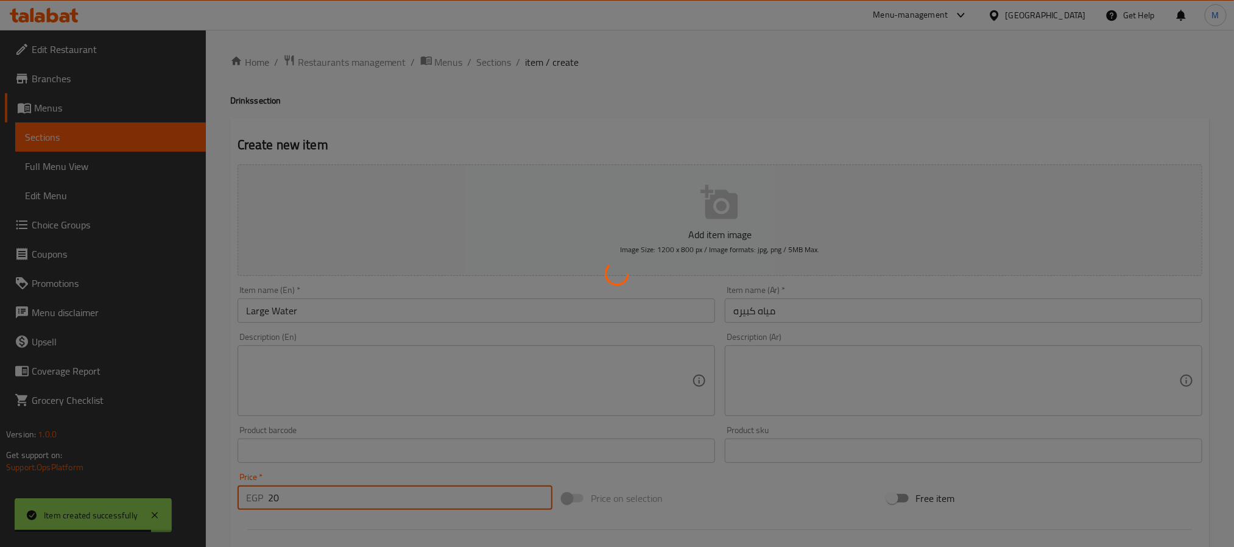
type input "0"
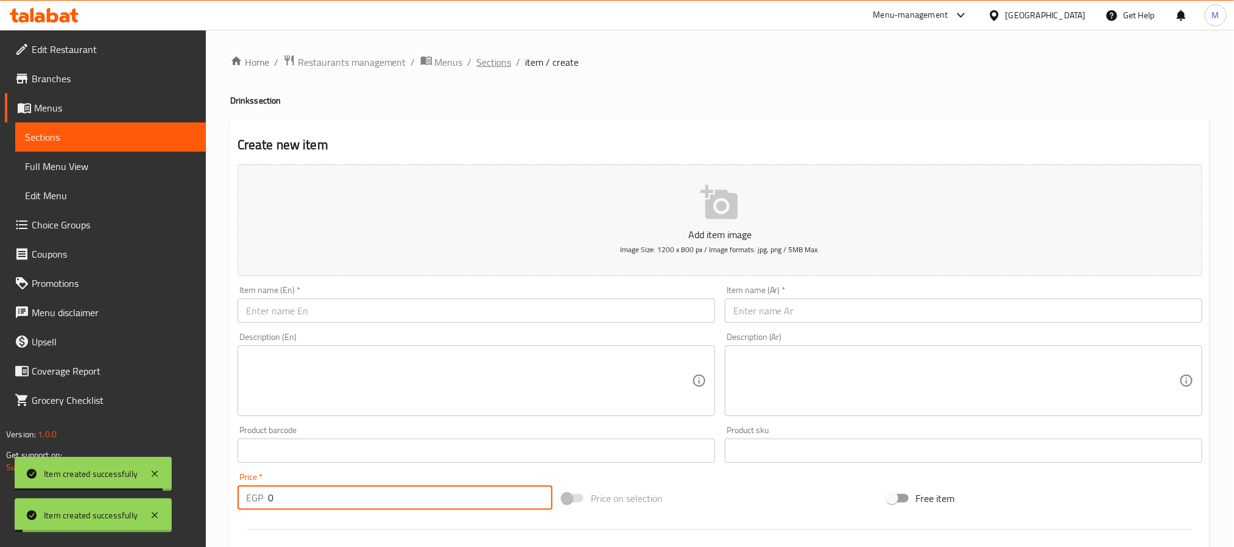
click at [499, 66] on span "Sections" at bounding box center [494, 62] width 35 height 15
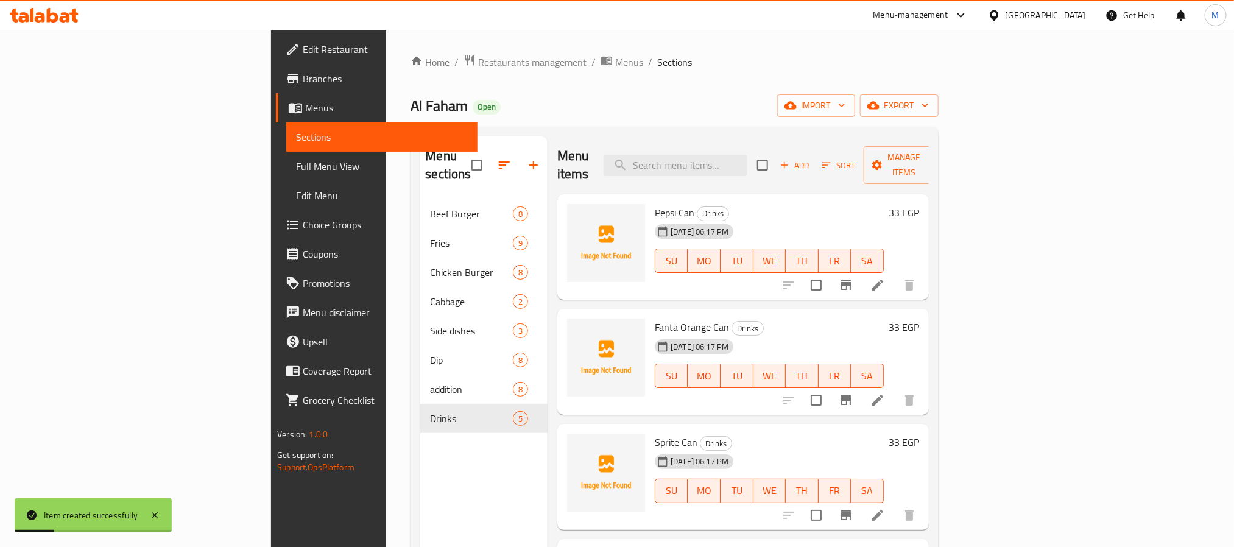
click at [554, 132] on div "Menu sections Beef Burger 8 Fries 9 Chicken Burger 8 Cabbage 2 Side dishes 3 Di…" at bounding box center [674, 410] width 527 height 566
click at [556, 127] on div "Menu sections Beef Burger 8 Fries 9 Chicken Burger 8 Cabbage 2 Side dishes 3 Di…" at bounding box center [674, 410] width 527 height 566
click at [929, 98] on span "export" at bounding box center [899, 105] width 59 height 15
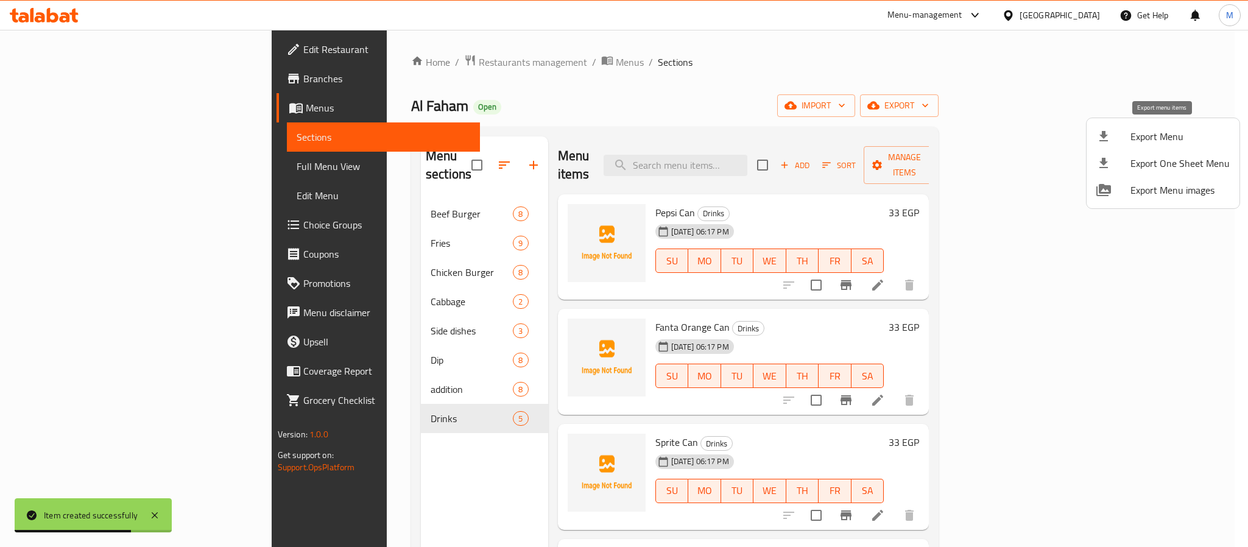
click at [1124, 137] on div at bounding box center [1113, 136] width 34 height 15
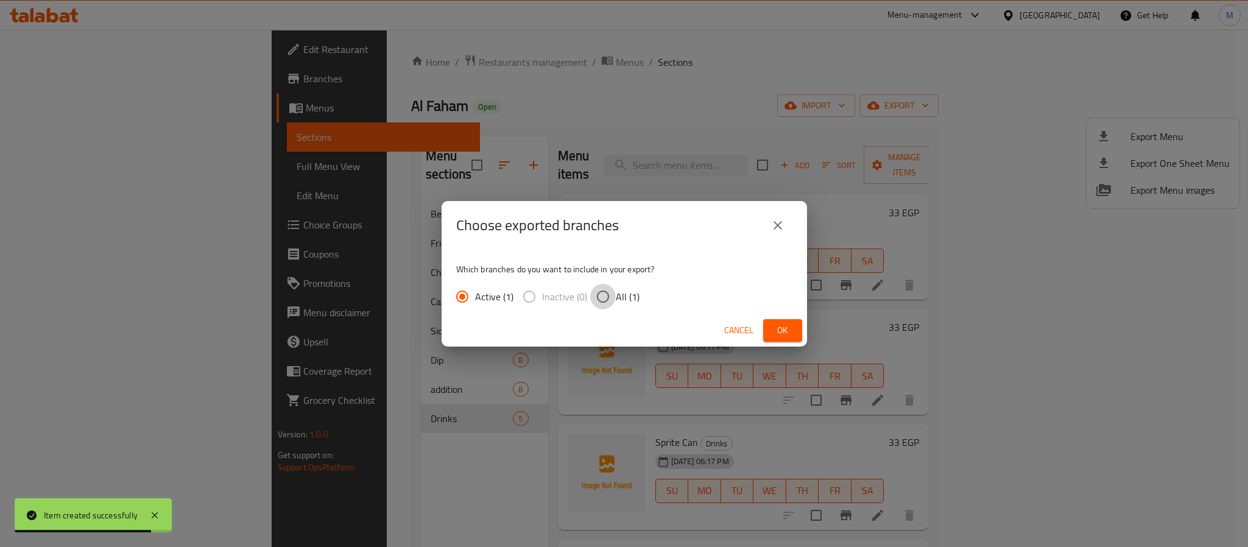
click at [612, 291] on input "All (1)" at bounding box center [603, 297] width 26 height 26
radio input "true"
drag, startPoint x: 793, startPoint y: 337, endPoint x: 717, endPoint y: 270, distance: 101.0
click at [792, 335] on button "Ok" at bounding box center [782, 330] width 39 height 23
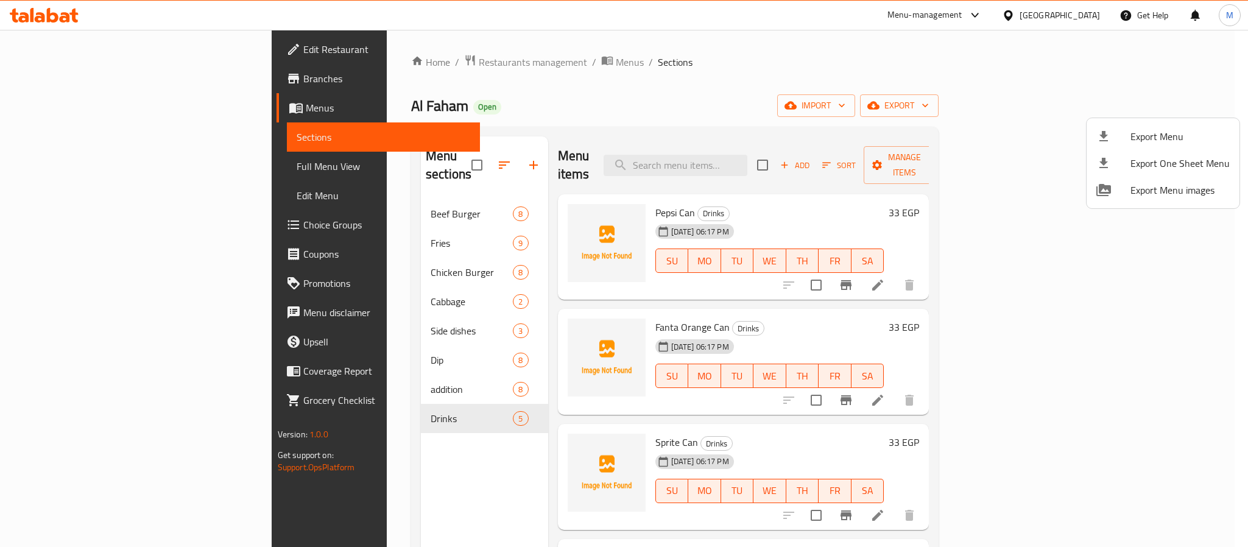
click at [524, 141] on div at bounding box center [624, 273] width 1248 height 547
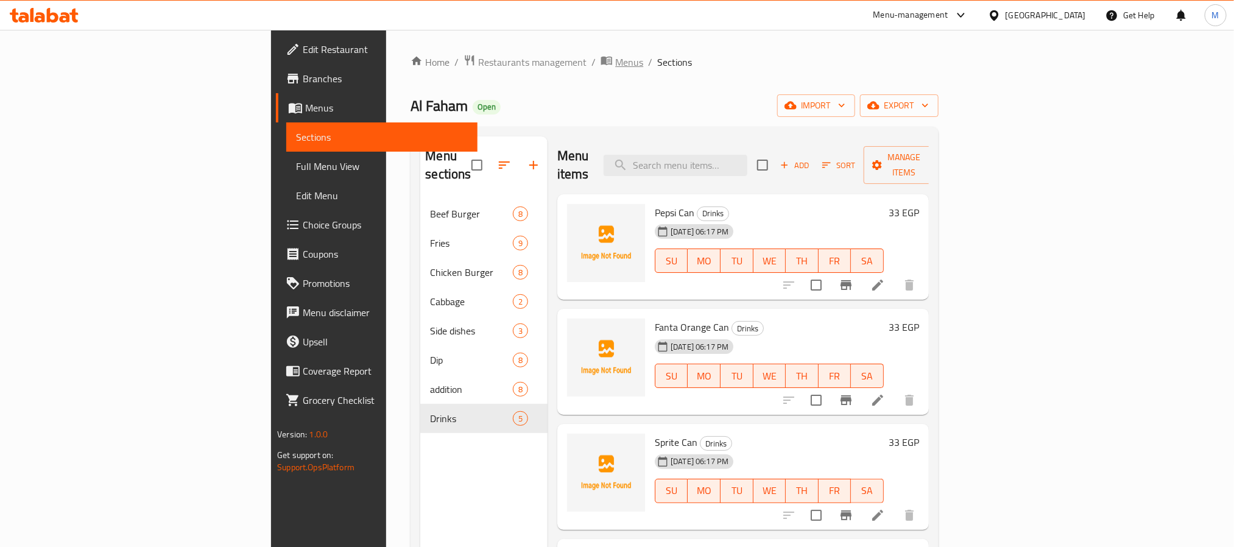
click at [615, 57] on span "Menus" at bounding box center [629, 62] width 28 height 15
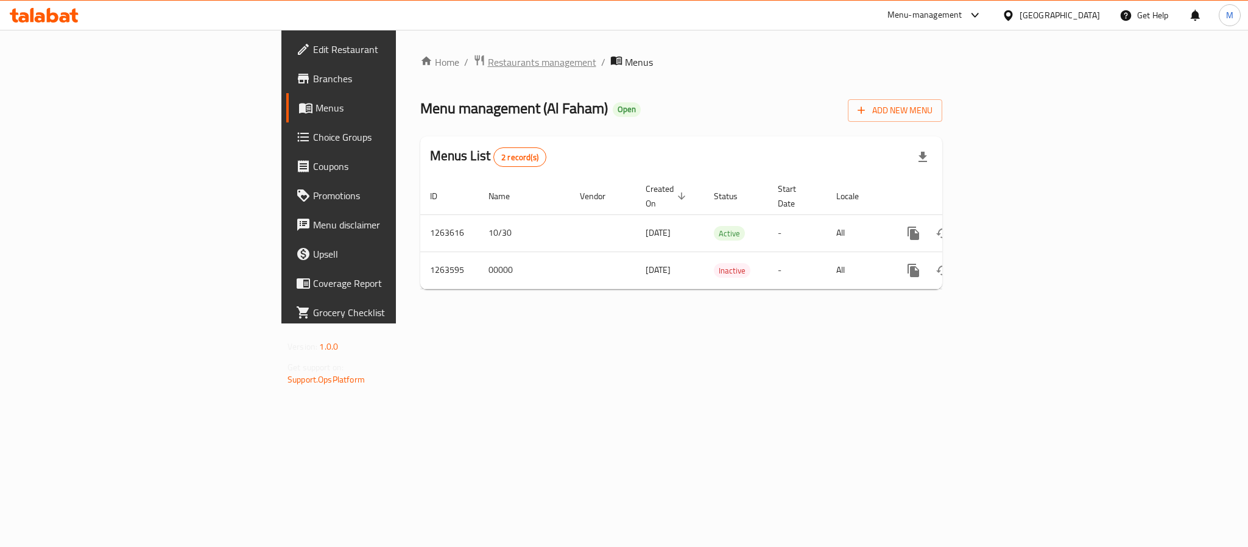
click at [488, 59] on span "Restaurants management" at bounding box center [542, 62] width 108 height 15
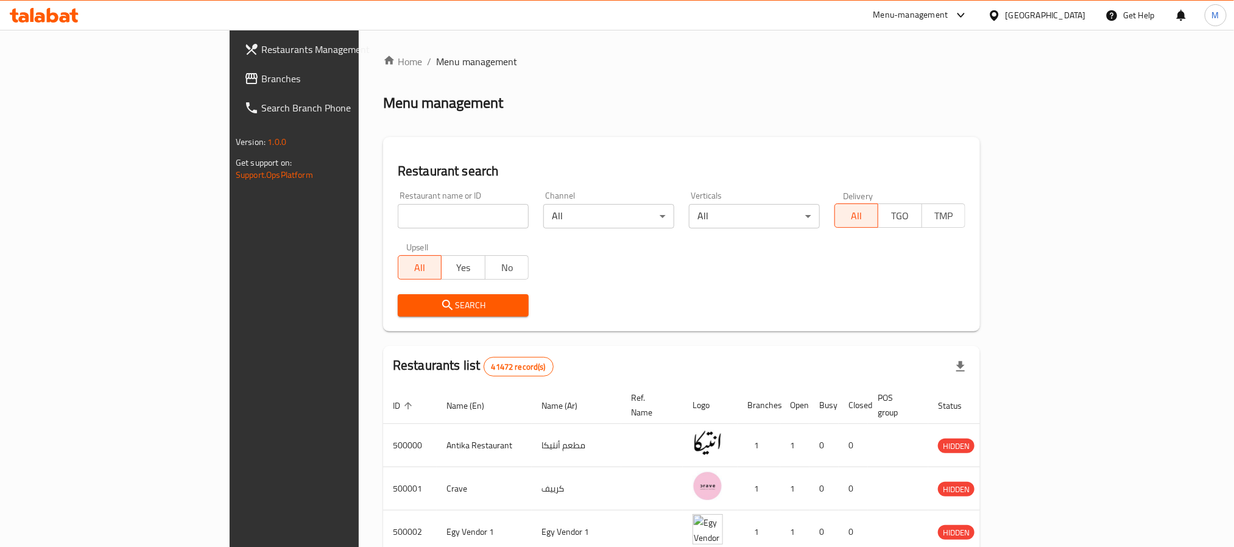
click at [468, 103] on div "Menu management" at bounding box center [681, 102] width 597 height 19
click at [587, 110] on div "Menu management" at bounding box center [681, 102] width 597 height 19
click at [261, 76] on span "Branches" at bounding box center [343, 78] width 164 height 15
